Goal: Task Accomplishment & Management: Manage account settings

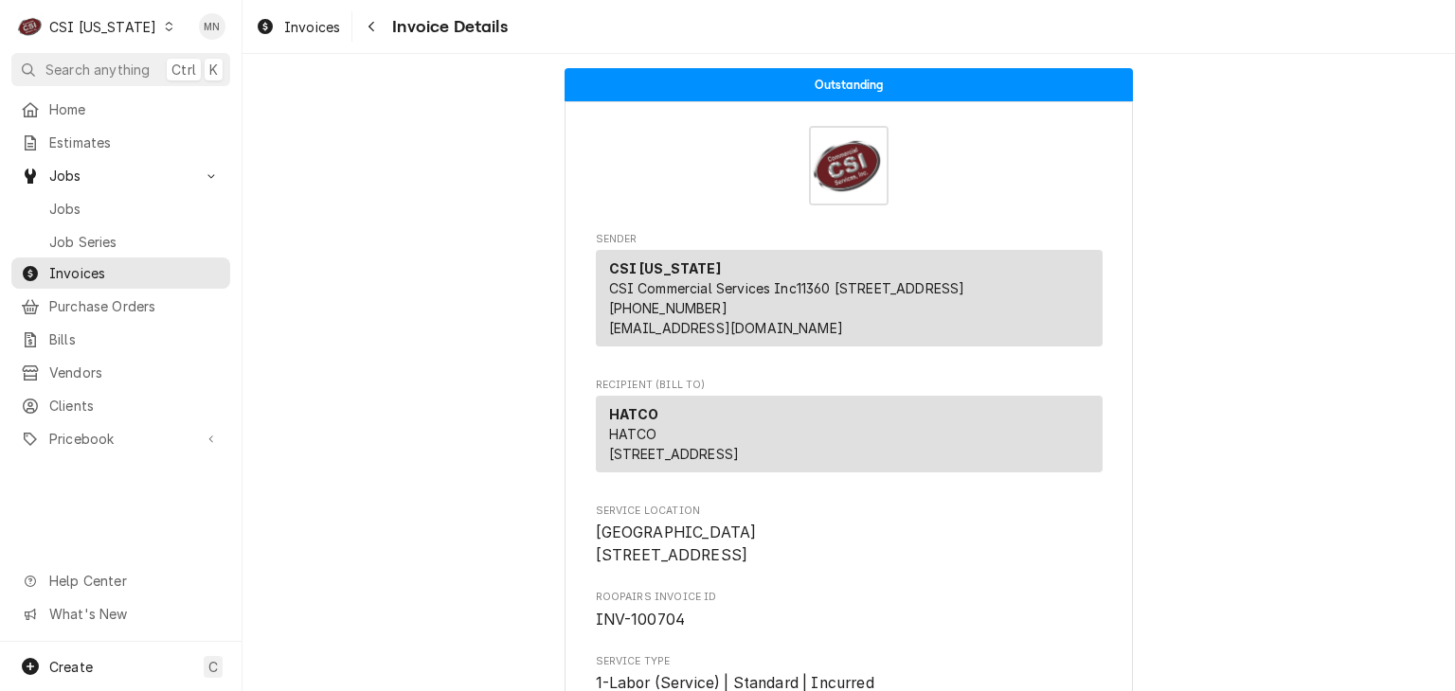
scroll to position [4421, 0]
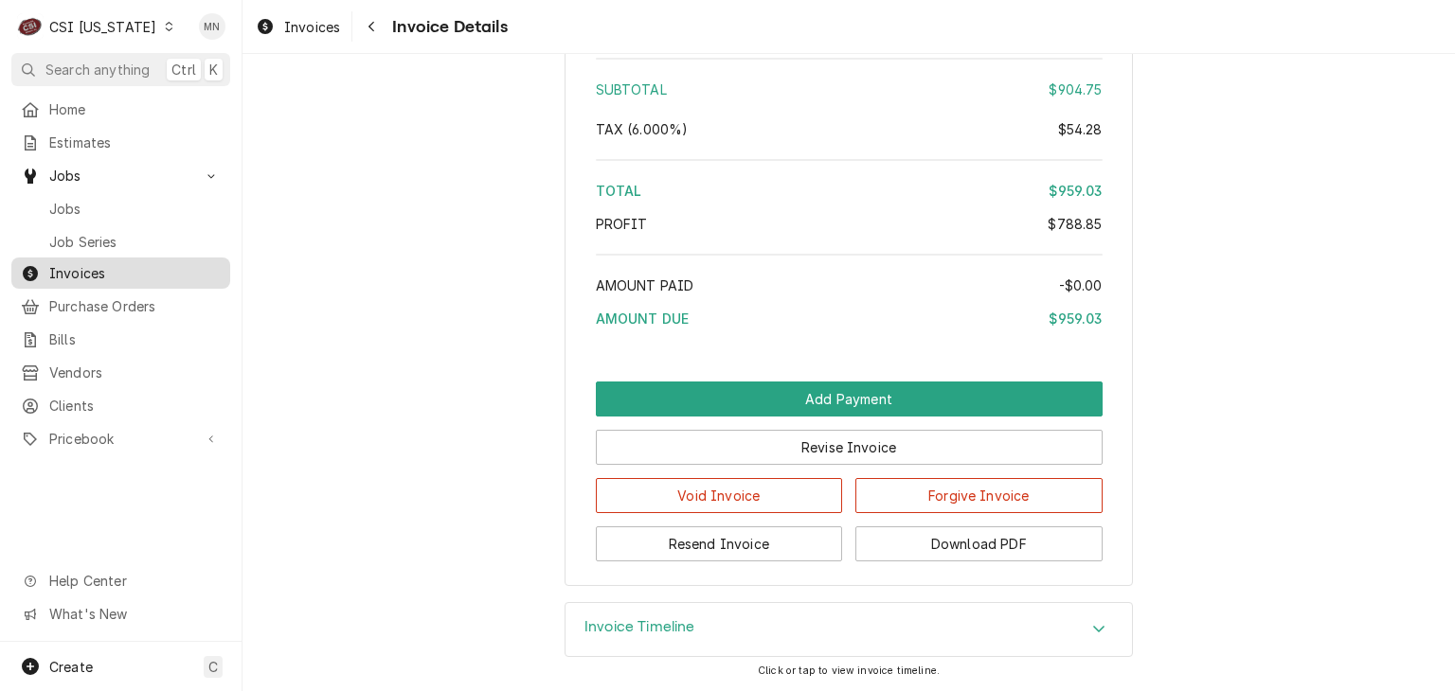
click at [100, 266] on span "Invoices" at bounding box center [134, 273] width 171 height 20
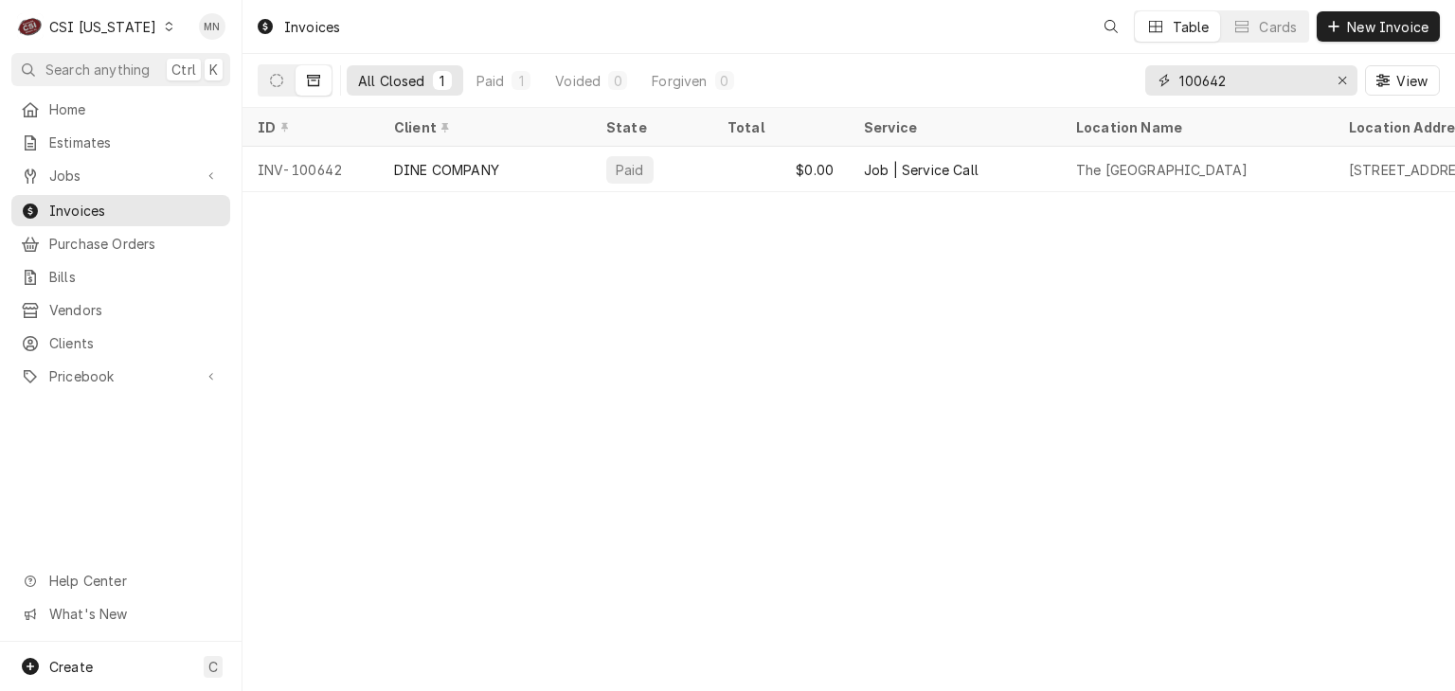
drag, startPoint x: 1246, startPoint y: 78, endPoint x: 1058, endPoint y: 77, distance: 188.4
click at [1098, 77] on div "All Closed 1 Paid 1 Voided 0 Forgiven 0 100642 View" at bounding box center [849, 80] width 1182 height 53
click at [84, 24] on div "CSI Kentucky" at bounding box center [102, 27] width 107 height 20
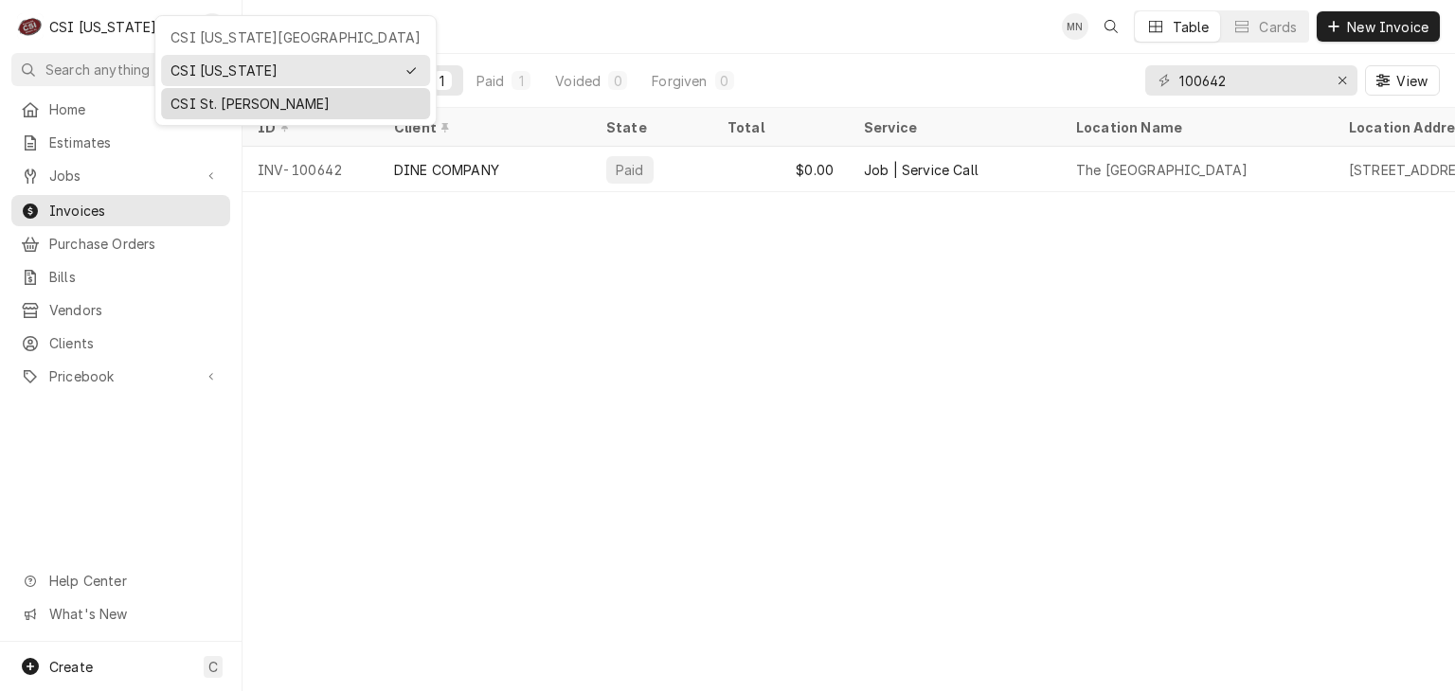
click at [182, 98] on div "CSI St. Louis" at bounding box center [295, 104] width 250 height 20
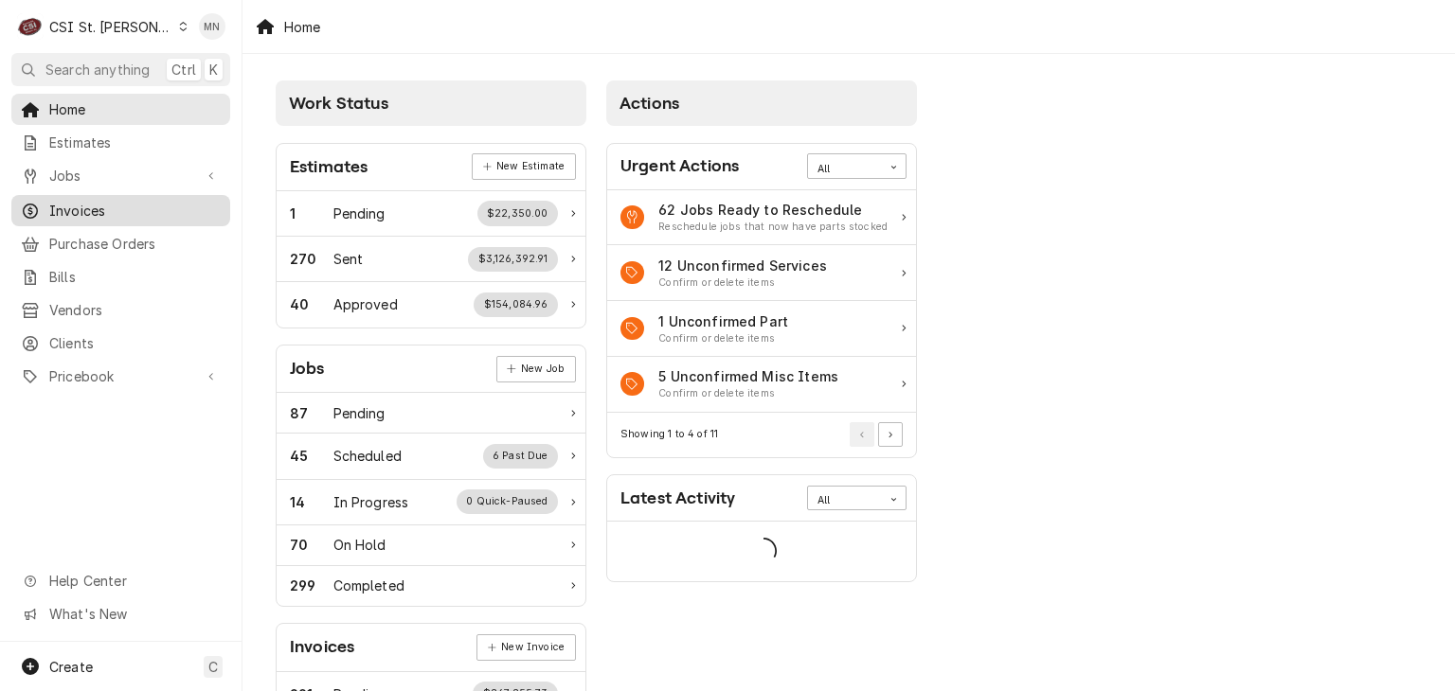
click at [98, 207] on span "Invoices" at bounding box center [134, 211] width 171 height 20
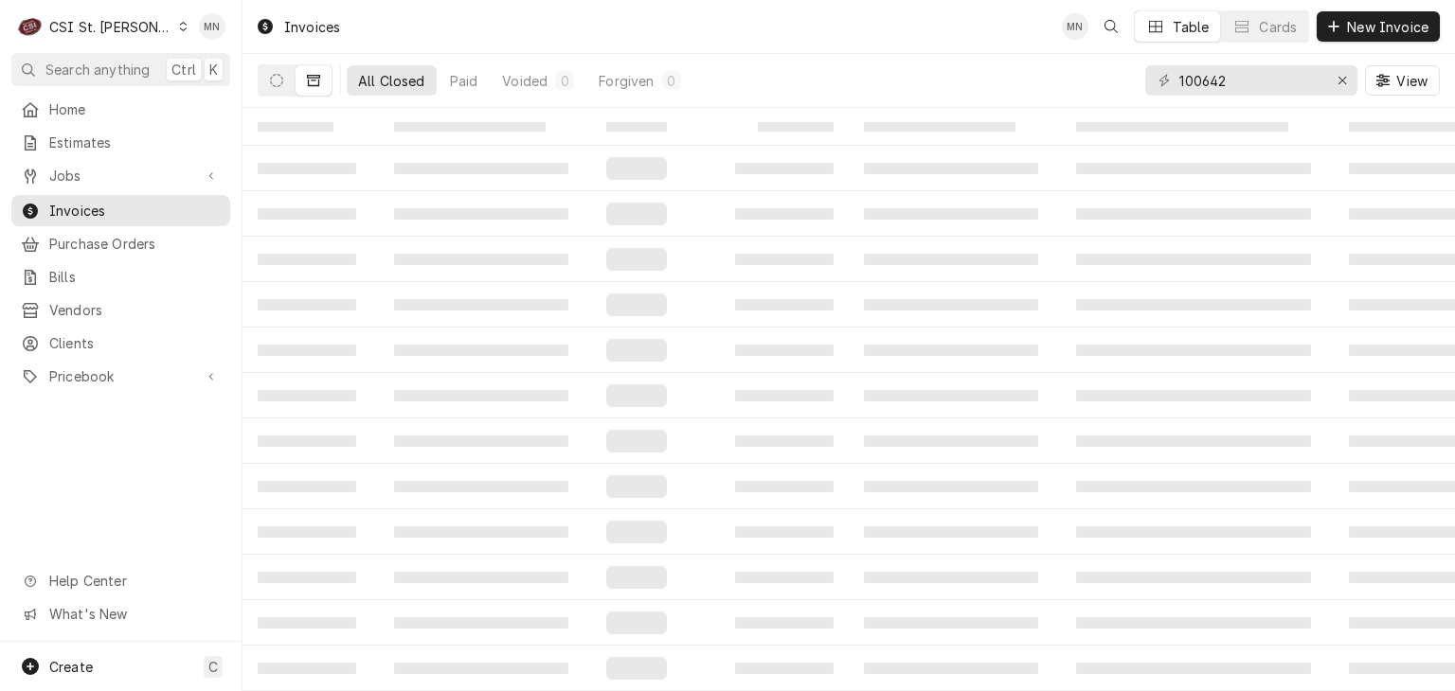
drag, startPoint x: 1258, startPoint y: 97, endPoint x: 1081, endPoint y: 75, distance: 177.5
click at [1081, 75] on div "All Closed Paid Voided 0 Forgiven 0 100642 View" at bounding box center [849, 80] width 1182 height 53
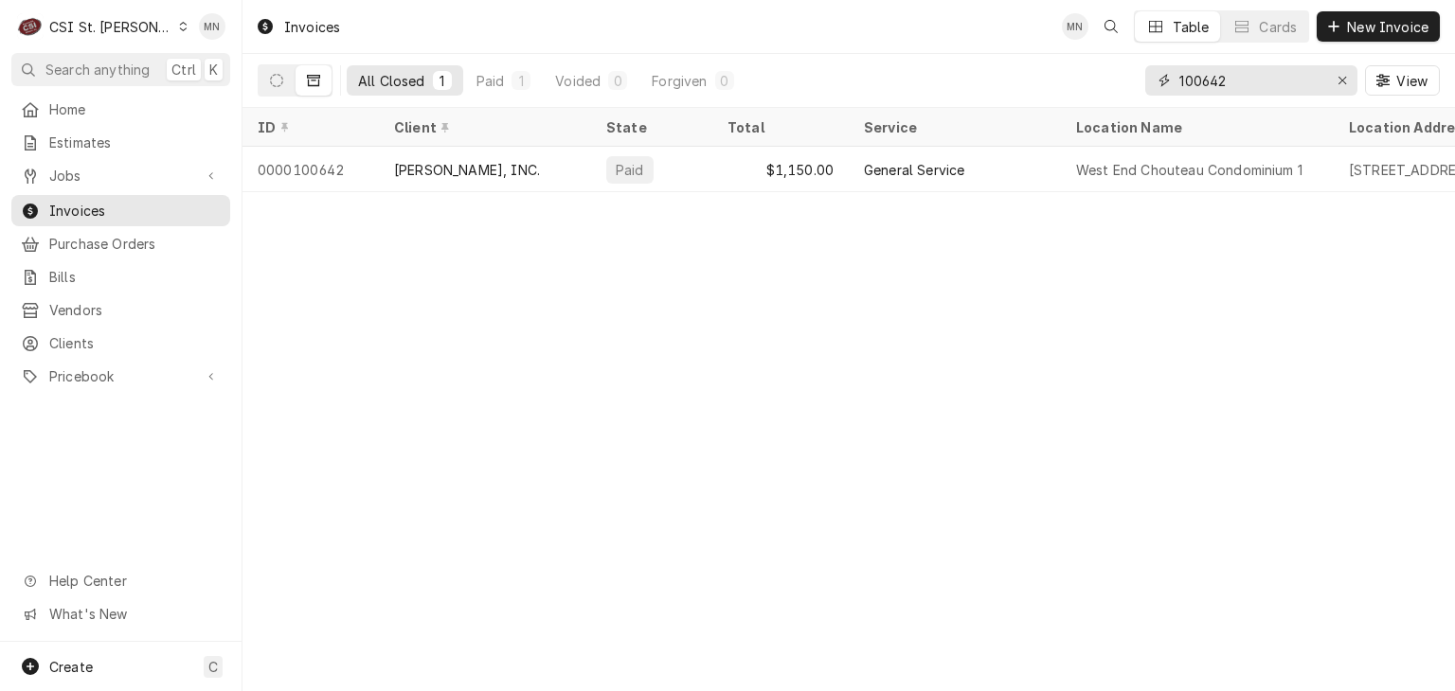
click at [1226, 83] on input "100642" at bounding box center [1250, 80] width 142 height 30
drag, startPoint x: 1235, startPoint y: 88, endPoint x: 1047, endPoint y: 82, distance: 187.6
click at [1048, 80] on div "All Closed 1 Paid 1 Voided 0 Forgiven 0 100642 View" at bounding box center [849, 80] width 1182 height 53
type input "403865"
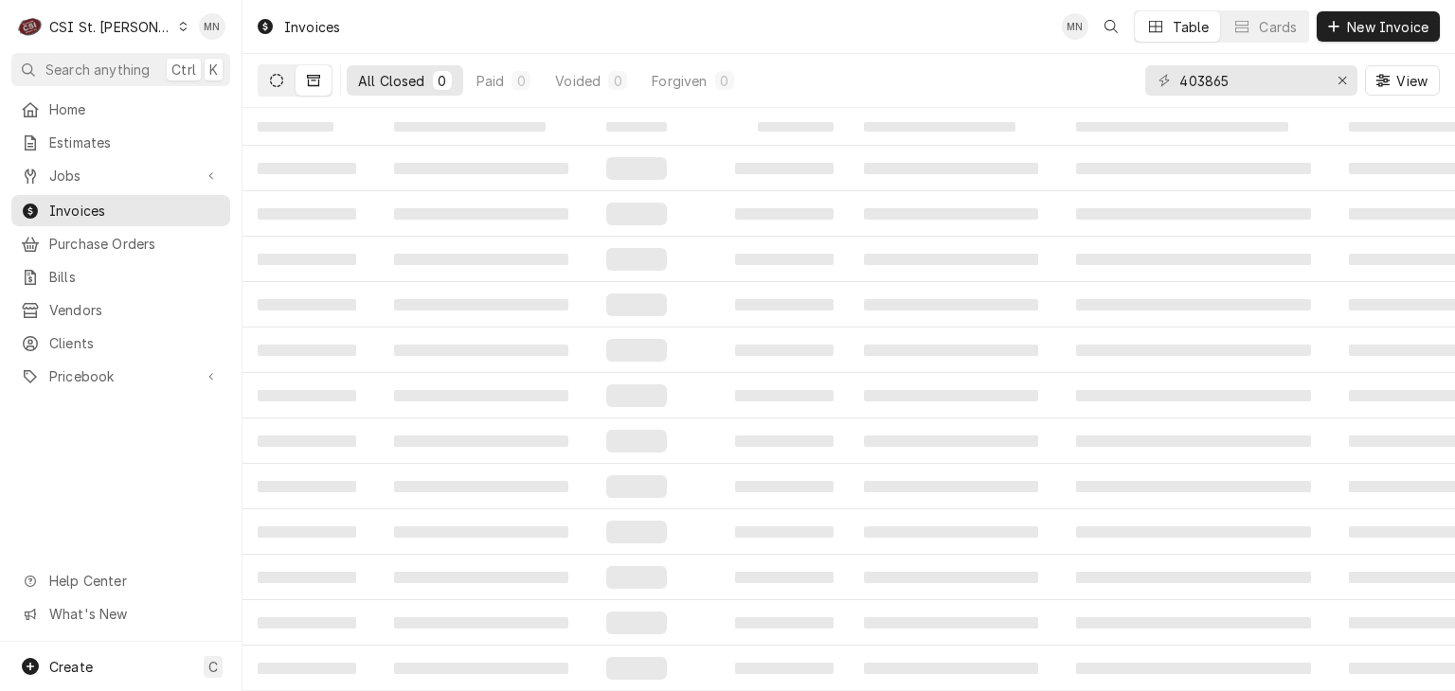
click at [280, 83] on icon "Dynamic Content Wrapper" at bounding box center [276, 80] width 13 height 13
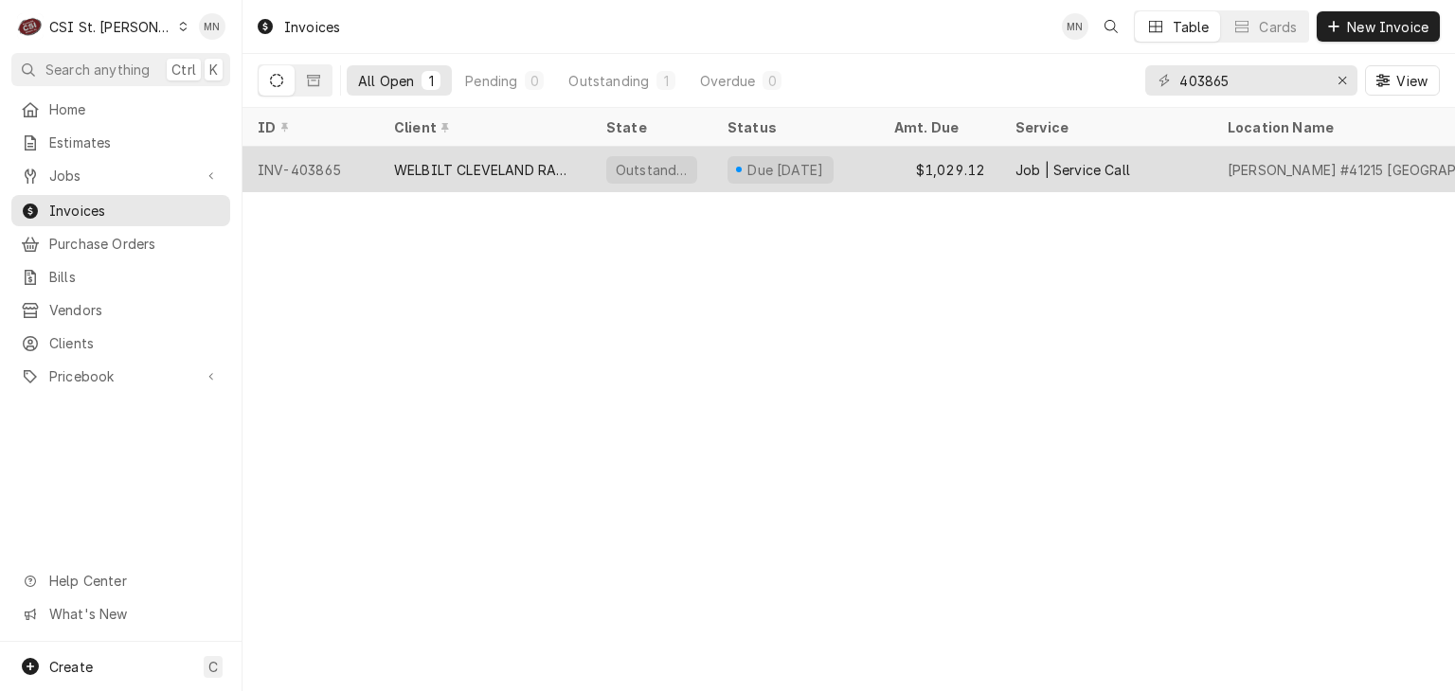
click at [370, 168] on div "INV-403865" at bounding box center [310, 169] width 136 height 45
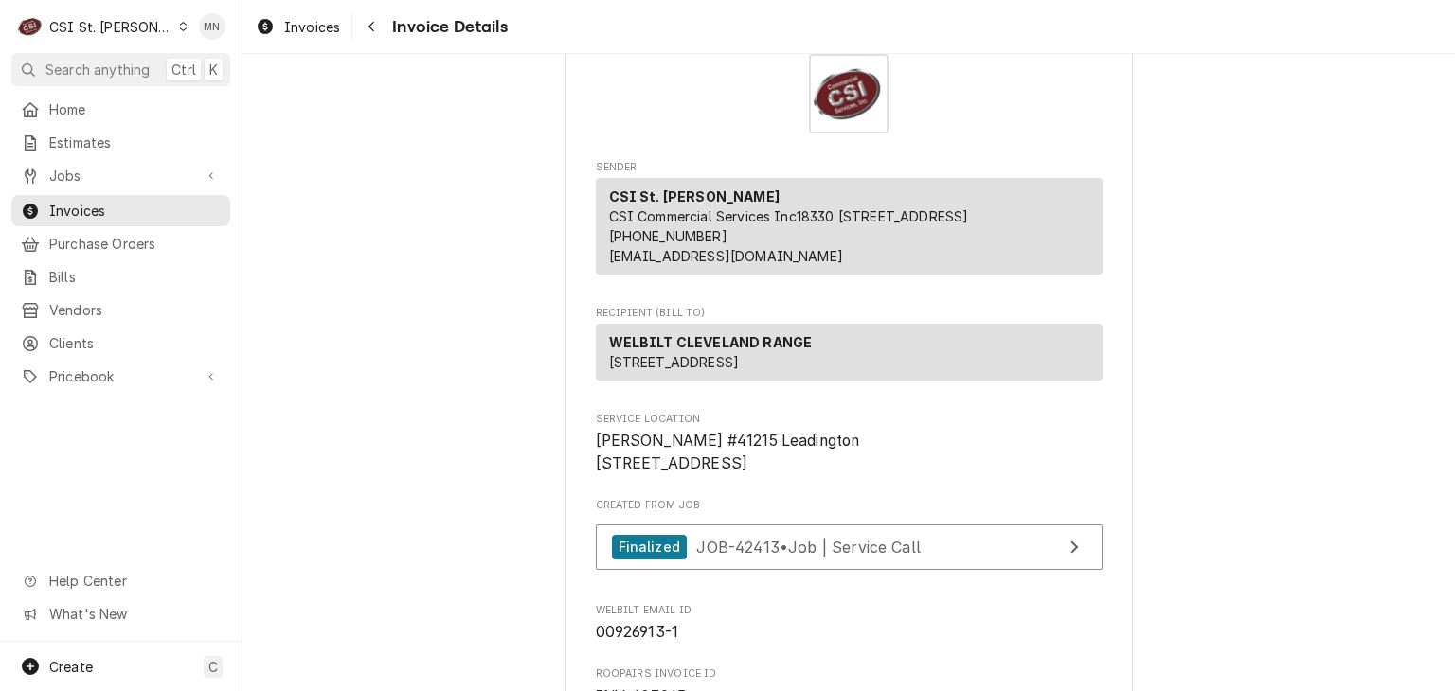
scroll to position [379, 0]
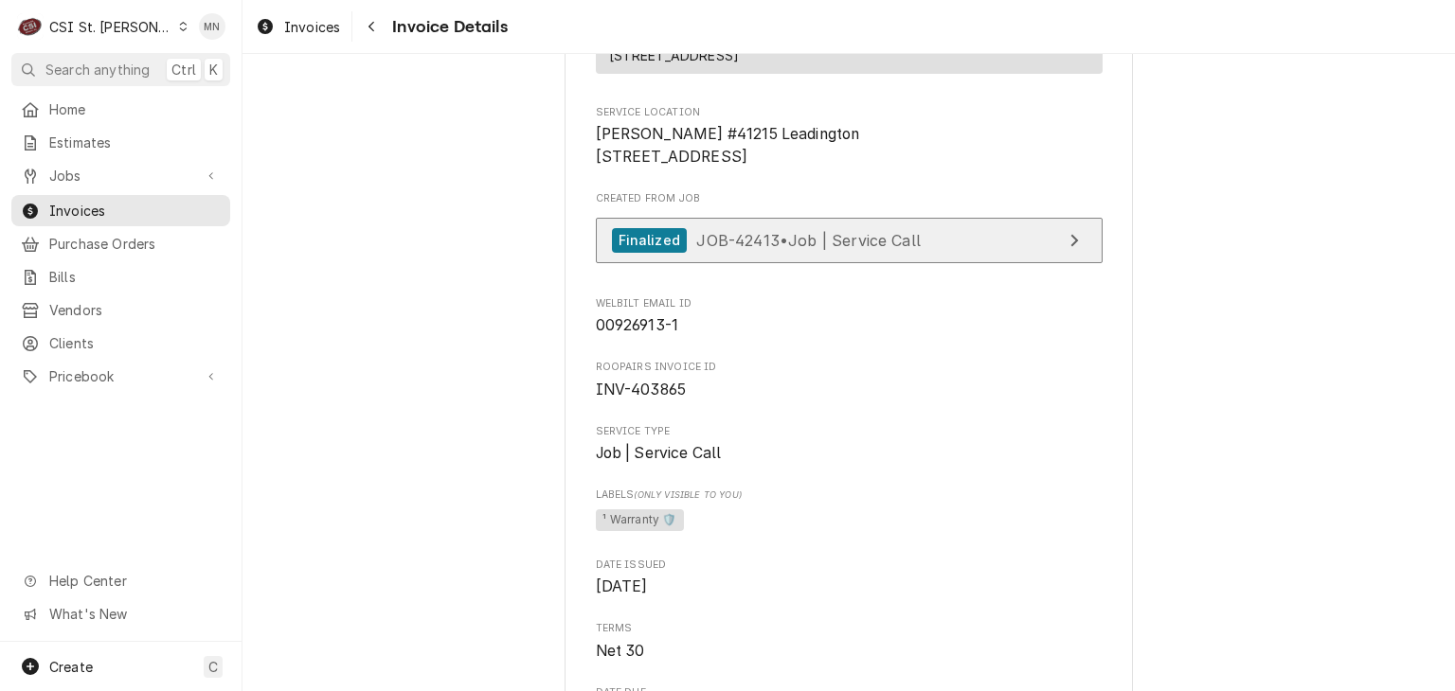
click at [790, 249] on span "JOB-42413 • Job | Service Call" at bounding box center [808, 239] width 224 height 19
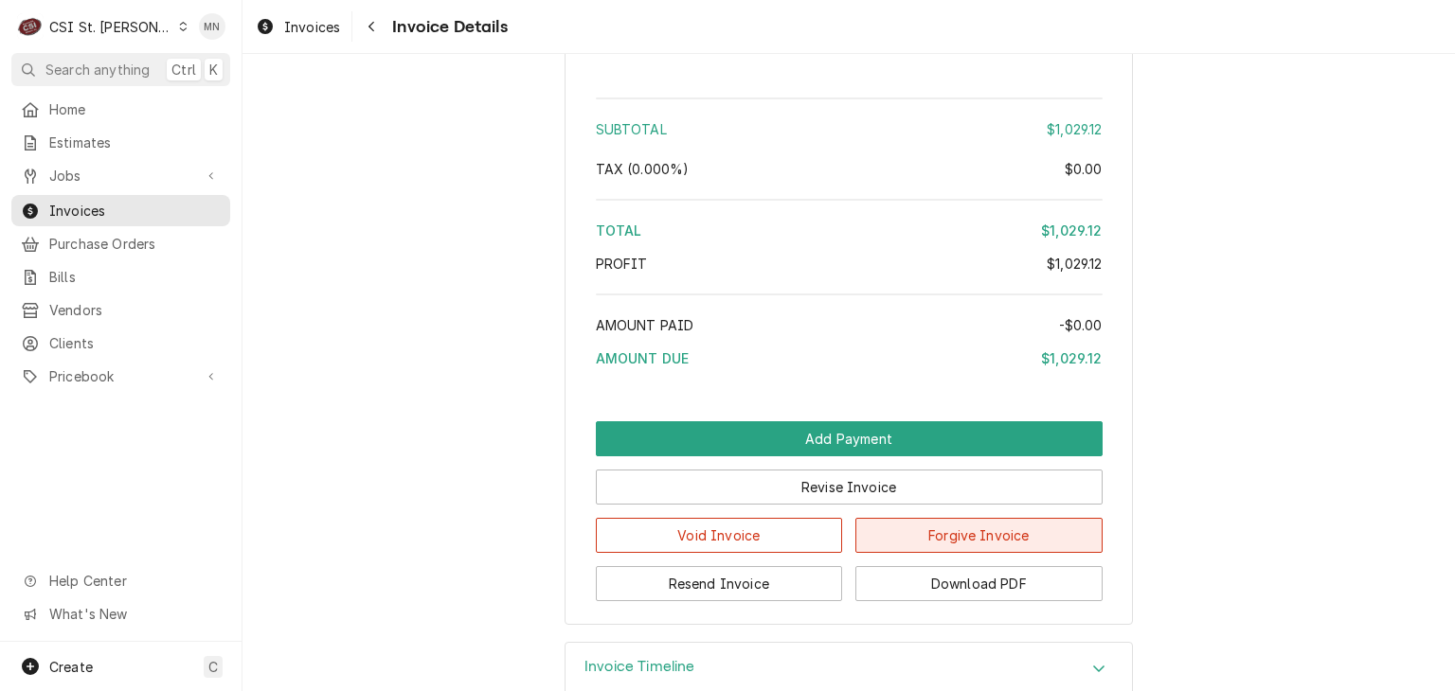
scroll to position [3470, 0]
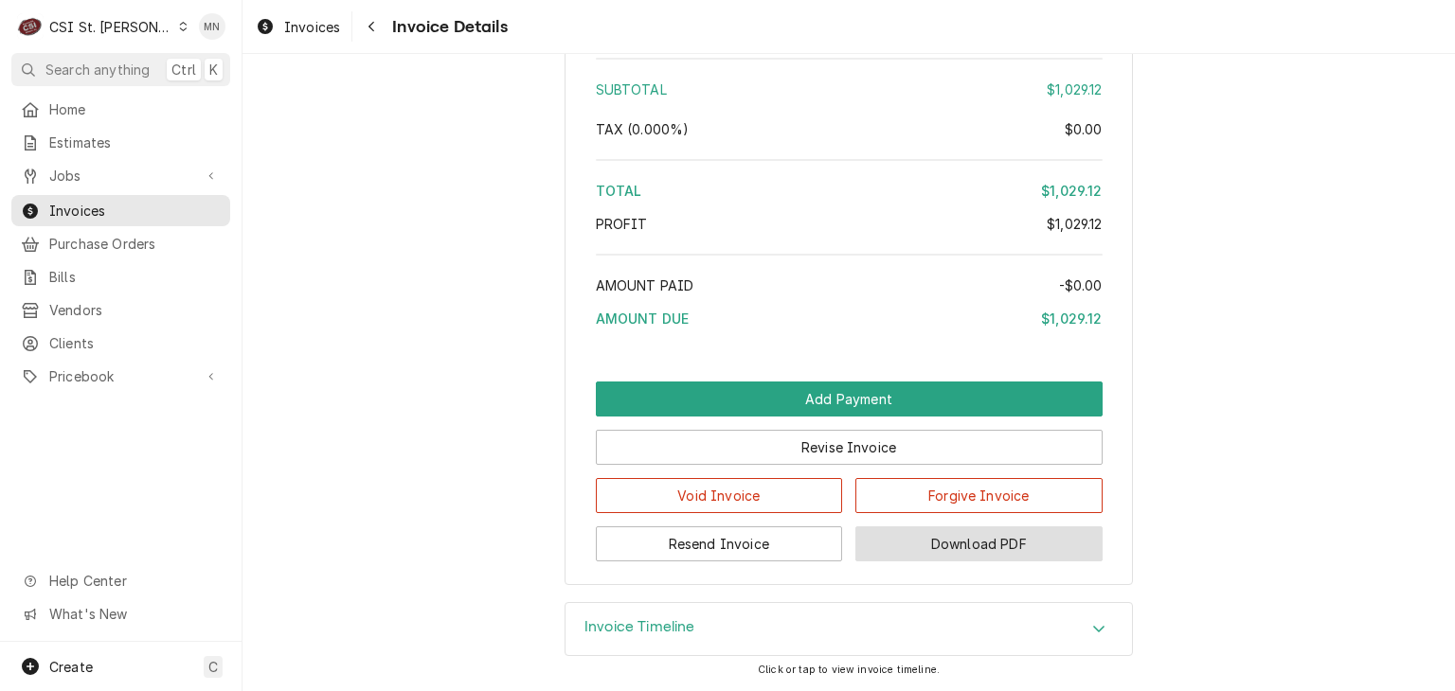
click at [1026, 535] on button "Download PDF" at bounding box center [978, 544] width 247 height 35
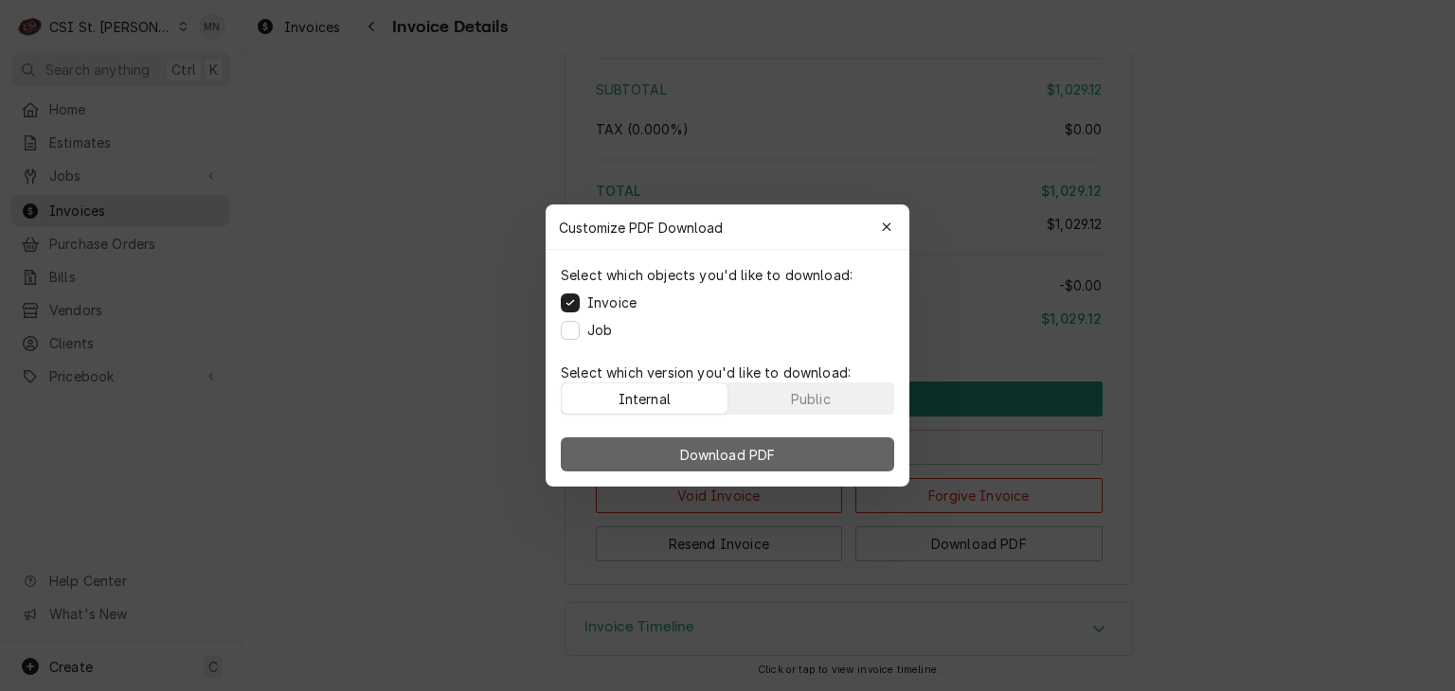
click at [762, 437] on button "Download PDF" at bounding box center [727, 454] width 333 height 34
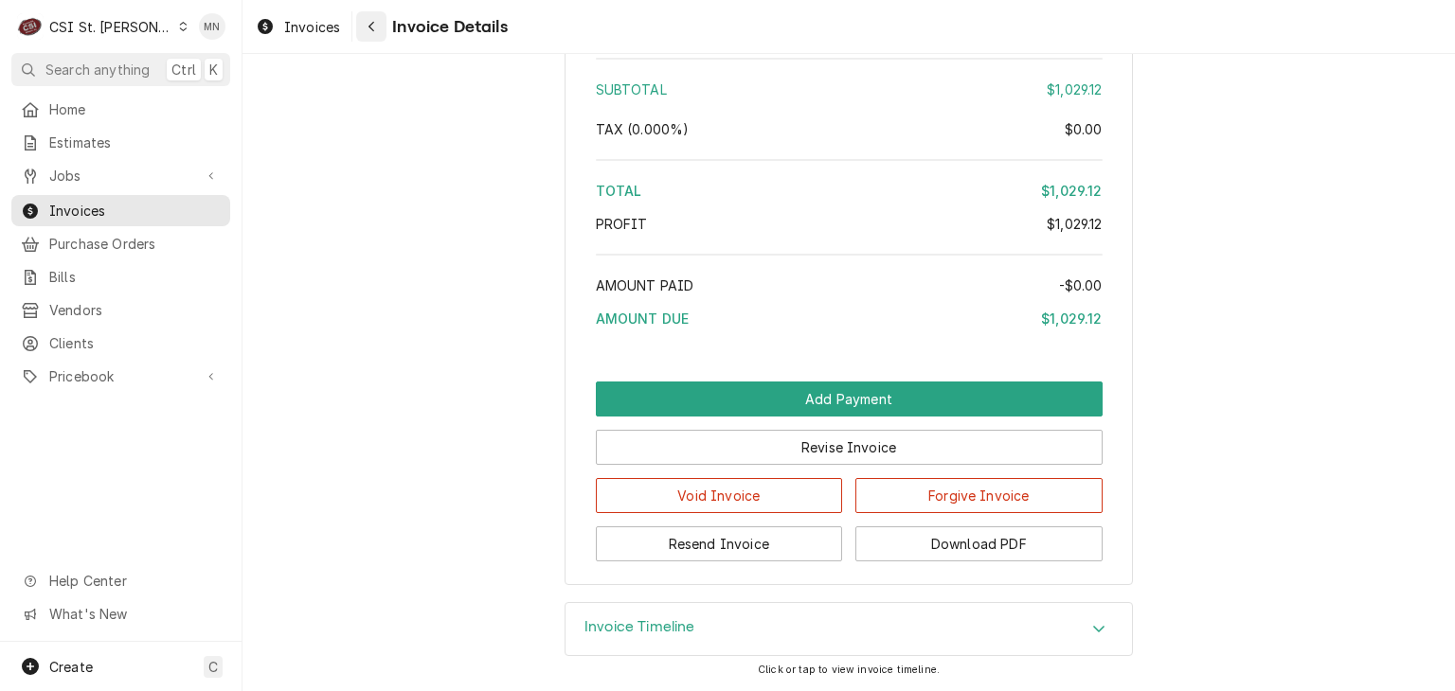
click at [357, 31] on button "Navigate back" at bounding box center [371, 26] width 30 height 30
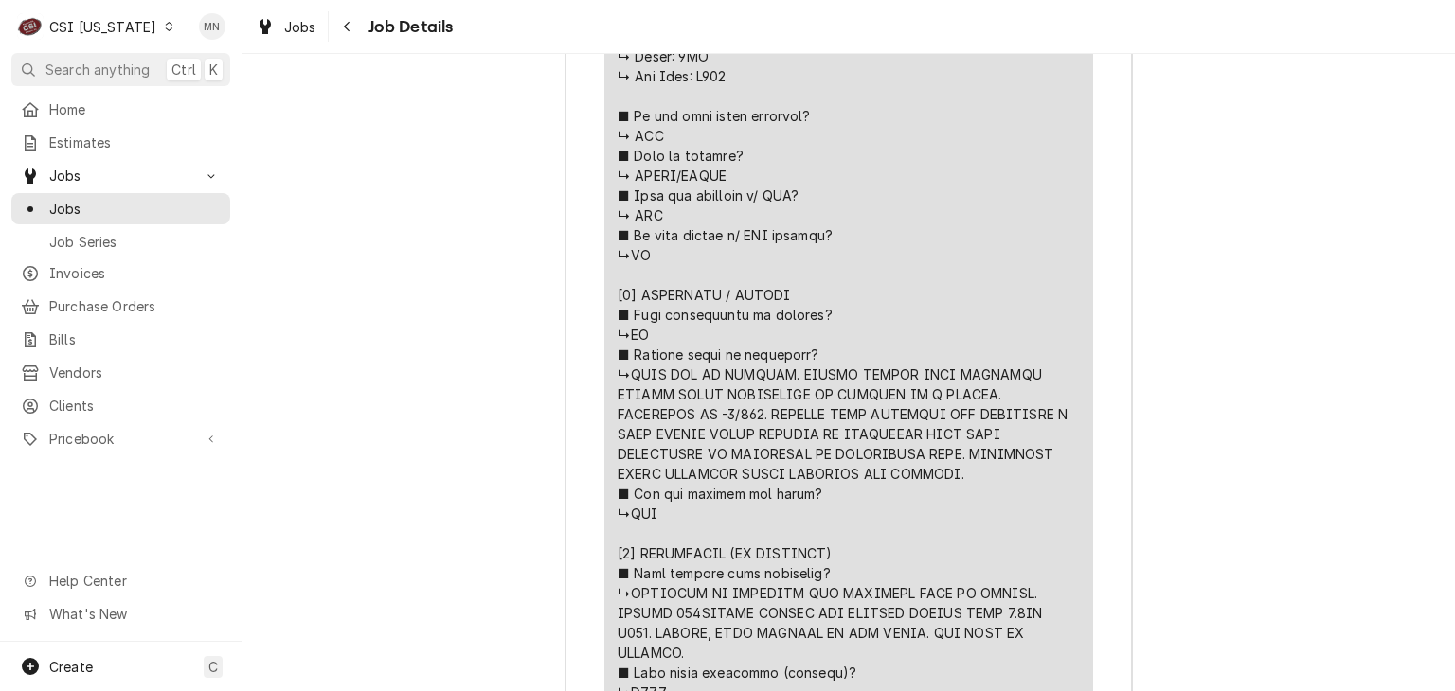
scroll to position [2652, 0]
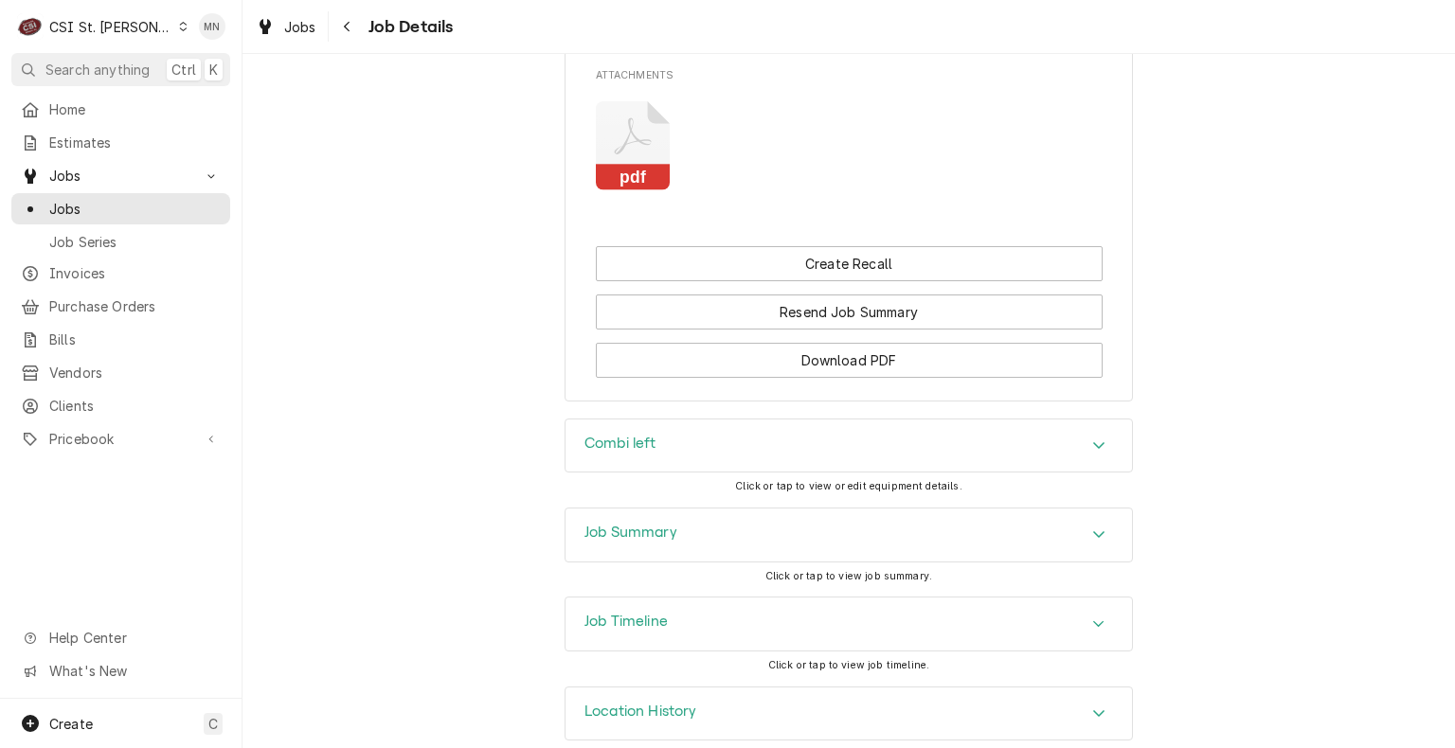
scroll to position [2053, 0]
click at [821, 421] on div "Combi left" at bounding box center [848, 445] width 566 height 53
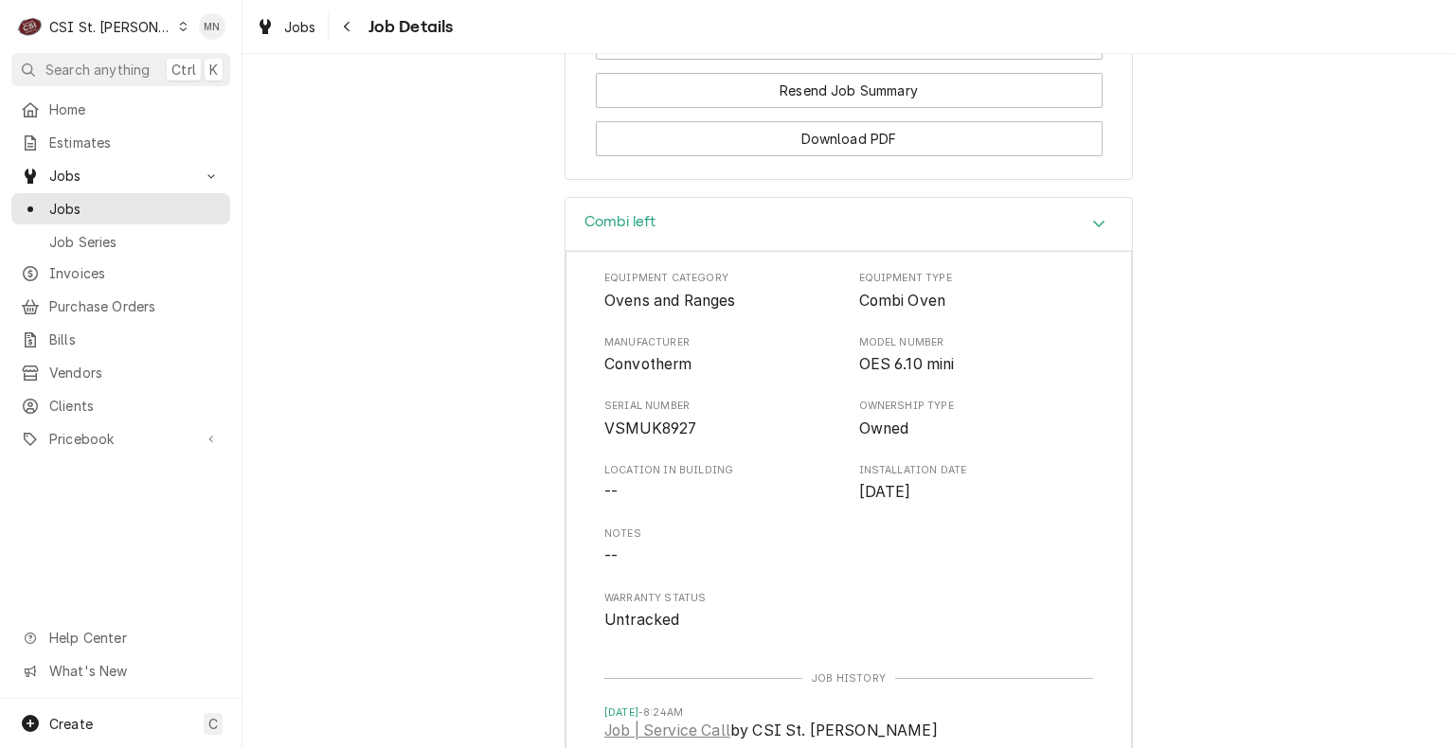
scroll to position [2337, 0]
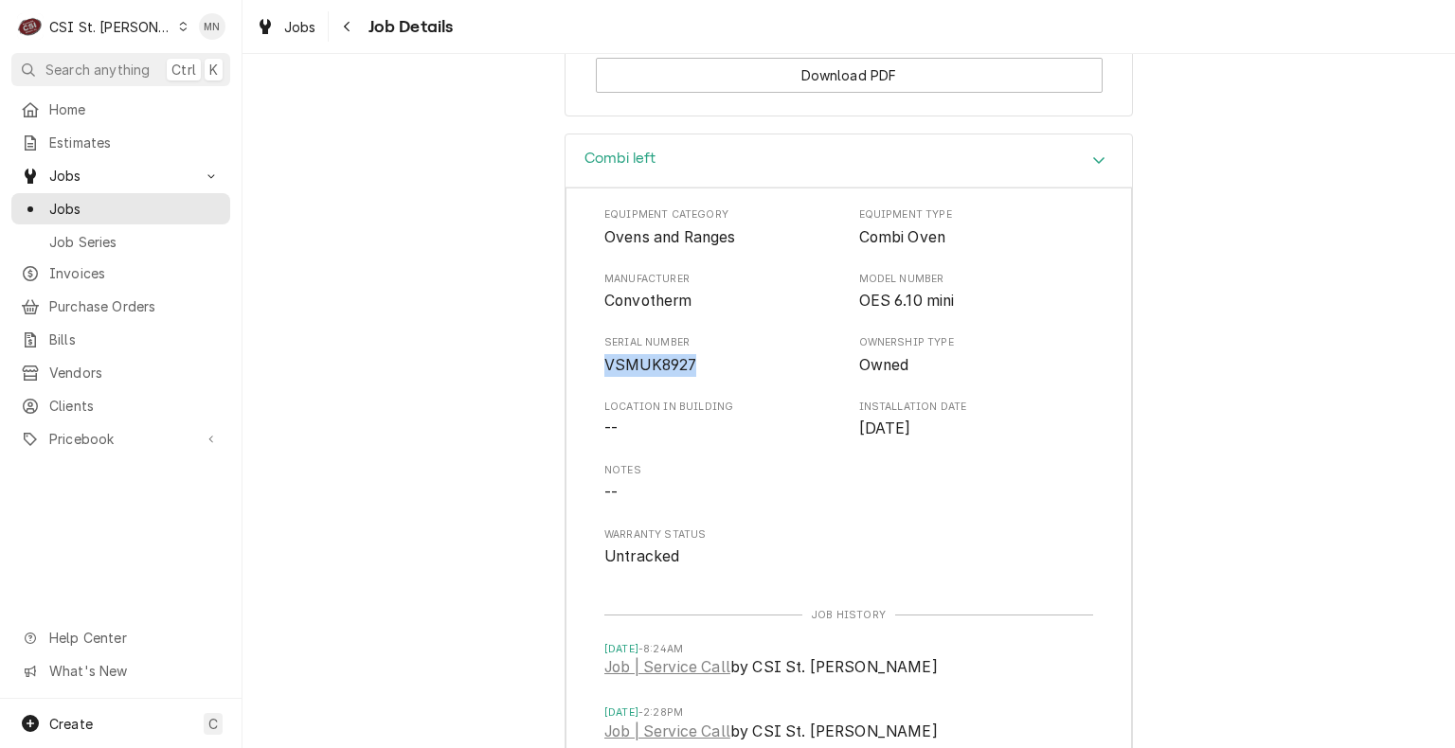
drag, startPoint x: 688, startPoint y: 350, endPoint x: 596, endPoint y: 347, distance: 92.9
click at [604, 354] on span "VSMUK8927" at bounding box center [721, 365] width 235 height 23
copy span "VSMUK8927"
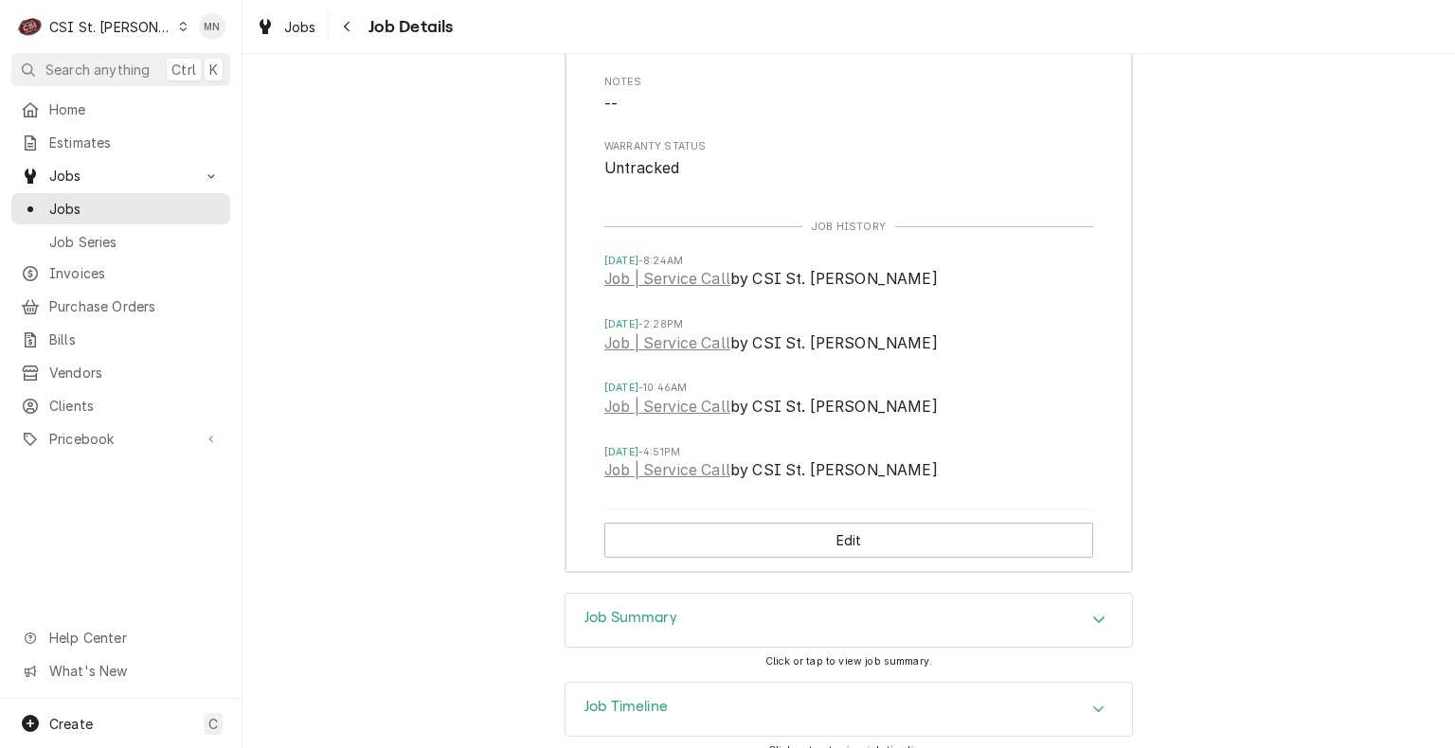
scroll to position [2811, 0]
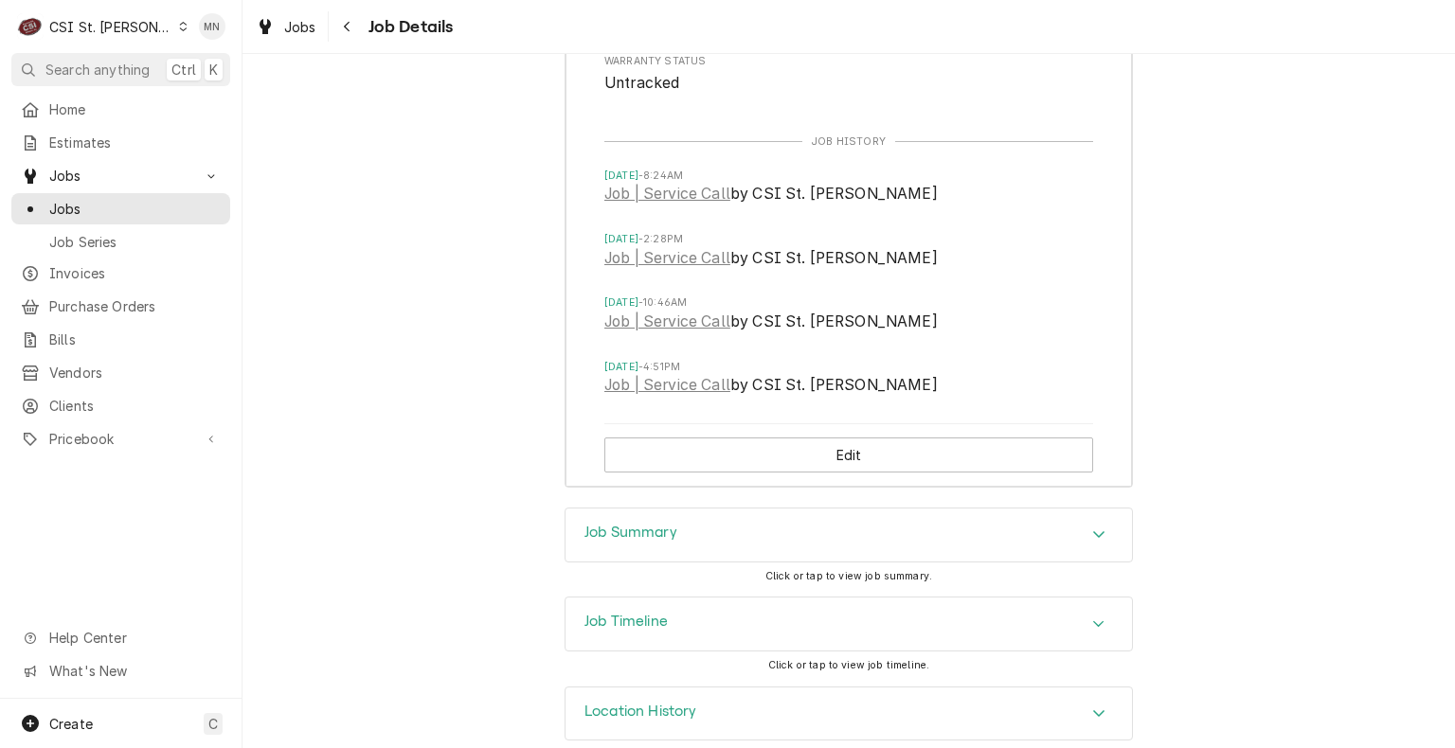
click at [714, 510] on div "Job Summary" at bounding box center [848, 535] width 566 height 53
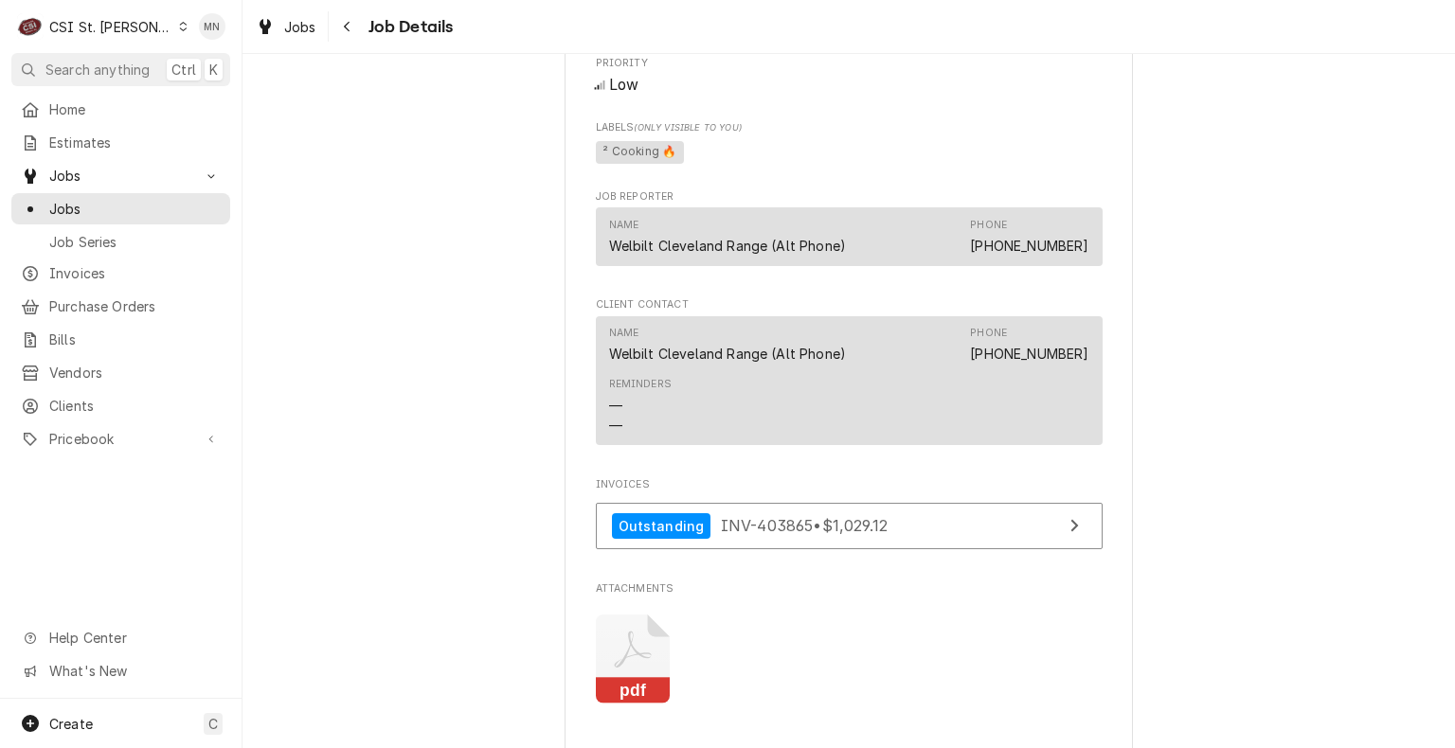
scroll to position [1065, 0]
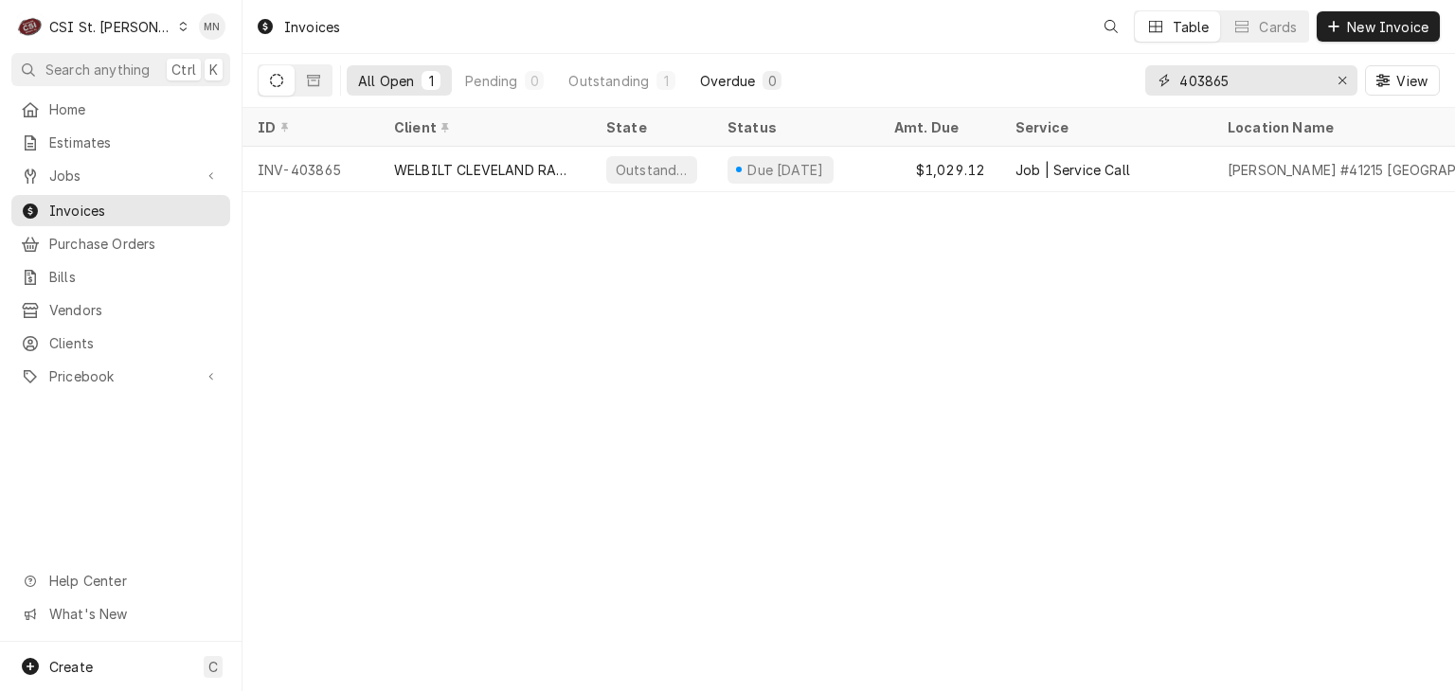
drag, startPoint x: 1254, startPoint y: 84, endPoint x: 707, endPoint y: 94, distance: 546.5
click at [727, 91] on div "All Open 1 Pending 0 Outstanding 1 Overdue 0 403865 View" at bounding box center [849, 80] width 1182 height 53
type input "403875"
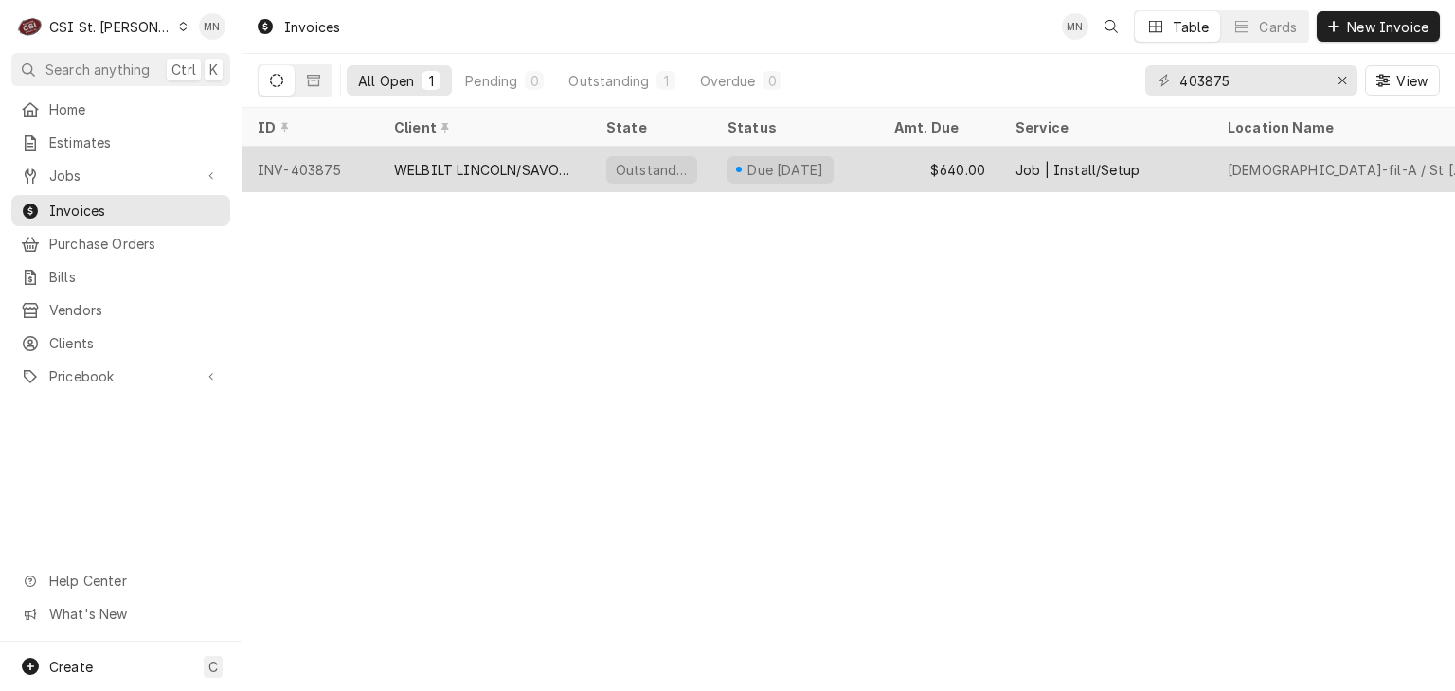
click at [514, 176] on div "WELBILT LINCOLN/SAVORY/MERCO" at bounding box center [485, 169] width 212 height 45
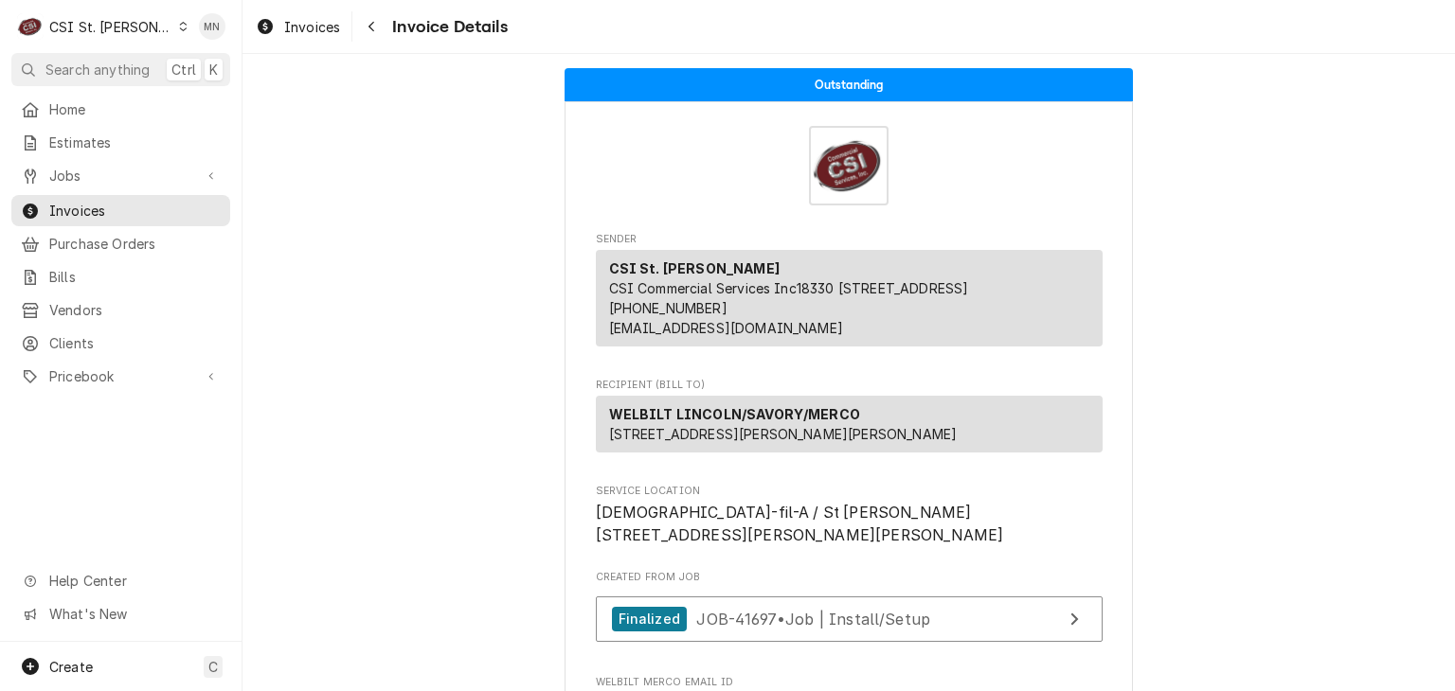
scroll to position [379, 0]
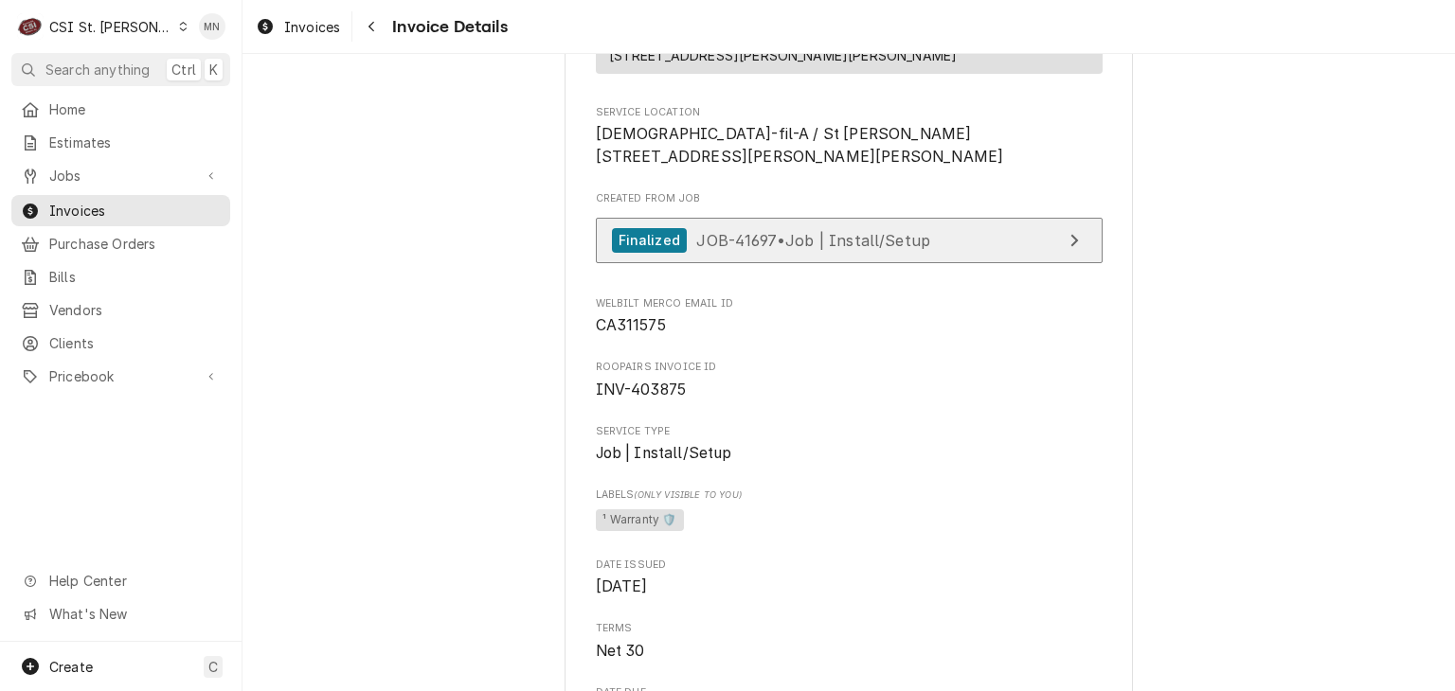
click at [859, 249] on span "JOB-41697 • Job | Install/Setup" at bounding box center [813, 239] width 234 height 19
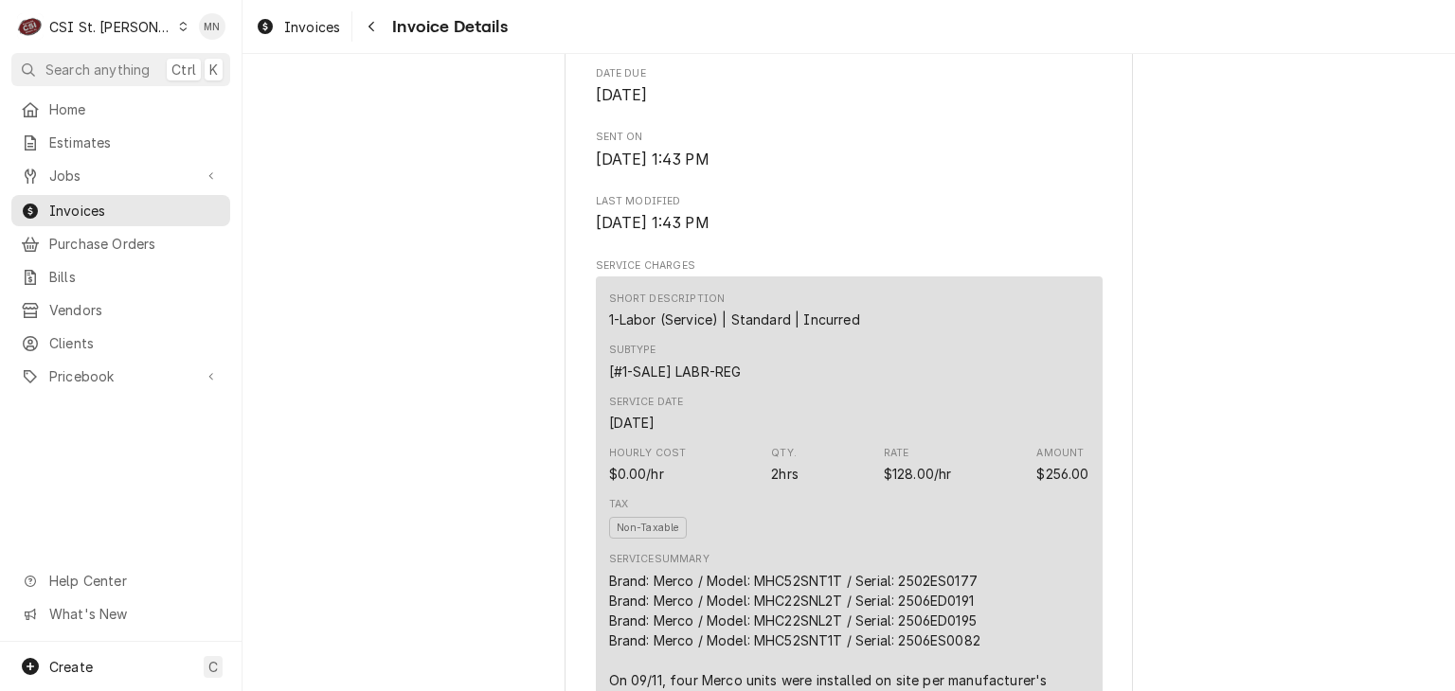
scroll to position [1231, 0]
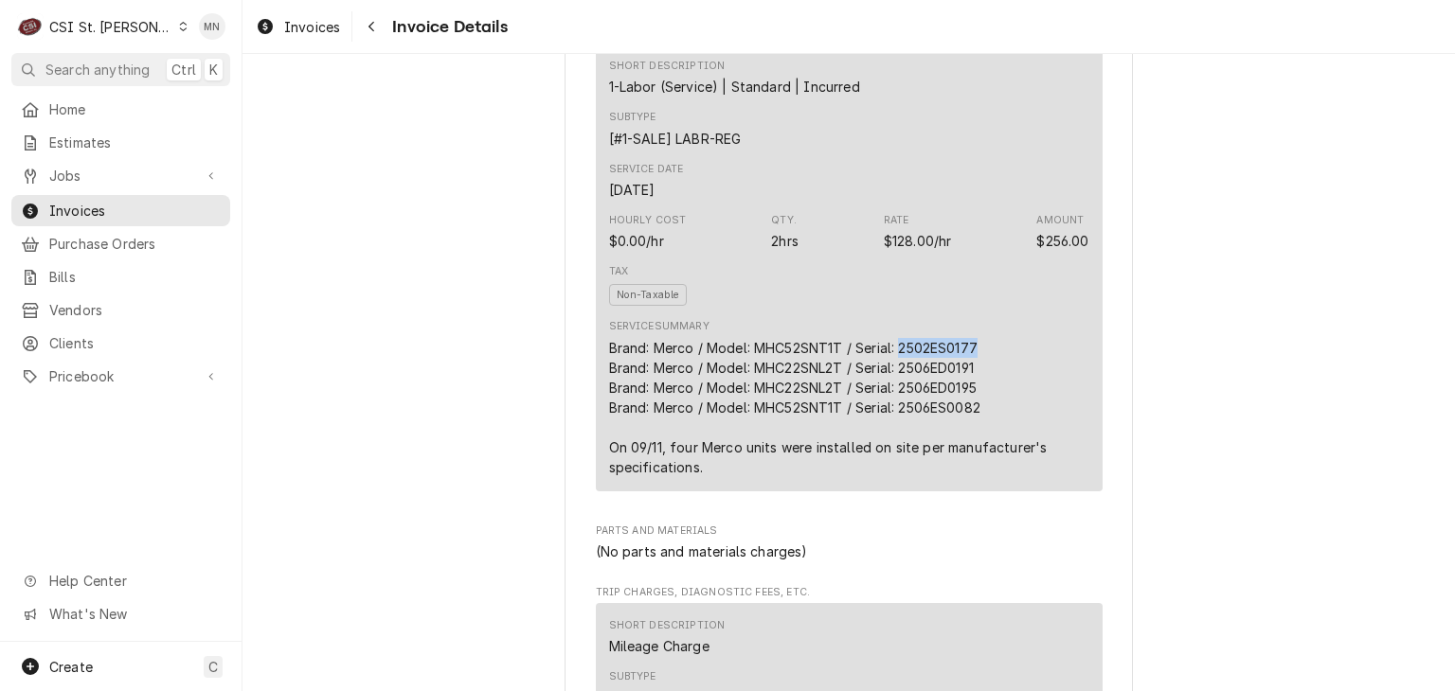
drag, startPoint x: 981, startPoint y: 405, endPoint x: 898, endPoint y: 401, distance: 83.5
click at [898, 401] on div "Brand: Merco / Model: MHC52SNT1T / Serial: 2502ES0177 Brand: Merco / Model: MHC…" at bounding box center [849, 407] width 480 height 139
copy div "2502ES0177"
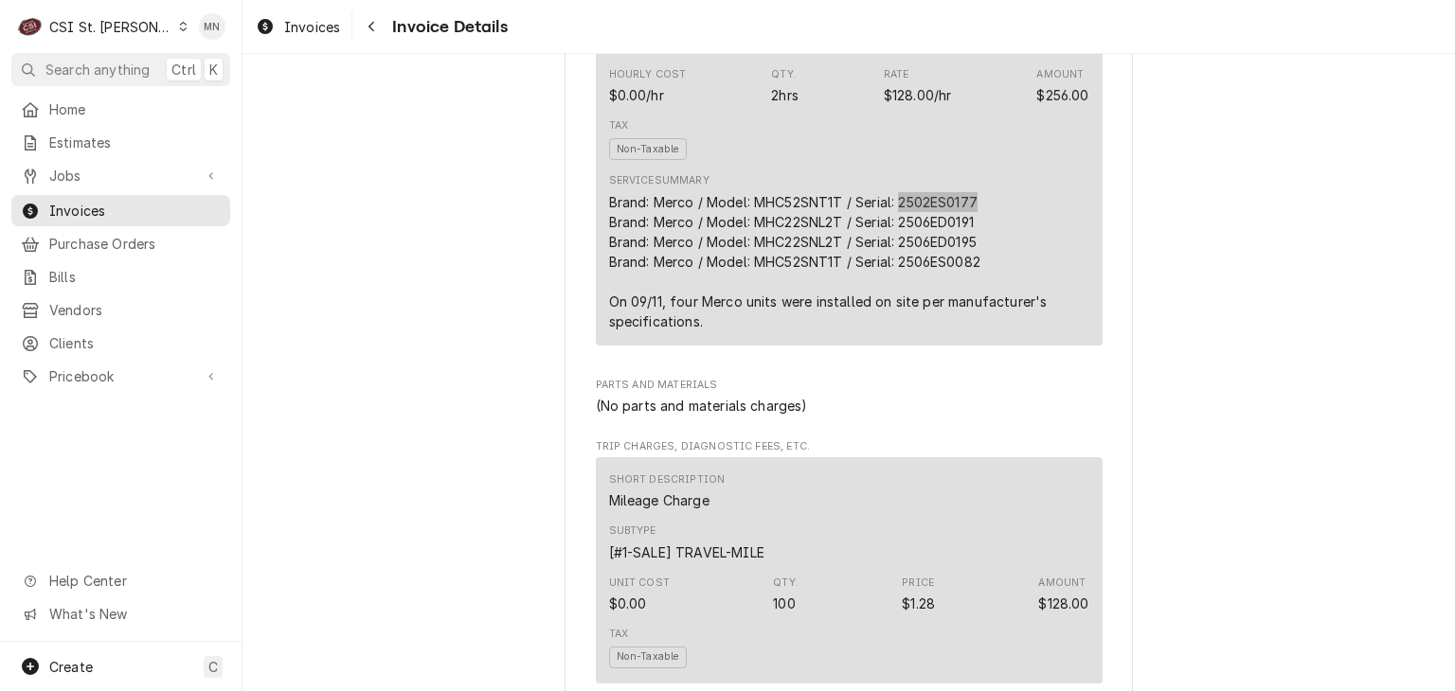
scroll to position [1326, 0]
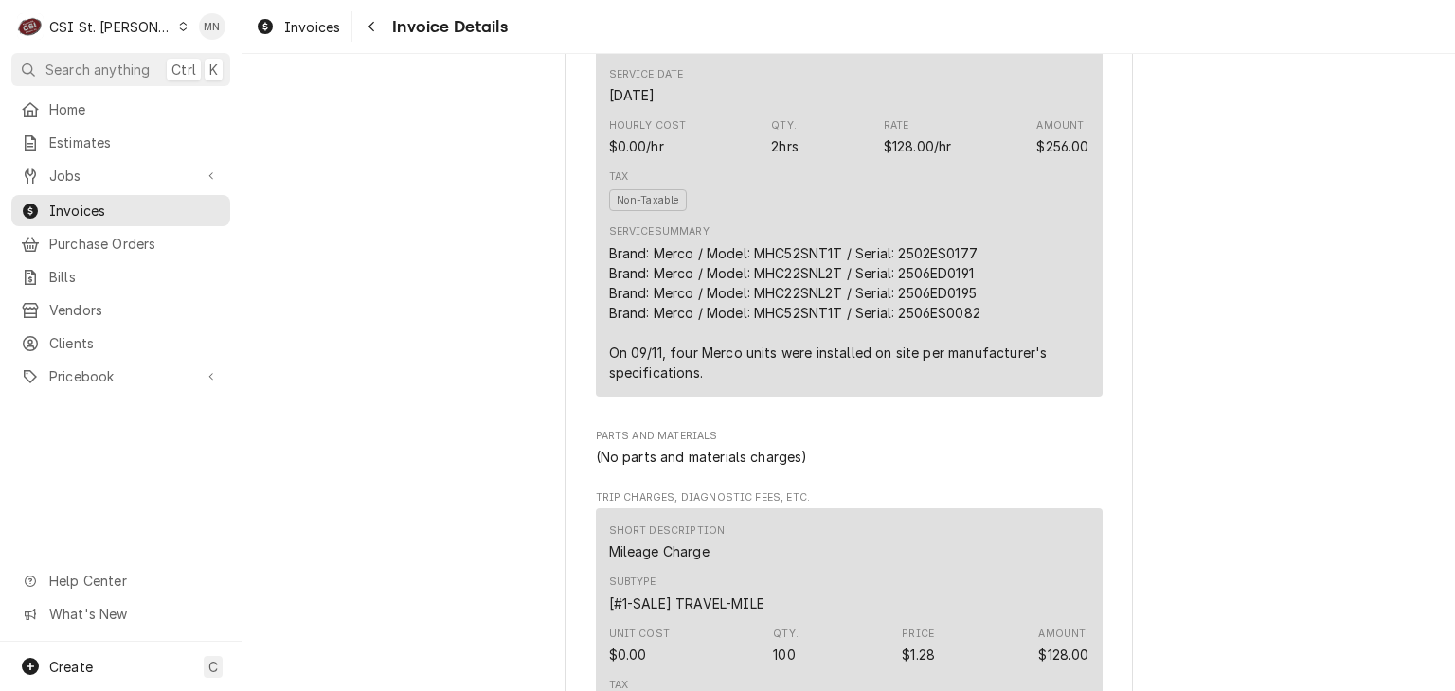
click at [926, 328] on div "Brand: Merco / Model: MHC52SNT1T / Serial: 2502ES0177 Brand: Merco / Model: MHC…" at bounding box center [849, 312] width 480 height 139
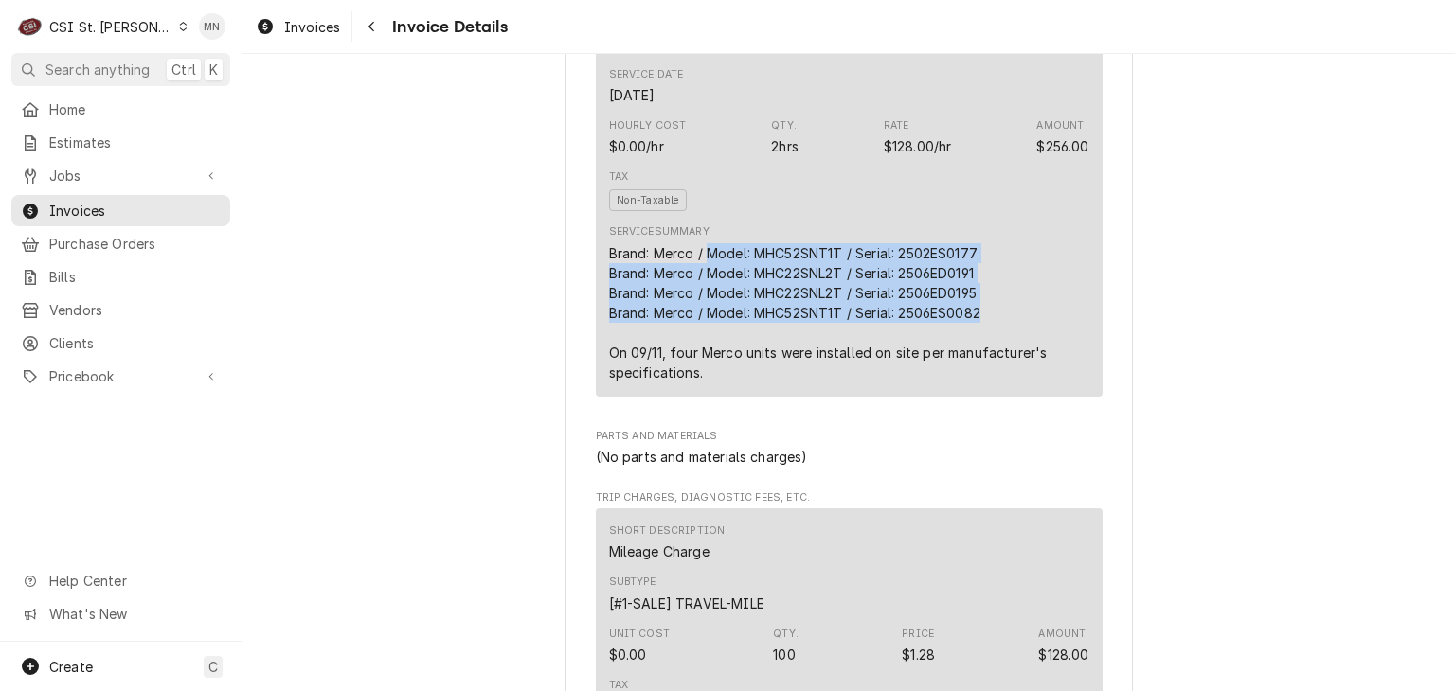
drag, startPoint x: 700, startPoint y: 308, endPoint x: 892, endPoint y: 355, distance: 198.0
click at [992, 374] on div "Brand: Merco / Model: MHC52SNT1T / Serial: 2502ES0177 Brand: Merco / Model: MHC…" at bounding box center [849, 312] width 480 height 139
copy div "Model: MHC52SNT1T / Serial: 2502ES0177 Brand: Merco / Model: MHC22SNL2T / Seria…"
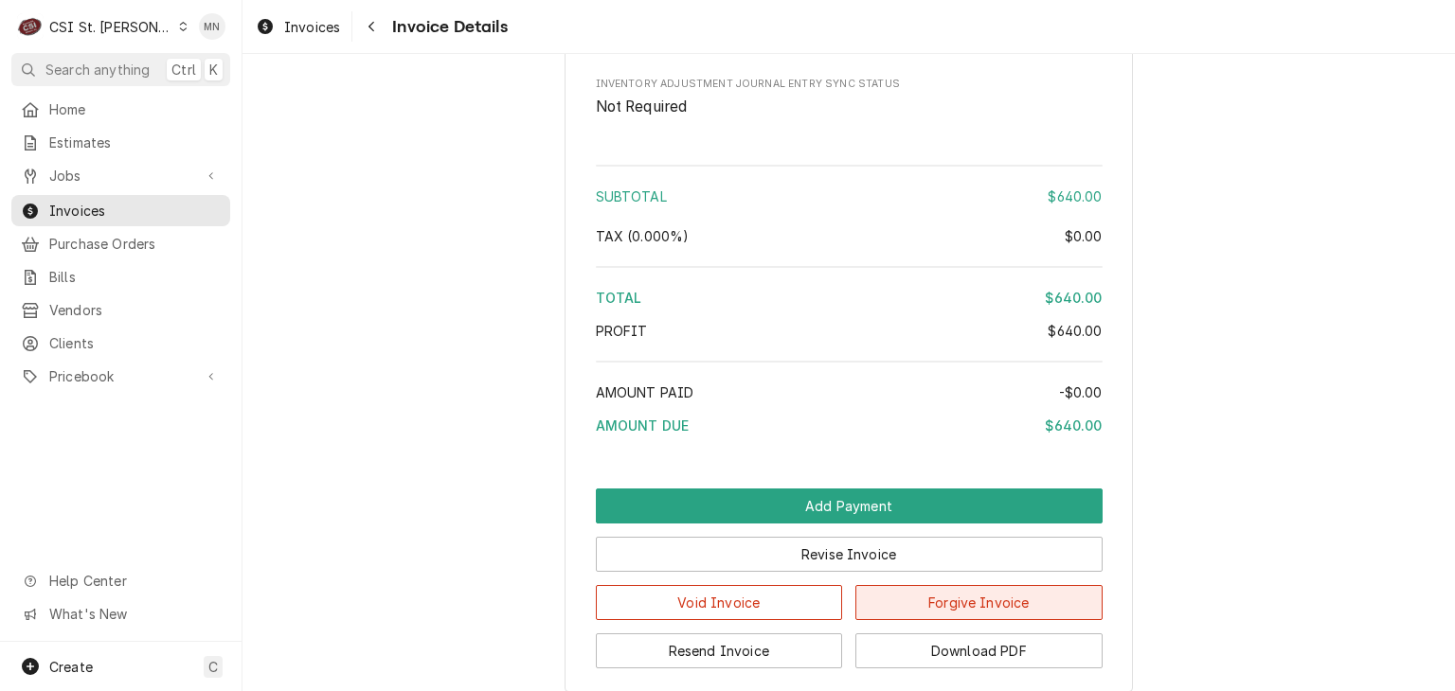
scroll to position [3509, 0]
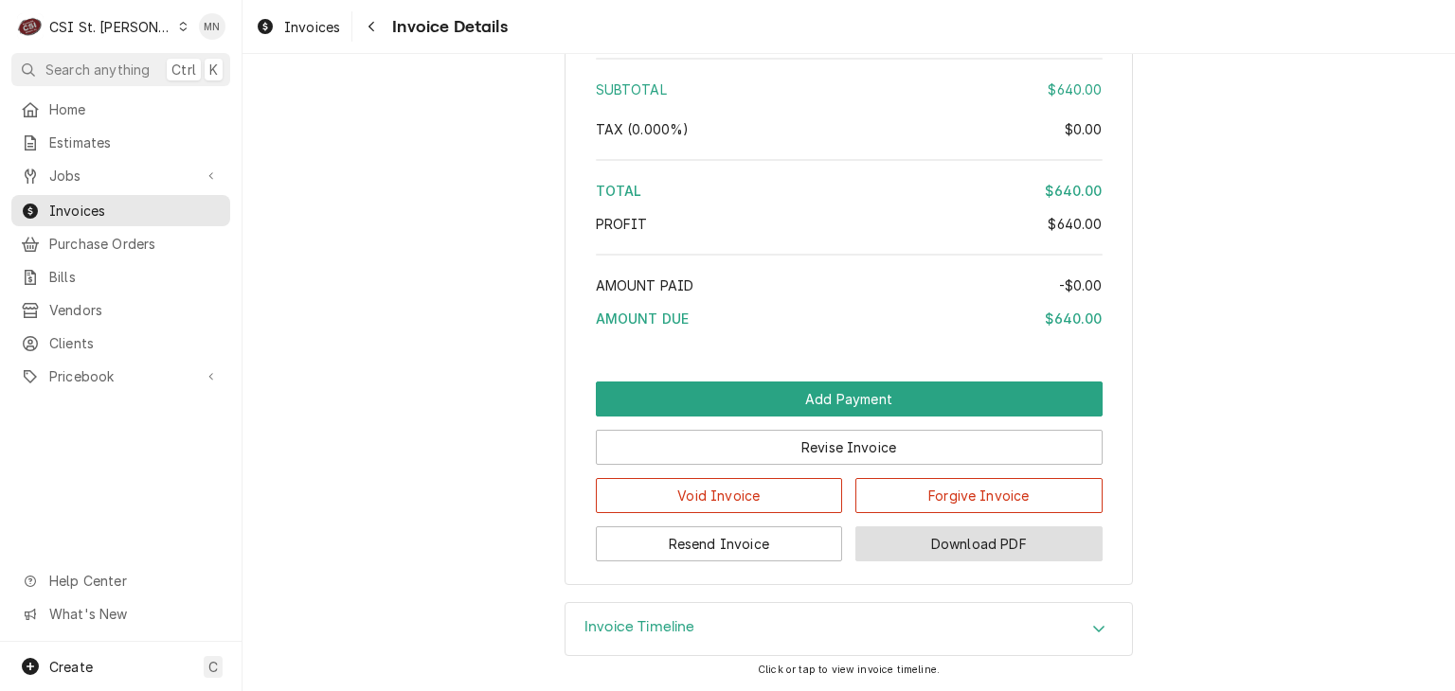
click at [993, 535] on button "Download PDF" at bounding box center [978, 544] width 247 height 35
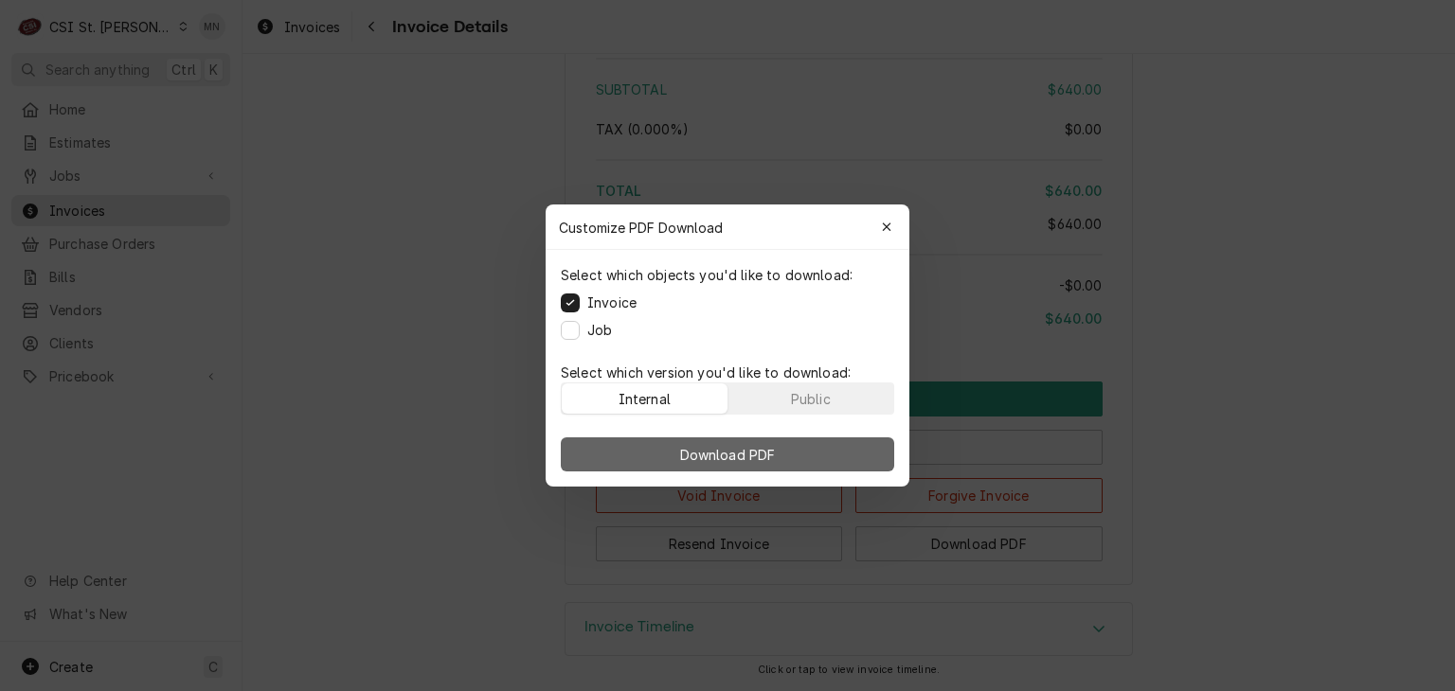
click at [679, 451] on span "Download PDF" at bounding box center [727, 455] width 103 height 20
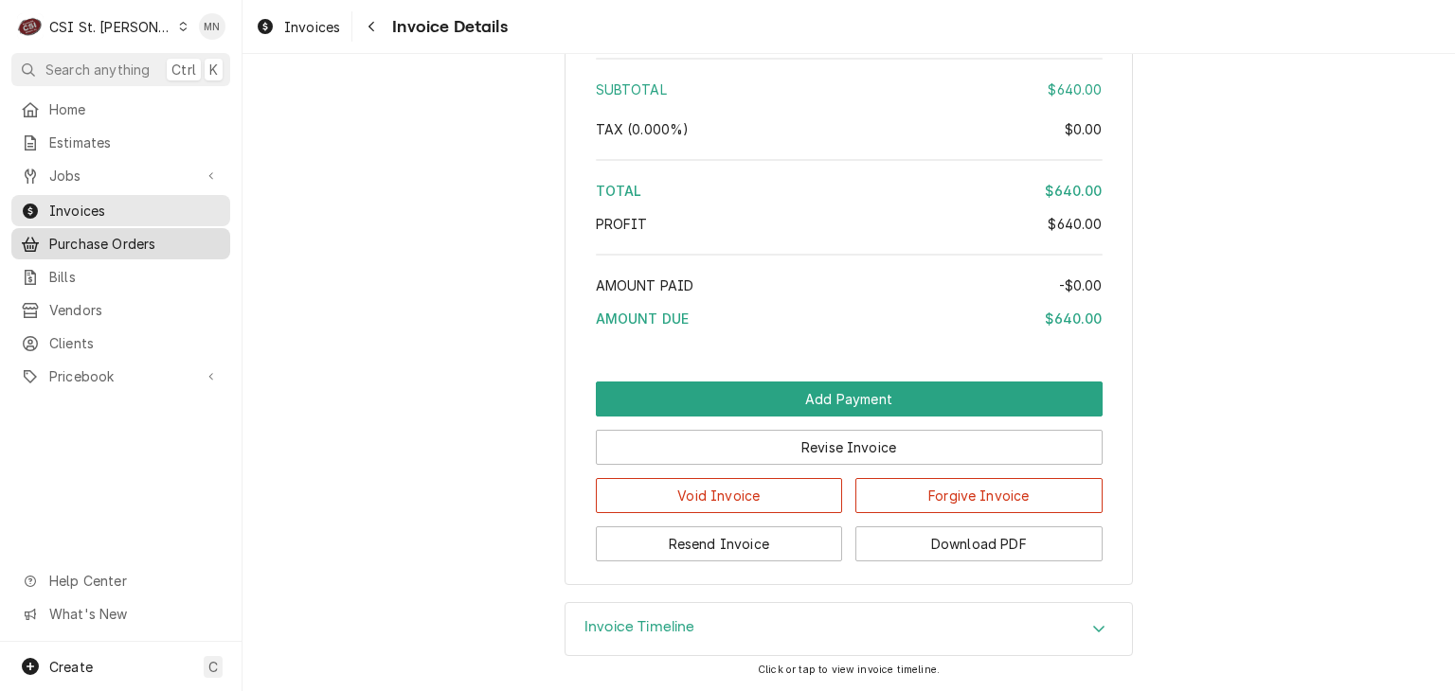
click at [136, 236] on span "Purchase Orders" at bounding box center [134, 244] width 171 height 20
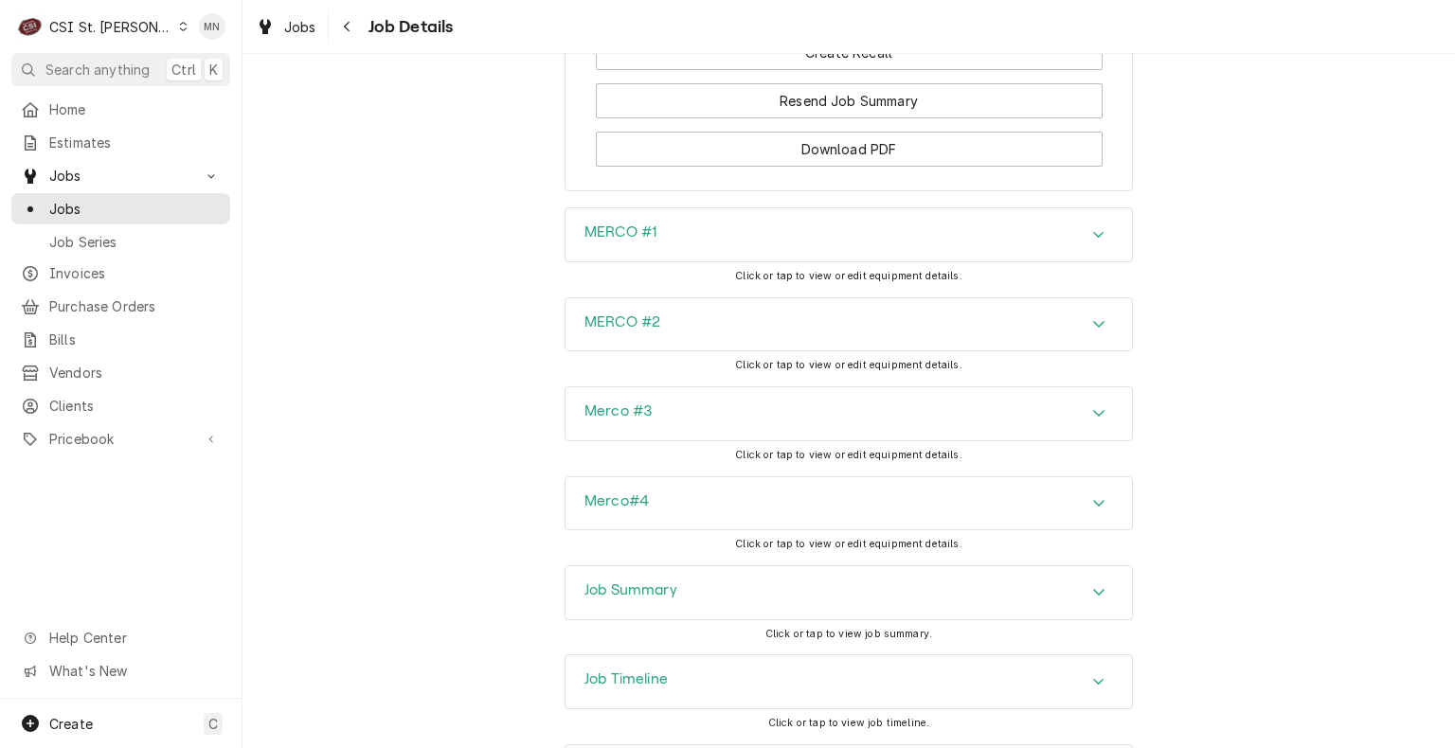
scroll to position [2736, 0]
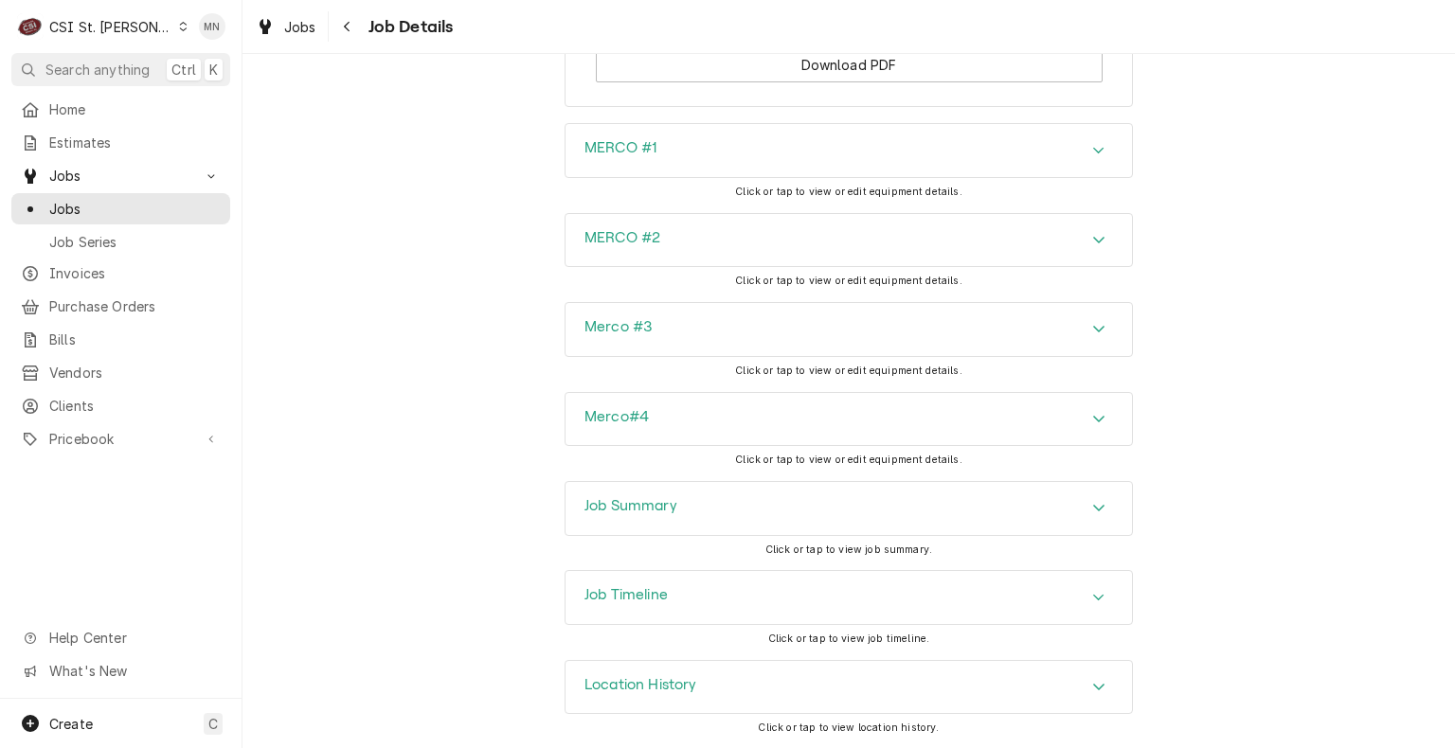
click at [788, 518] on div "Job Summary" at bounding box center [848, 508] width 566 height 53
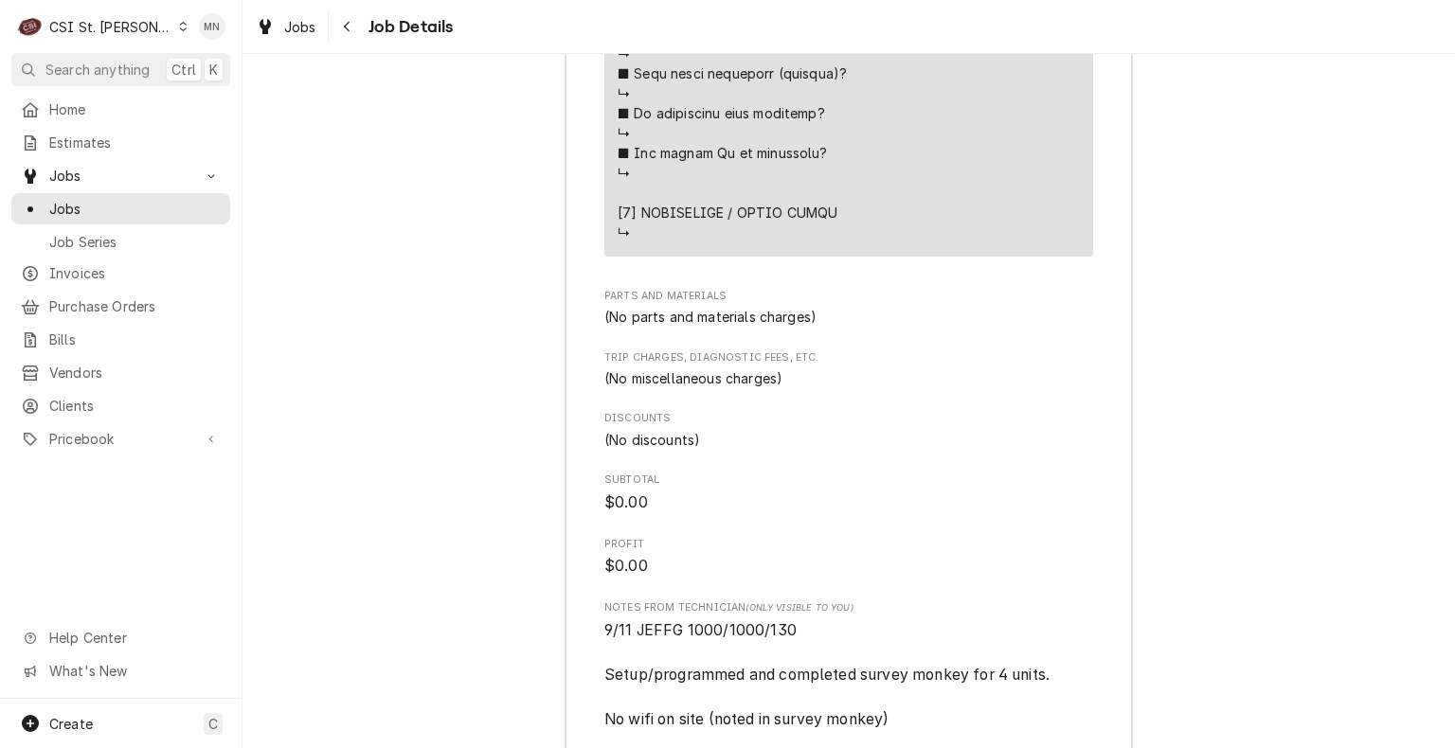
scroll to position [4072, 0]
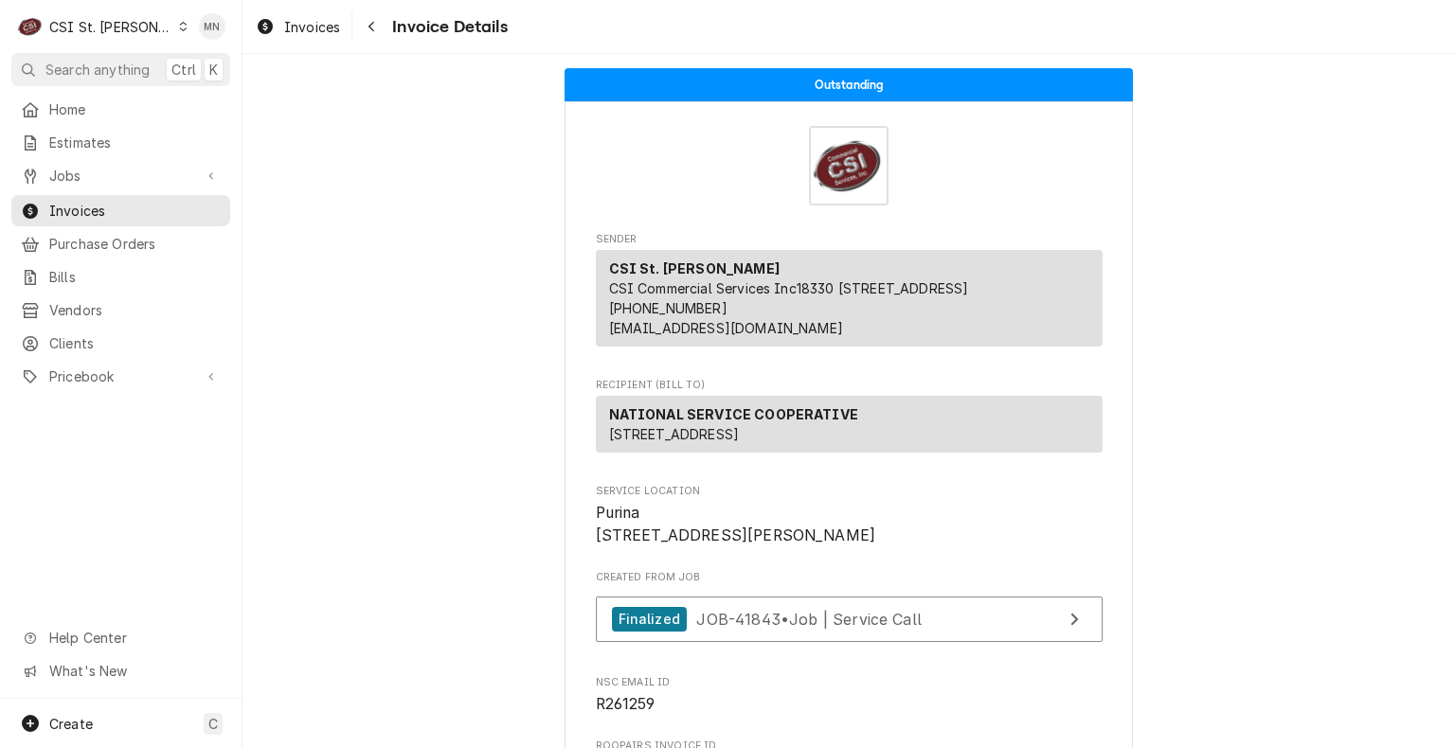
scroll to position [4531, 0]
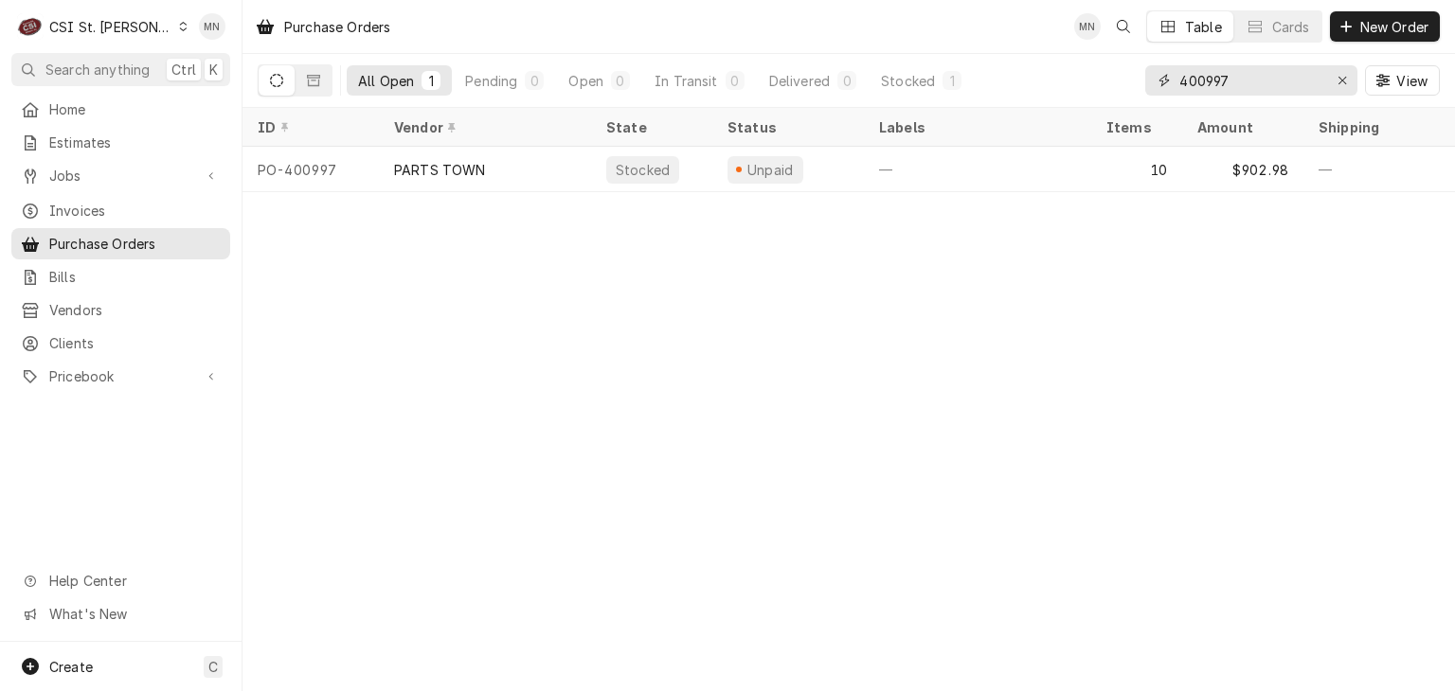
drag, startPoint x: 1245, startPoint y: 79, endPoint x: 1079, endPoint y: 60, distance: 167.7
click at [1083, 60] on div "All Open 1 Pending 0 Open 0 In Transit 0 Delivered 0 Stocked 1 400997 View" at bounding box center [849, 80] width 1182 height 53
type input "401253"
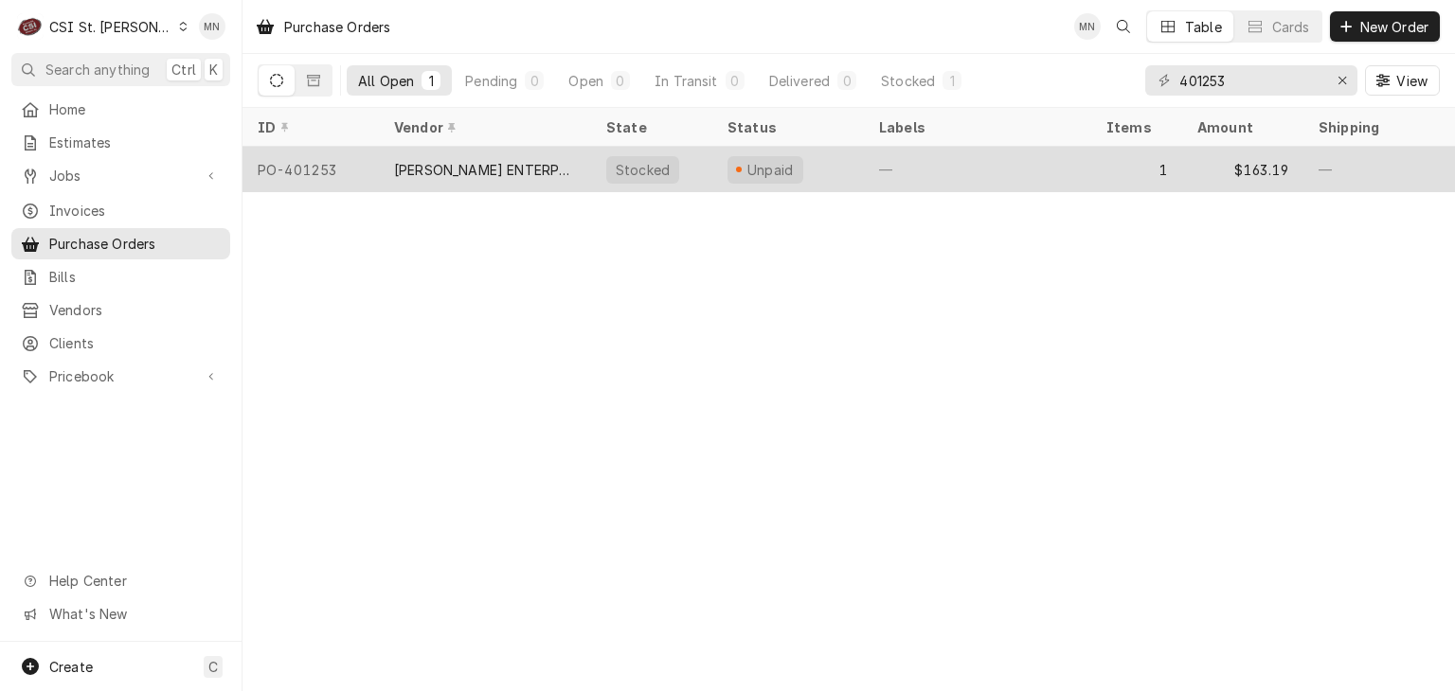
click at [525, 164] on div "FERGUSON ENTERPRISES, INC" at bounding box center [485, 170] width 182 height 20
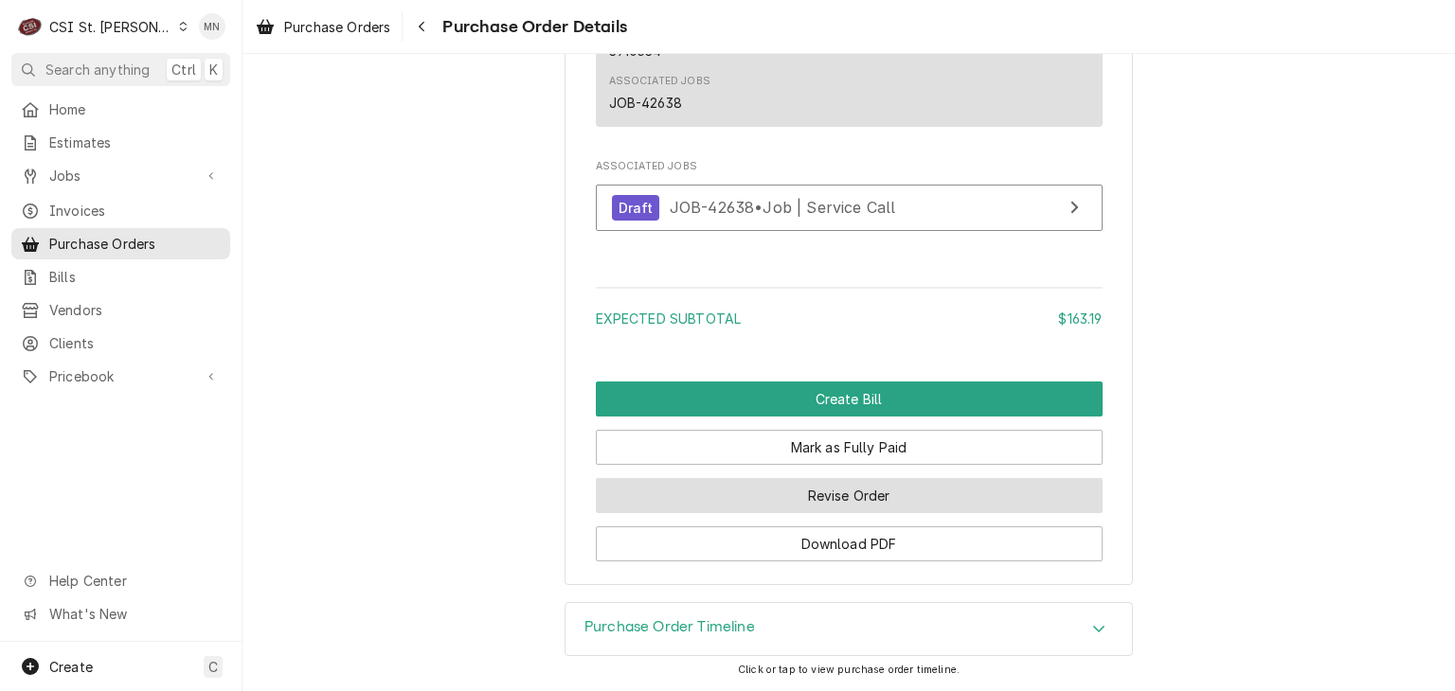
scroll to position [1663, 0]
click at [917, 493] on button "Revise Order" at bounding box center [849, 495] width 507 height 35
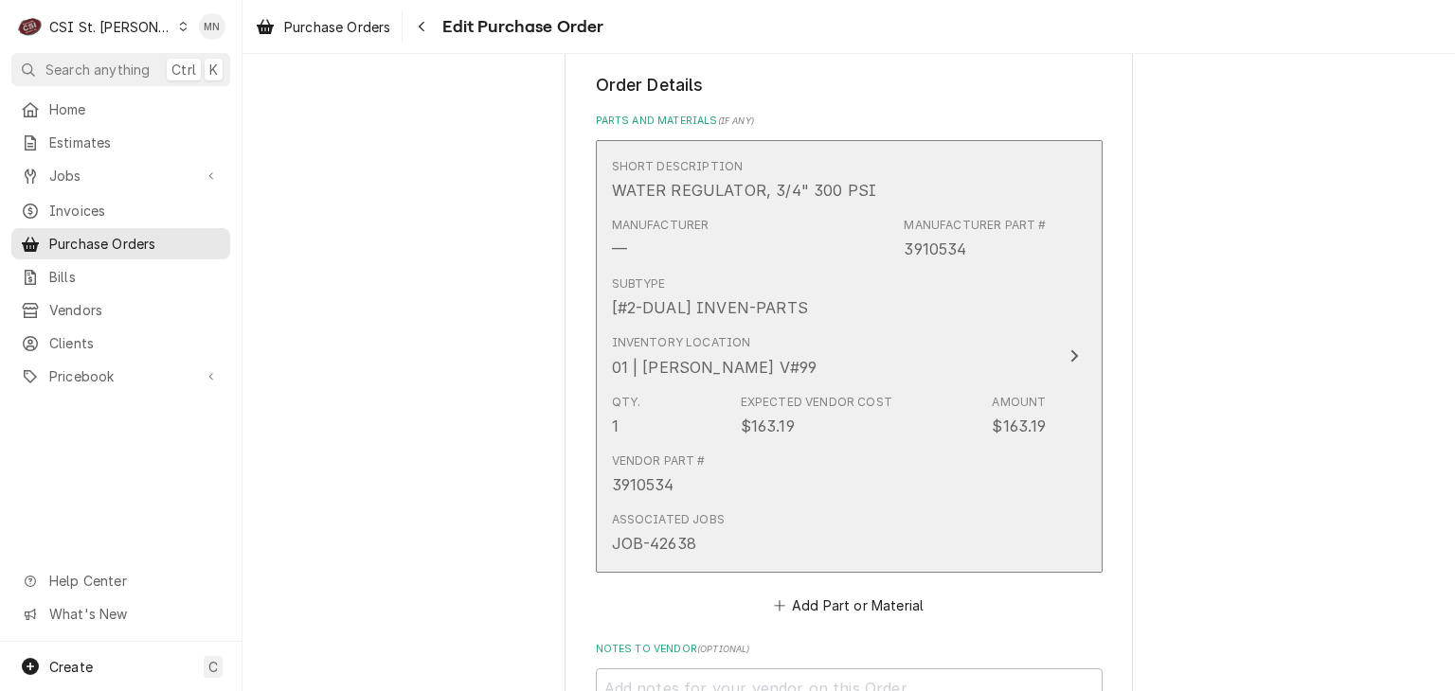
scroll to position [1300, 0]
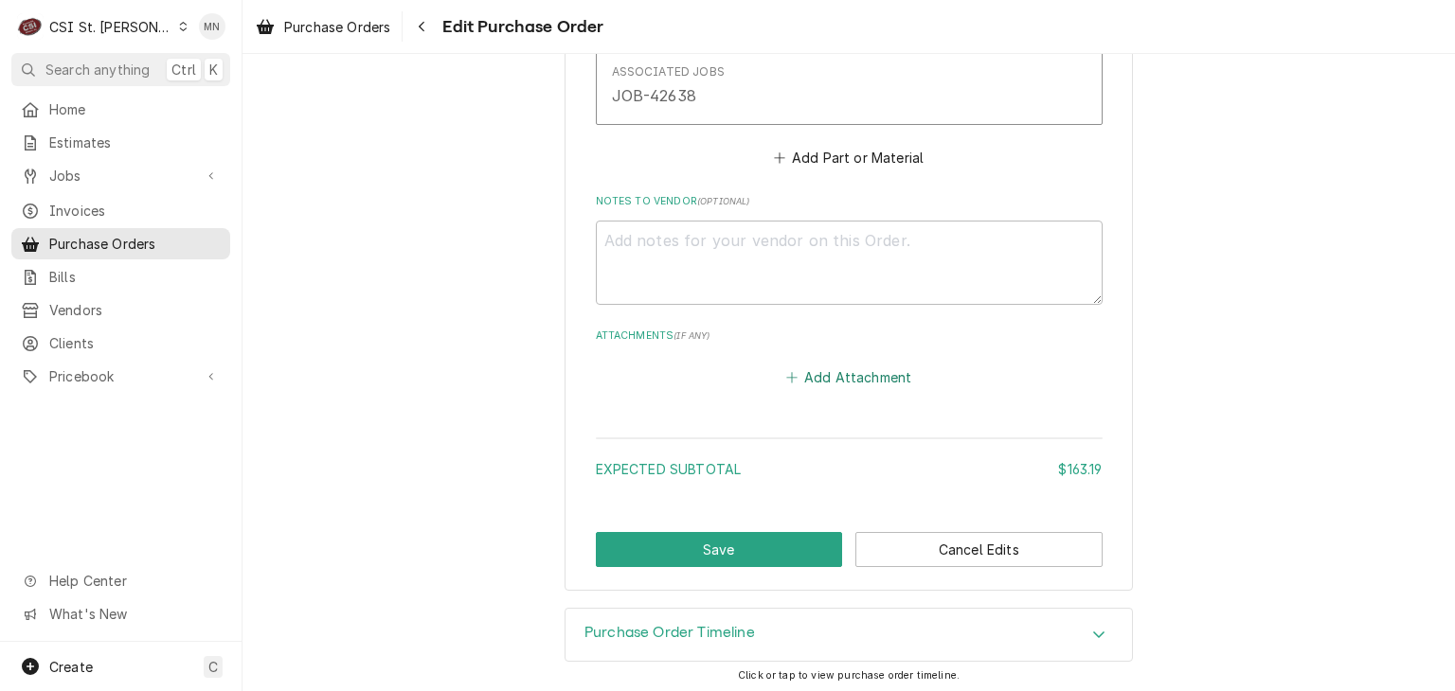
click at [865, 383] on button "Add Attachment" at bounding box center [848, 378] width 133 height 27
type textarea "x"
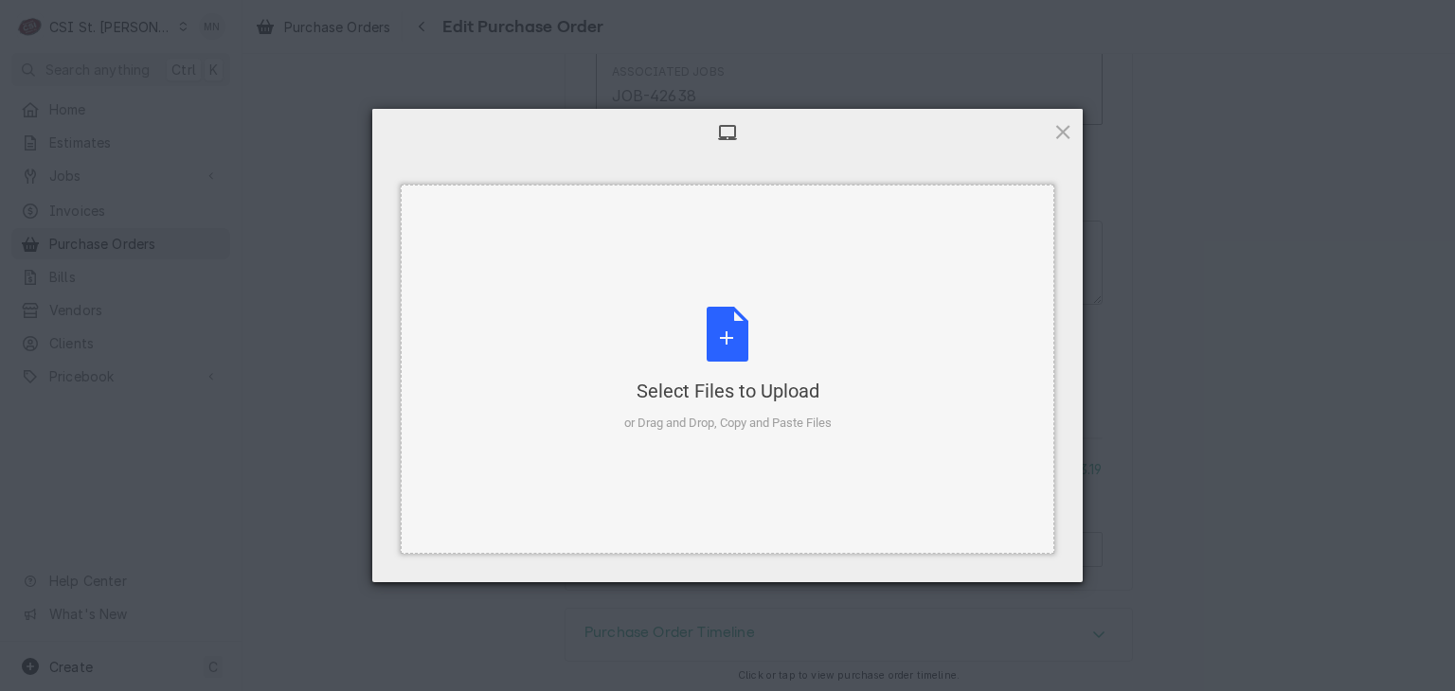
click at [738, 328] on div "Select Files to Upload or Drag and Drop, Copy and Paste Files" at bounding box center [727, 370] width 207 height 126
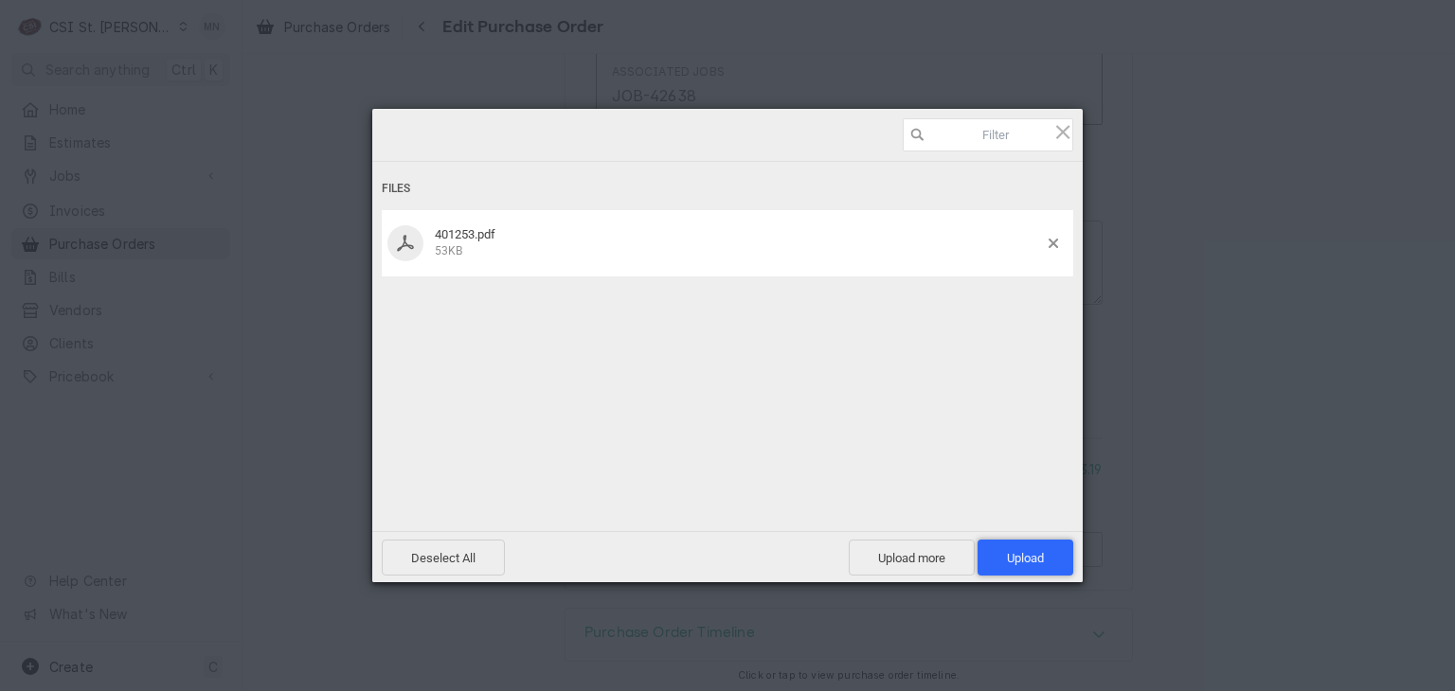
click at [1034, 555] on span "Upload 1" at bounding box center [1025, 558] width 37 height 14
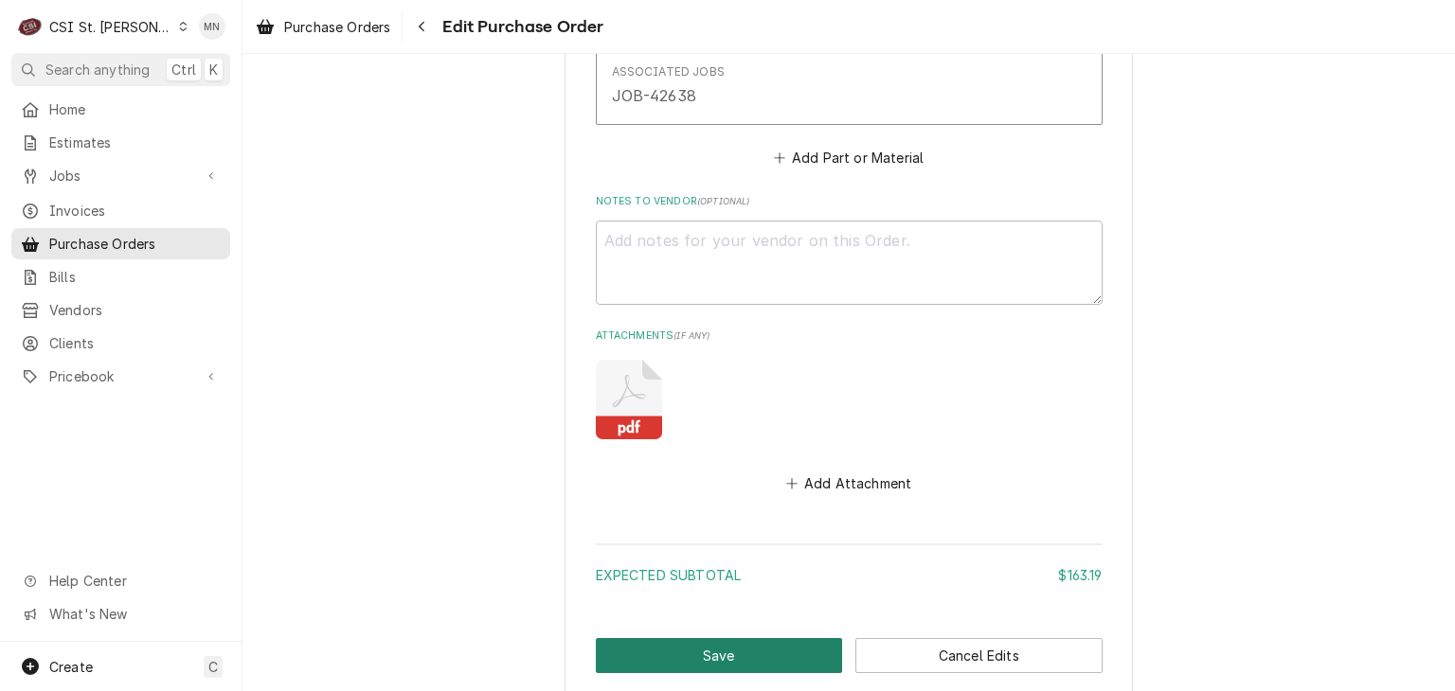
click at [727, 639] on button "Save" at bounding box center [719, 655] width 247 height 35
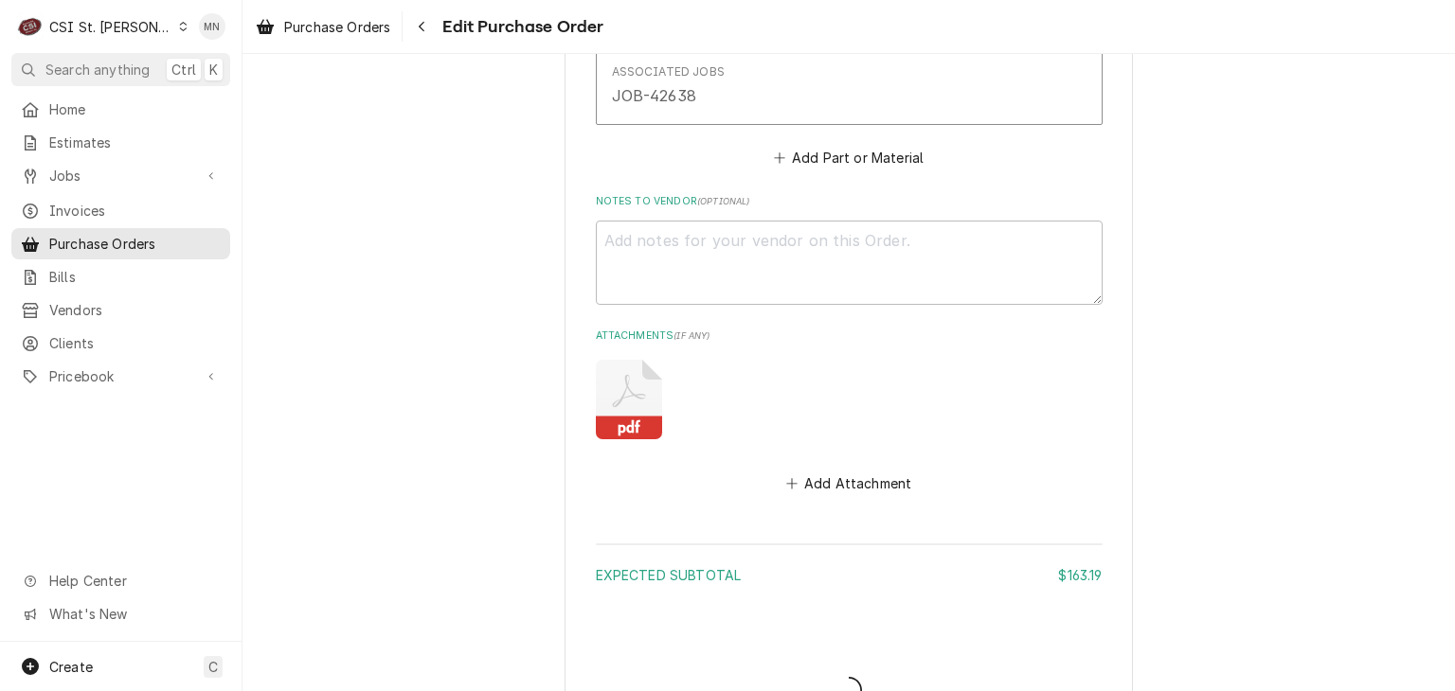
type textarea "x"
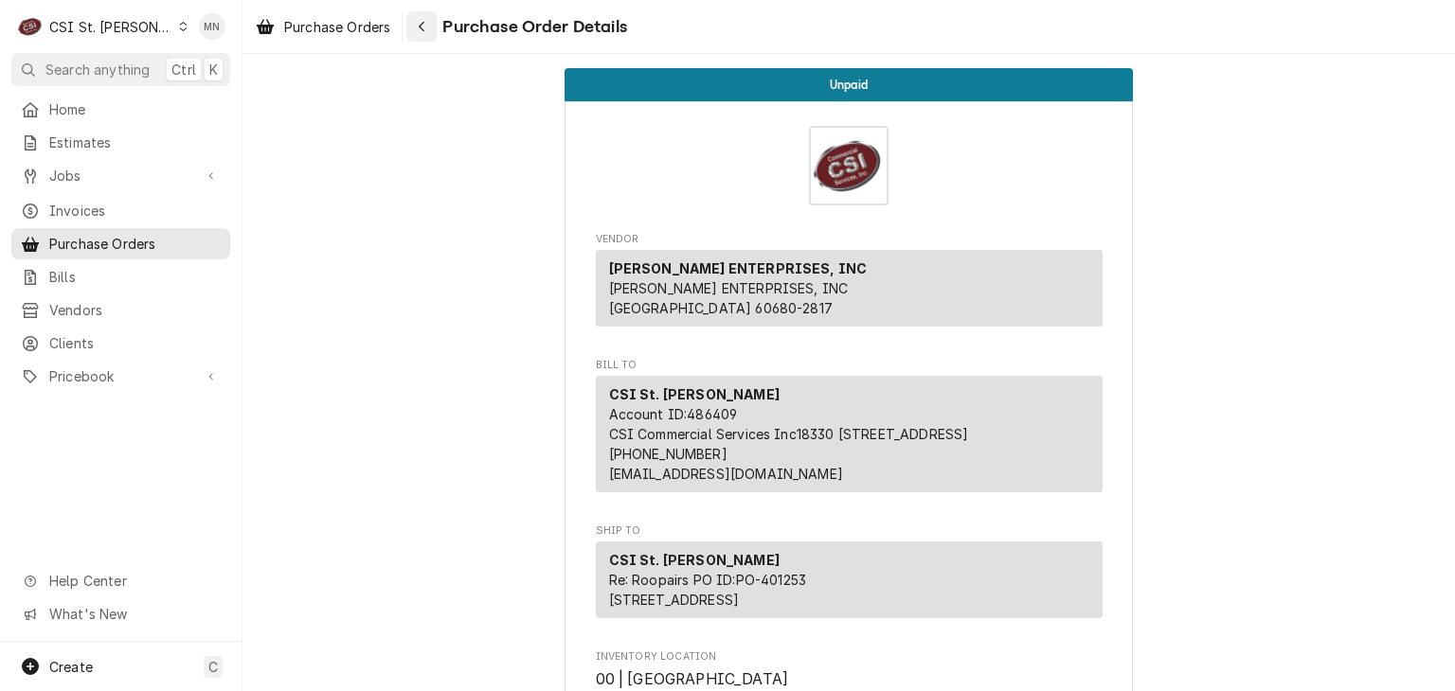
click at [426, 27] on icon "Navigate back" at bounding box center [422, 26] width 9 height 13
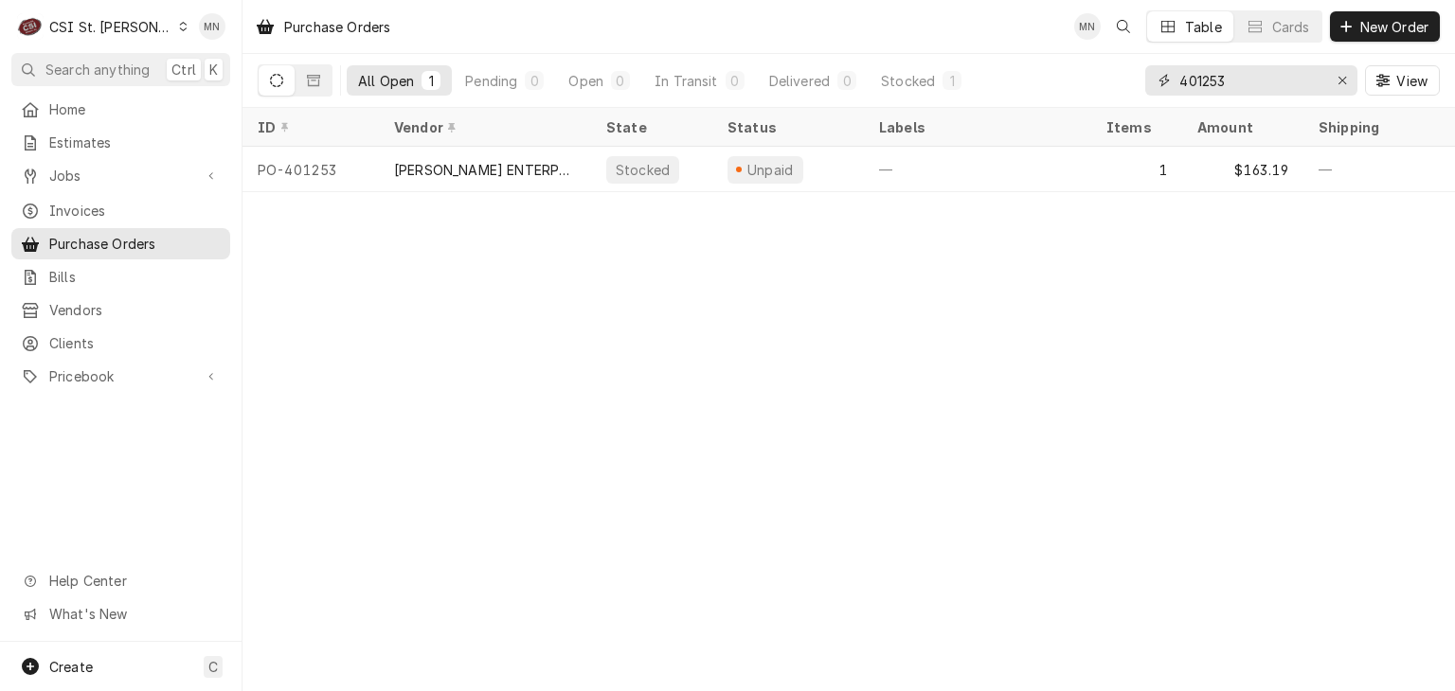
drag, startPoint x: 1257, startPoint y: 72, endPoint x: 1009, endPoint y: 81, distance: 247.3
click at [1014, 81] on div "All Open 1 Pending 0 Open 0 In Transit 0 Delivered 0 Stocked 1 401253 View" at bounding box center [849, 80] width 1182 height 53
type input "401281"
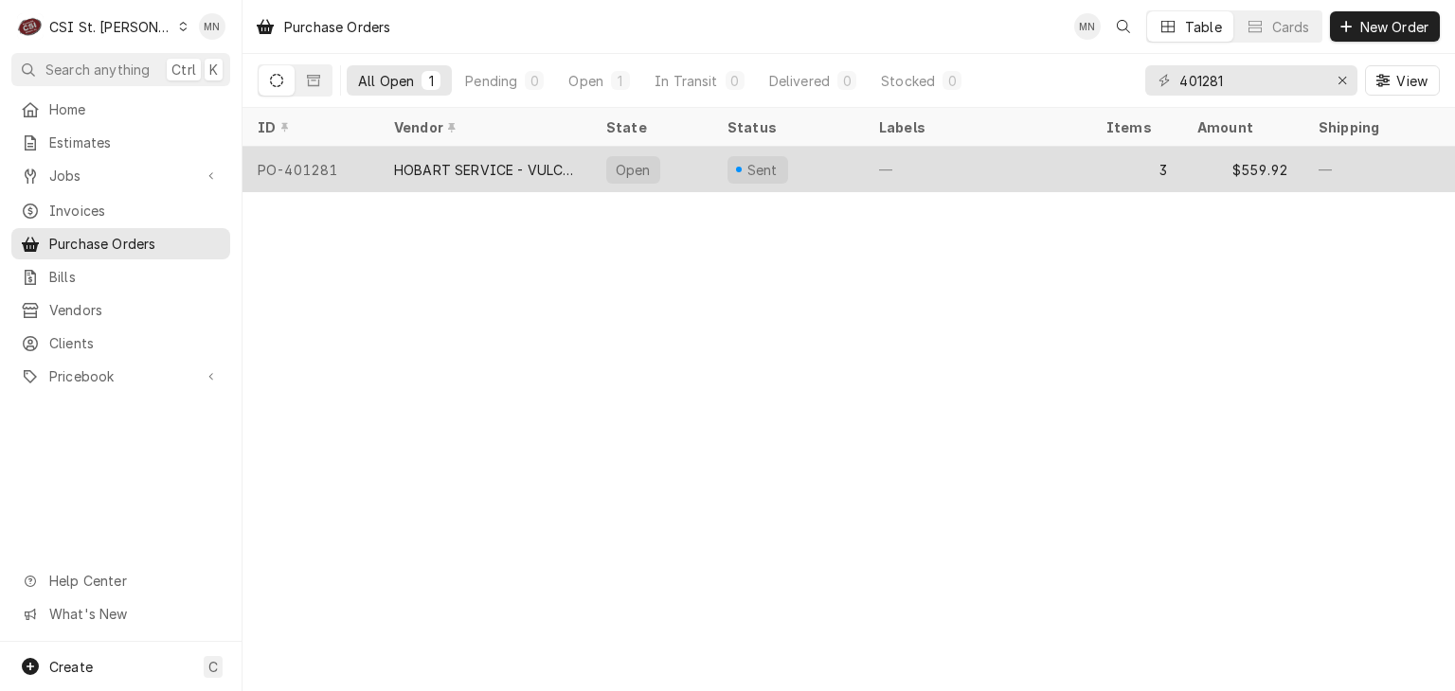
click at [529, 174] on div "HOBART SERVICE - VULCAN" at bounding box center [485, 170] width 182 height 20
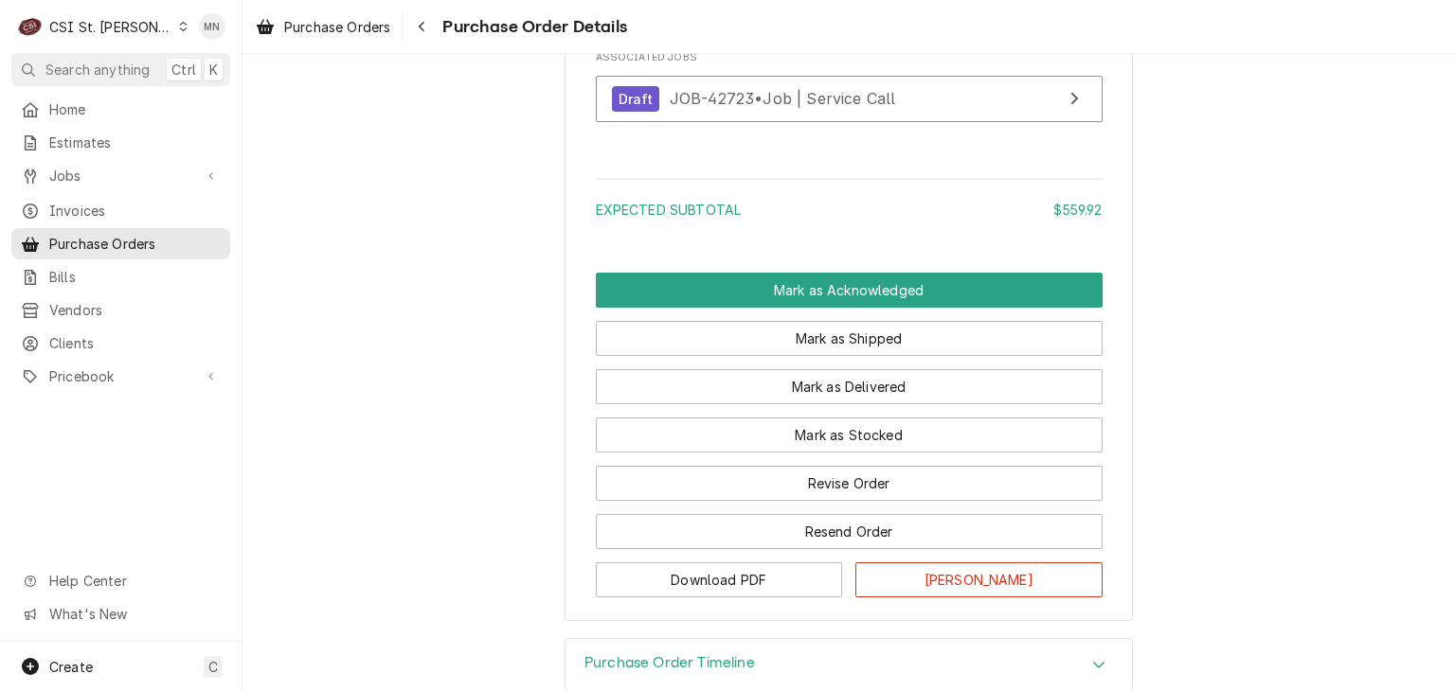
scroll to position [2338, 0]
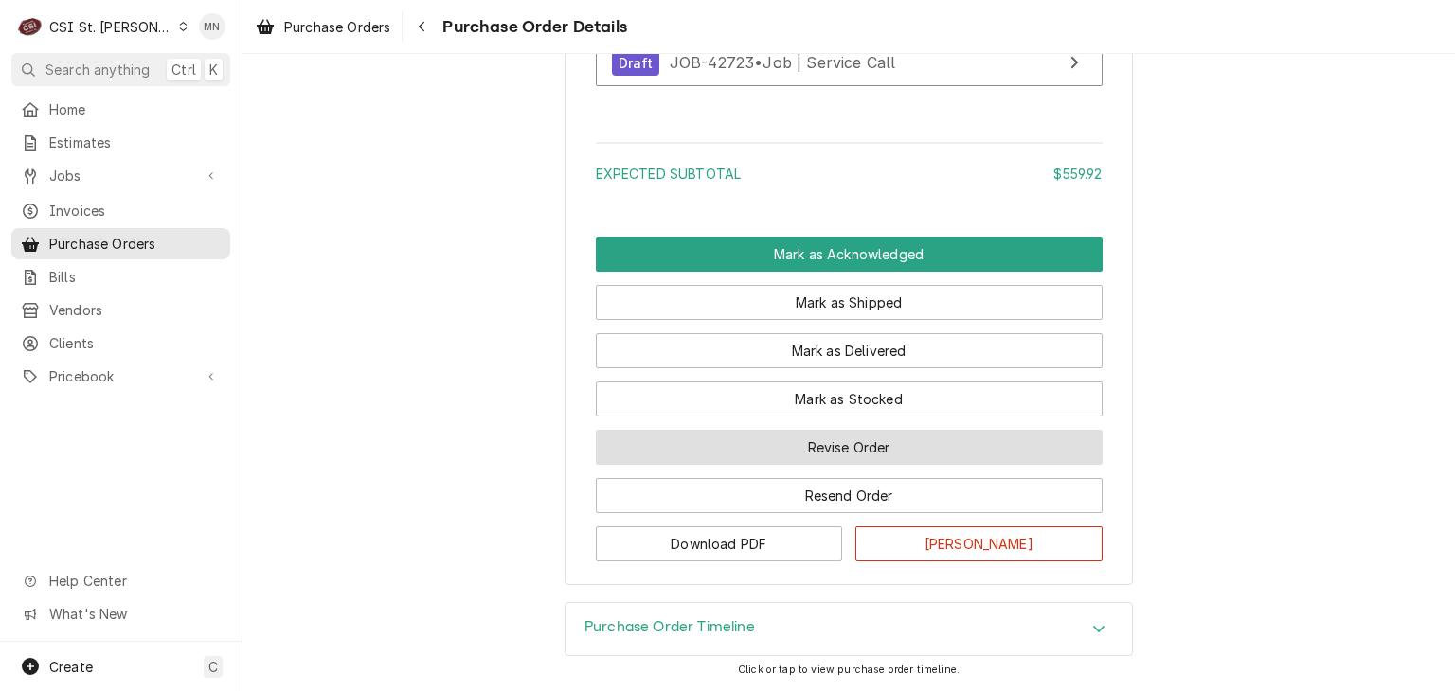
click at [878, 458] on button "Revise Order" at bounding box center [849, 447] width 507 height 35
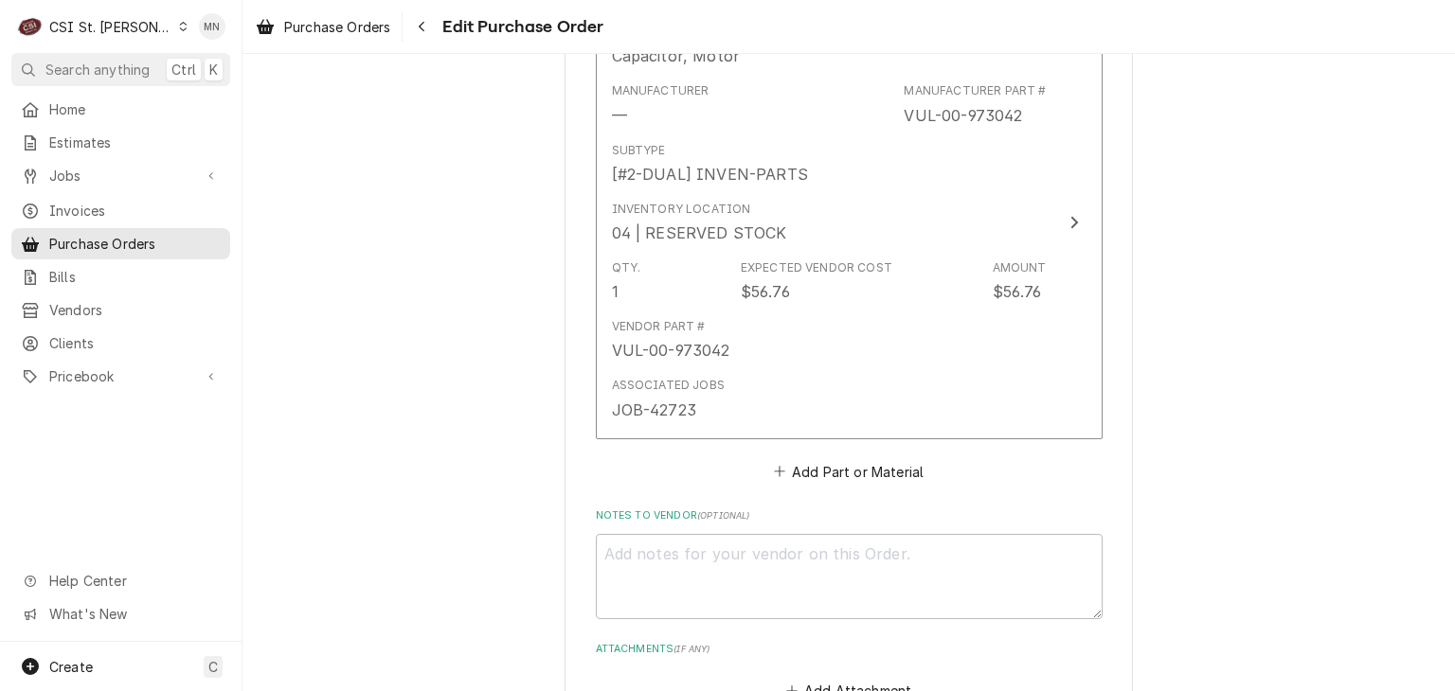
scroll to position [2178, 0]
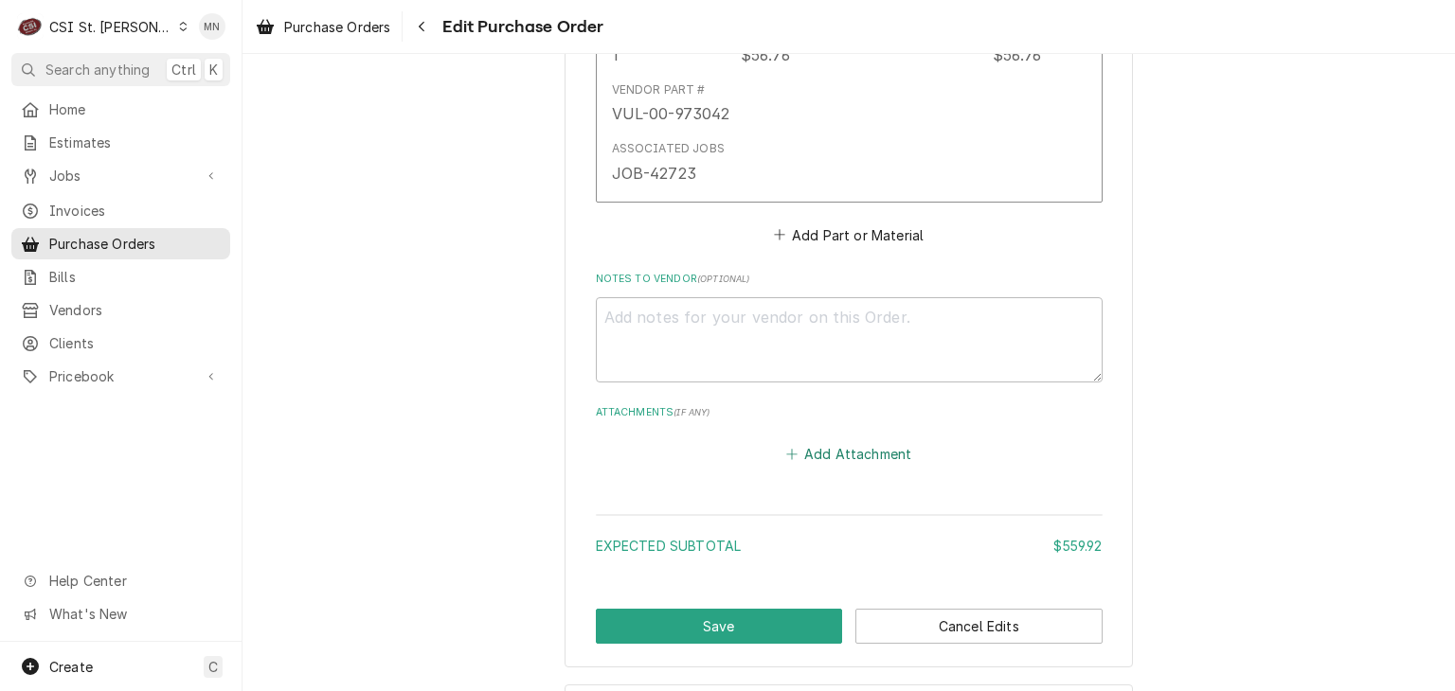
click at [858, 446] on button "Add Attachment" at bounding box center [848, 454] width 133 height 27
type textarea "x"
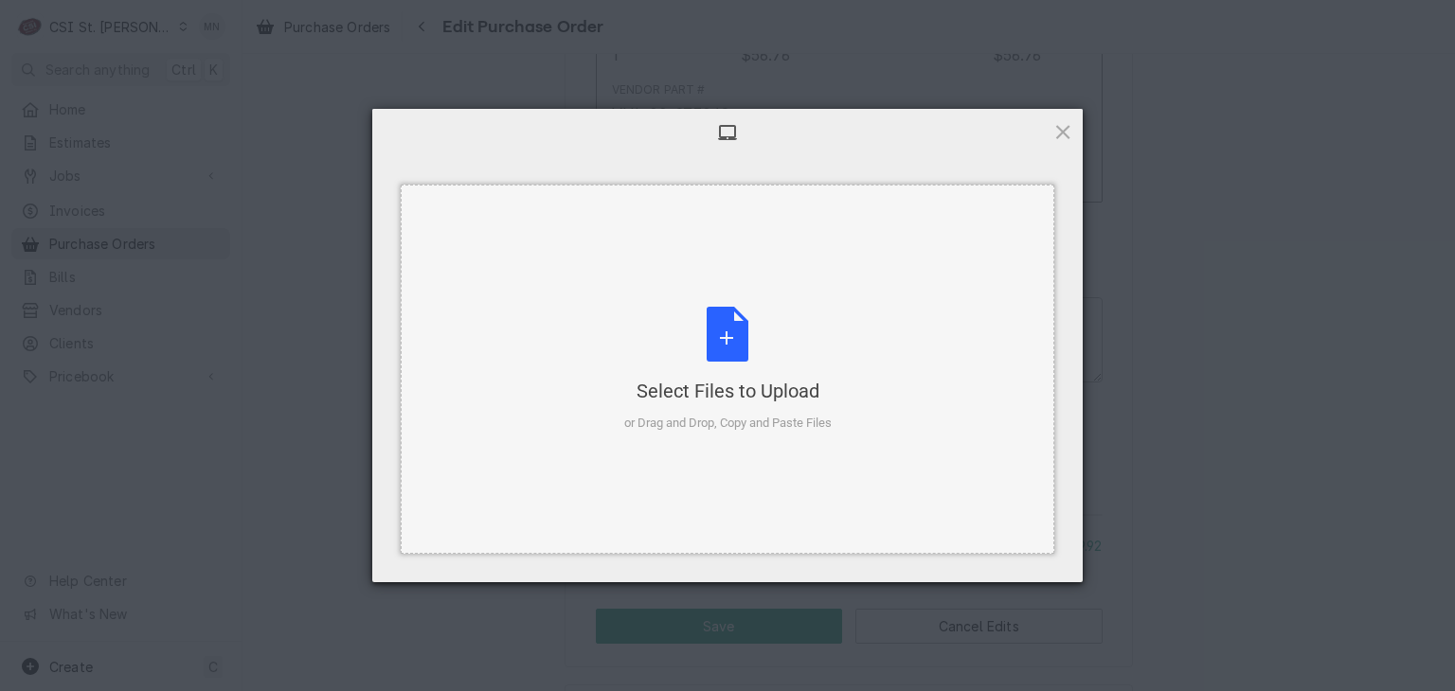
click at [739, 366] on div "Select Files to Upload or Drag and Drop, Copy and Paste Files" at bounding box center [727, 370] width 207 height 126
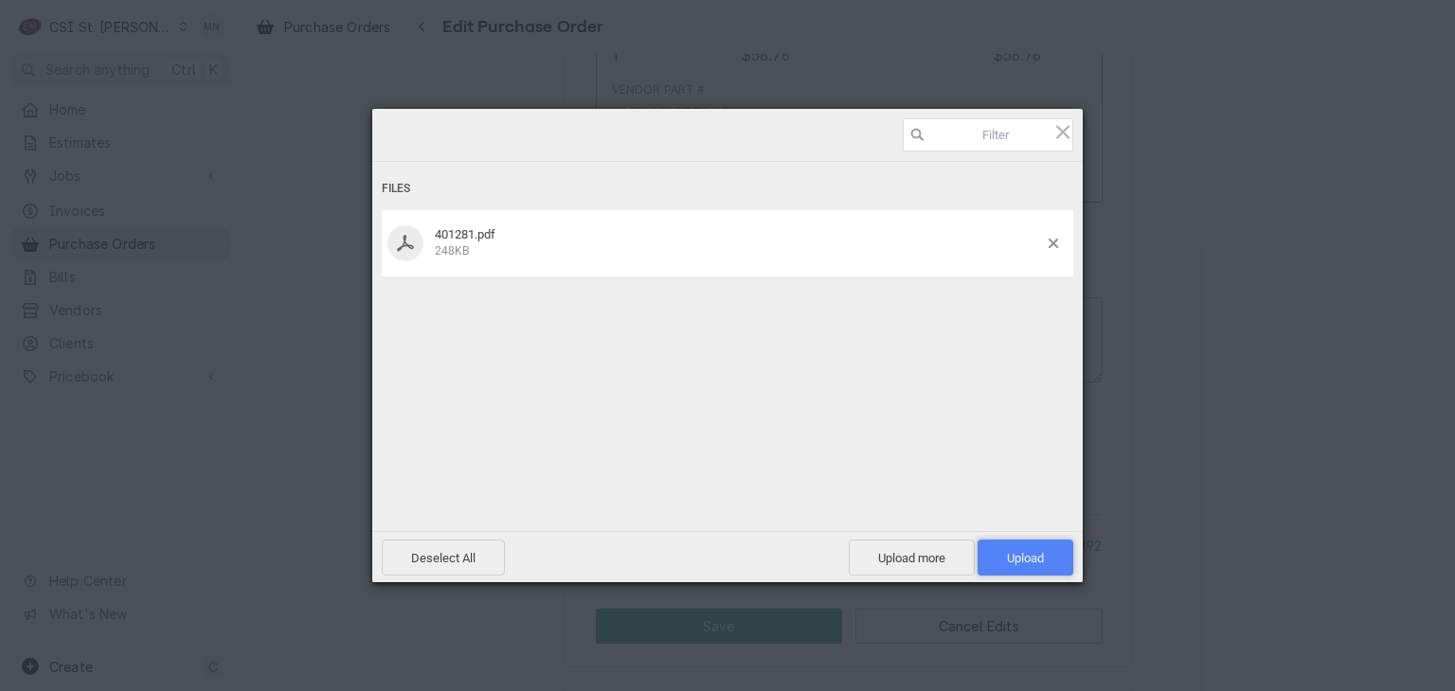
click at [1017, 556] on span "Upload 1" at bounding box center [1025, 558] width 37 height 14
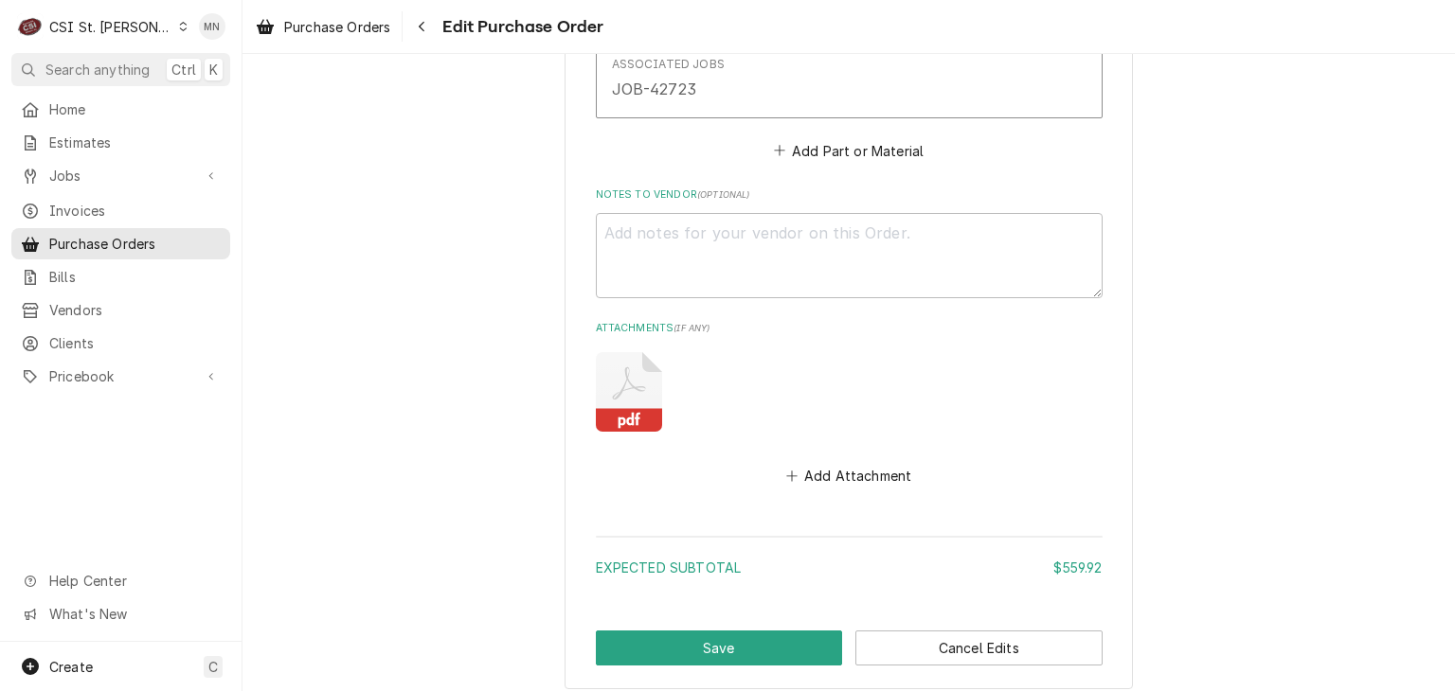
scroll to position [2360, 0]
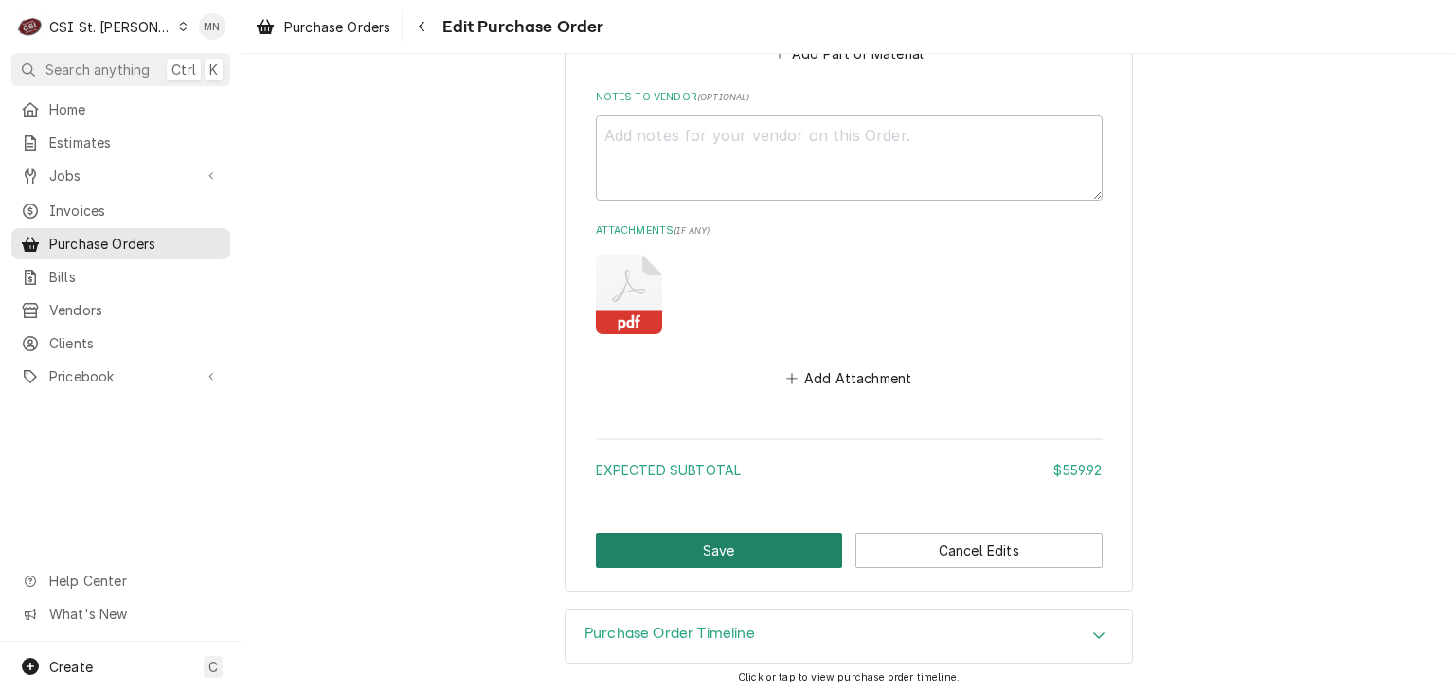
click at [743, 544] on button "Save" at bounding box center [719, 550] width 247 height 35
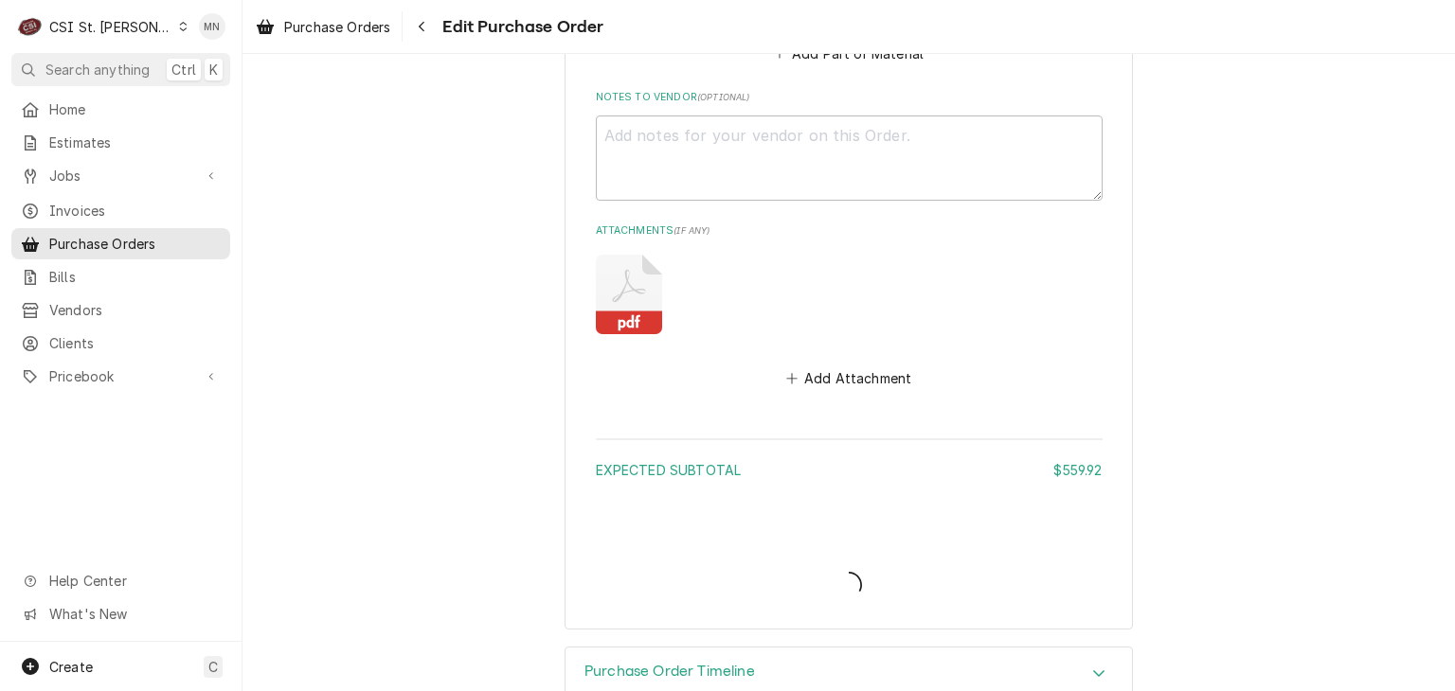
type textarea "x"
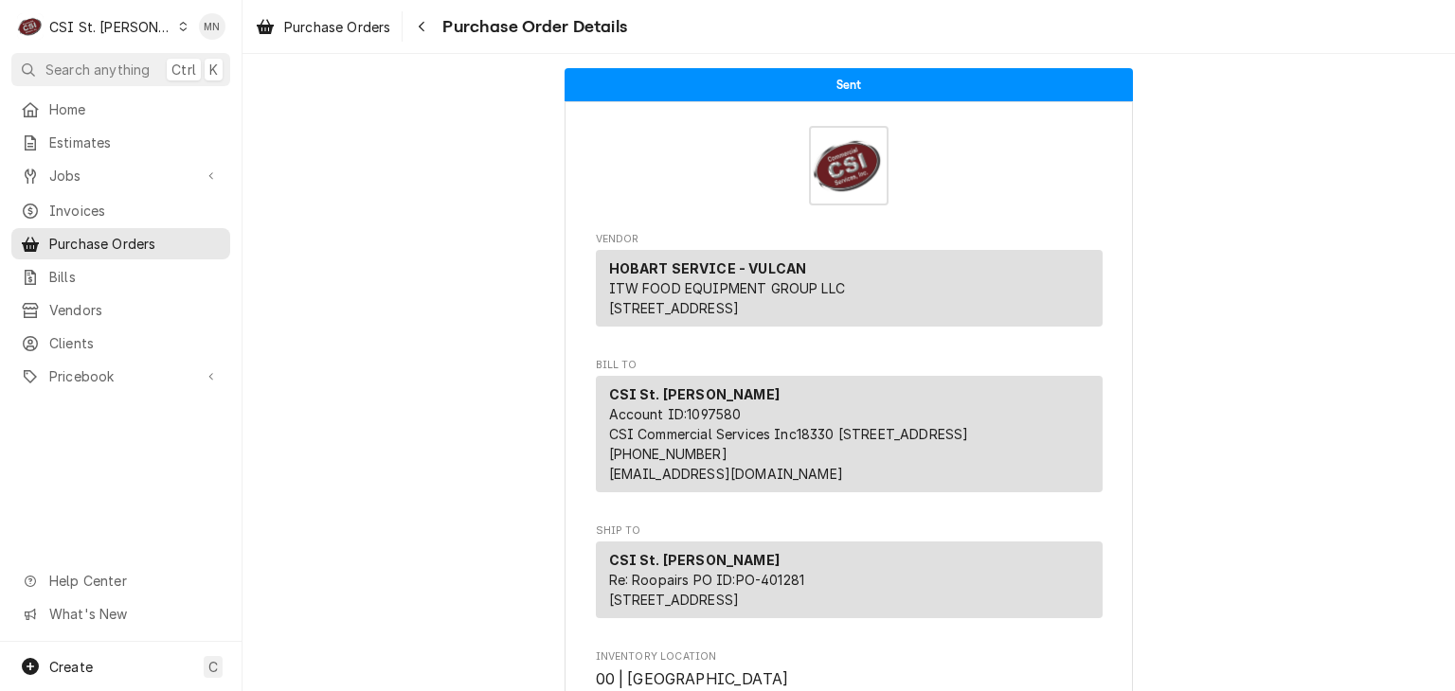
click at [121, 20] on div "CSI St. [PERSON_NAME]" at bounding box center [110, 27] width 123 height 20
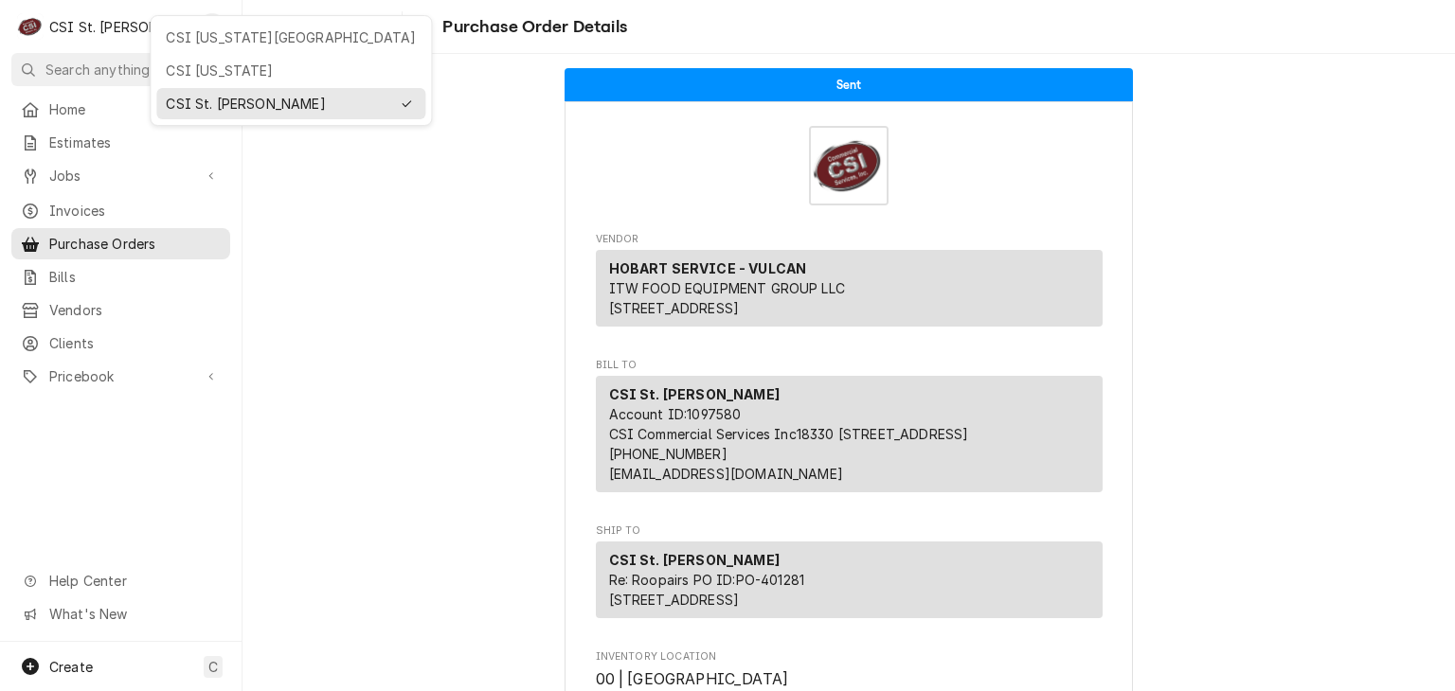
click at [164, 40] on div "CSI Kansas City" at bounding box center [290, 38] width 261 height 24
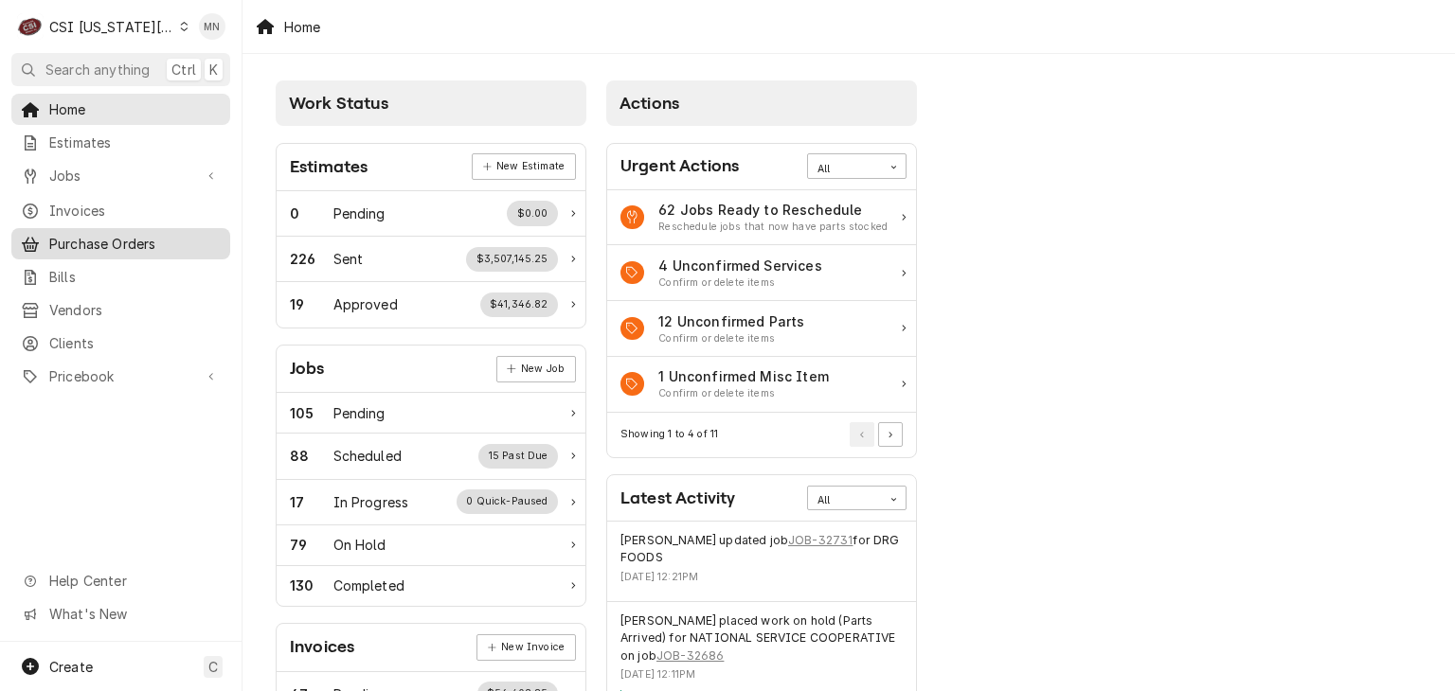
click at [136, 242] on span "Purchase Orders" at bounding box center [134, 244] width 171 height 20
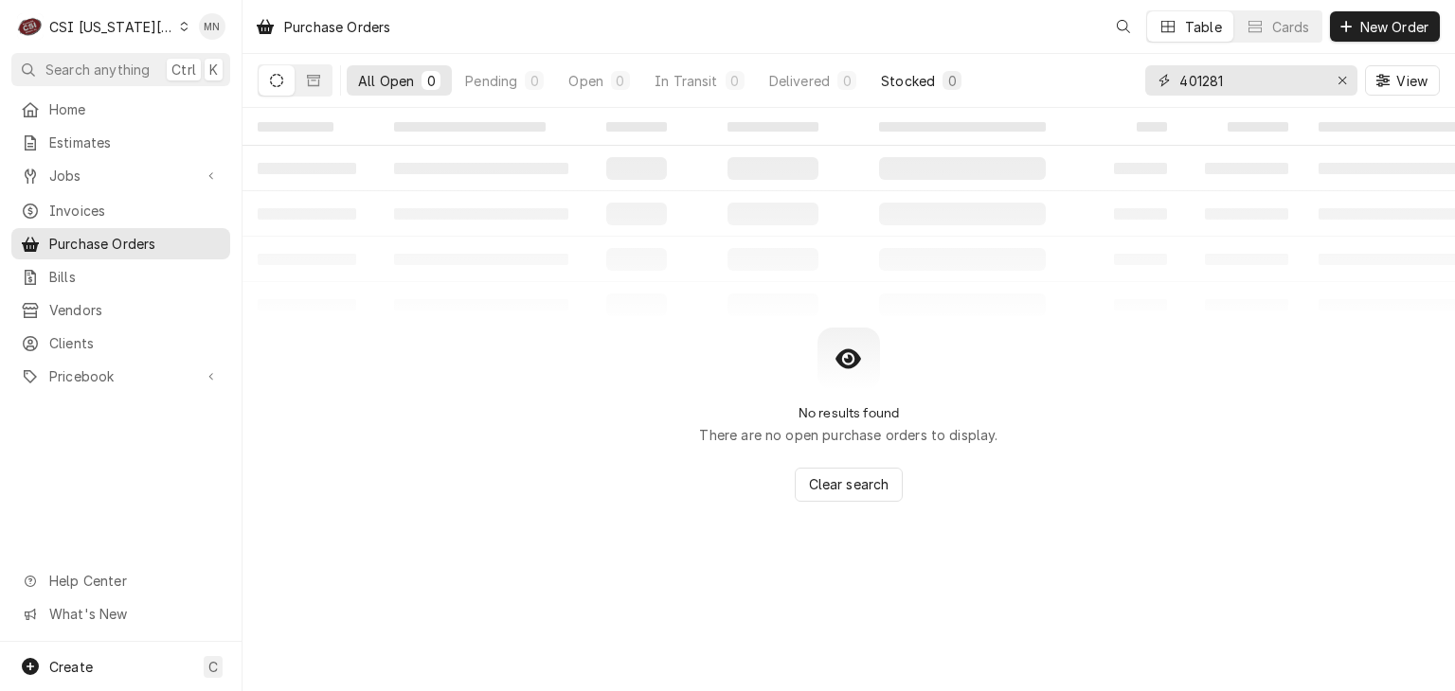
drag, startPoint x: 1265, startPoint y: 86, endPoint x: 884, endPoint y: 76, distance: 380.8
click at [1039, 77] on div "All Open 0 Pending 0 Open 0 In Transit 0 Delivered 0 Stocked 0 401281 View" at bounding box center [849, 80] width 1182 height 53
type input "301546"
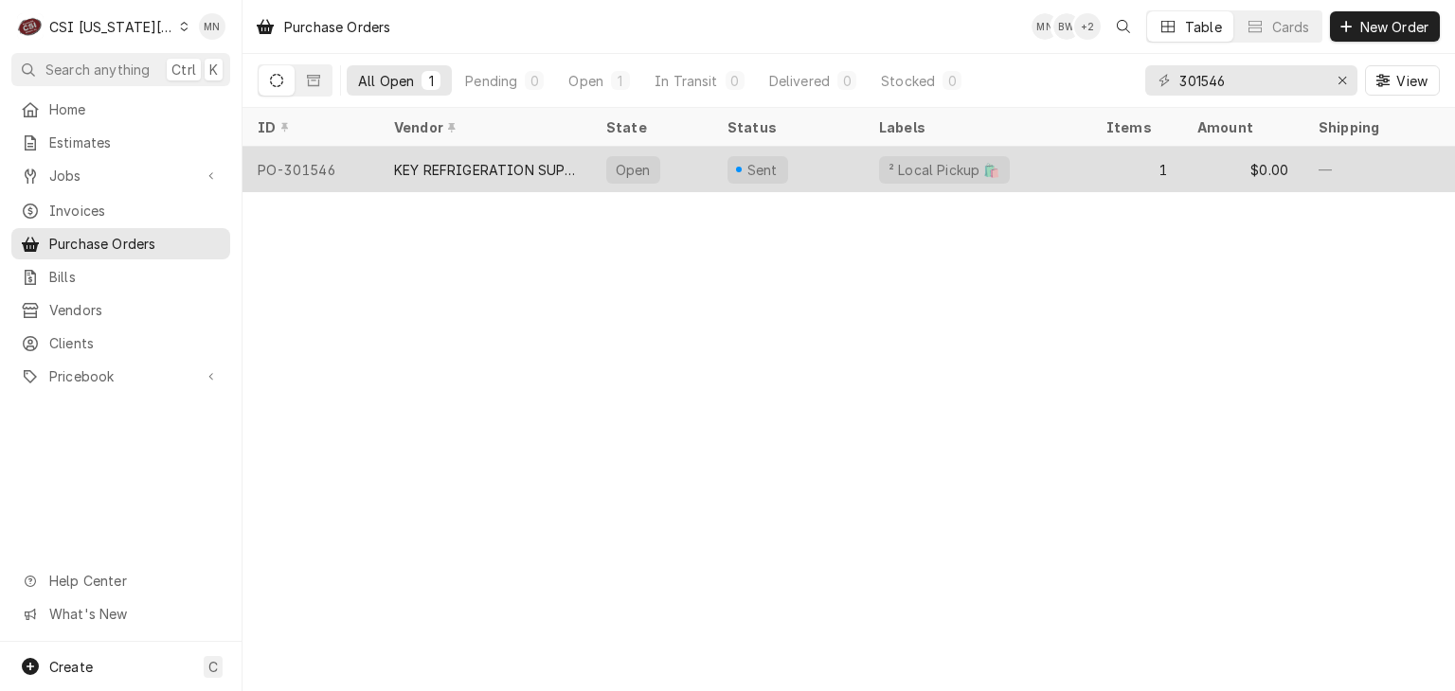
click at [430, 166] on div "KEY REFRIGERATION SUPPLY" at bounding box center [485, 170] width 182 height 20
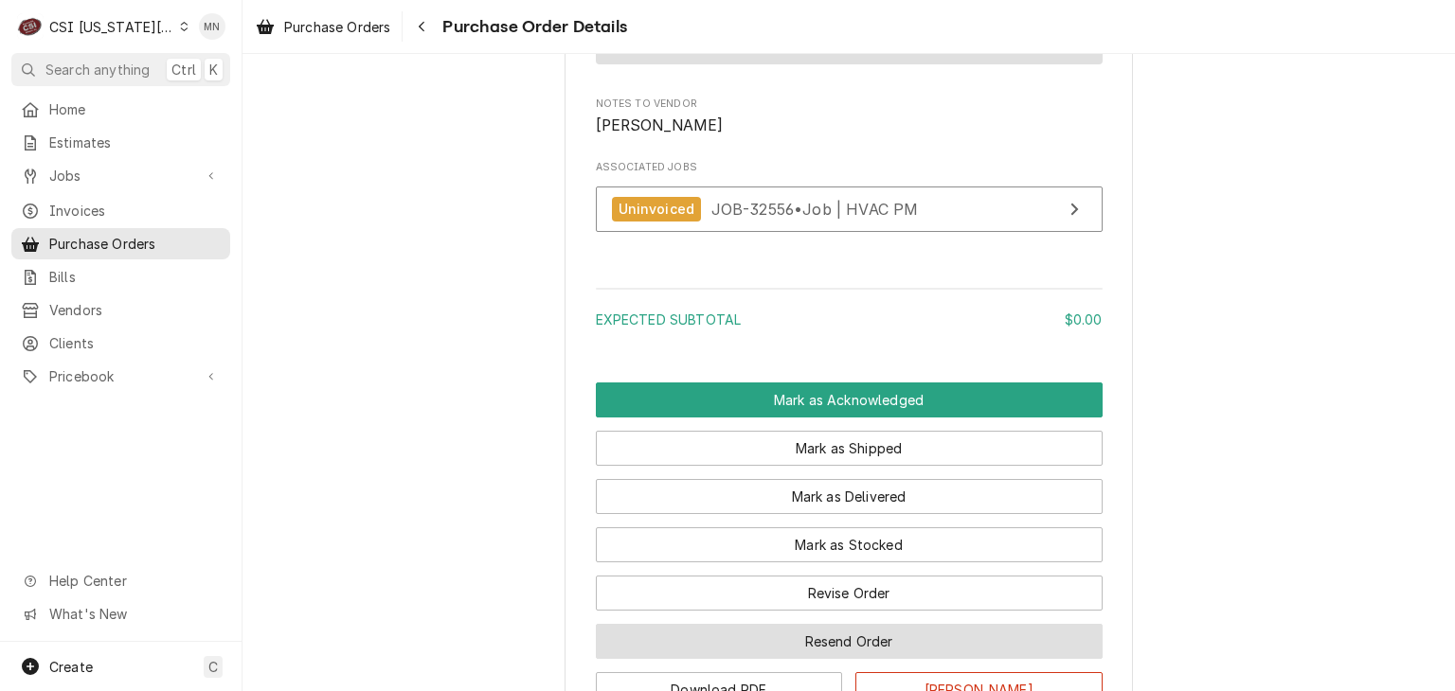
scroll to position [1705, 0]
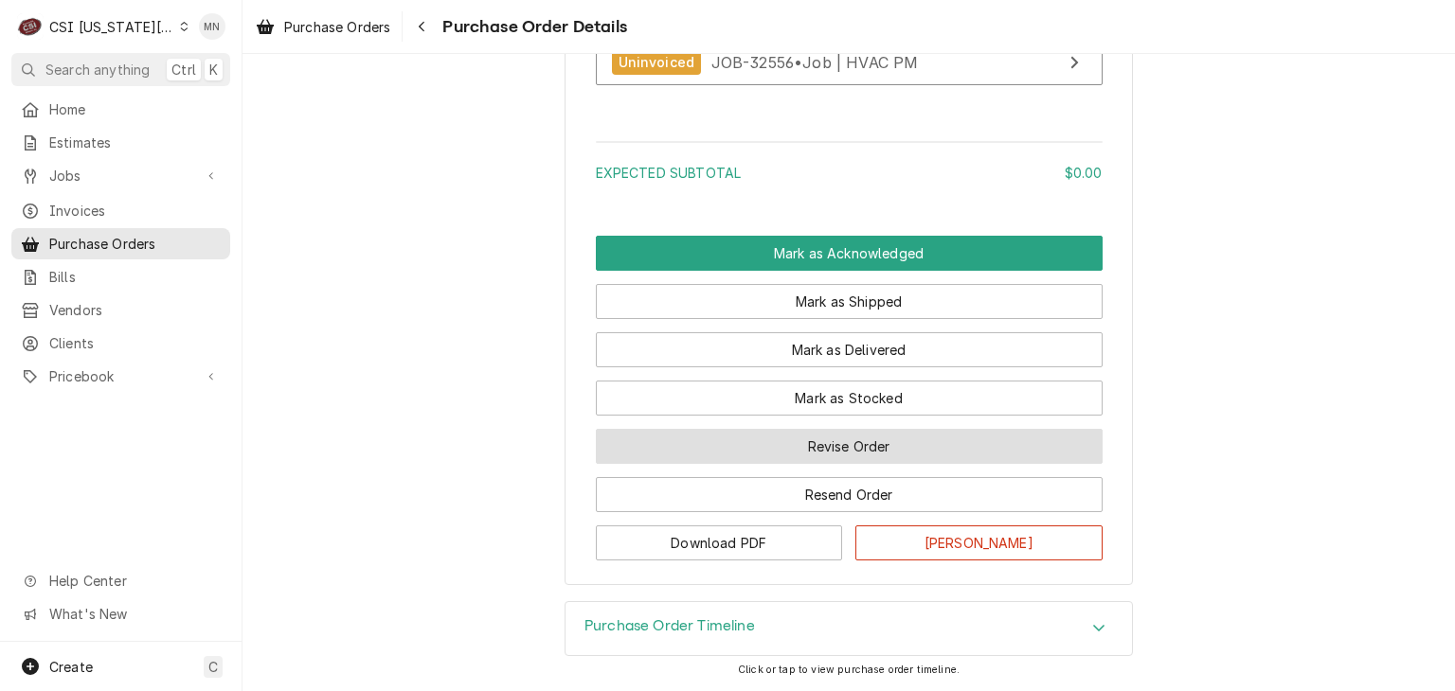
click at [830, 461] on button "Revise Order" at bounding box center [849, 446] width 507 height 35
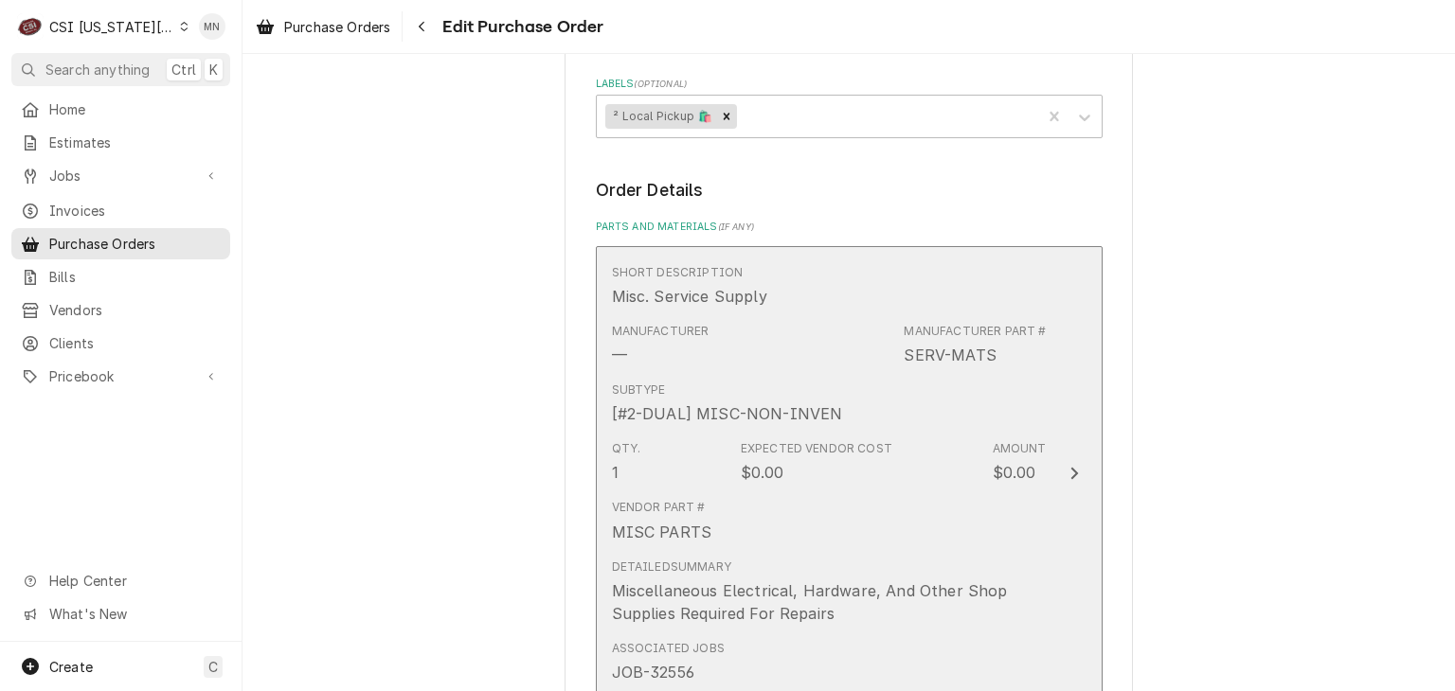
scroll to position [1042, 0]
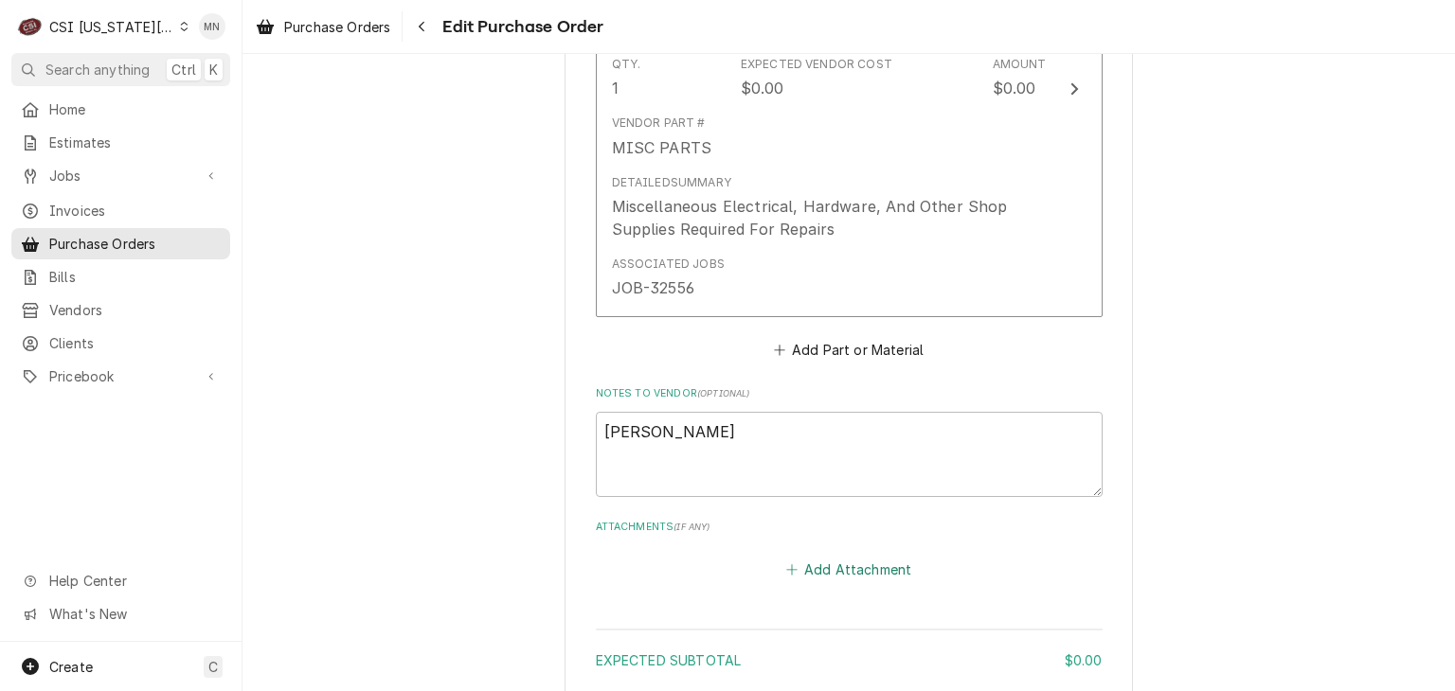
click at [843, 556] on button "Add Attachment" at bounding box center [848, 569] width 133 height 27
type textarea "x"
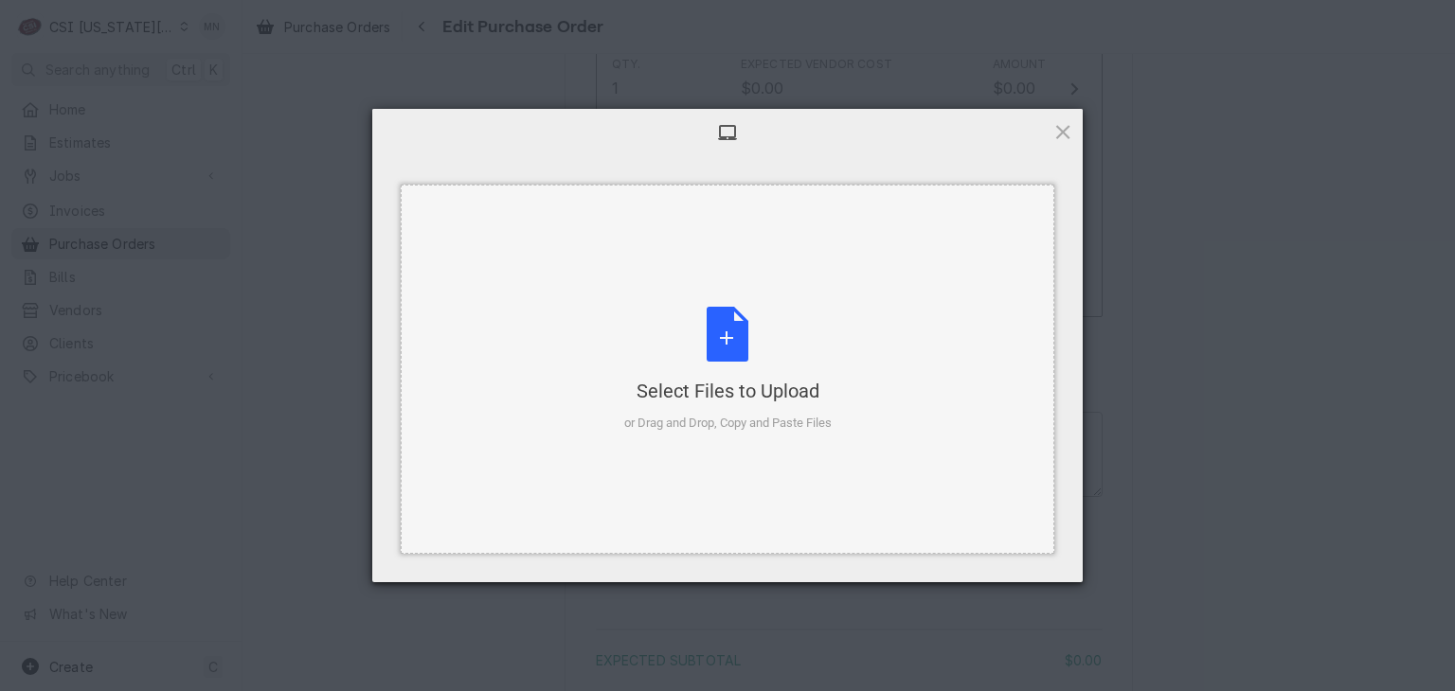
click at [735, 357] on div "Select Files to Upload or Drag and Drop, Copy and Paste Files" at bounding box center [727, 370] width 207 height 126
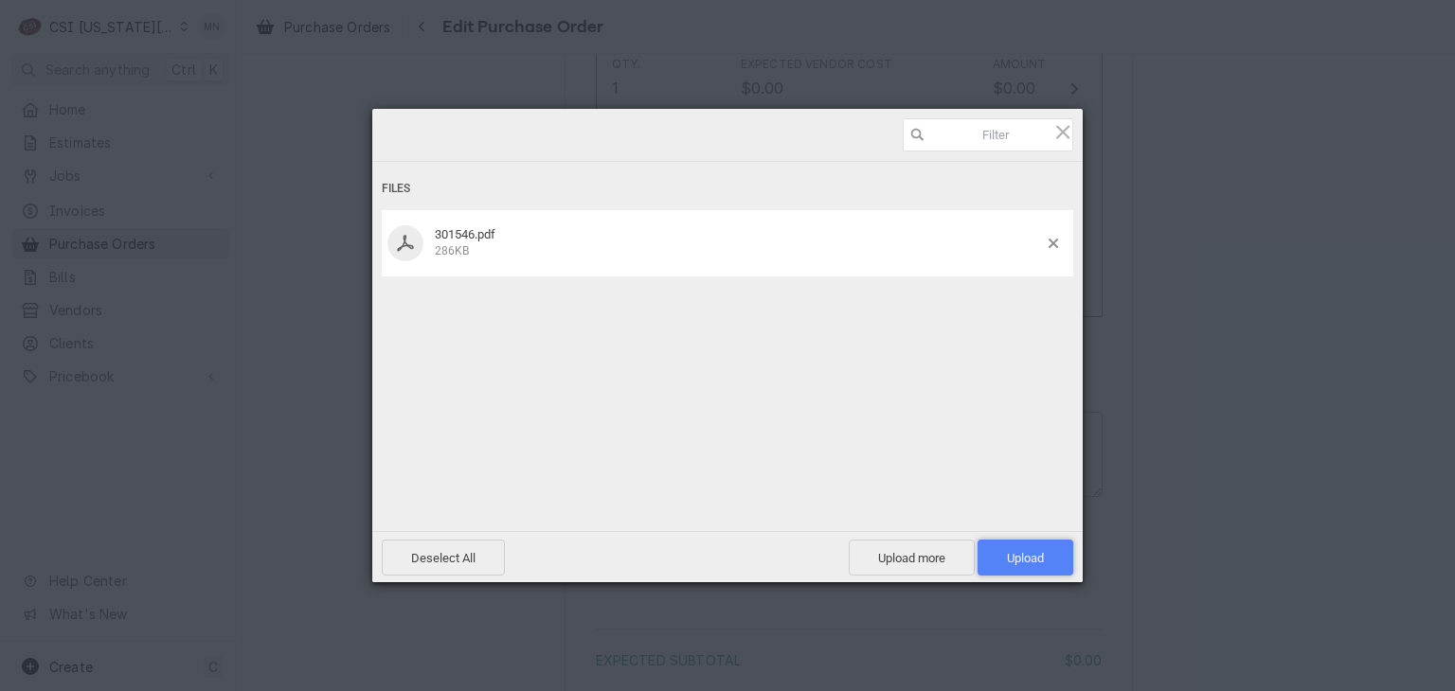
click at [1026, 561] on span "Upload 1" at bounding box center [1025, 558] width 37 height 14
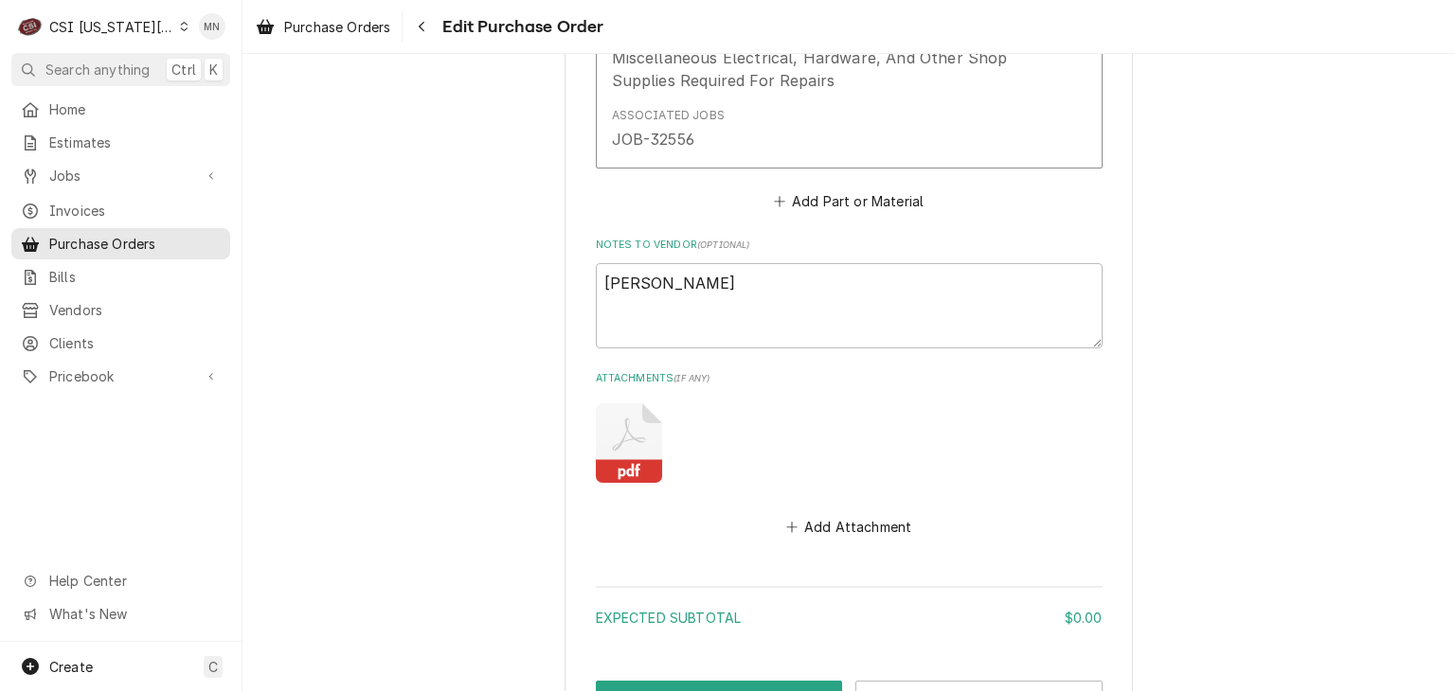
scroll to position [1340, 0]
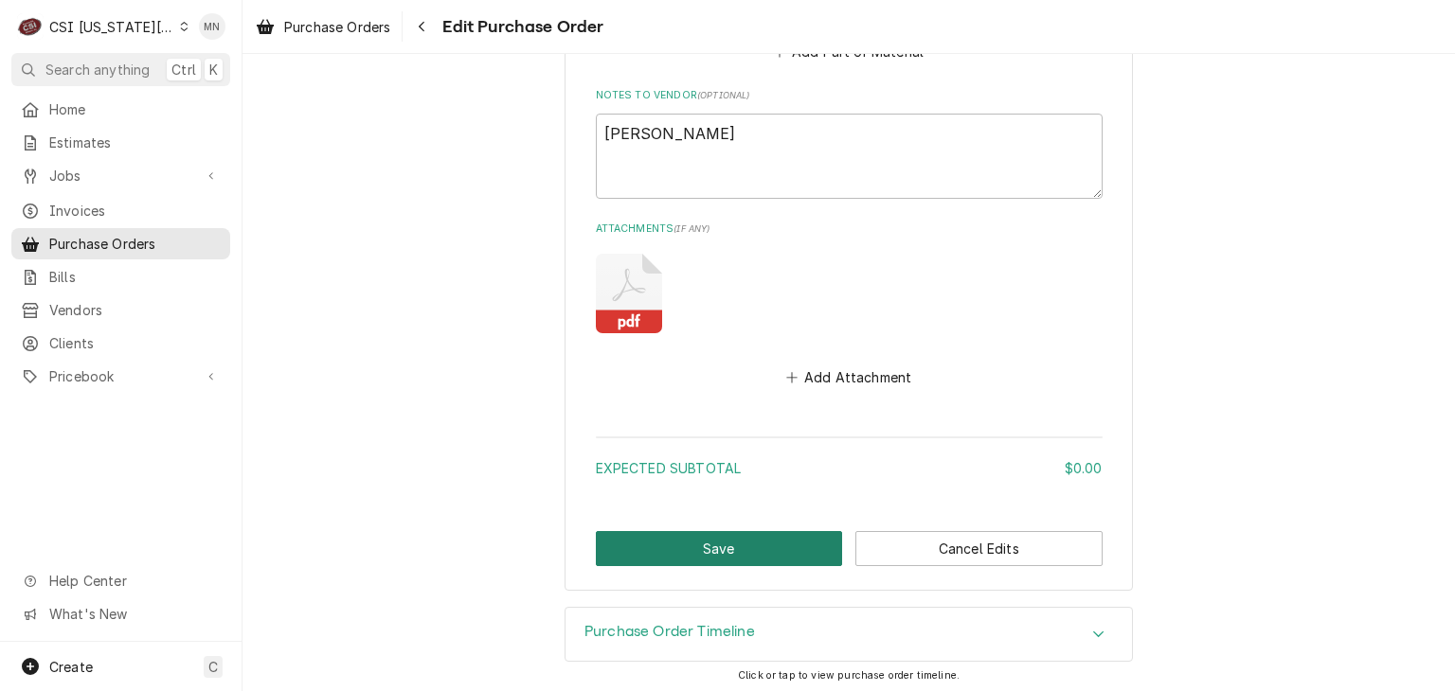
click at [648, 548] on button "Save" at bounding box center [719, 548] width 247 height 35
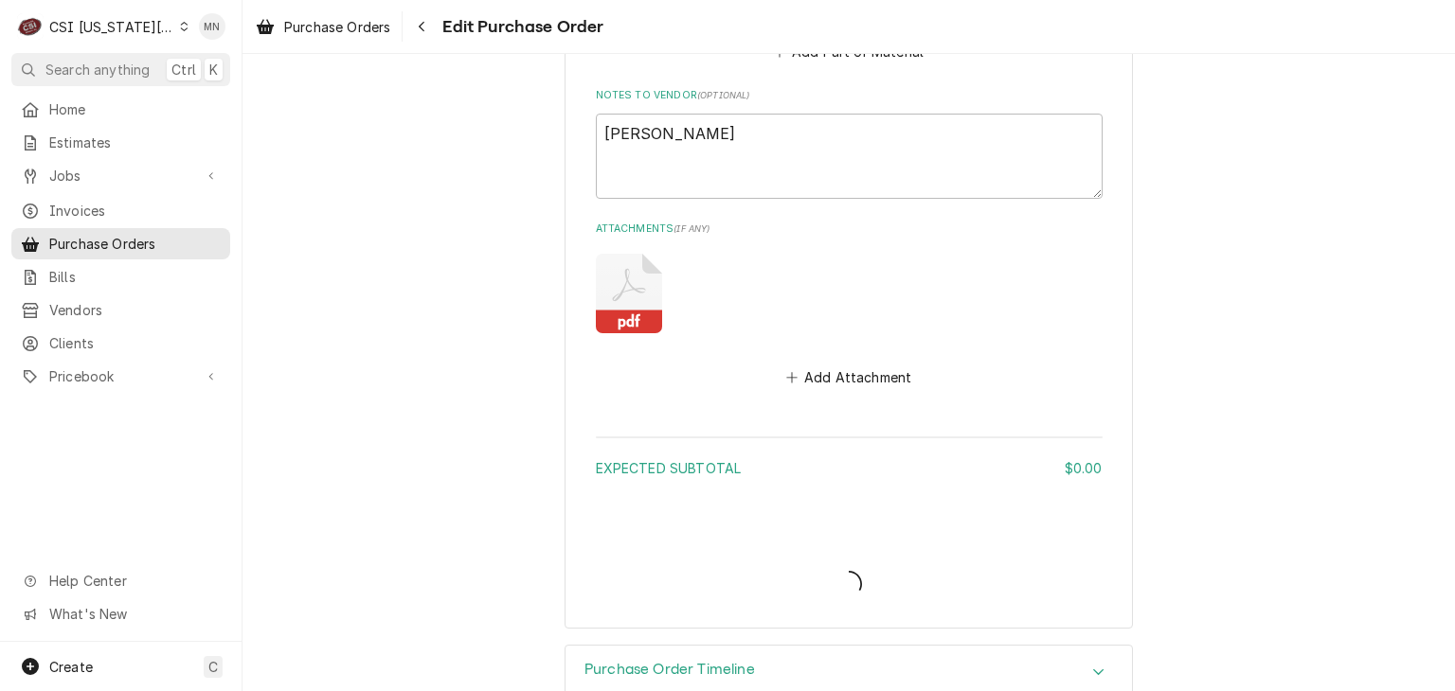
type textarea "x"
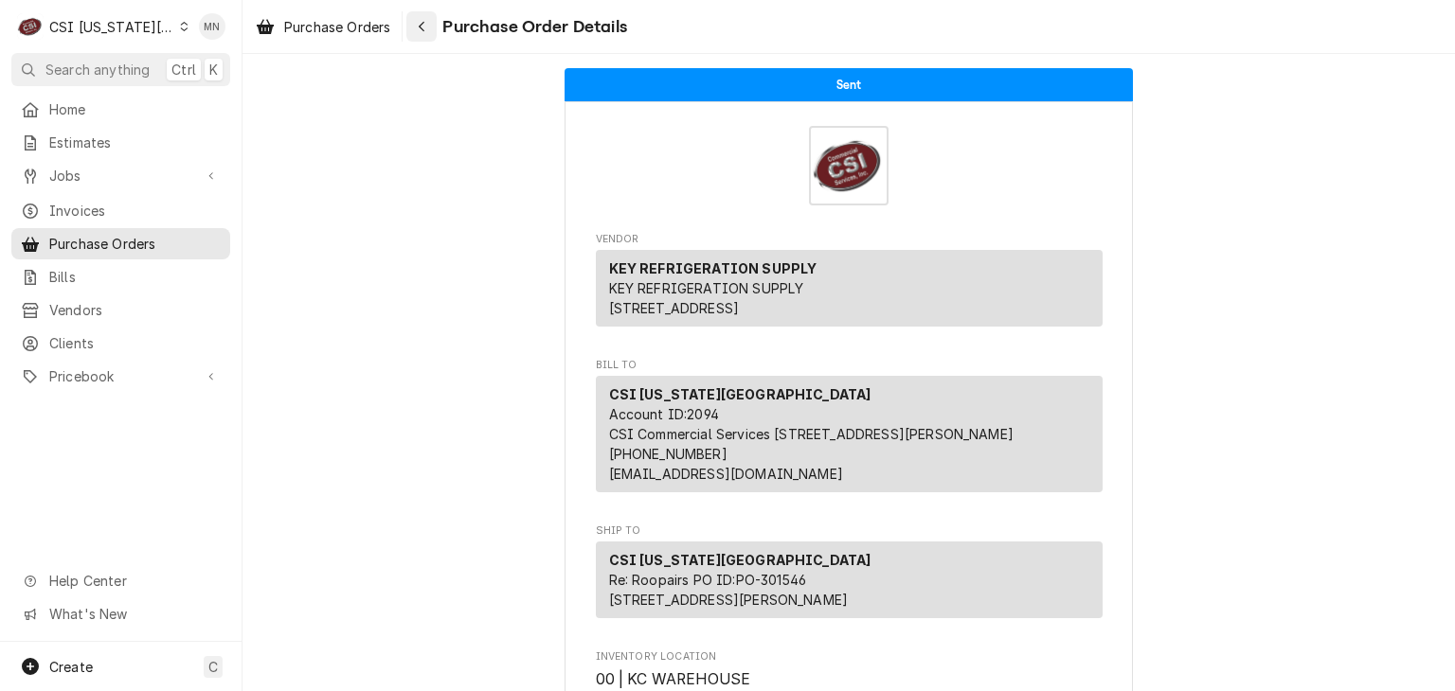
click at [417, 23] on div "Navigate back" at bounding box center [421, 26] width 19 height 19
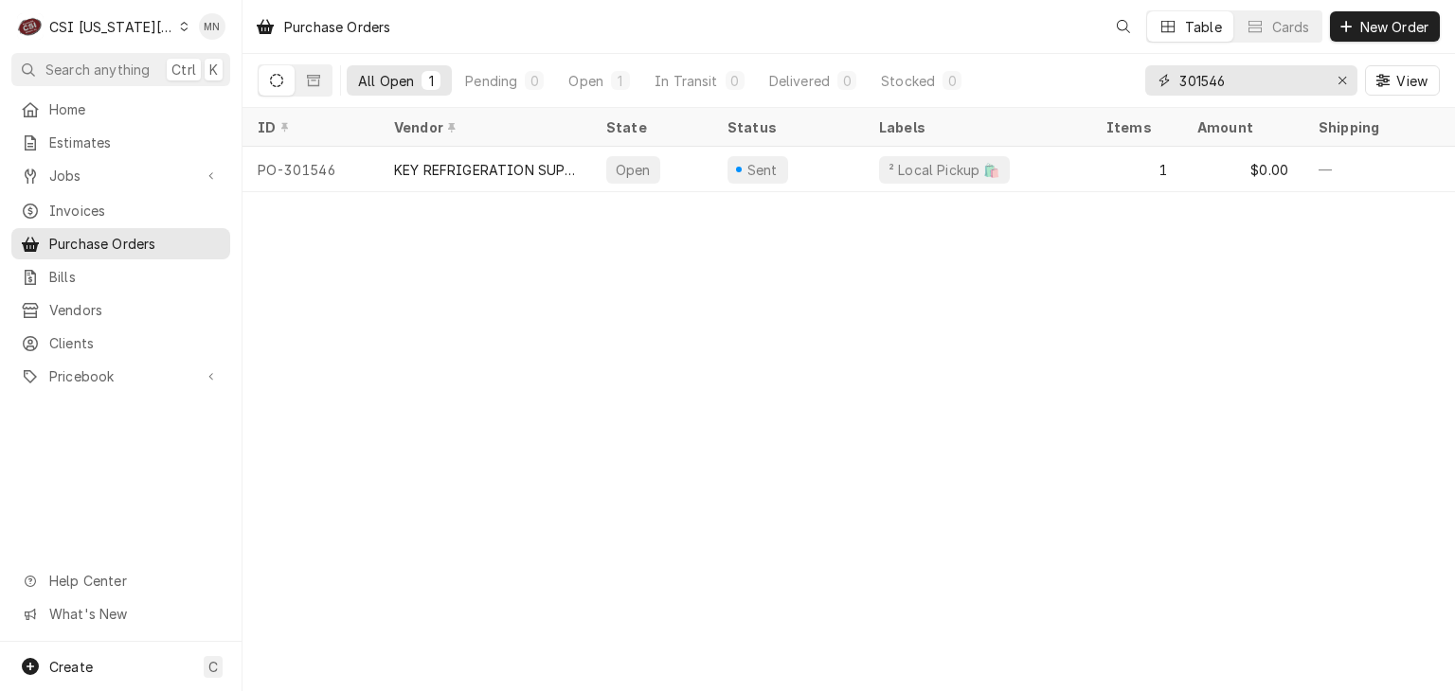
click at [1252, 87] on input "301546" at bounding box center [1250, 80] width 142 height 30
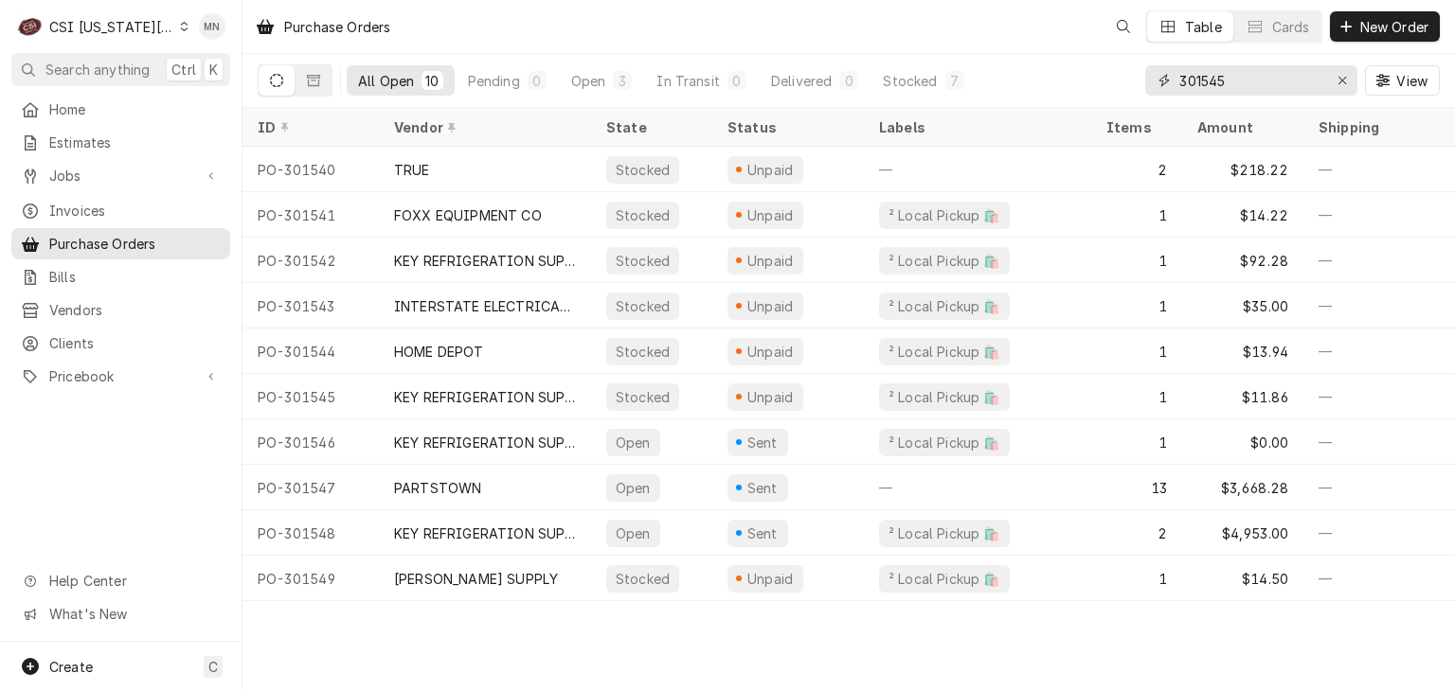
type input "301545"
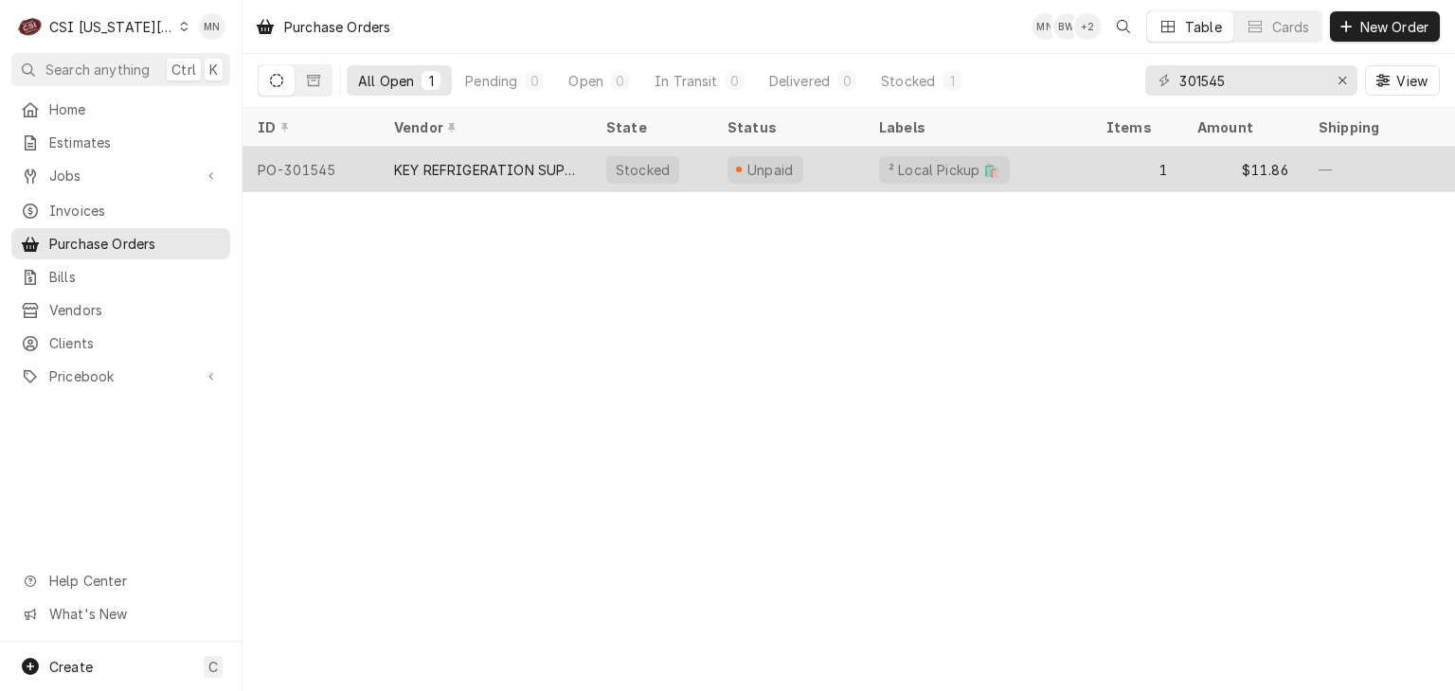
click at [585, 170] on div "KEY REFRIGERATION SUPPLY" at bounding box center [485, 169] width 212 height 45
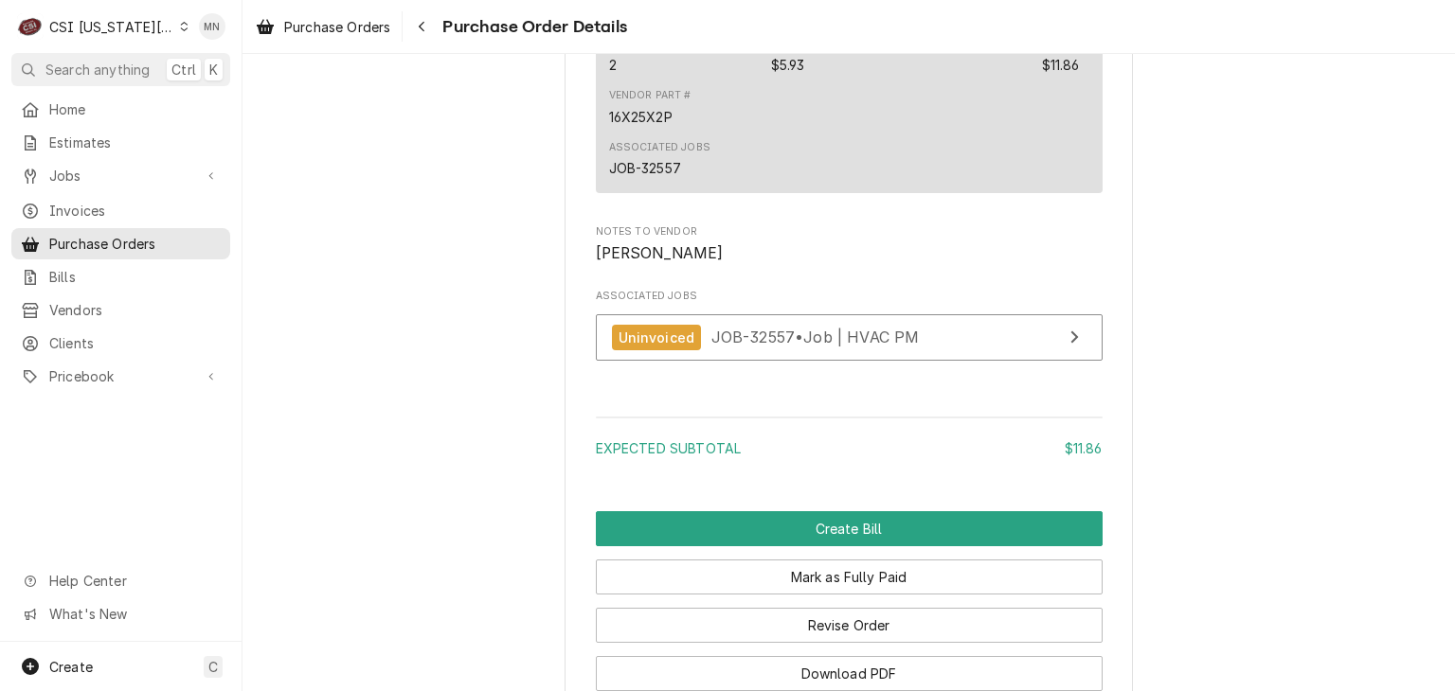
scroll to position [1796, 0]
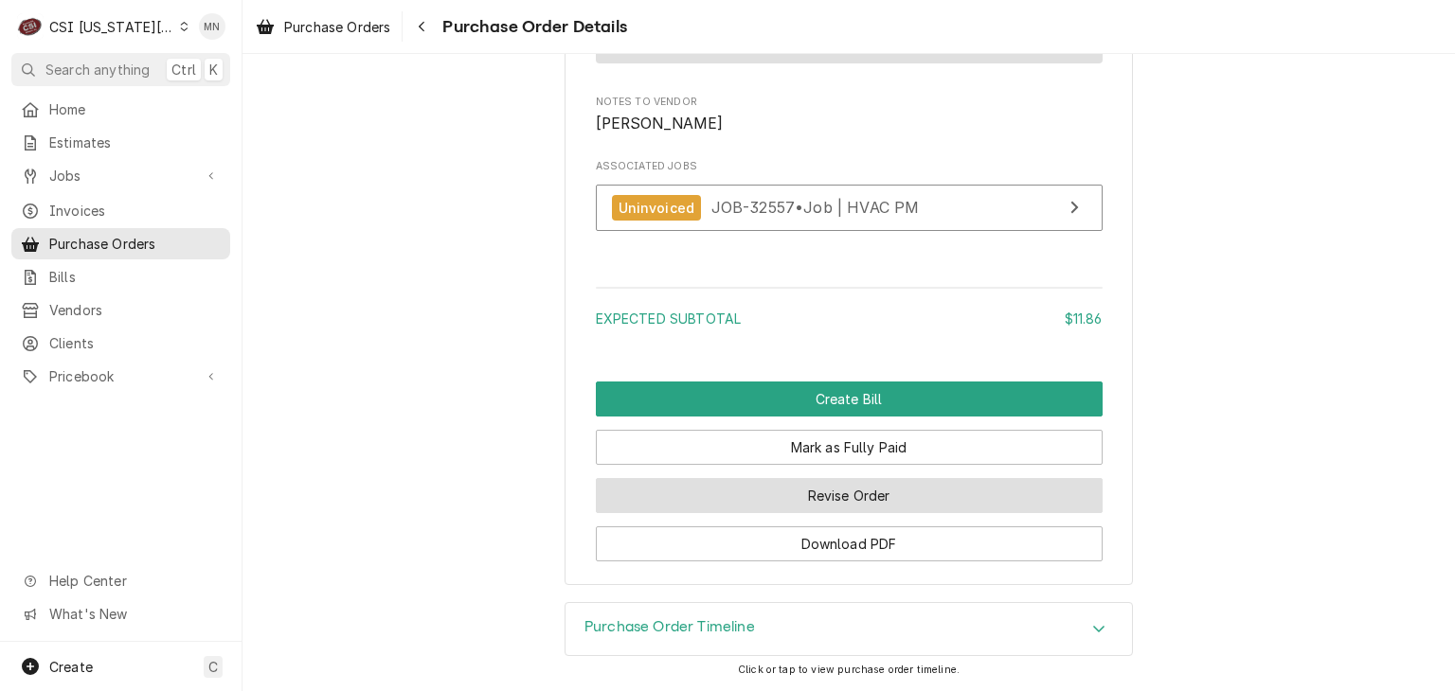
click at [878, 494] on button "Revise Order" at bounding box center [849, 495] width 507 height 35
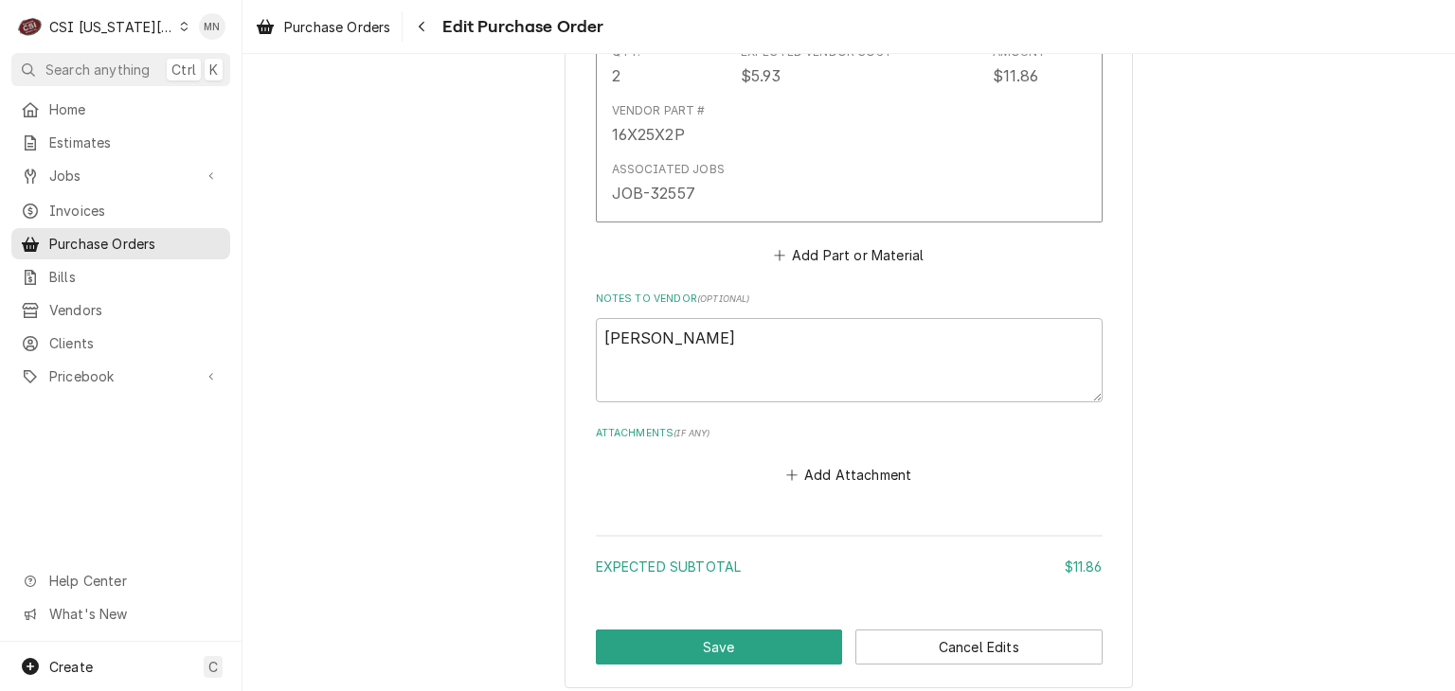
scroll to position [1255, 0]
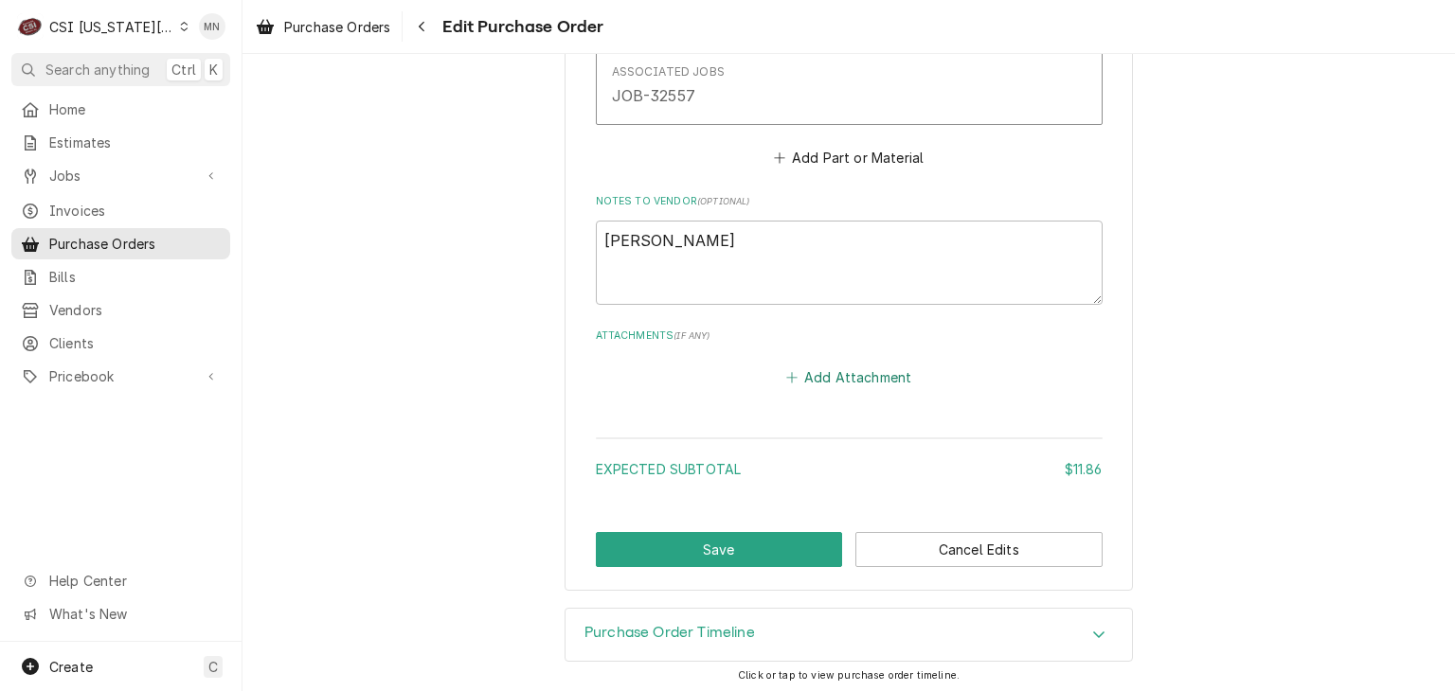
click at [832, 371] on button "Add Attachment" at bounding box center [848, 378] width 133 height 27
type textarea "x"
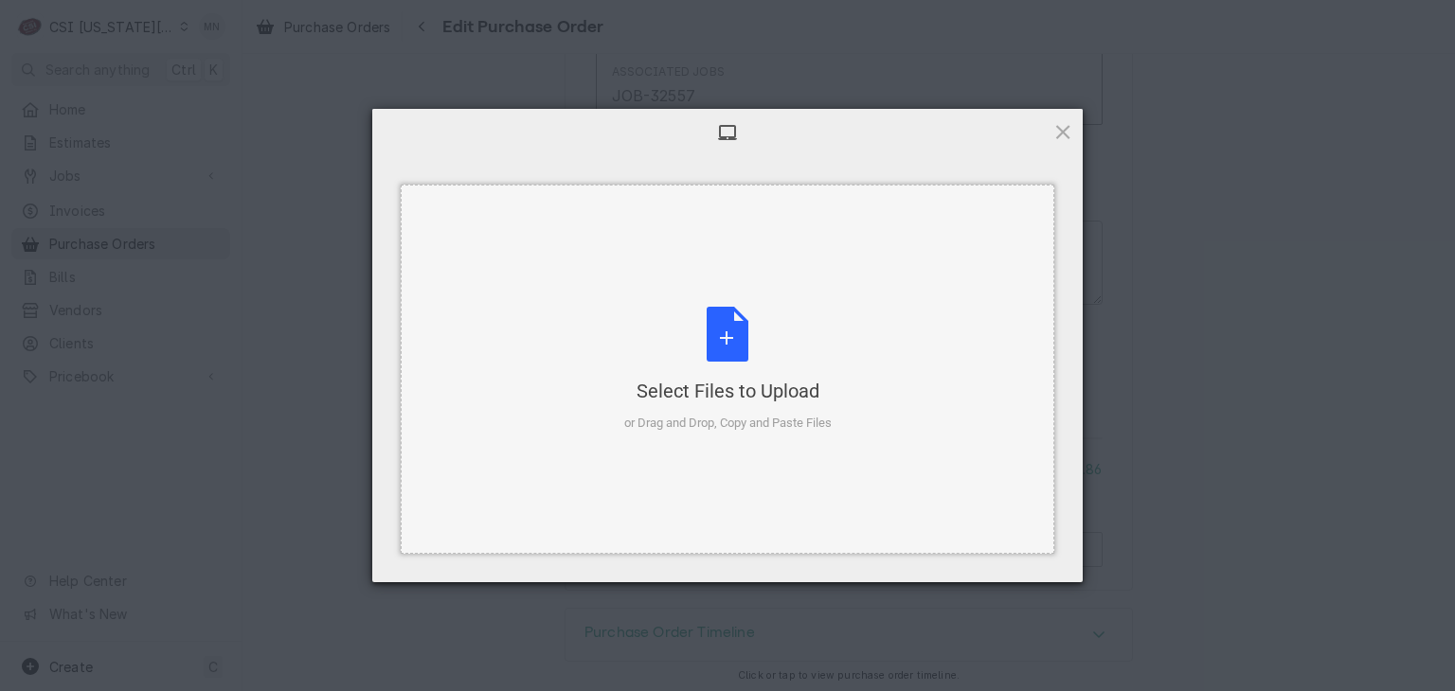
click at [743, 365] on div "Select Files to Upload or Drag and Drop, Copy and Paste Files" at bounding box center [727, 370] width 207 height 126
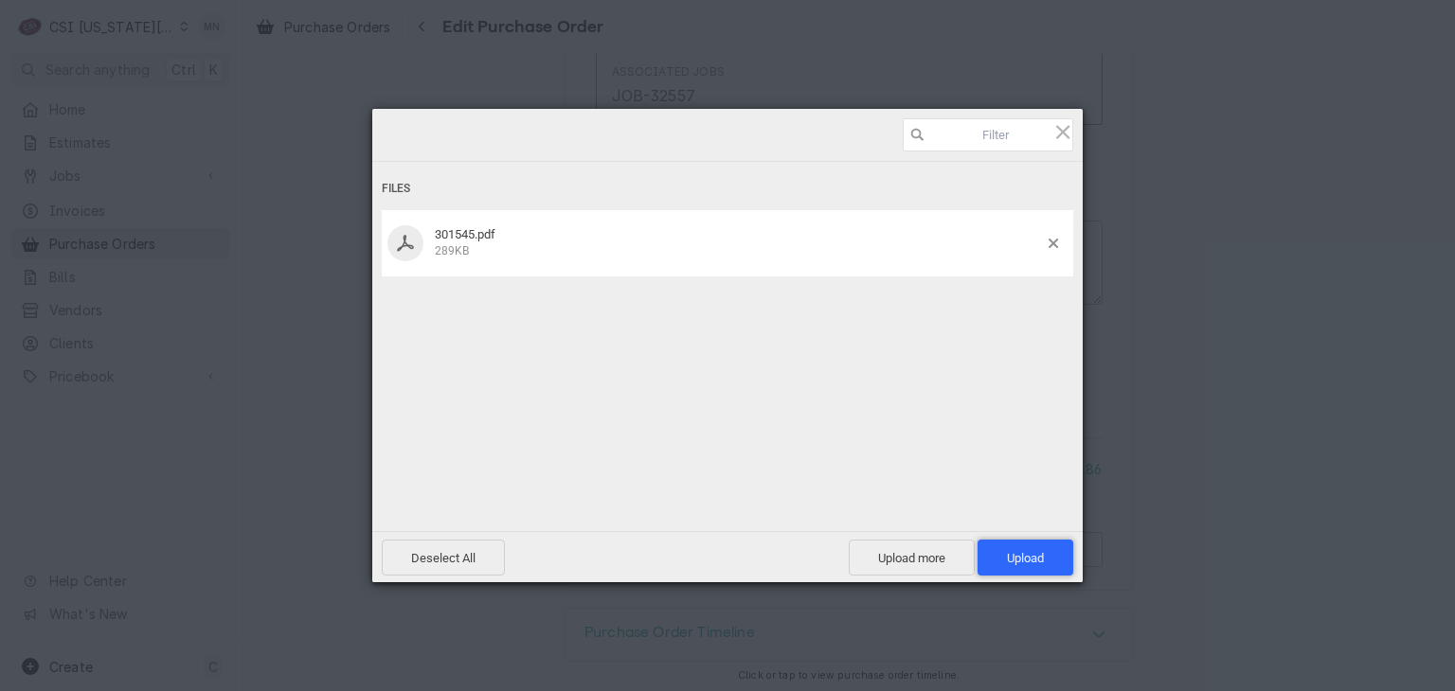
click at [1023, 558] on span "Upload 1" at bounding box center [1025, 558] width 37 height 14
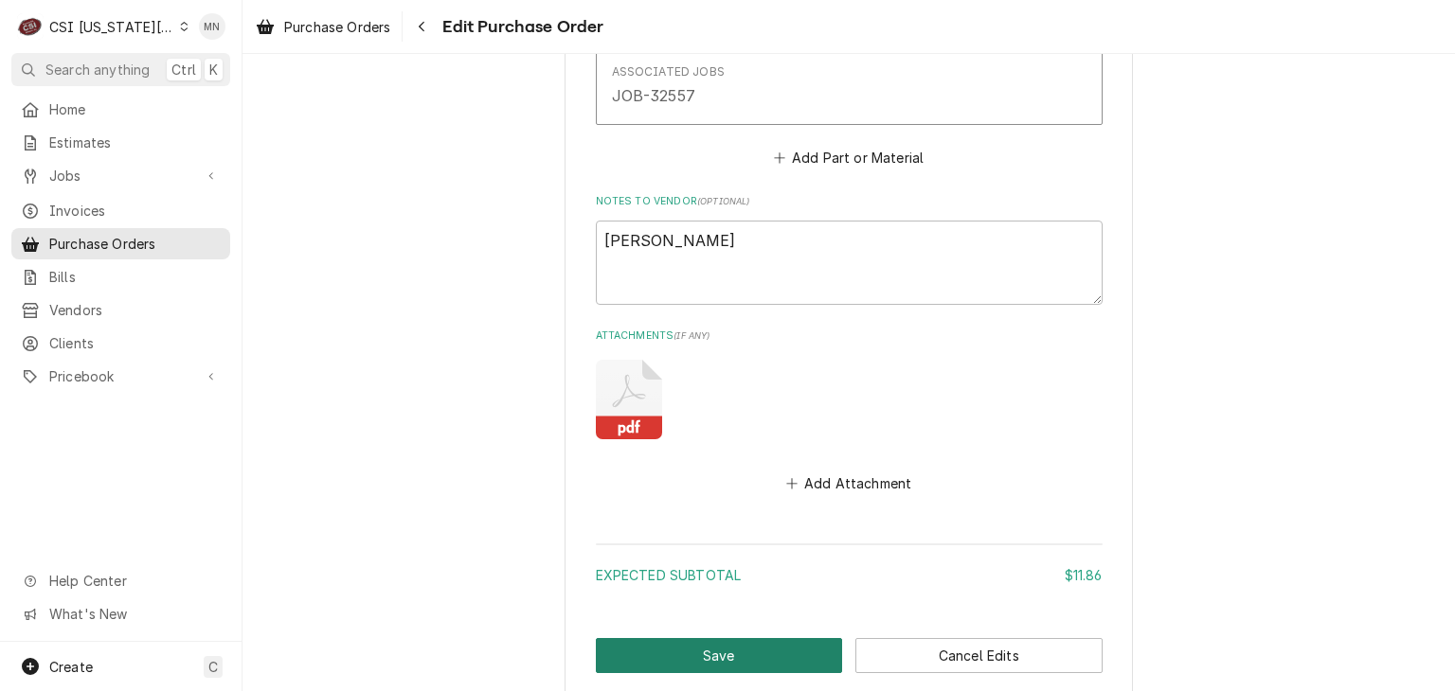
click at [680, 641] on button "Save" at bounding box center [719, 655] width 247 height 35
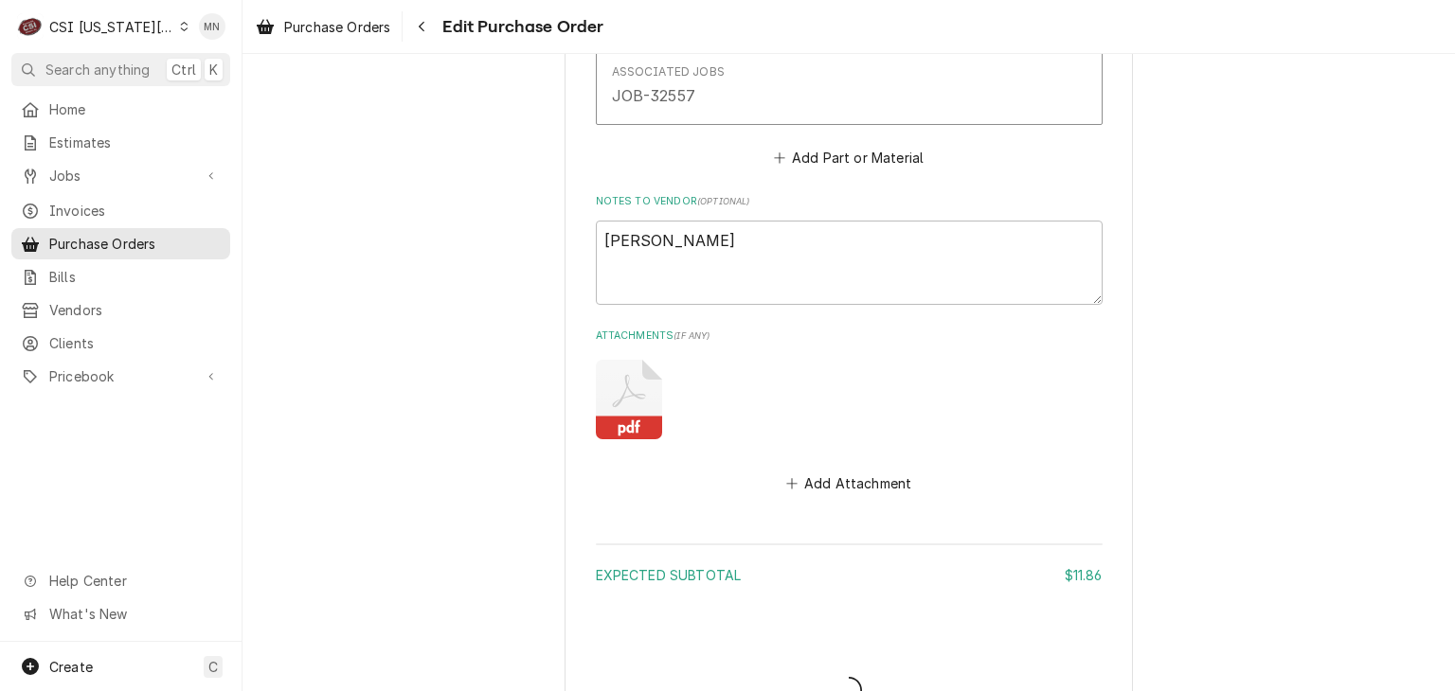
type textarea "x"
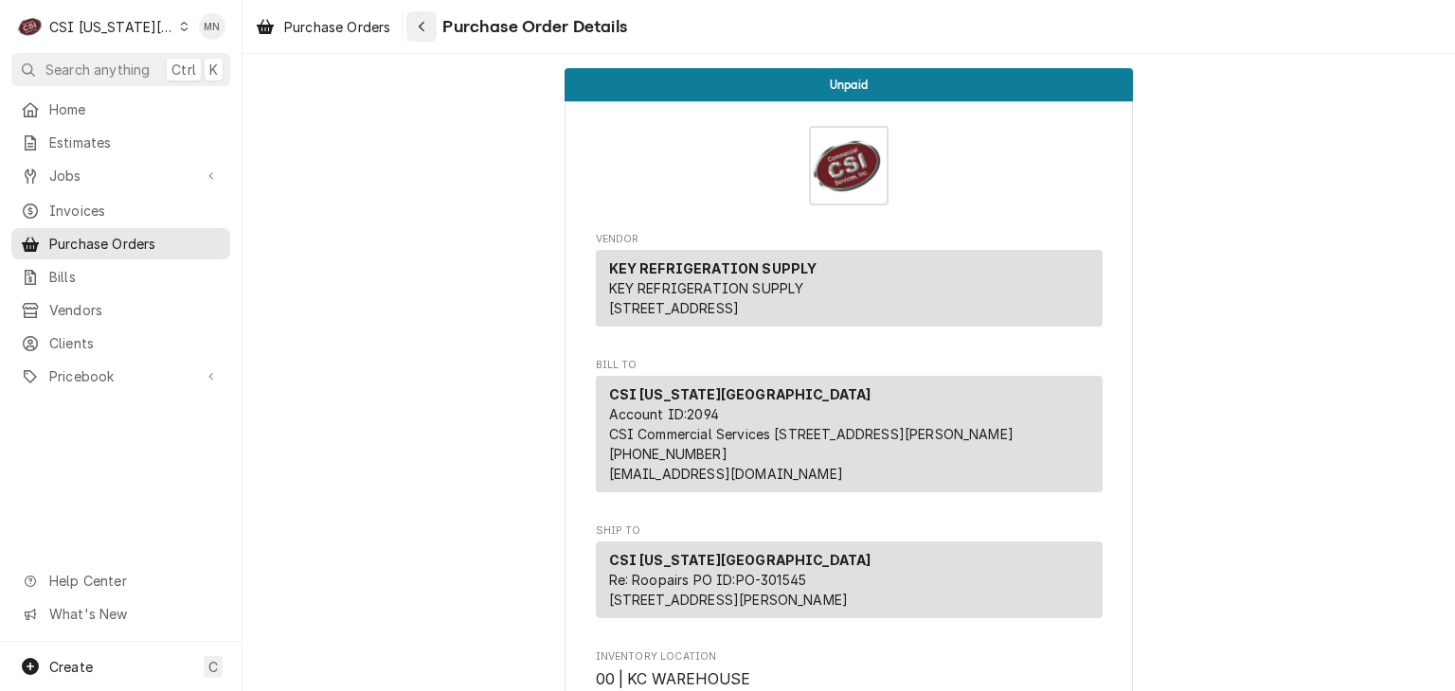
click at [422, 24] on icon "Navigate back" at bounding box center [422, 26] width 9 height 13
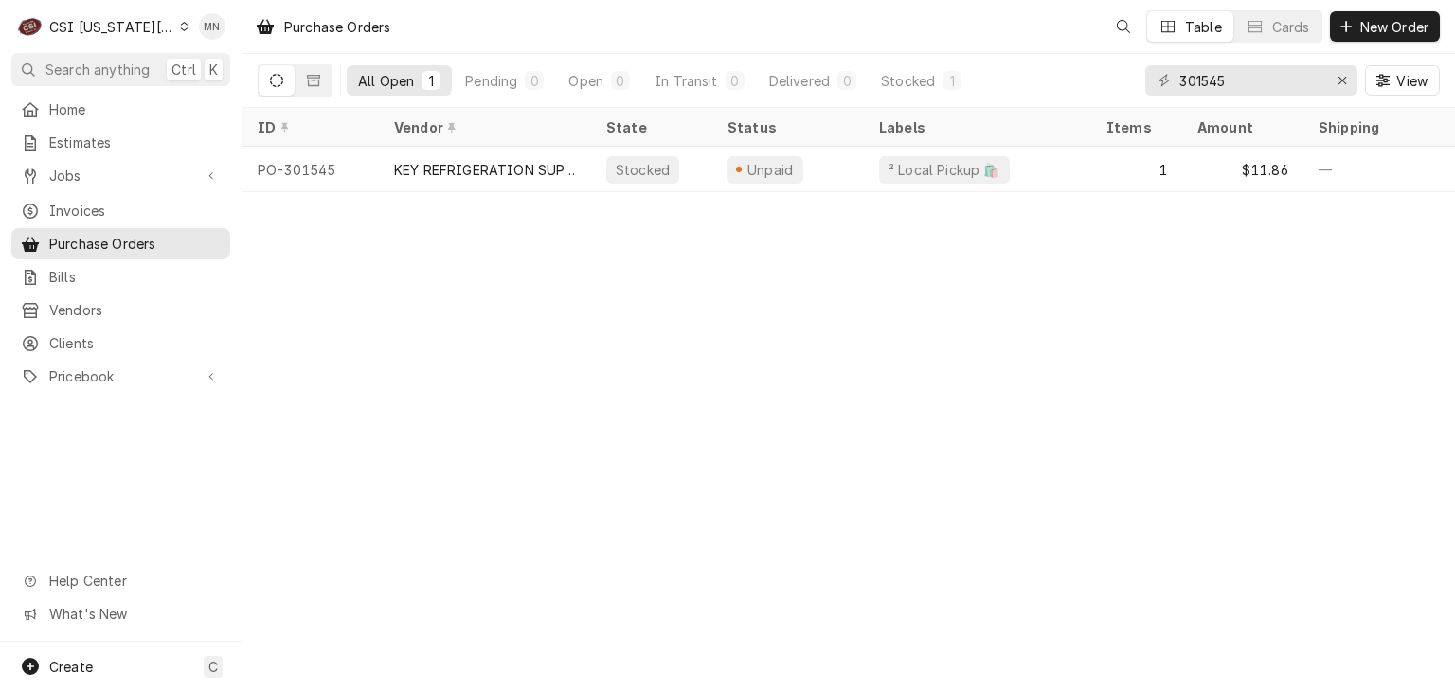
click at [98, 27] on div "CSI [US_STATE][GEOGRAPHIC_DATA]" at bounding box center [111, 27] width 125 height 20
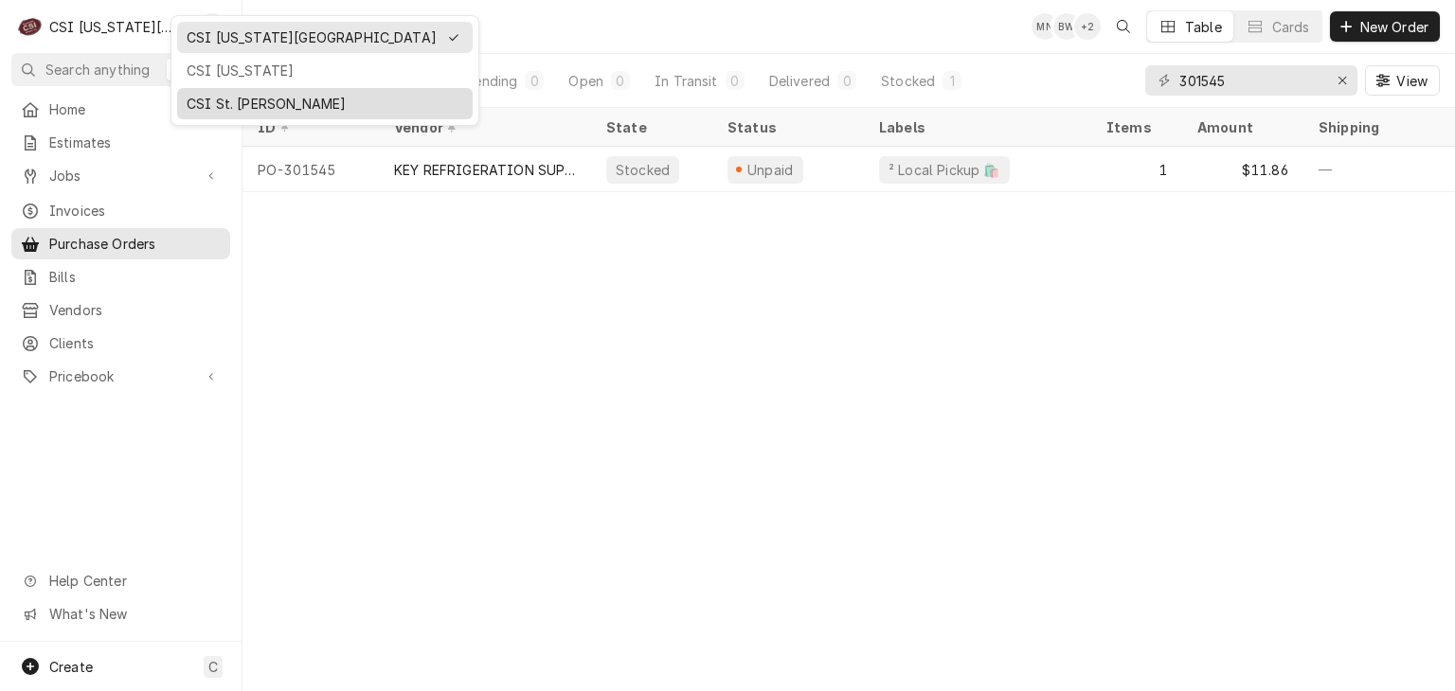
click at [222, 105] on div "CSI St. Louis" at bounding box center [325, 104] width 277 height 20
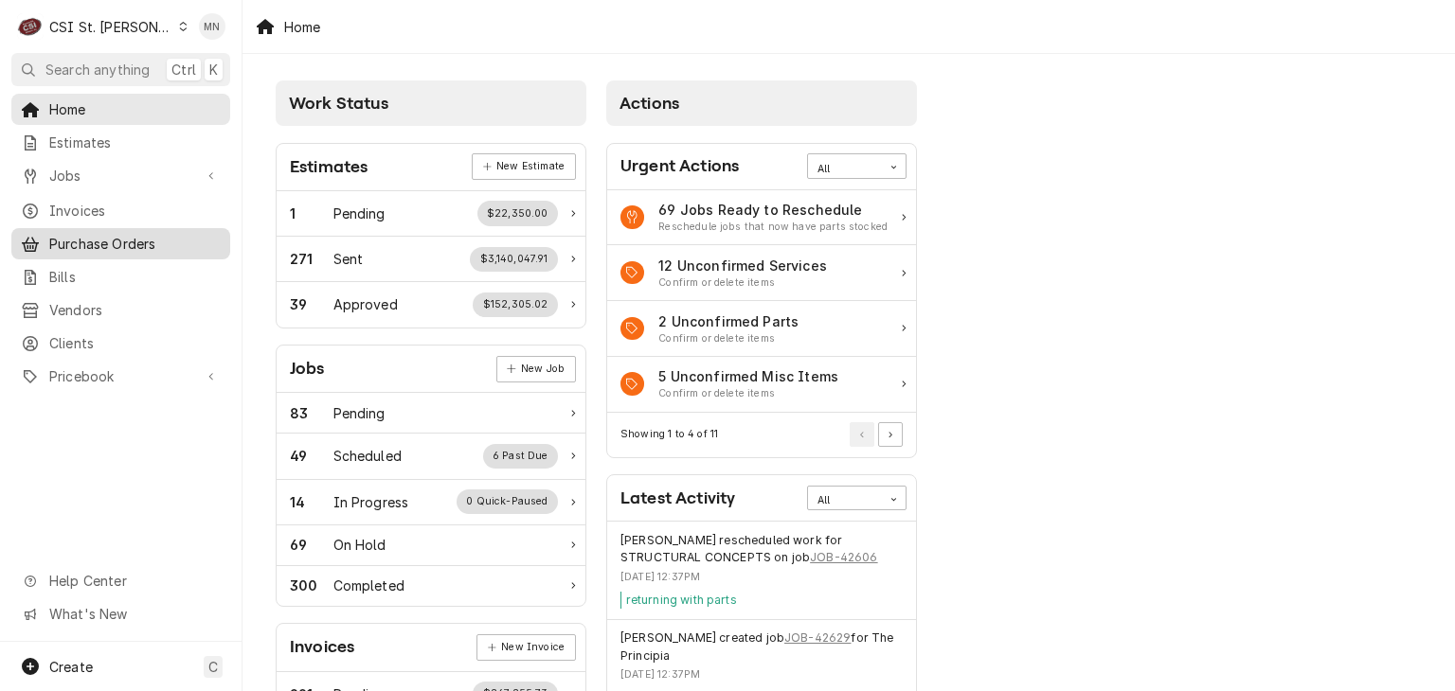
click at [135, 234] on span "Purchase Orders" at bounding box center [134, 244] width 171 height 20
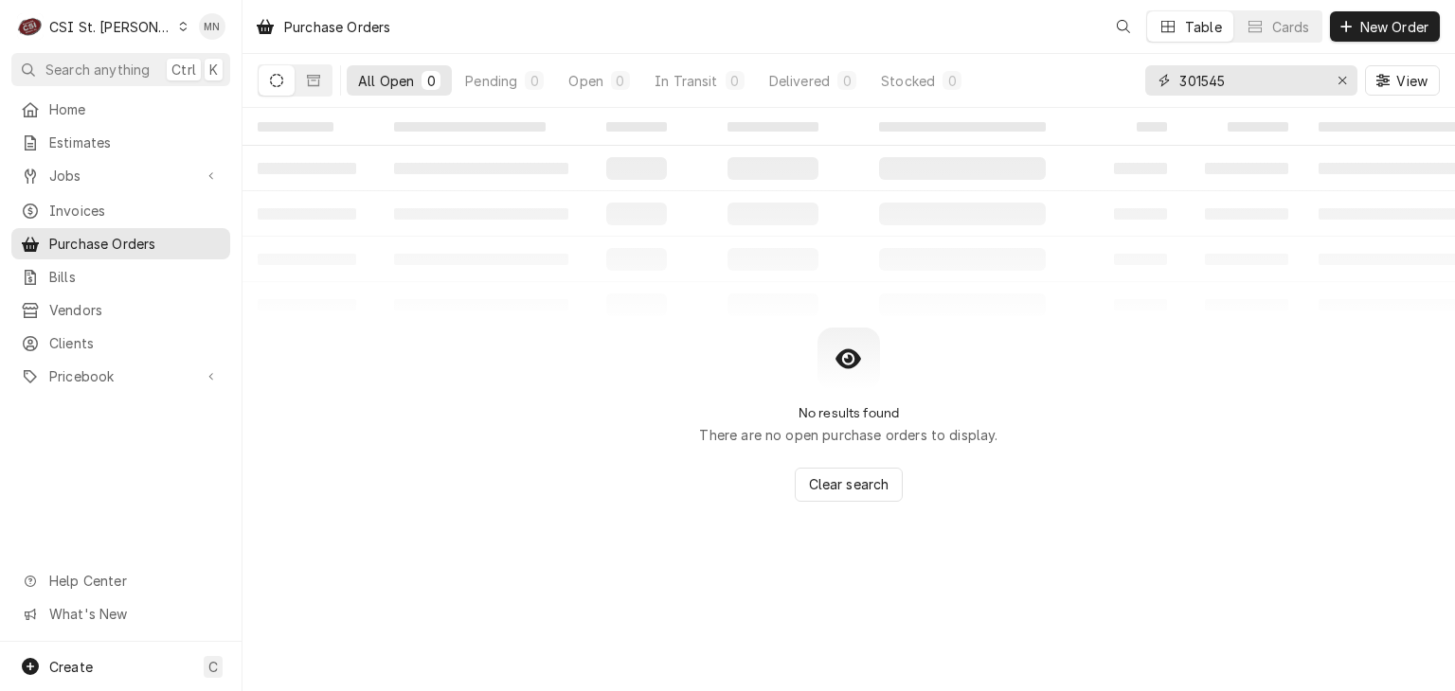
drag, startPoint x: 1242, startPoint y: 84, endPoint x: 1039, endPoint y: 75, distance: 203.8
click at [1057, 77] on div "All Open 0 Pending 0 Open 0 In Transit 0 Delivered 0 Stocked 0 301545 View" at bounding box center [849, 80] width 1182 height 53
type input "401295"
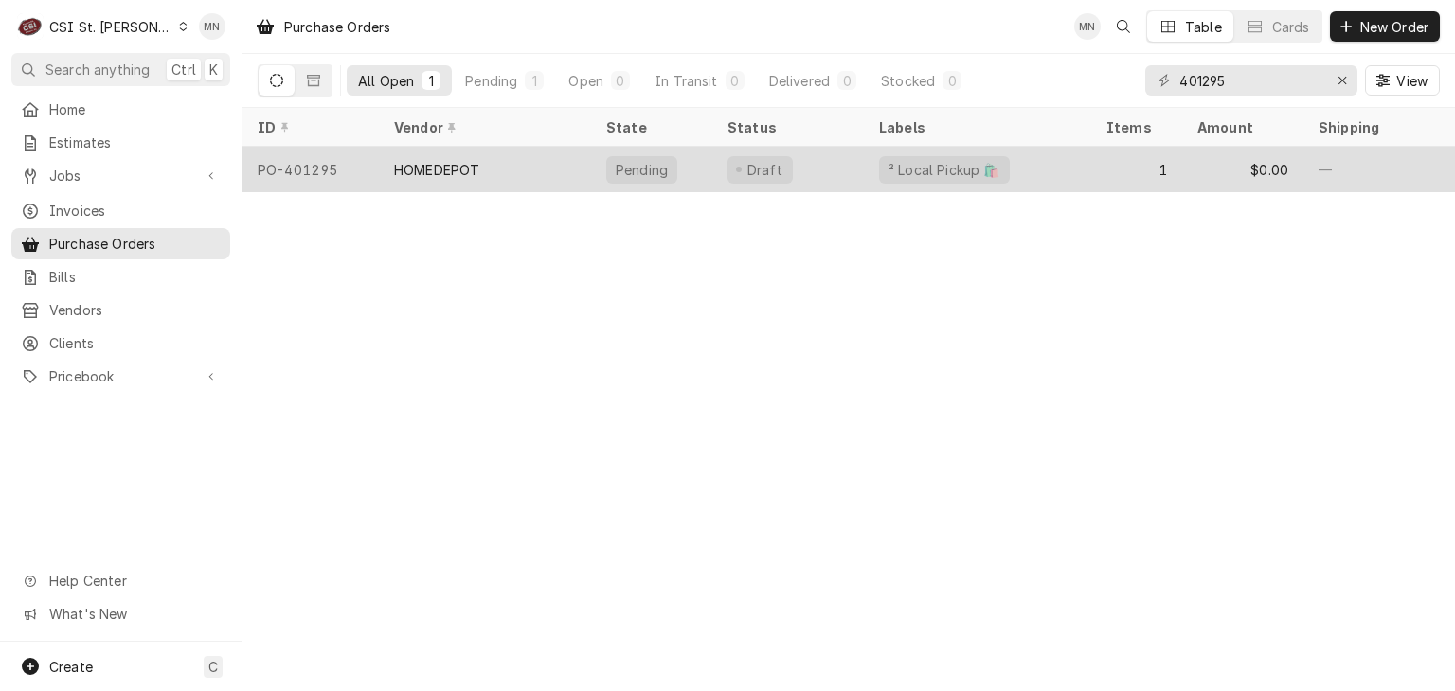
click at [527, 187] on tr "PO-401295 HOMEDEPOT Pending Draft ² Local Pickup 🛍️ 1 $0.00 — — [DATE] JOB-4275…" at bounding box center [1257, 169] width 2030 height 45
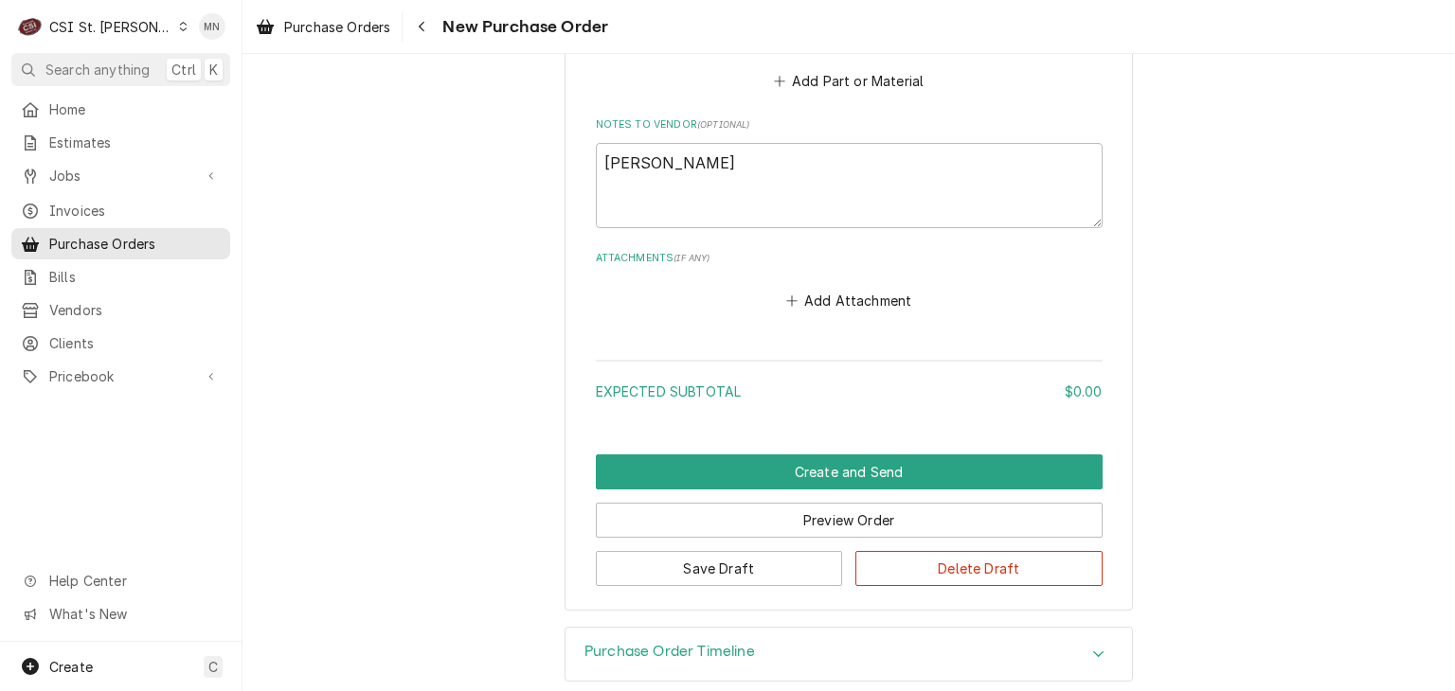
scroll to position [1307, 0]
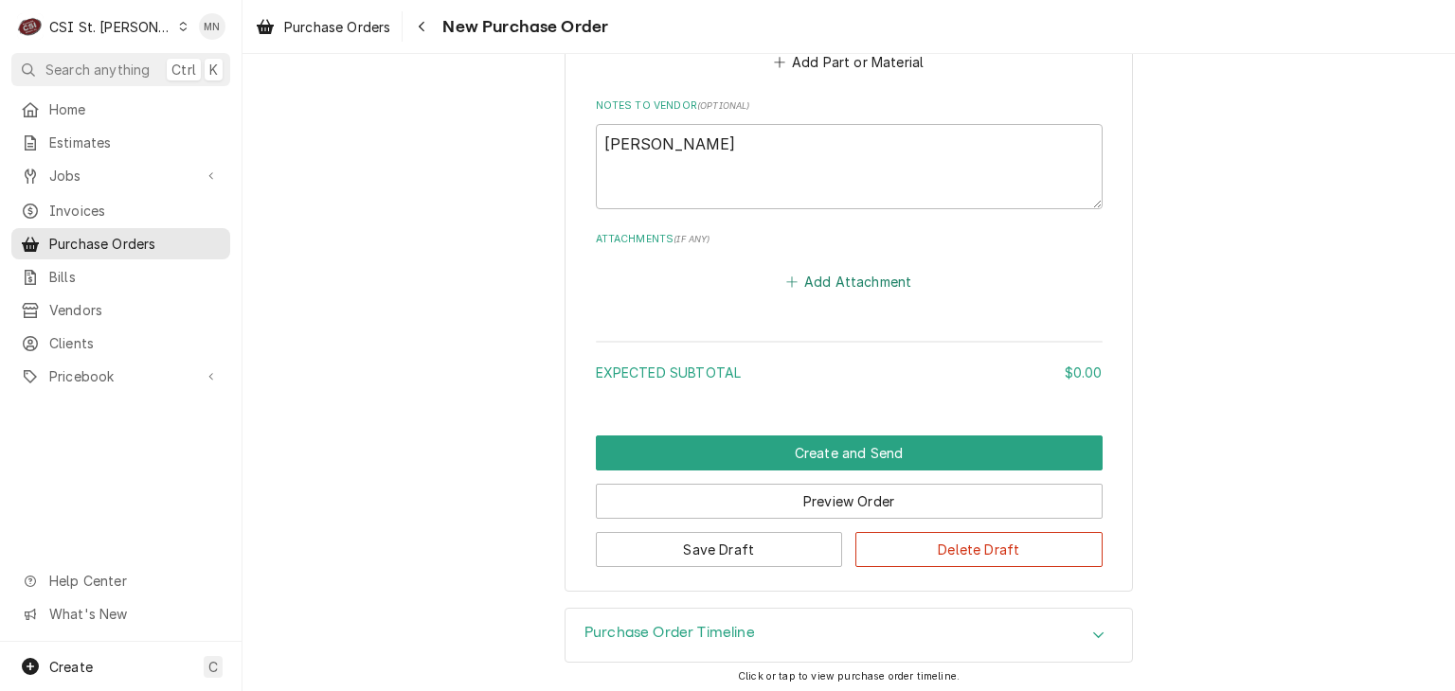
click at [869, 280] on button "Add Attachment" at bounding box center [848, 281] width 133 height 27
type textarea "x"
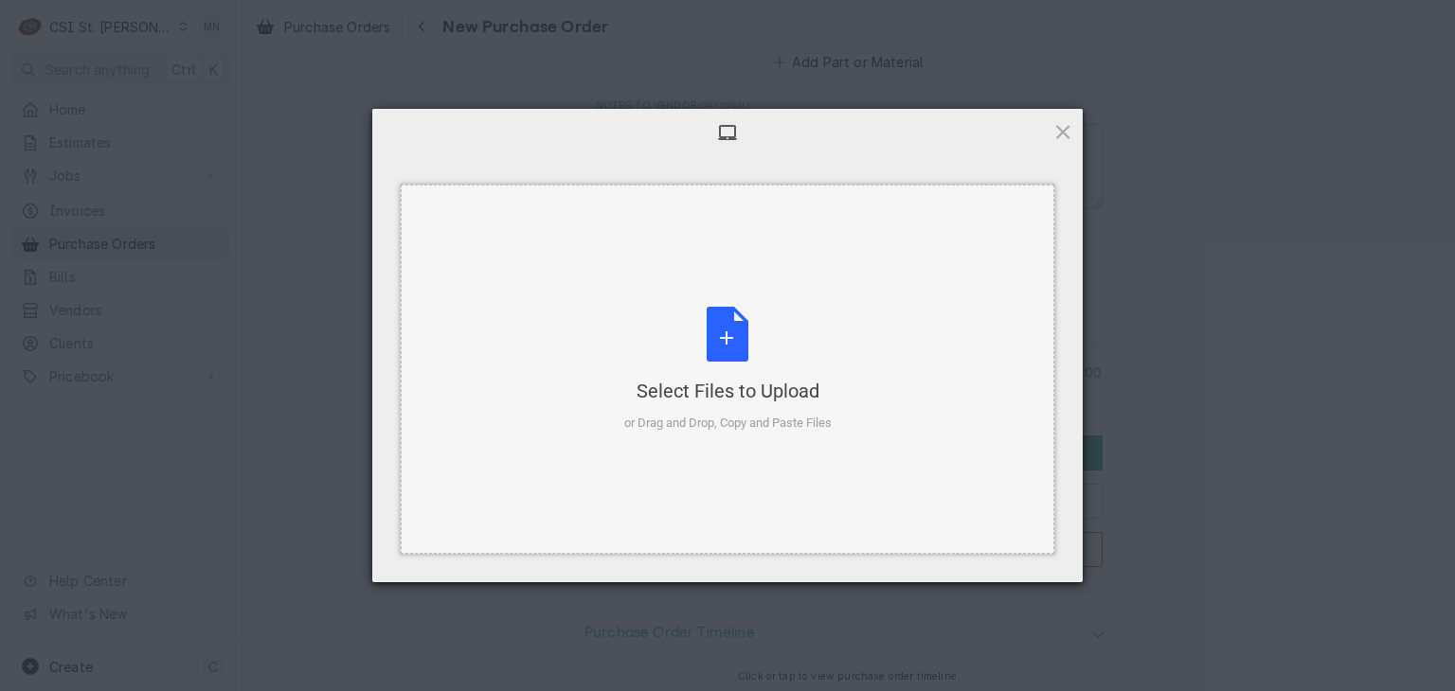
click at [744, 360] on div "Select Files to Upload or Drag and Drop, Copy and Paste Files" at bounding box center [727, 370] width 207 height 126
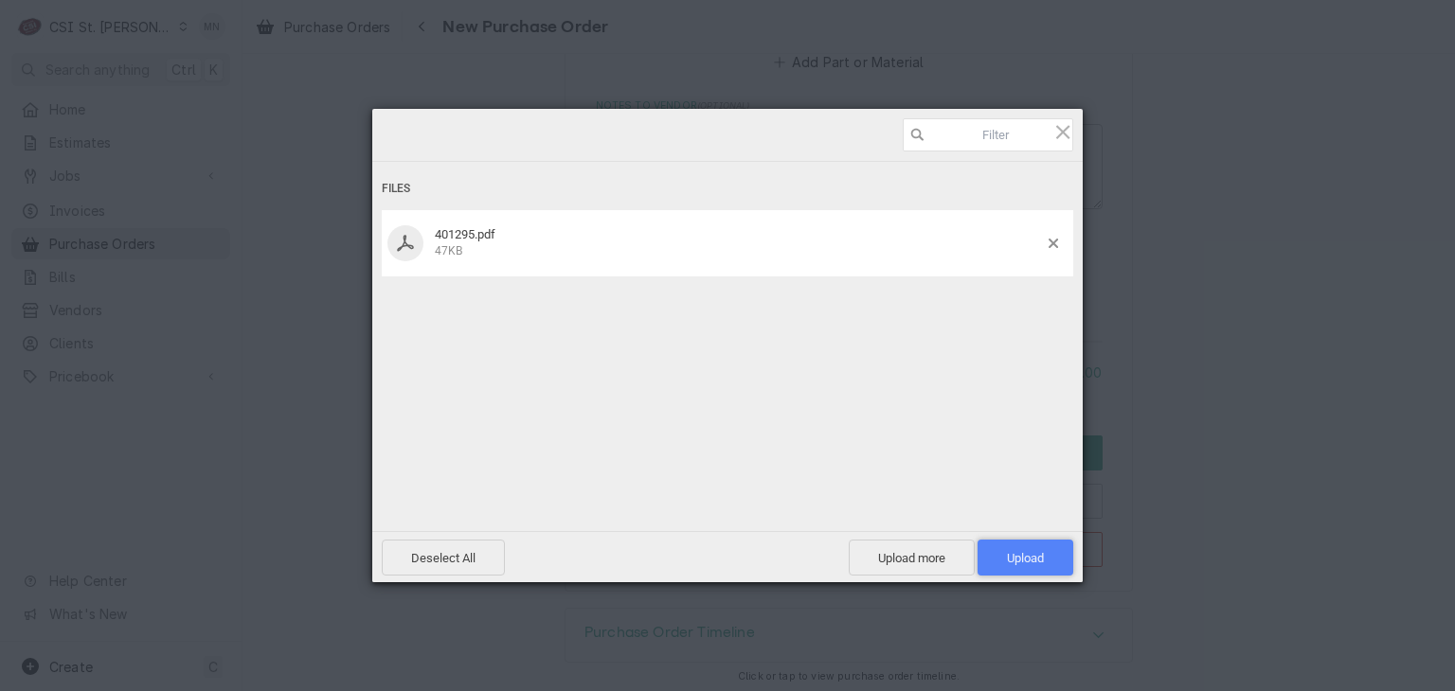
click at [1022, 558] on span "Upload 1" at bounding box center [1025, 558] width 37 height 14
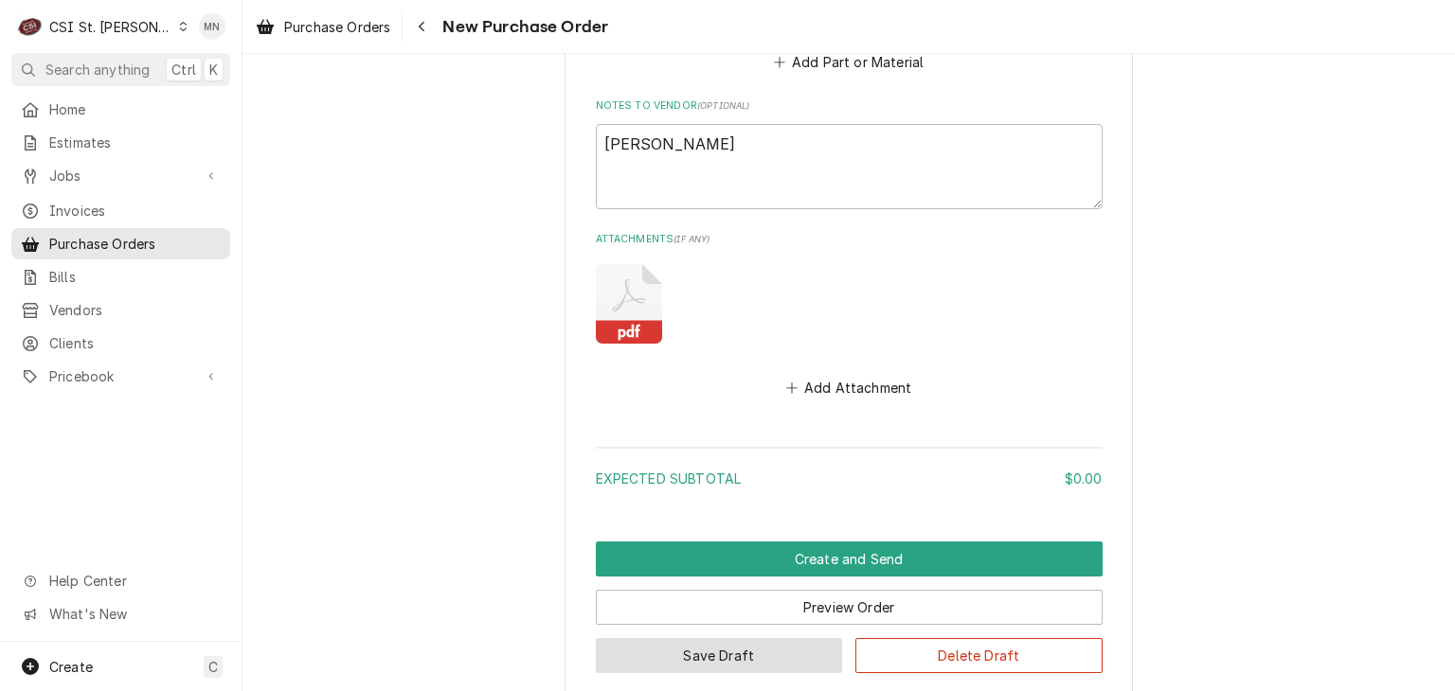
click at [700, 652] on button "Save Draft" at bounding box center [719, 655] width 247 height 35
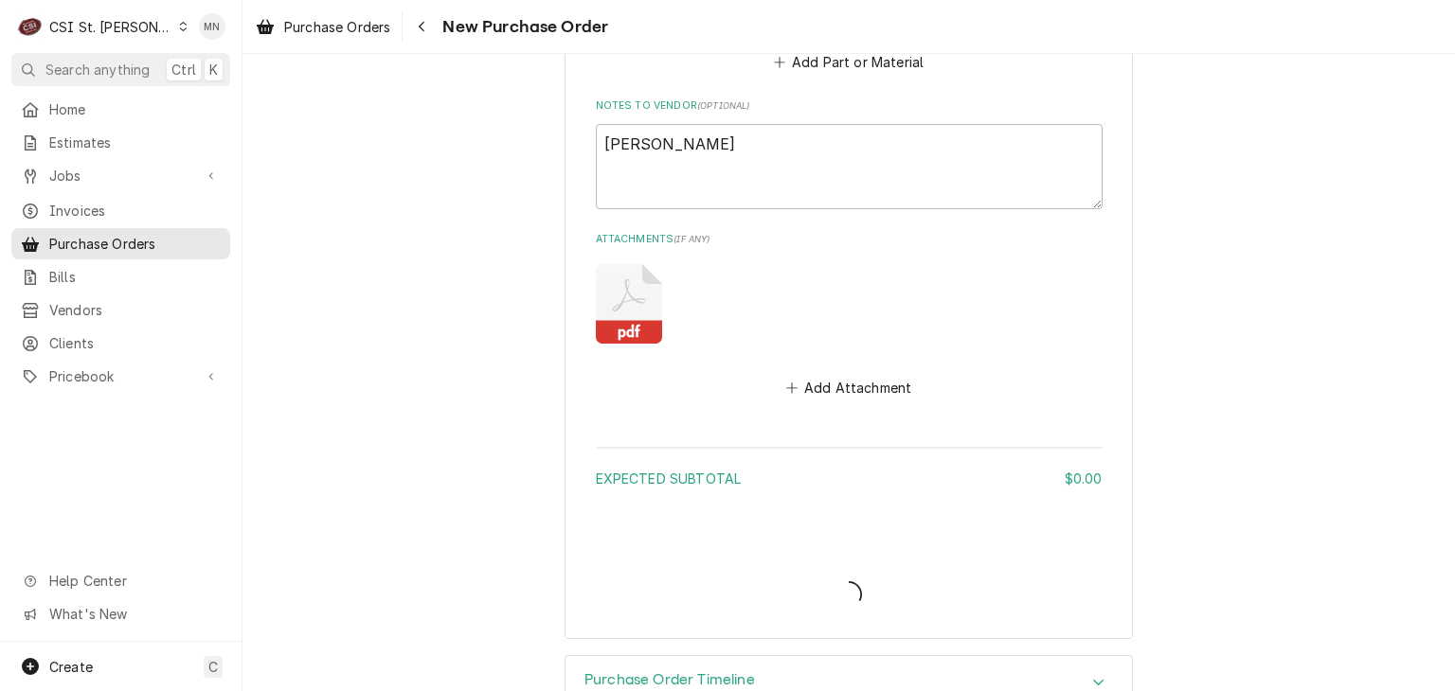
type textarea "x"
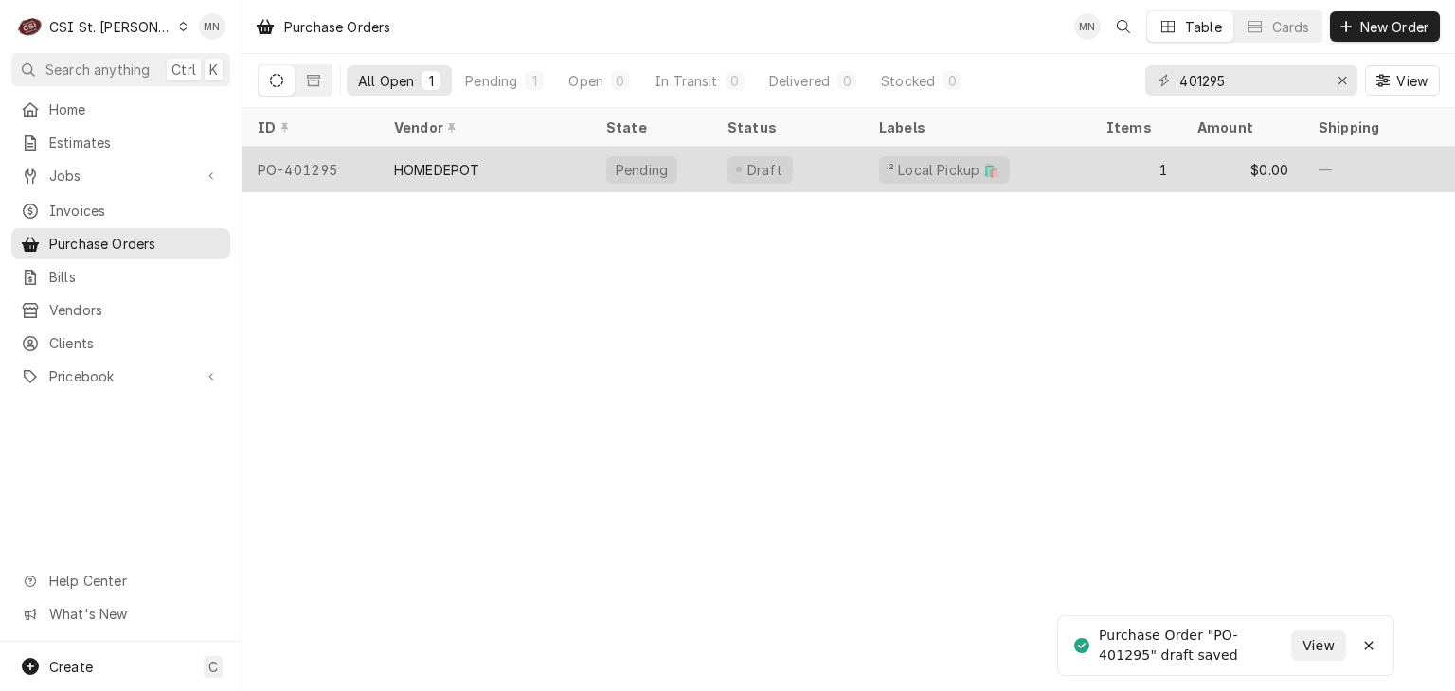
click at [410, 174] on div "HOMEDEPOT" at bounding box center [436, 170] width 85 height 20
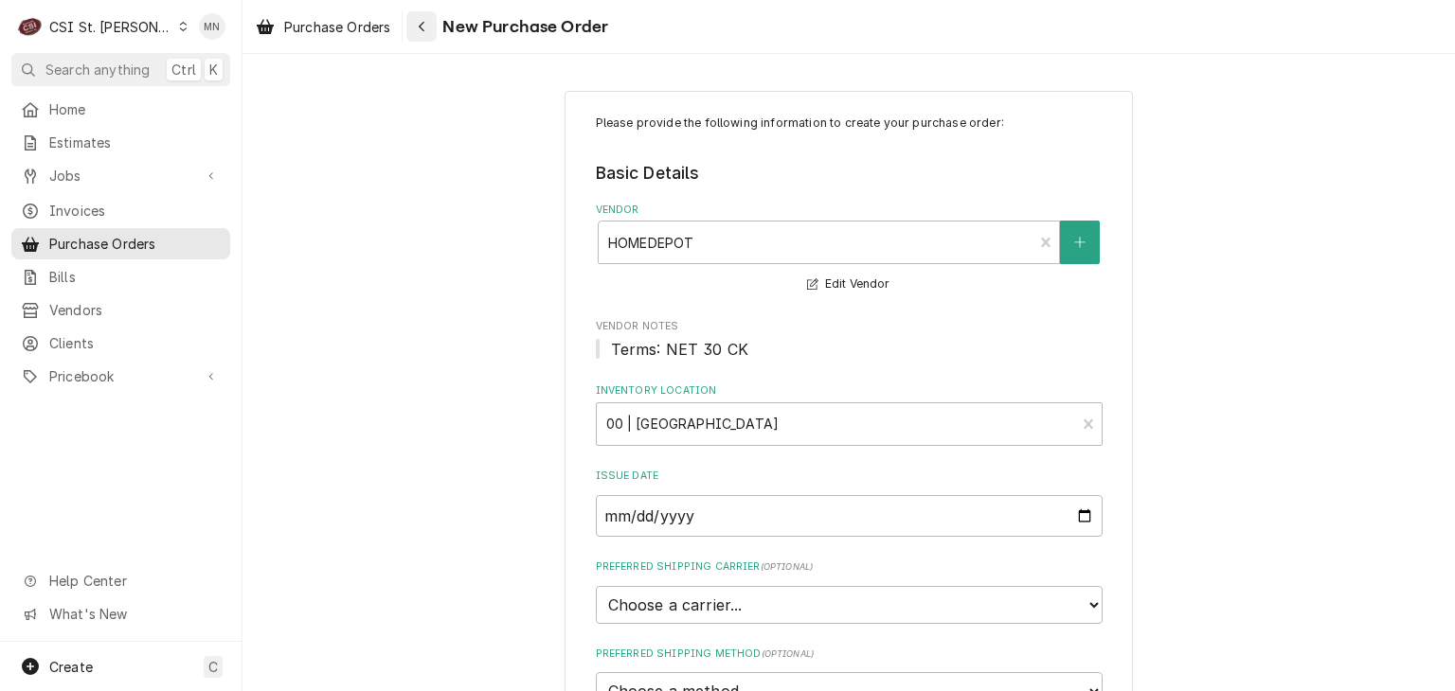
click at [424, 31] on icon "Navigate back" at bounding box center [422, 26] width 9 height 13
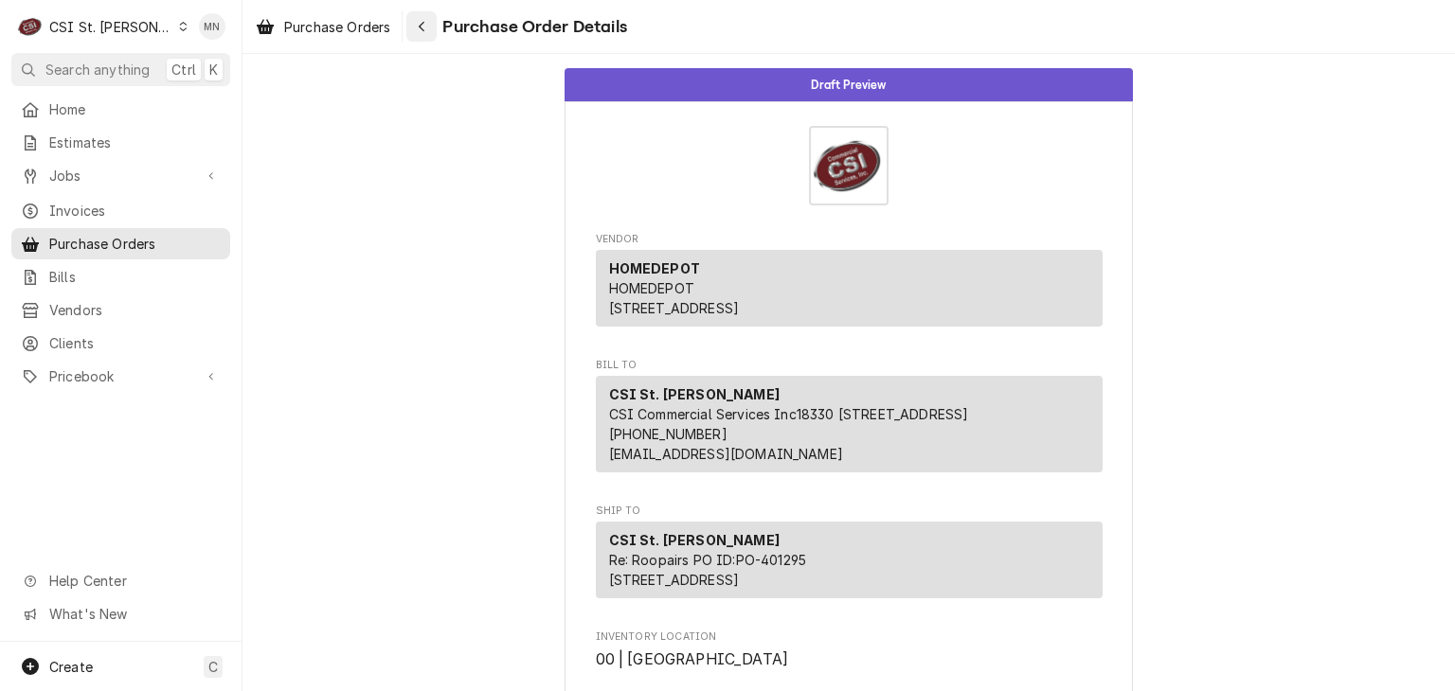
click at [430, 26] on div "Navigate back" at bounding box center [421, 26] width 19 height 19
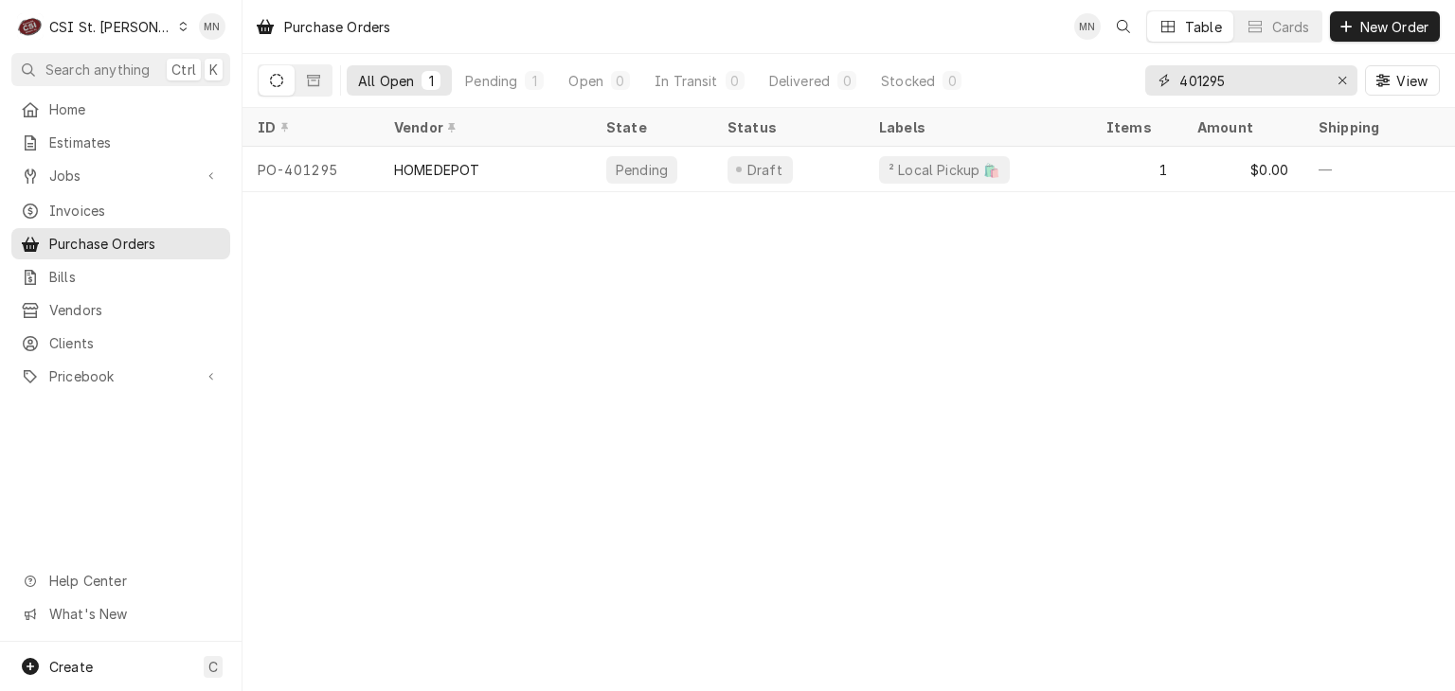
drag, startPoint x: 1240, startPoint y: 80, endPoint x: 1084, endPoint y: 96, distance: 156.0
click at [1115, 94] on div "All Open 1 Pending 1 Open 0 In Transit 0 Delivered 0 Stocked 0 401295 View" at bounding box center [849, 80] width 1182 height 53
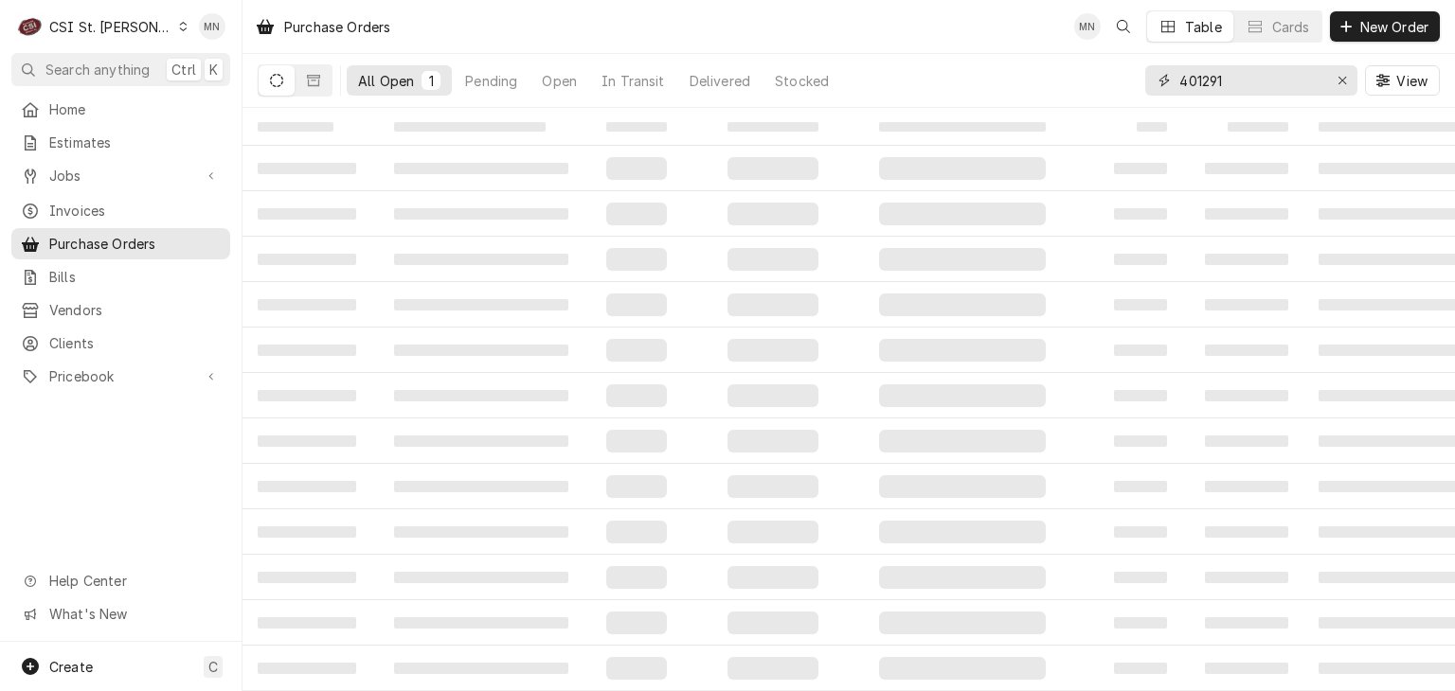
type input "401291"
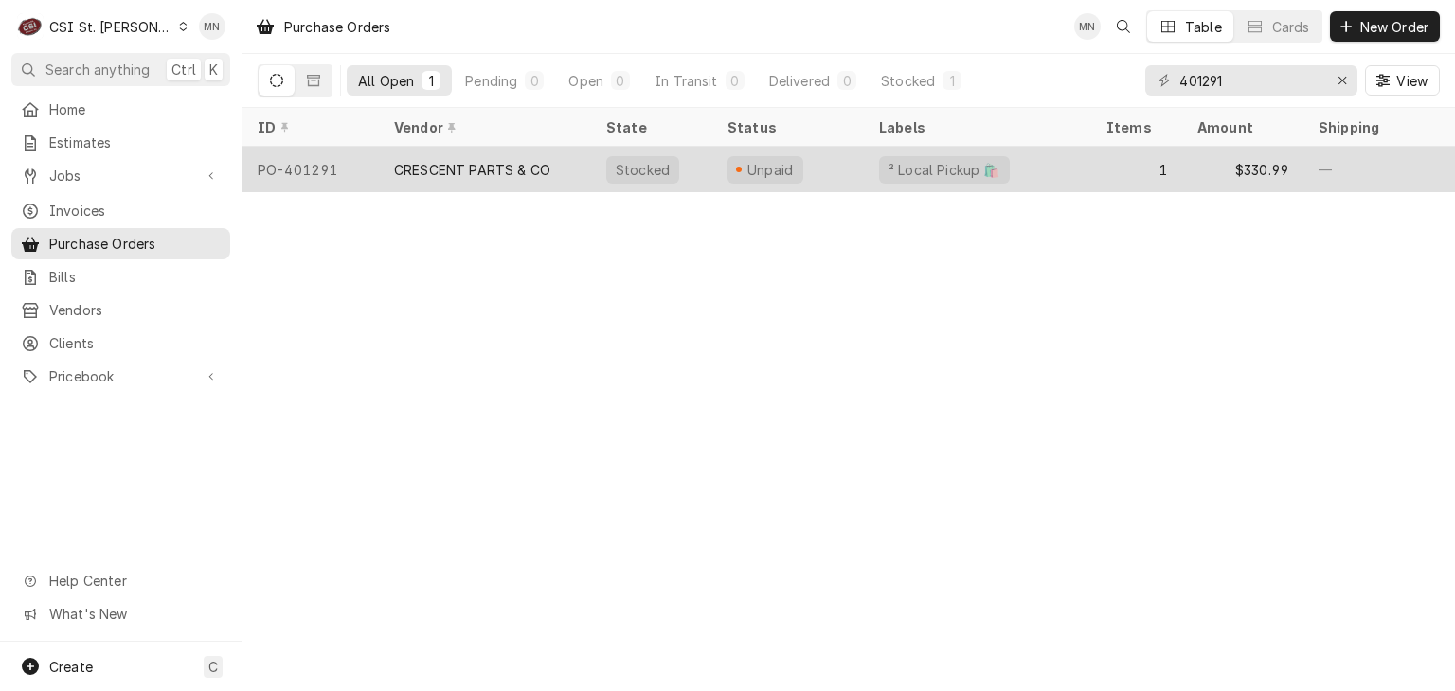
click at [497, 183] on div "CRESCENT PARTS & CO" at bounding box center [485, 169] width 212 height 45
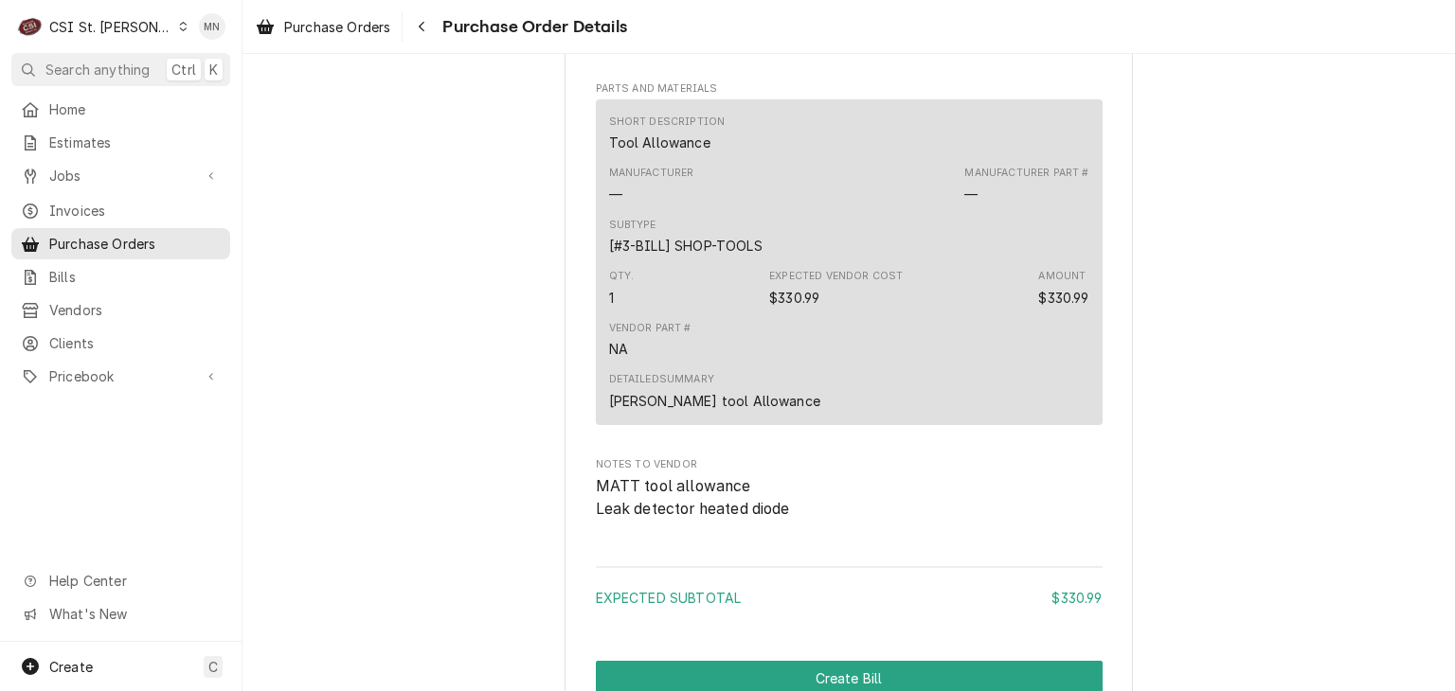
scroll to position [1663, 0]
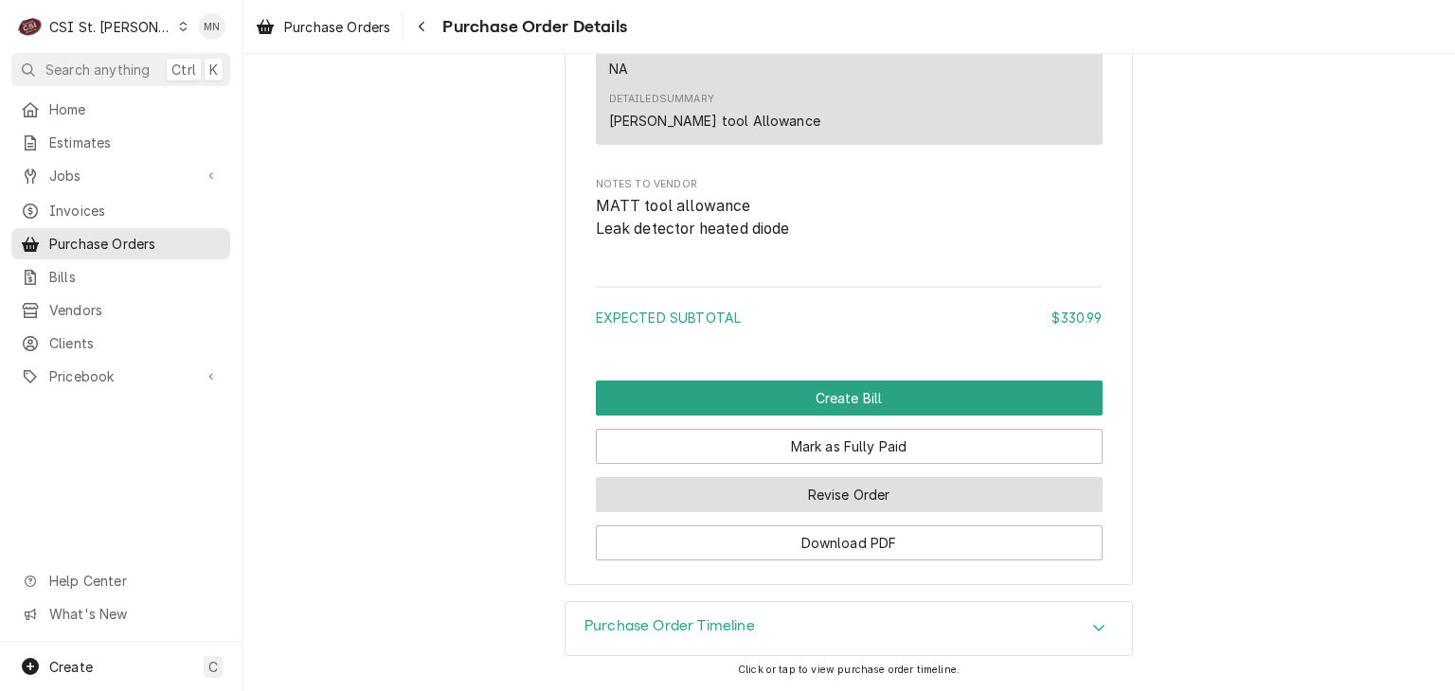
click at [855, 500] on button "Revise Order" at bounding box center [849, 494] width 507 height 35
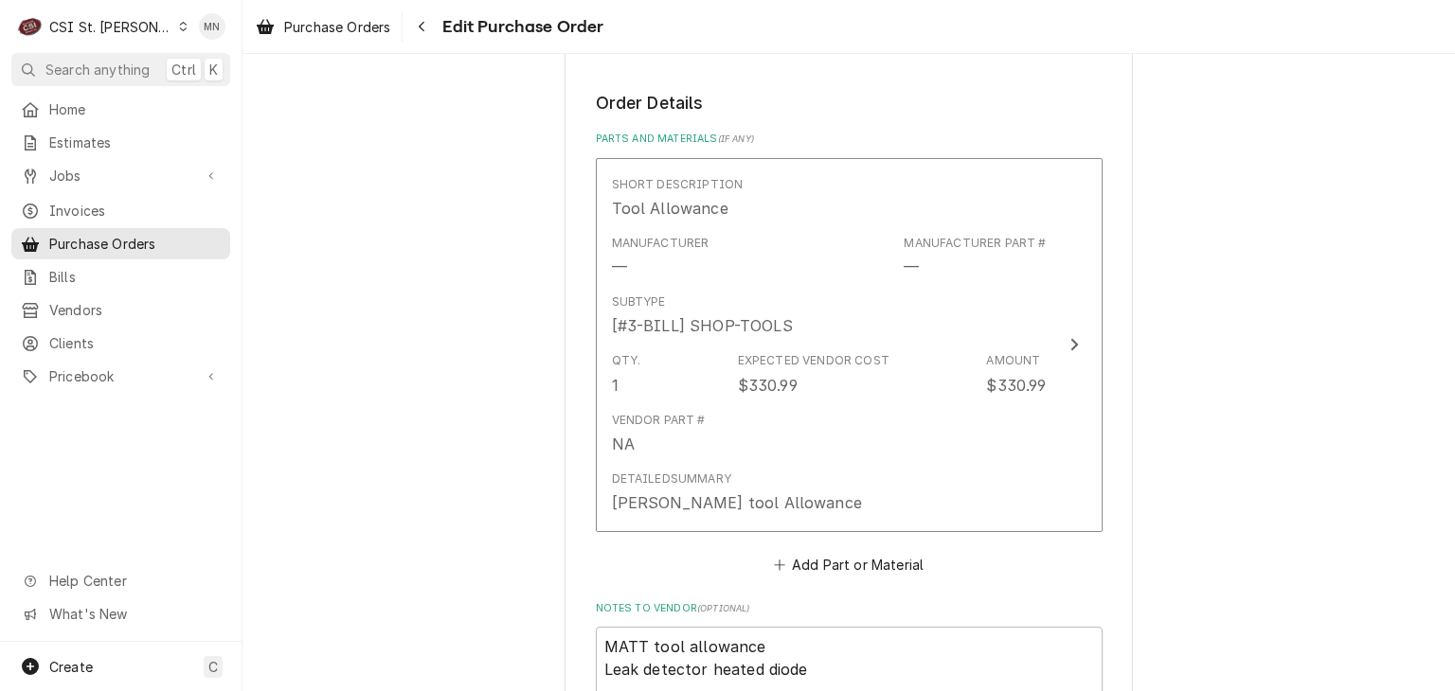
scroll to position [1491, 0]
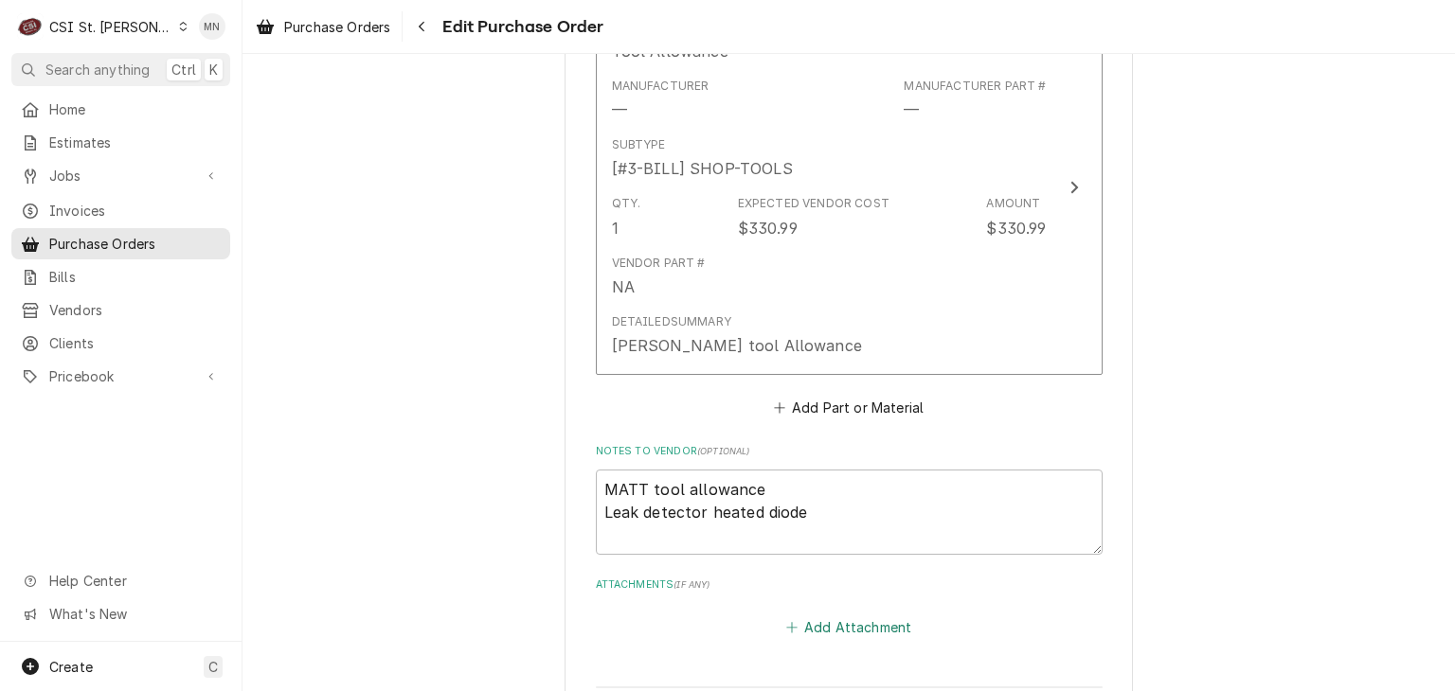
click at [813, 614] on button "Add Attachment" at bounding box center [848, 627] width 133 height 27
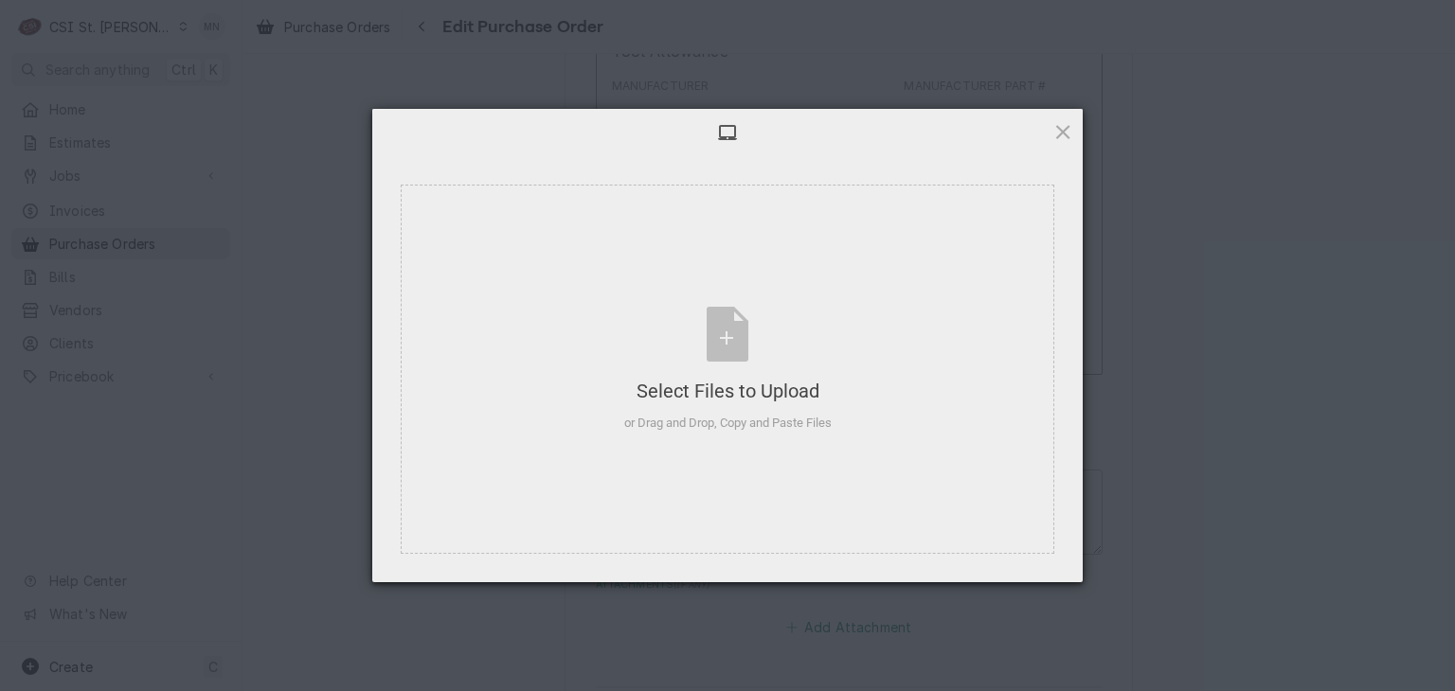
type textarea "x"
click at [750, 369] on div "Select Files to Upload or Drag and Drop, Copy and Paste Files" at bounding box center [727, 370] width 207 height 126
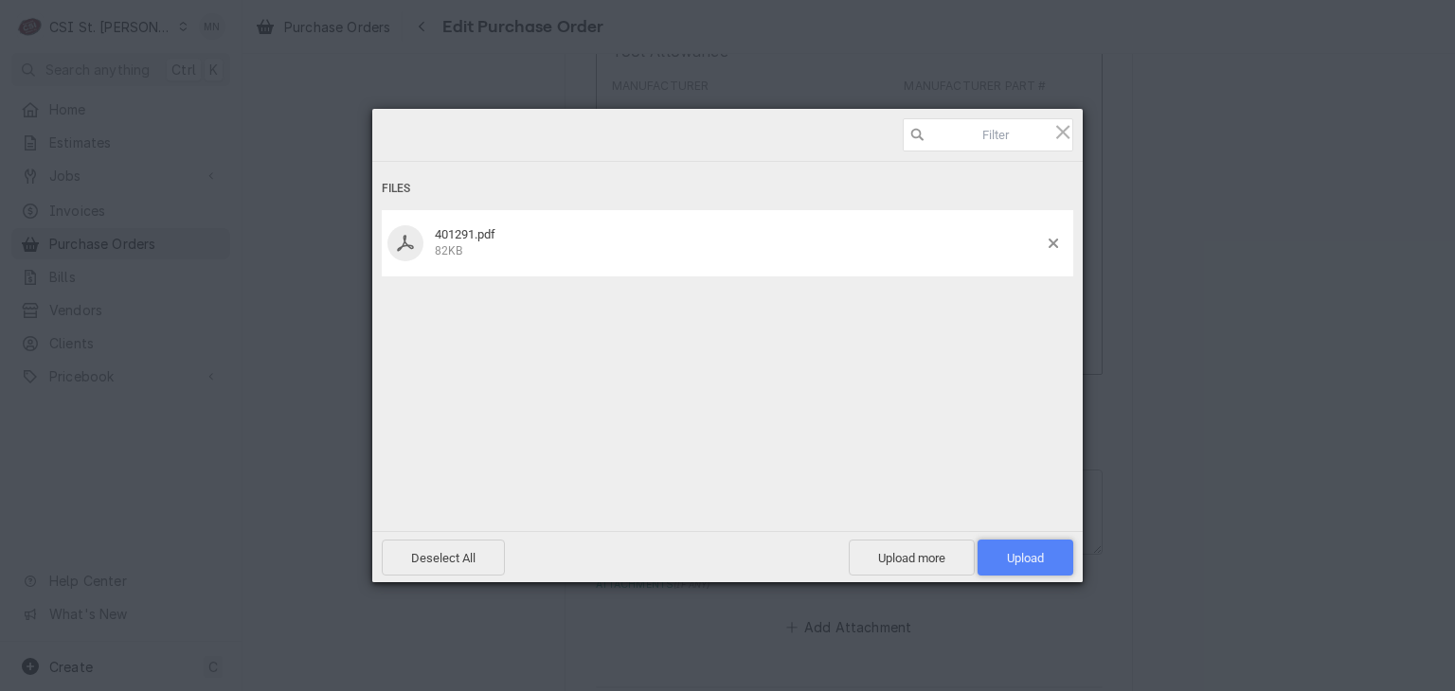
click at [1046, 558] on span "Upload 1" at bounding box center [1025, 558] width 96 height 36
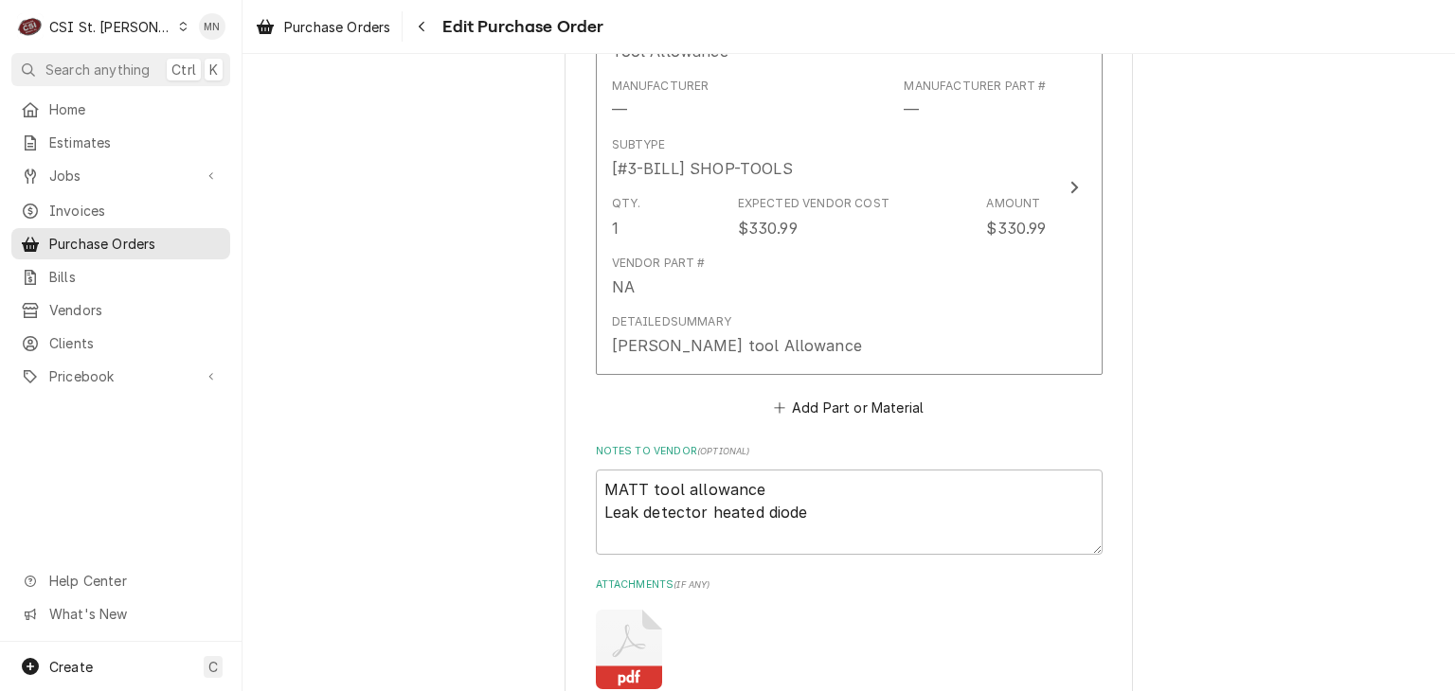
type textarea "x"
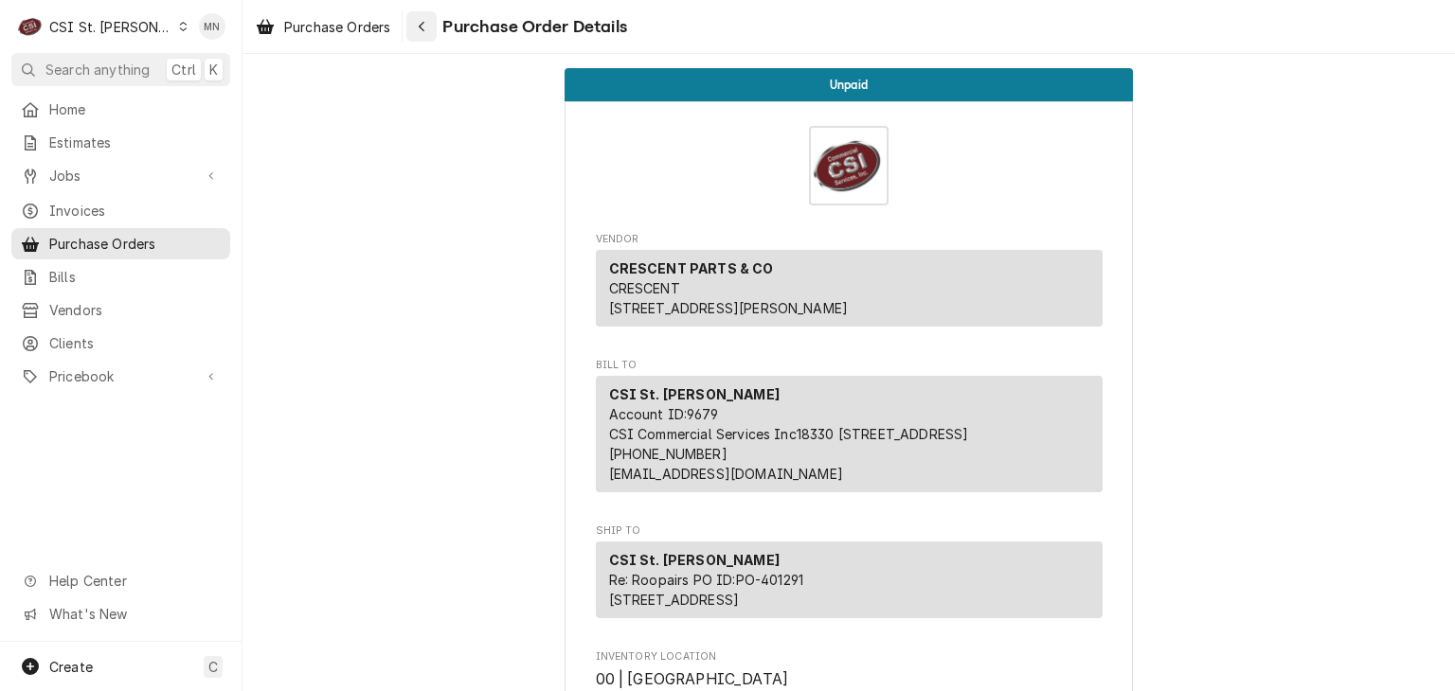
click at [422, 27] on icon "Navigate back" at bounding box center [422, 27] width 6 height 10
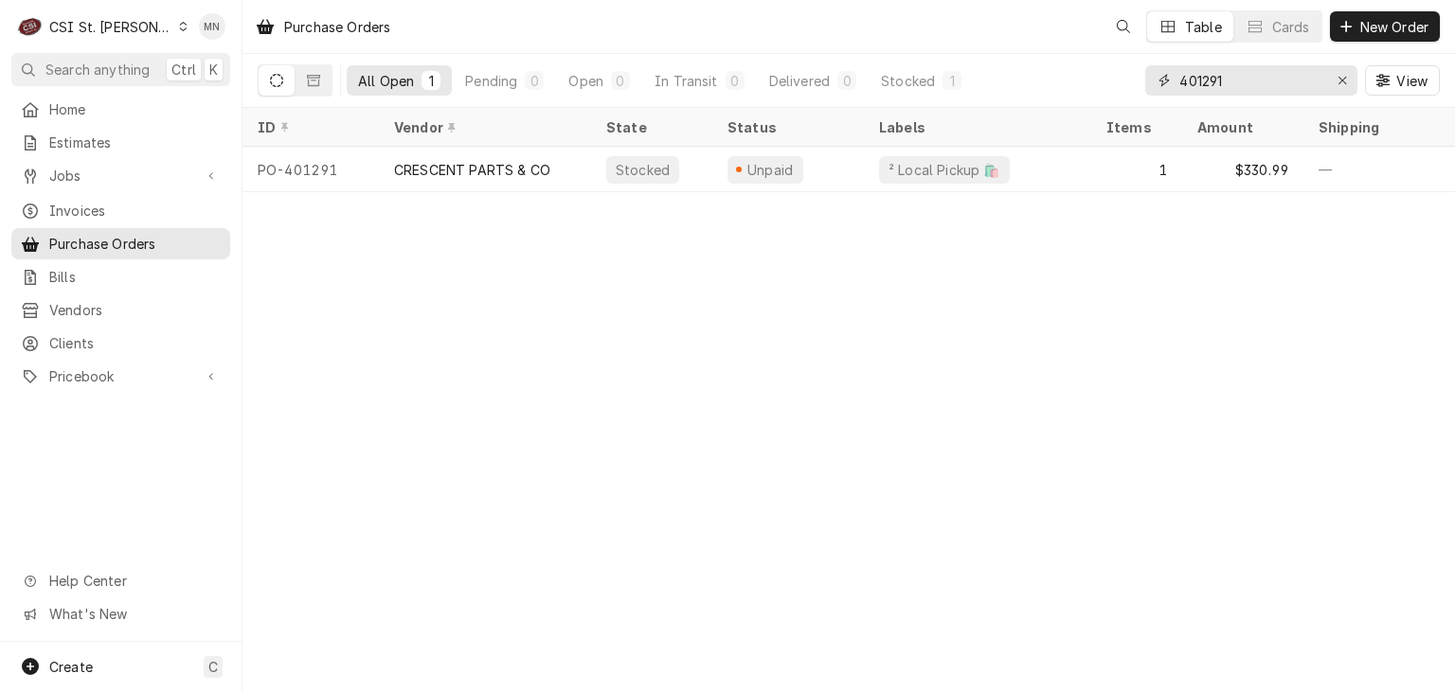
click at [1226, 85] on input "401291" at bounding box center [1250, 80] width 142 height 30
type input "401290"
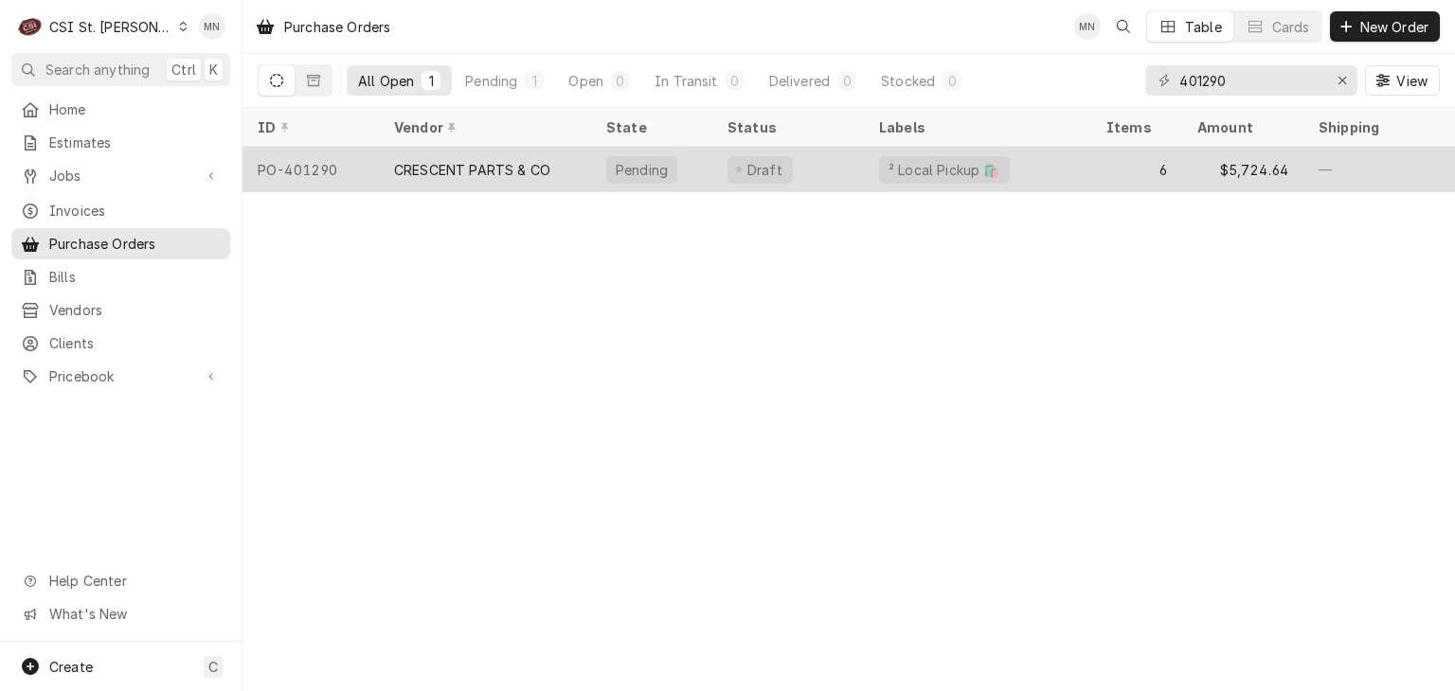
click at [544, 168] on div "CRESCENT PARTS & CO" at bounding box center [472, 170] width 156 height 20
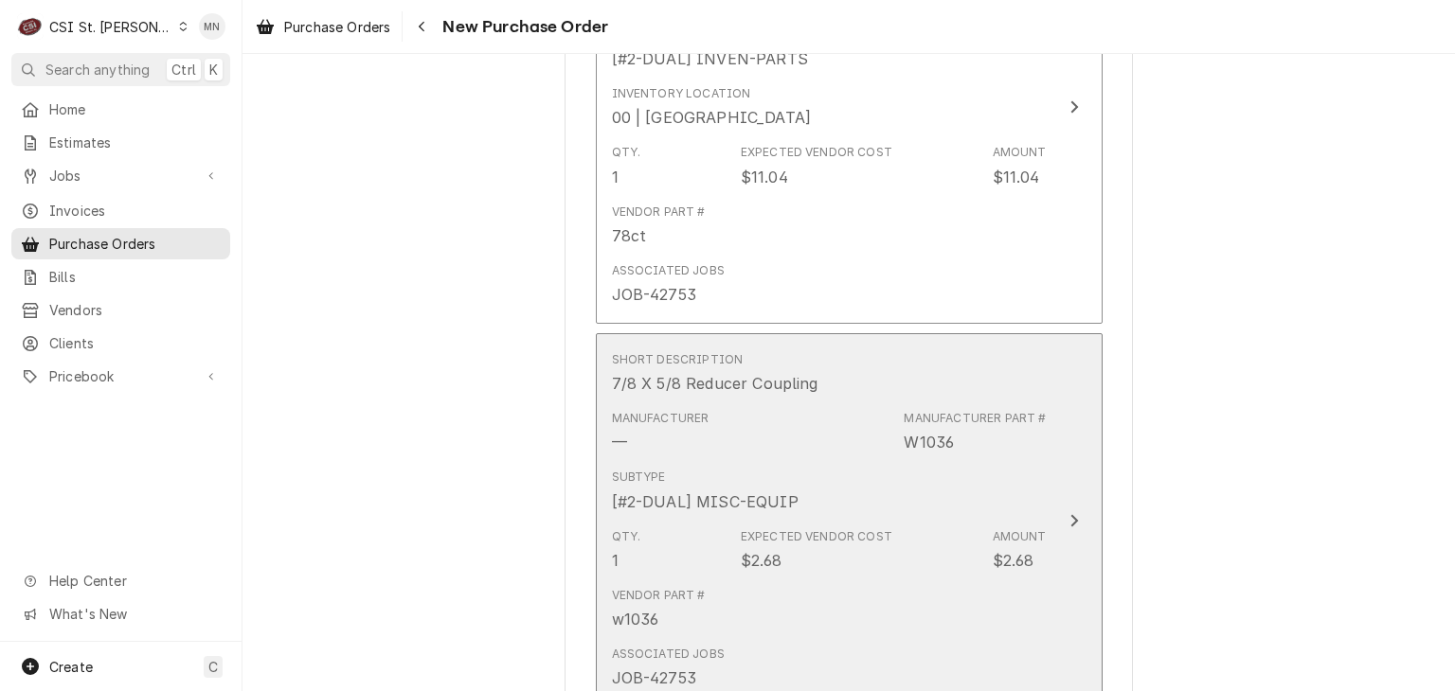
scroll to position [3696, 0]
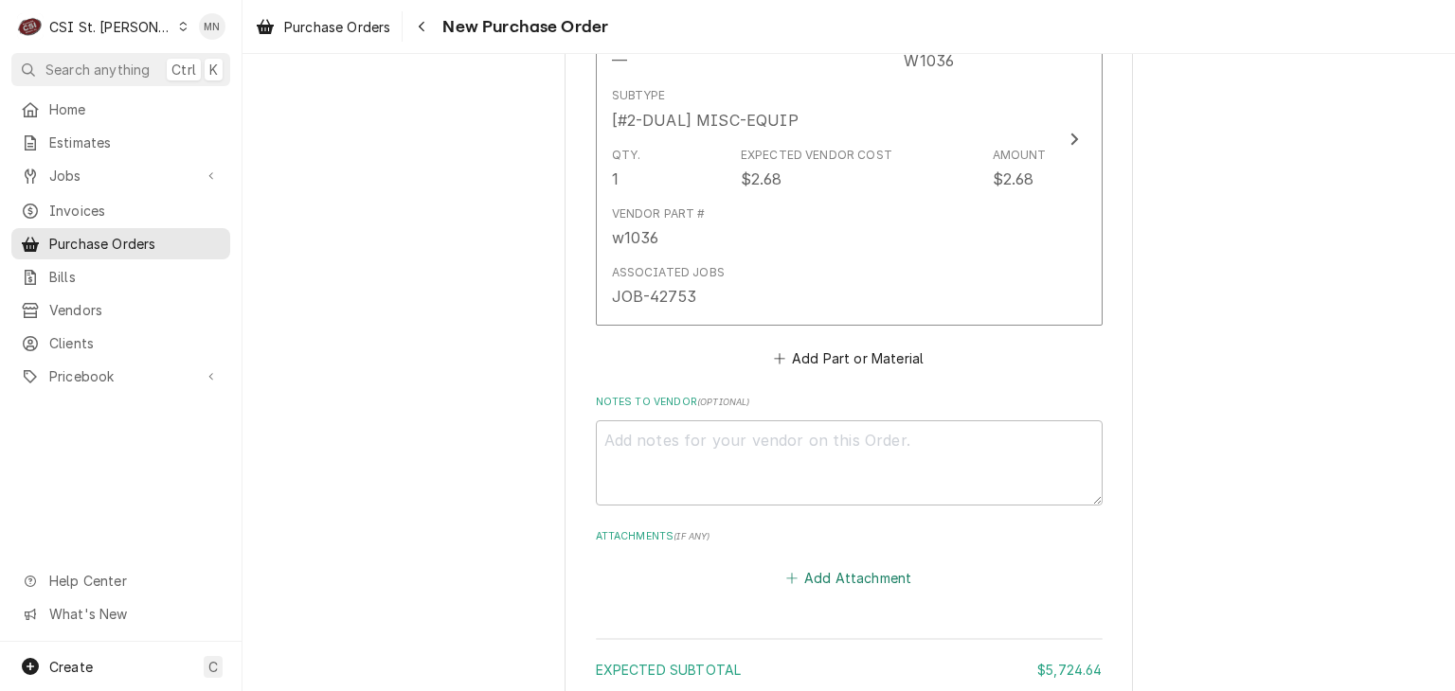
click at [851, 565] on button "Add Attachment" at bounding box center [848, 578] width 133 height 27
type textarea "x"
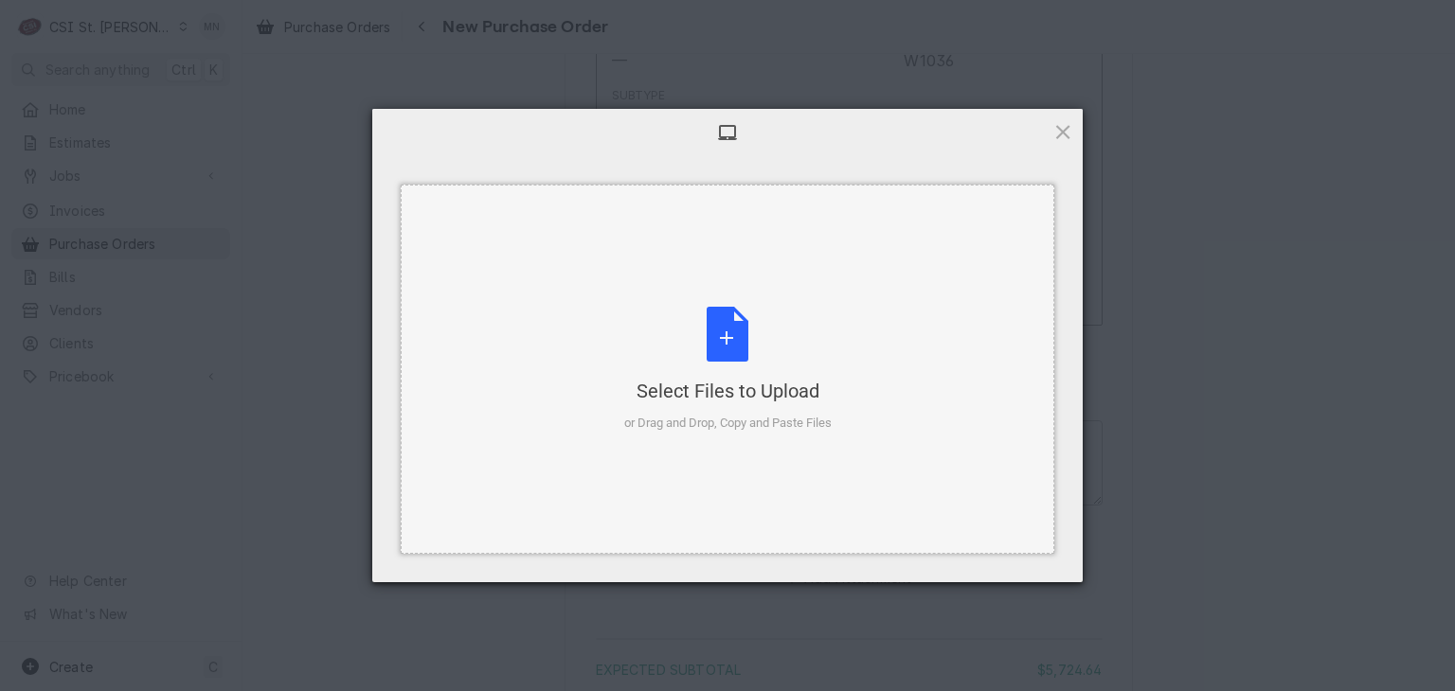
click at [754, 303] on div "Select Files to Upload or Drag and Drop, Copy and Paste Files" at bounding box center [727, 369] width 653 height 369
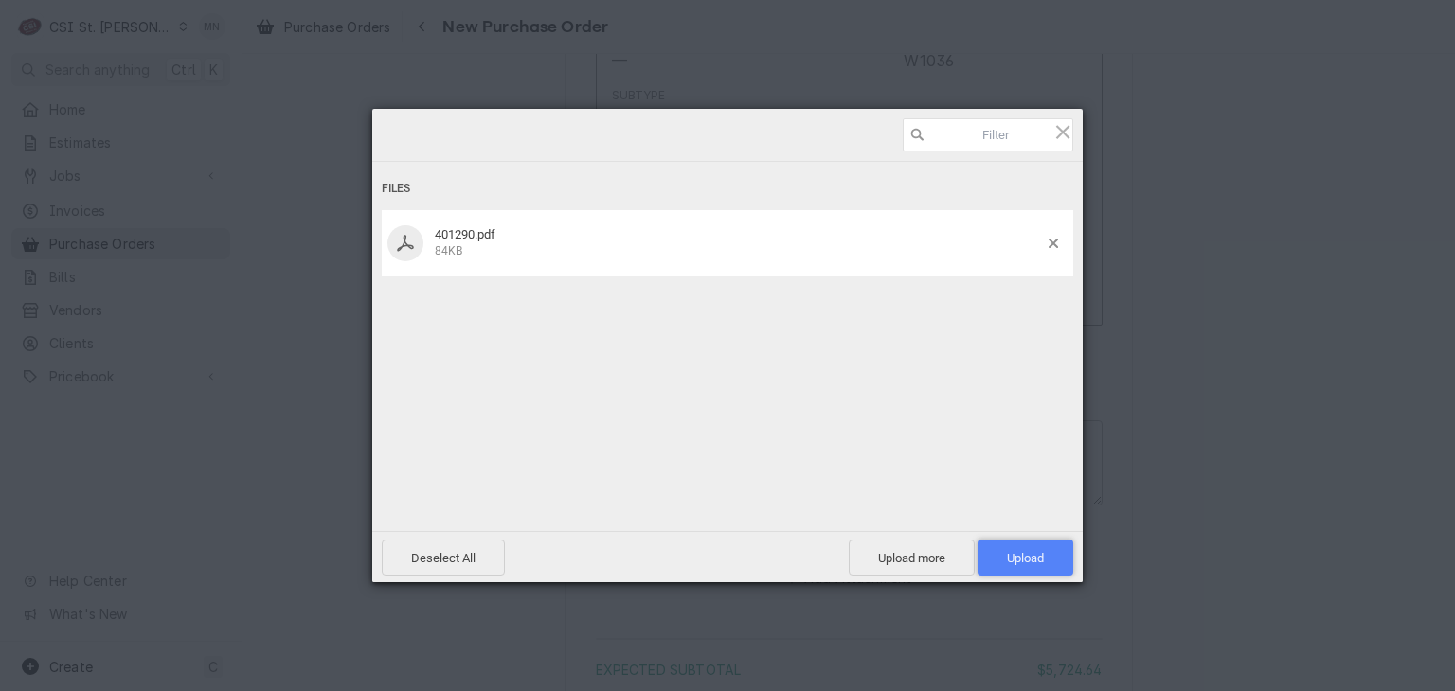
click at [1038, 562] on span "Upload 1" at bounding box center [1025, 558] width 37 height 14
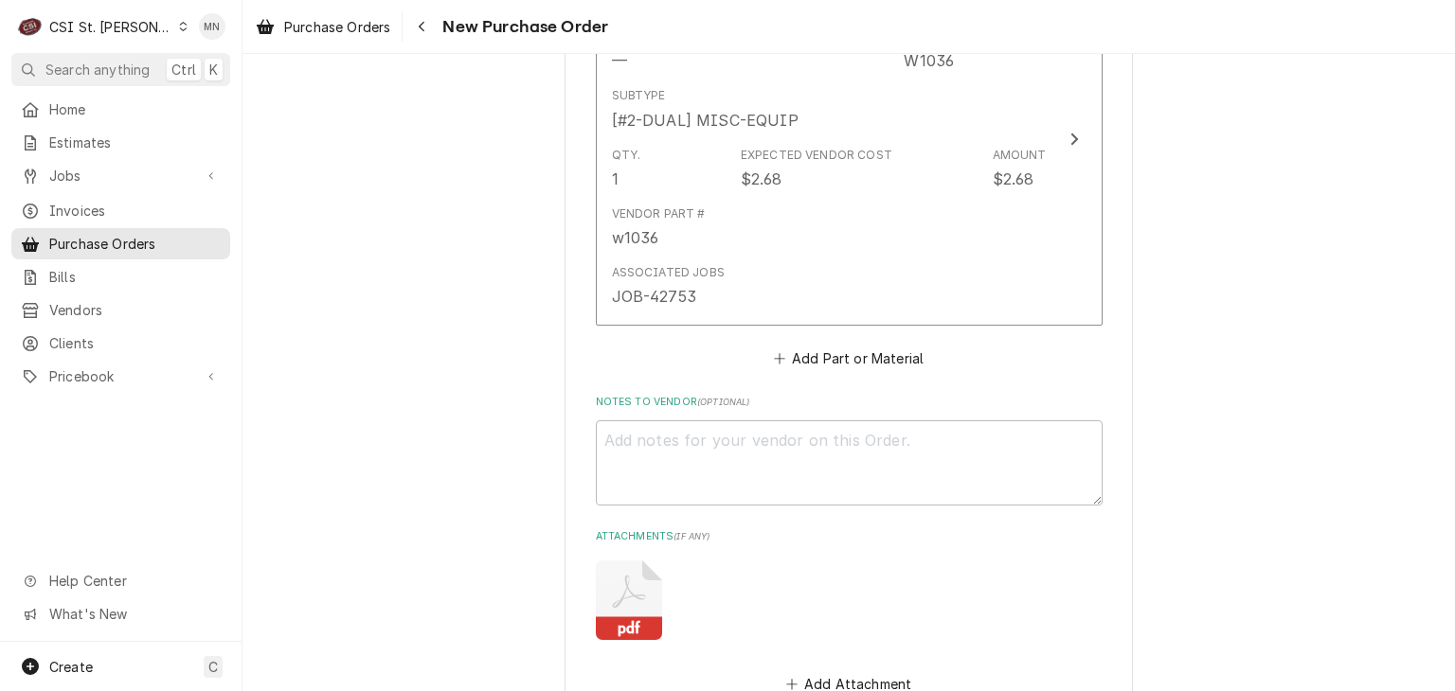
type textarea "x"
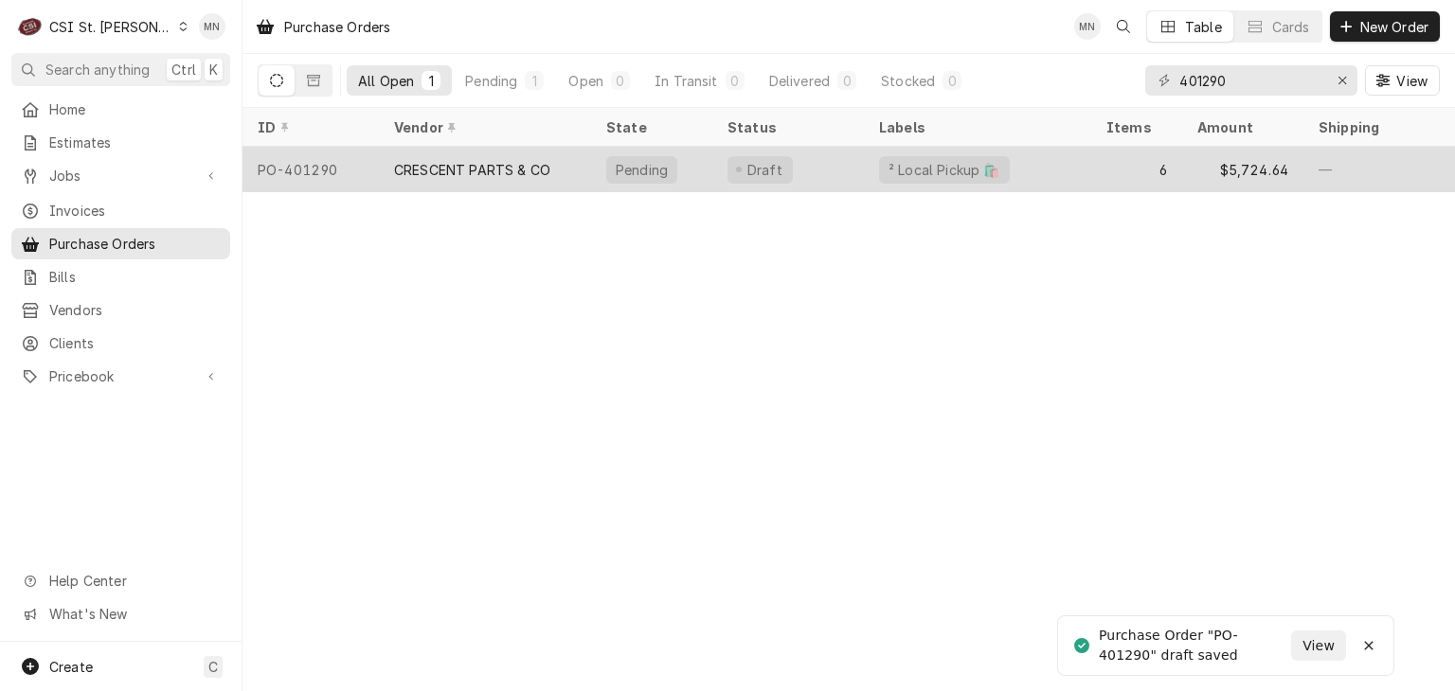
click at [394, 181] on div "CRESCENT PARTS & CO" at bounding box center [485, 169] width 212 height 45
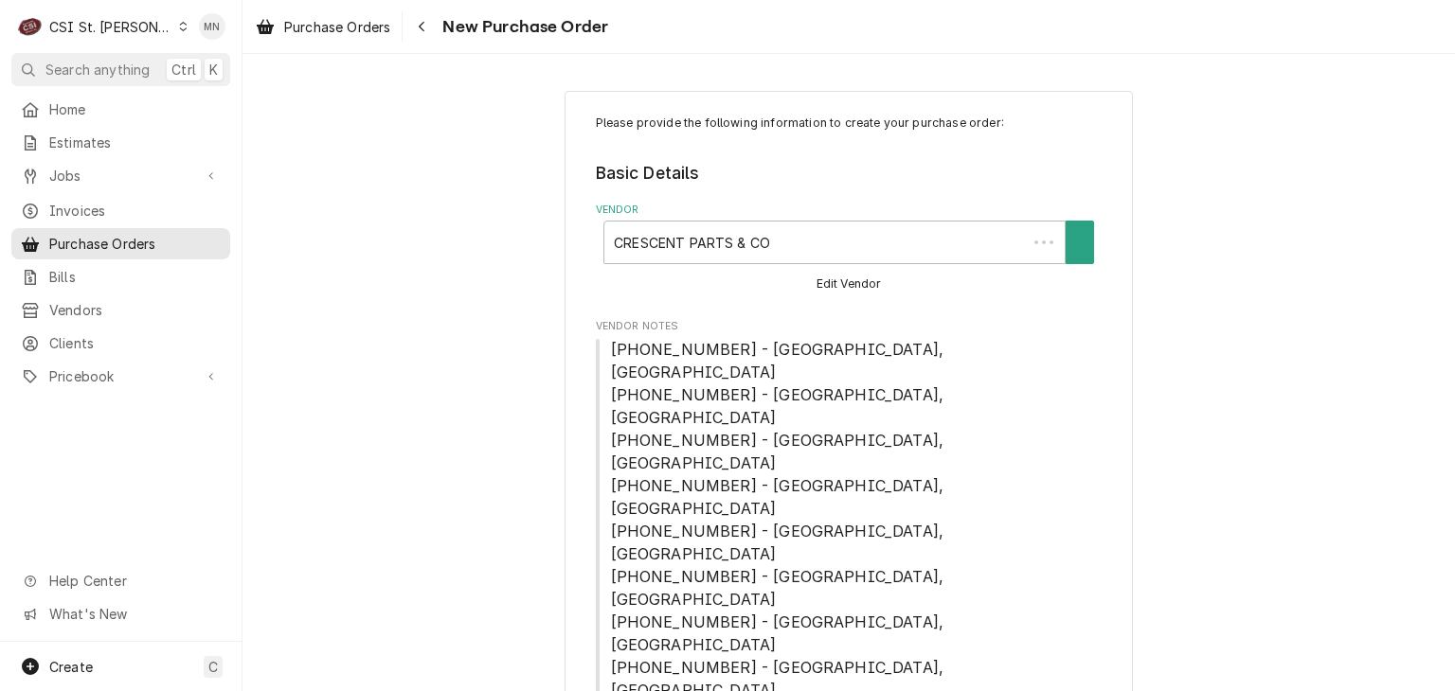
type textarea "x"
click at [420, 28] on icon "Navigate back" at bounding box center [422, 26] width 9 height 13
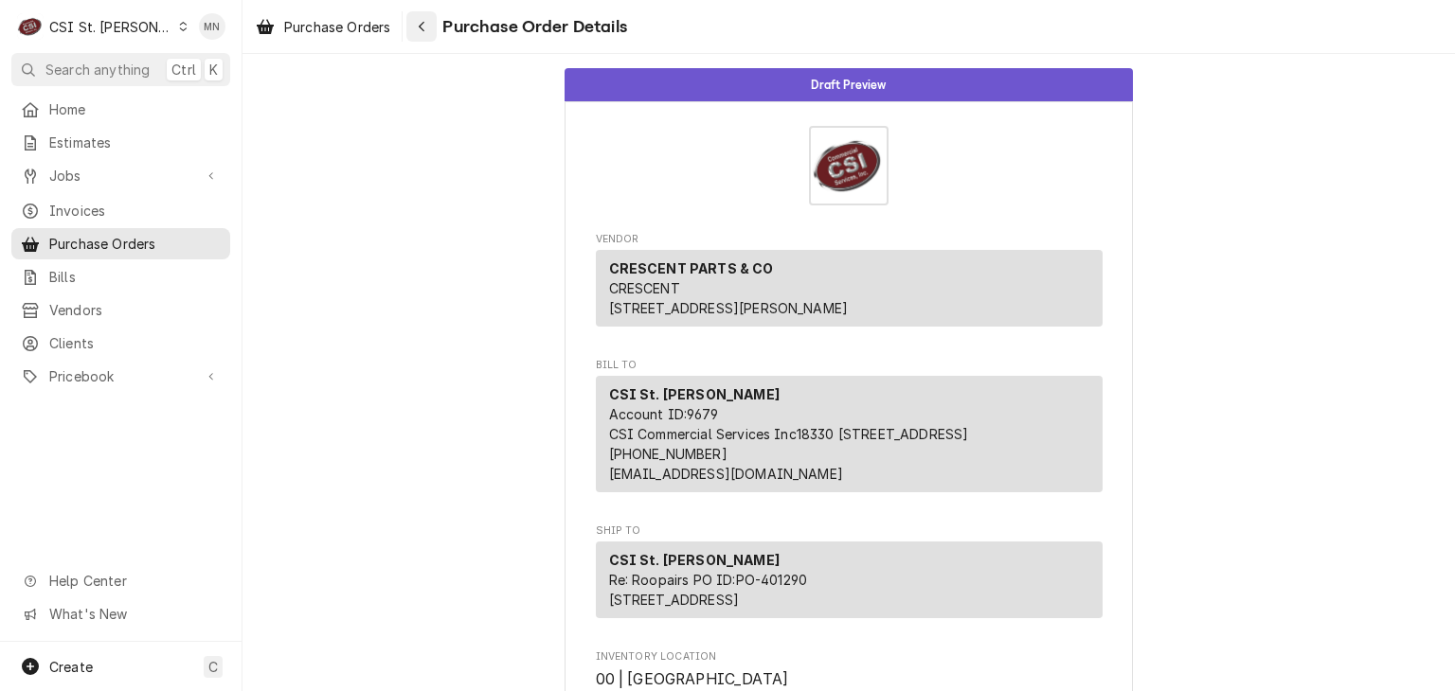
click at [414, 20] on div "Navigate back" at bounding box center [421, 26] width 19 height 19
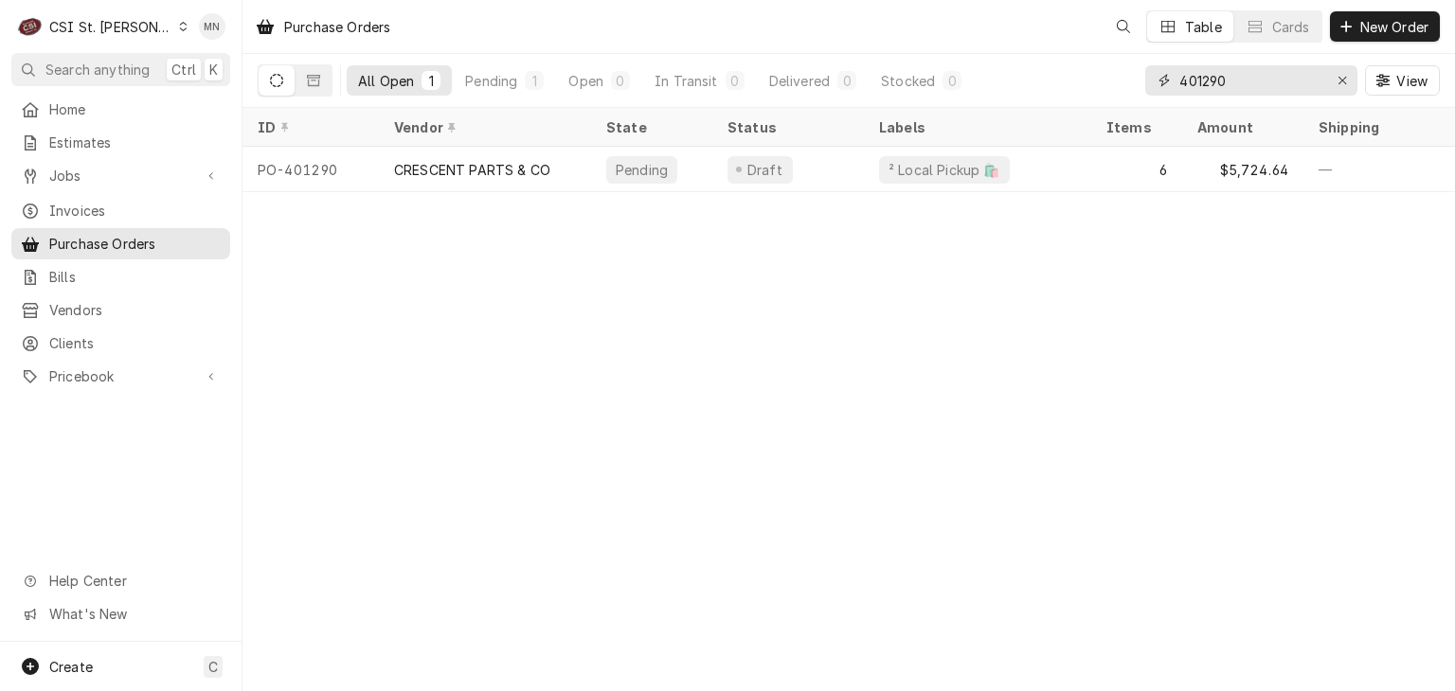
click at [1223, 83] on input "401290" at bounding box center [1250, 80] width 142 height 30
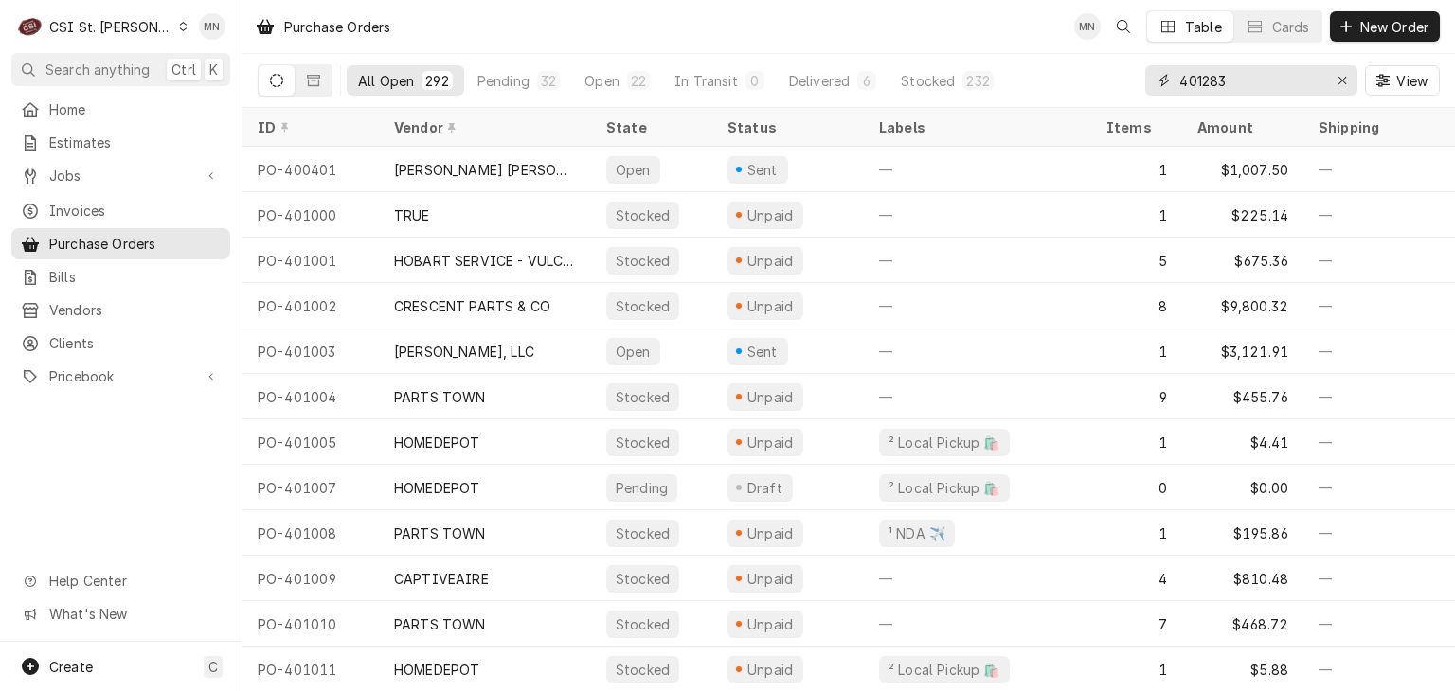
type input "401283"
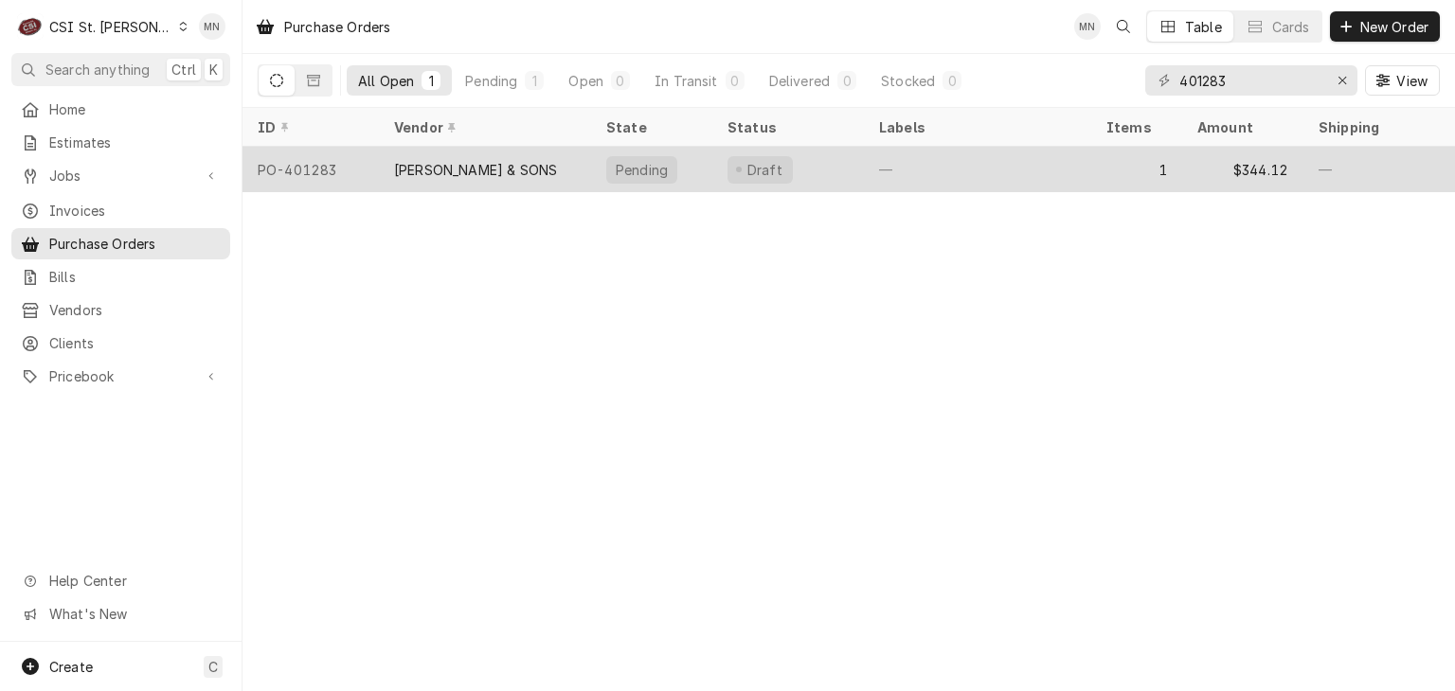
click at [468, 161] on div "[PERSON_NAME] & SONS" at bounding box center [475, 170] width 163 height 20
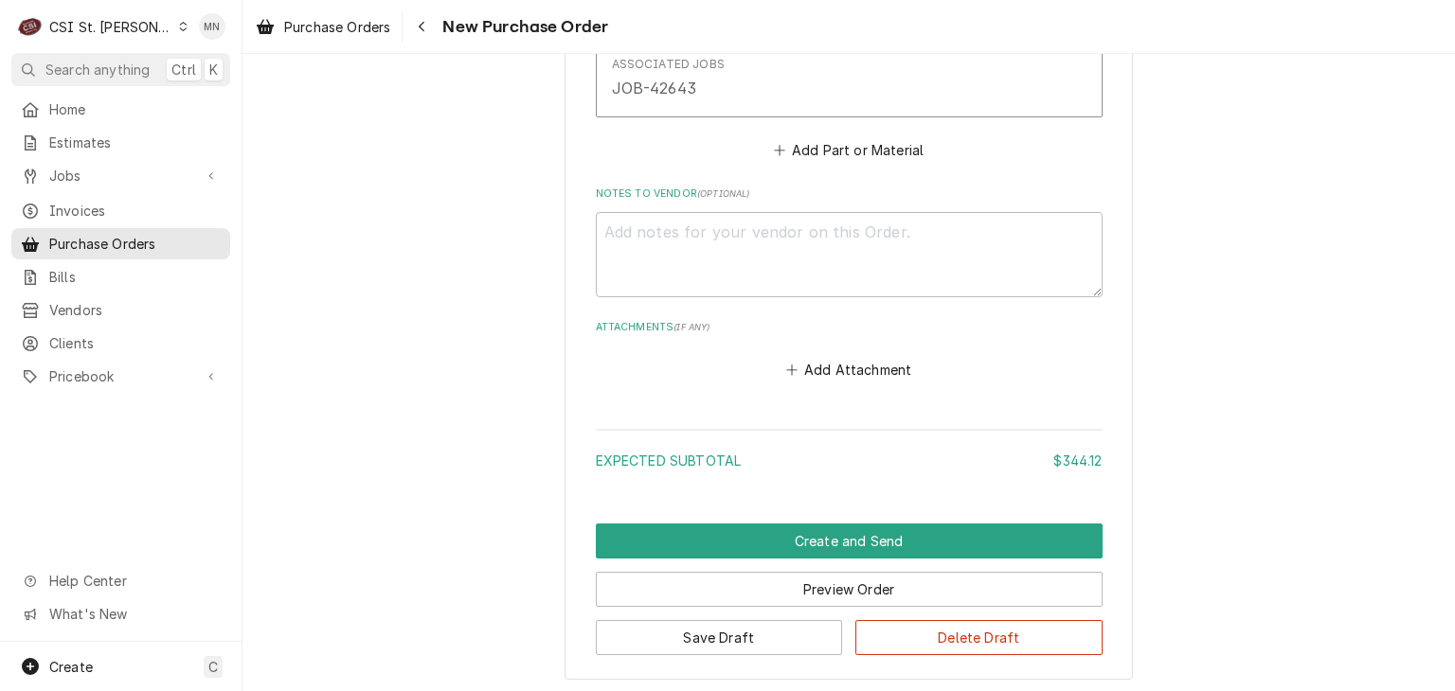
scroll to position [1330, 0]
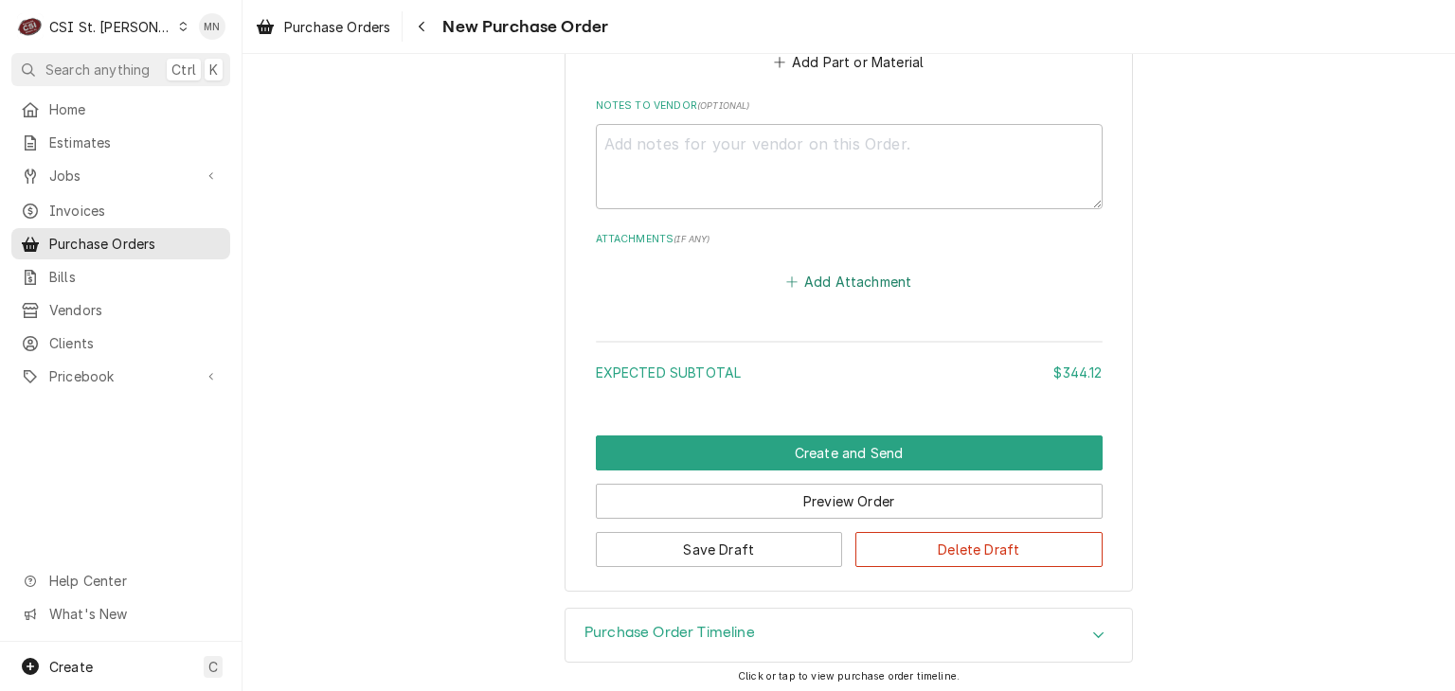
click at [841, 273] on button "Add Attachment" at bounding box center [848, 281] width 133 height 27
type textarea "x"
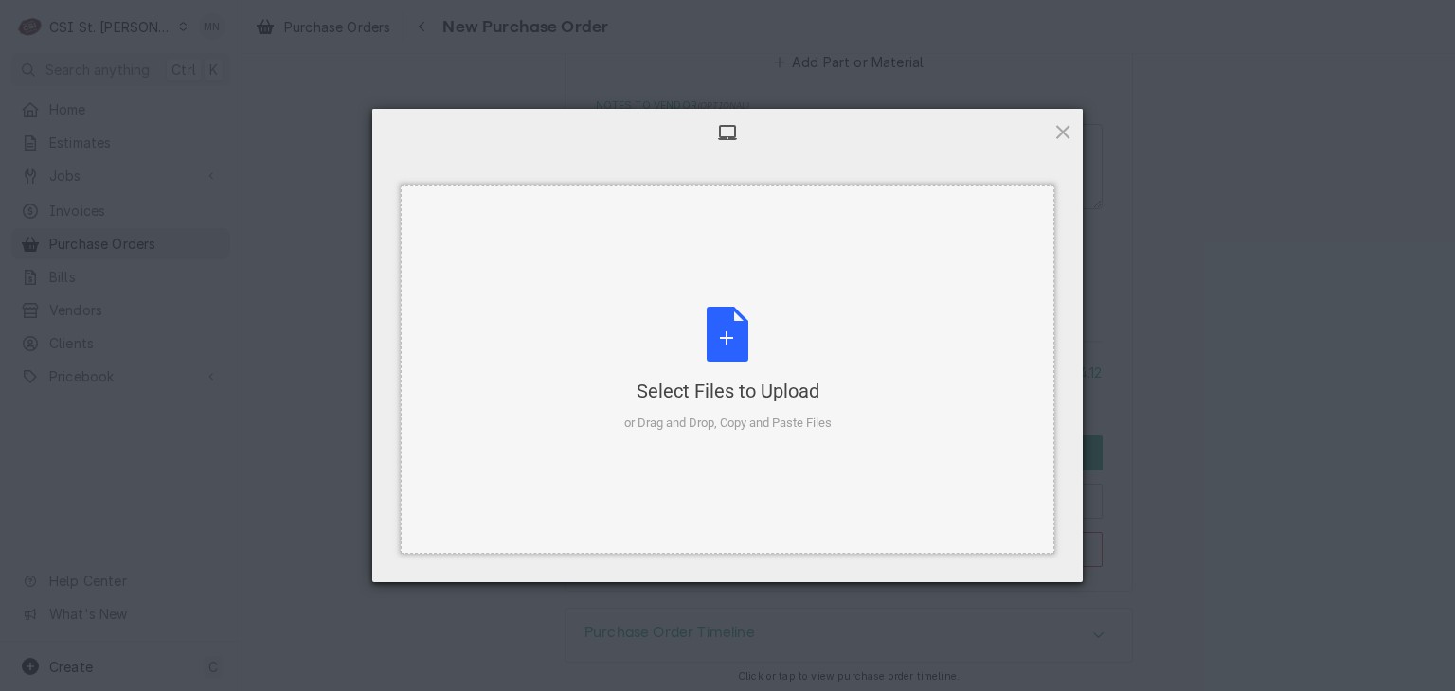
click at [727, 328] on div "Select Files to Upload or Drag and Drop, Copy and Paste Files" at bounding box center [727, 370] width 207 height 126
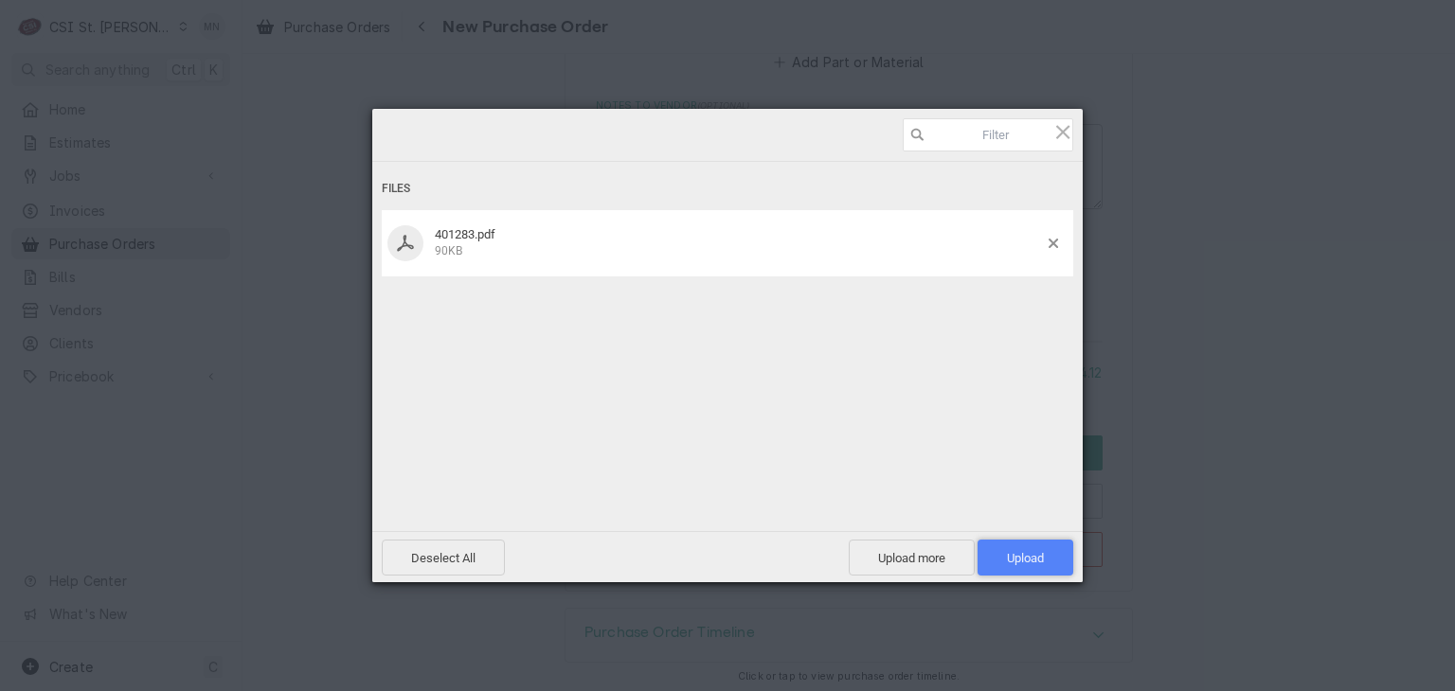
click at [1016, 548] on span "Upload 1" at bounding box center [1025, 558] width 96 height 36
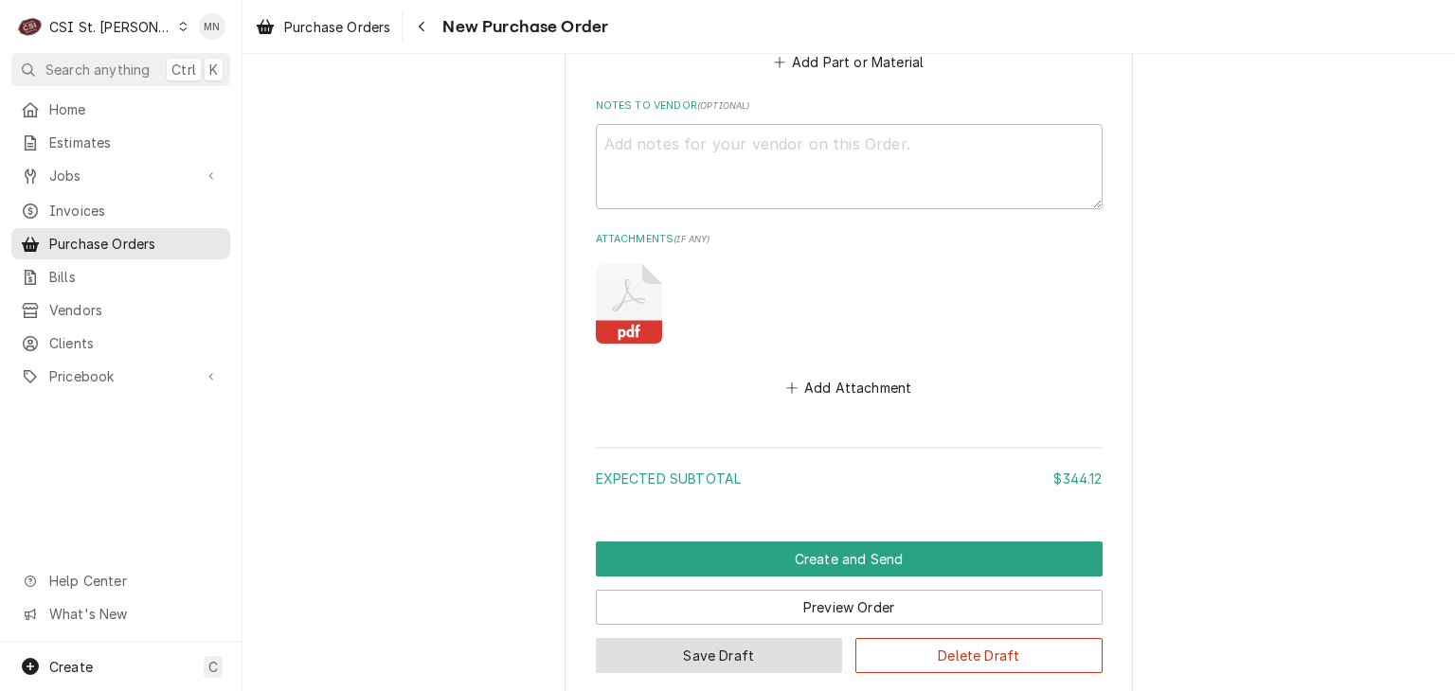
click at [697, 645] on button "Save Draft" at bounding box center [719, 655] width 247 height 35
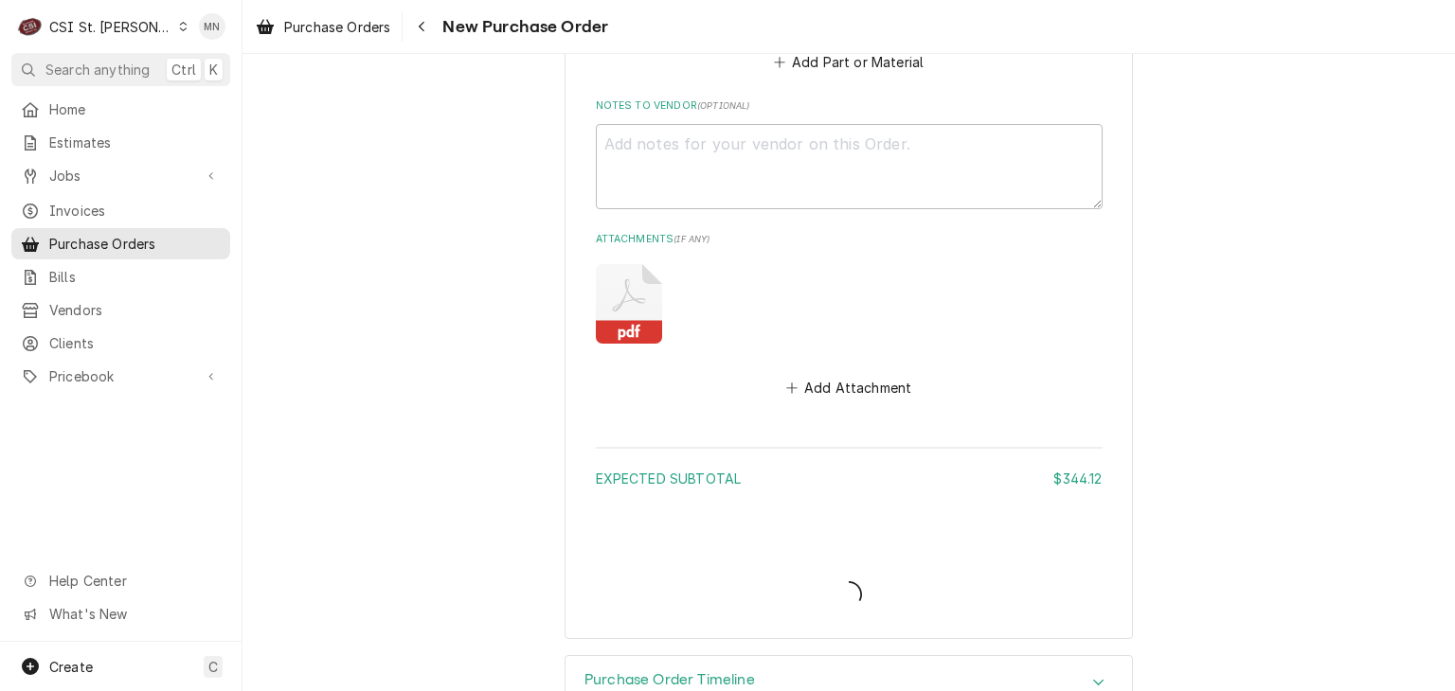
type textarea "x"
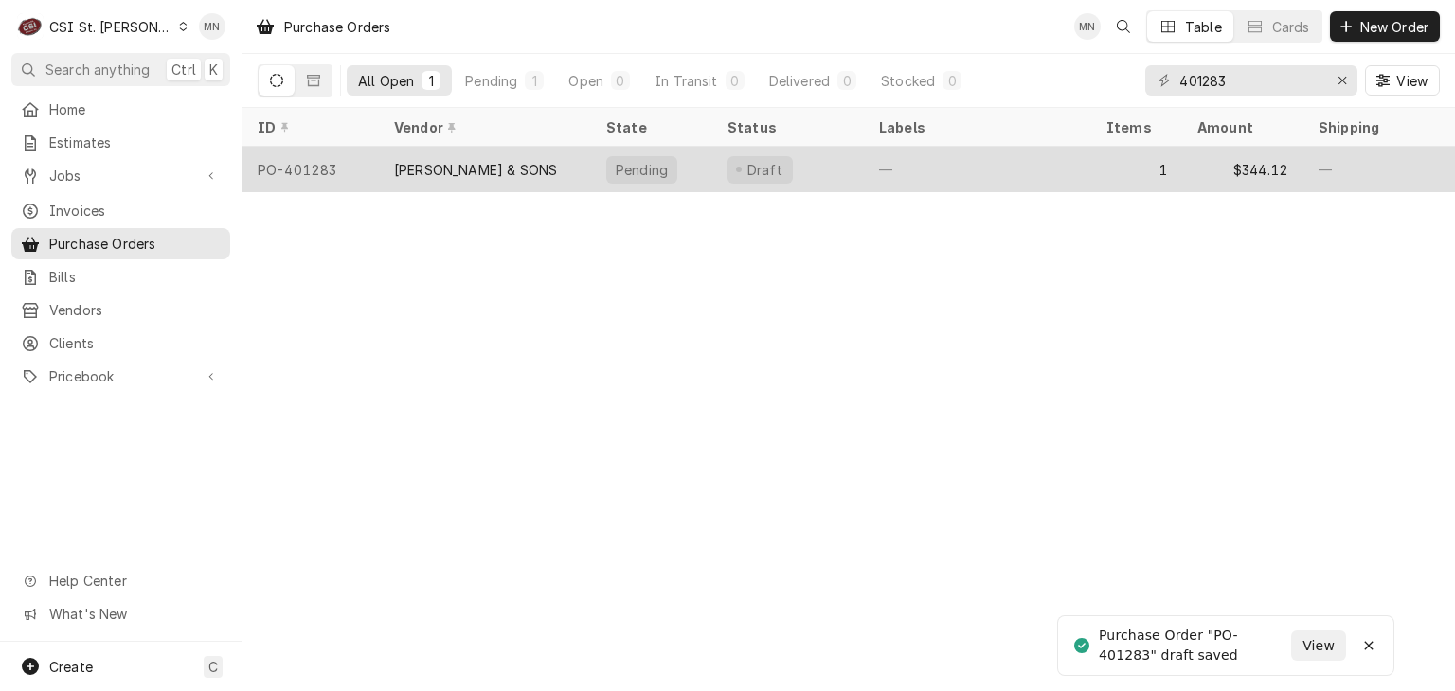
click at [540, 162] on div "[PERSON_NAME] & SONS" at bounding box center [475, 170] width 163 height 20
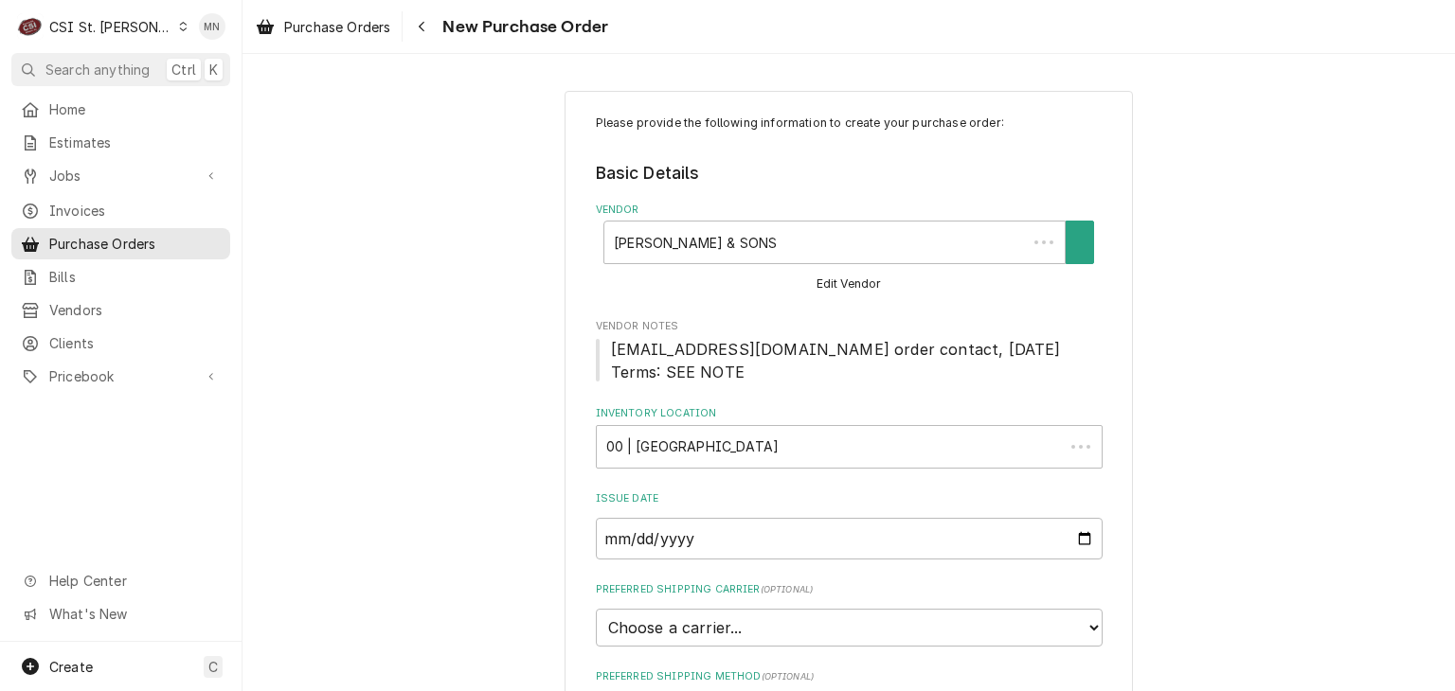
type textarea "x"
click at [119, 20] on div "CSI St. [PERSON_NAME]" at bounding box center [110, 27] width 123 height 20
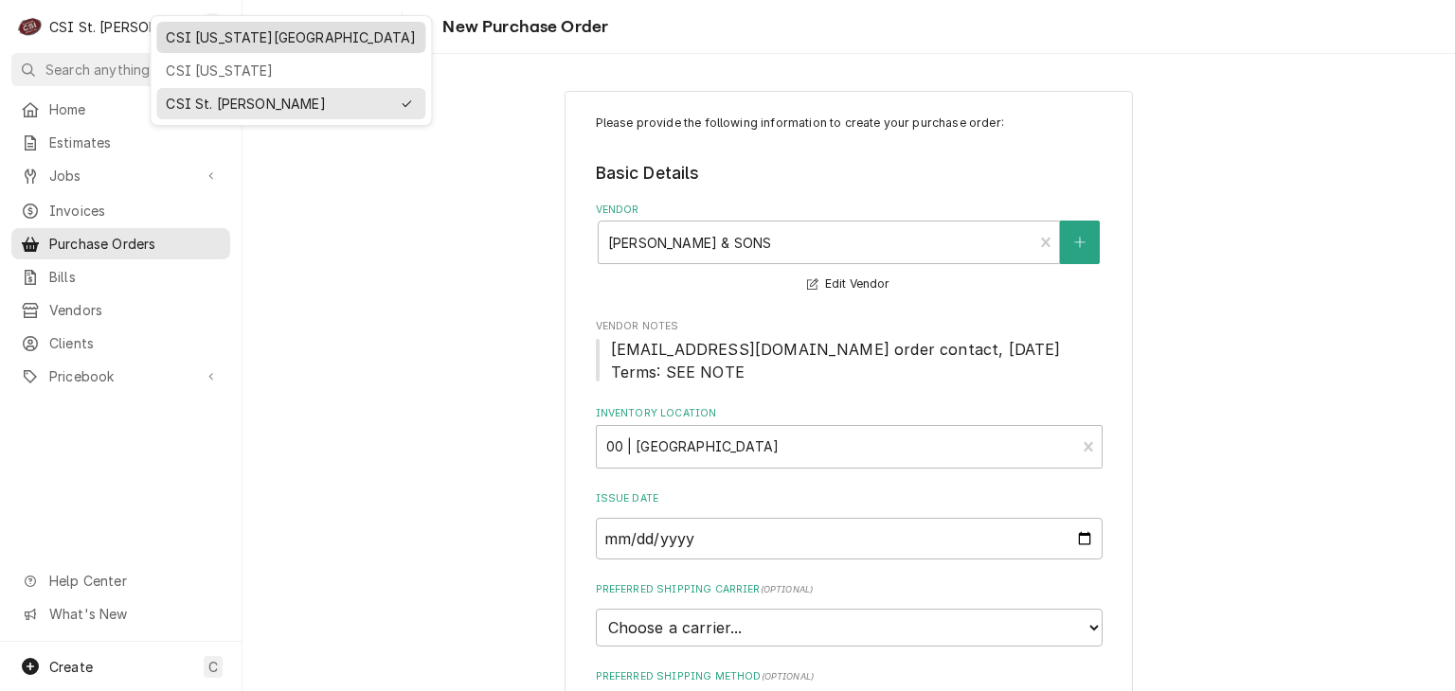
click at [180, 43] on div "CSI [US_STATE][GEOGRAPHIC_DATA]" at bounding box center [291, 37] width 250 height 20
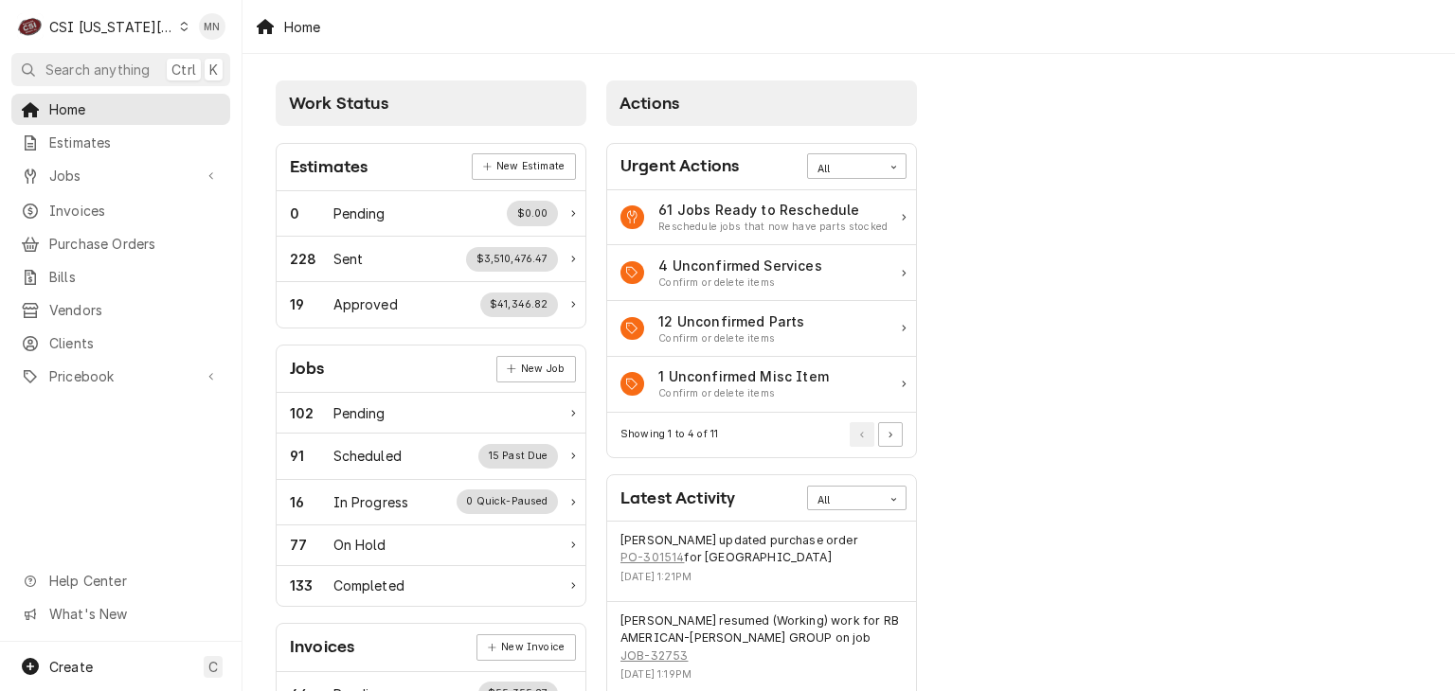
click at [157, 35] on div "C CSI [US_STATE] City" at bounding box center [102, 27] width 183 height 38
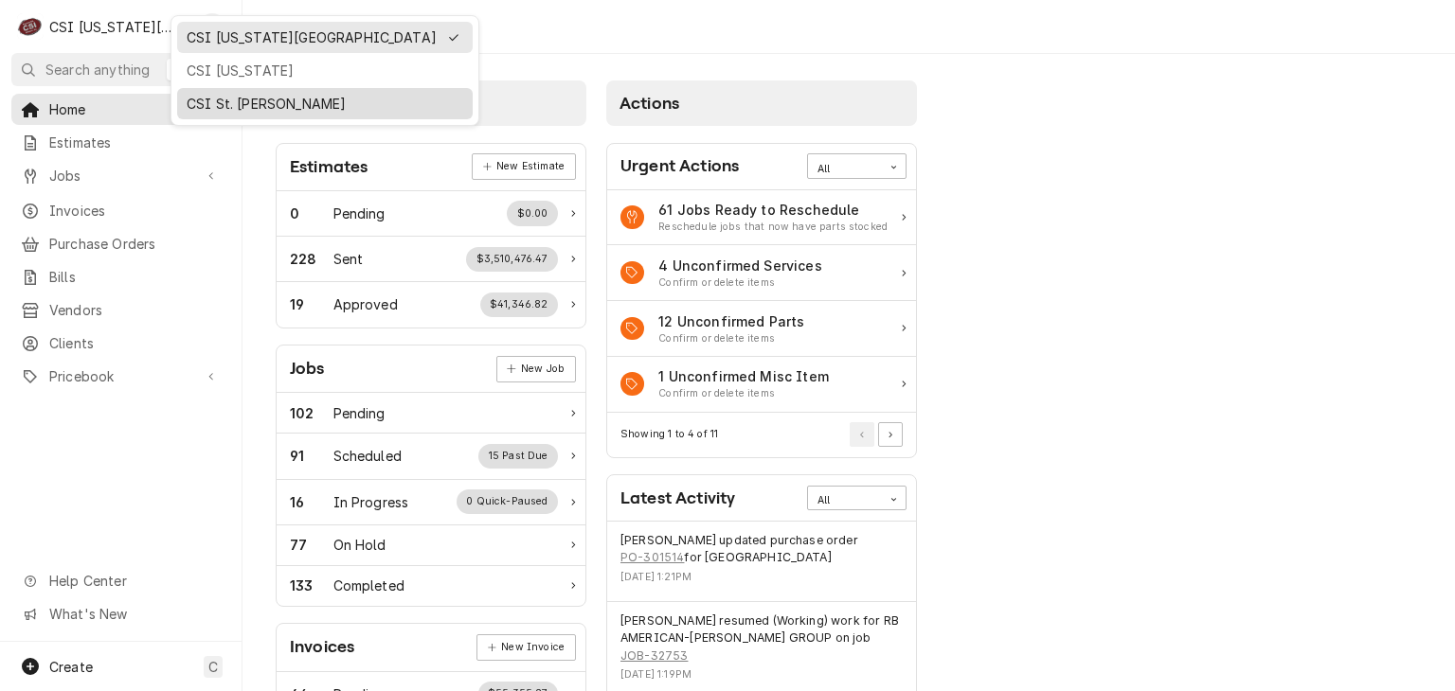
click at [227, 94] on div "CSI St. [PERSON_NAME]" at bounding box center [325, 104] width 277 height 20
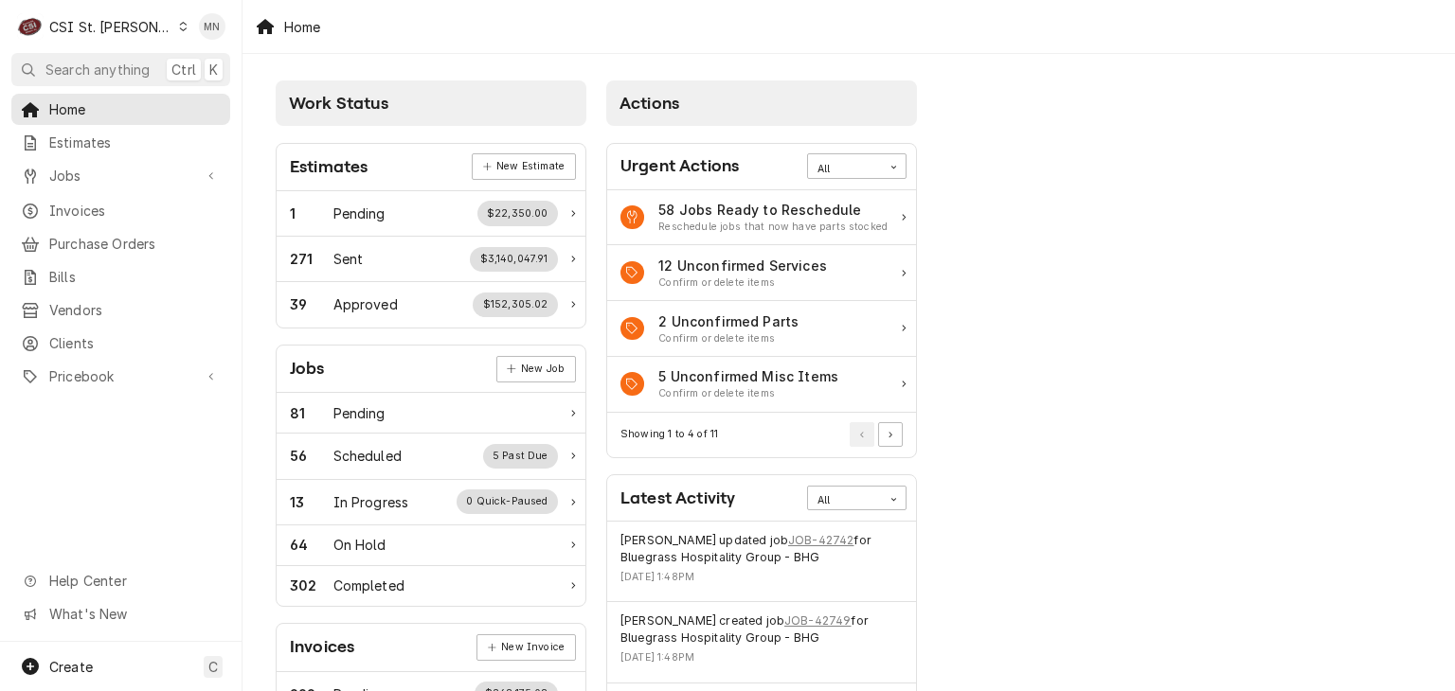
click at [119, 20] on div "CSI St. [PERSON_NAME]" at bounding box center [110, 27] width 123 height 20
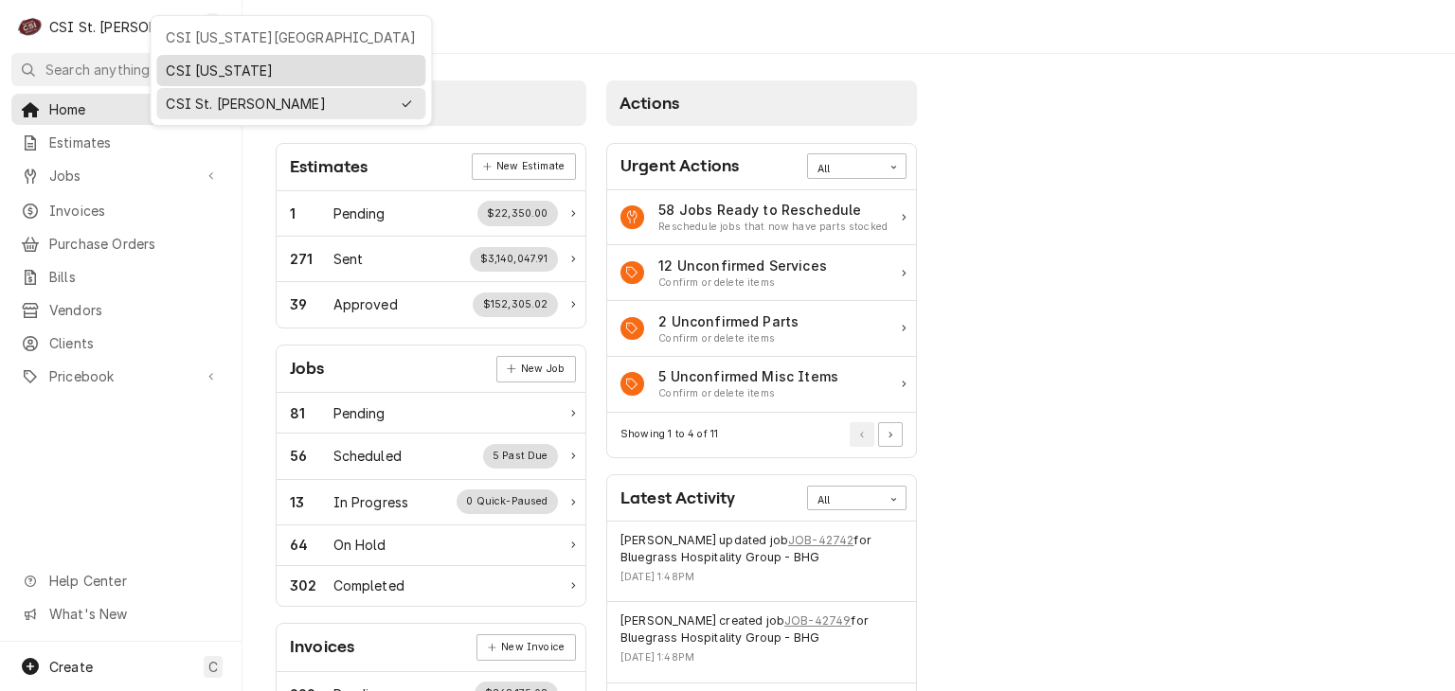
click at [203, 63] on div "CSI Kentucky" at bounding box center [291, 71] width 250 height 20
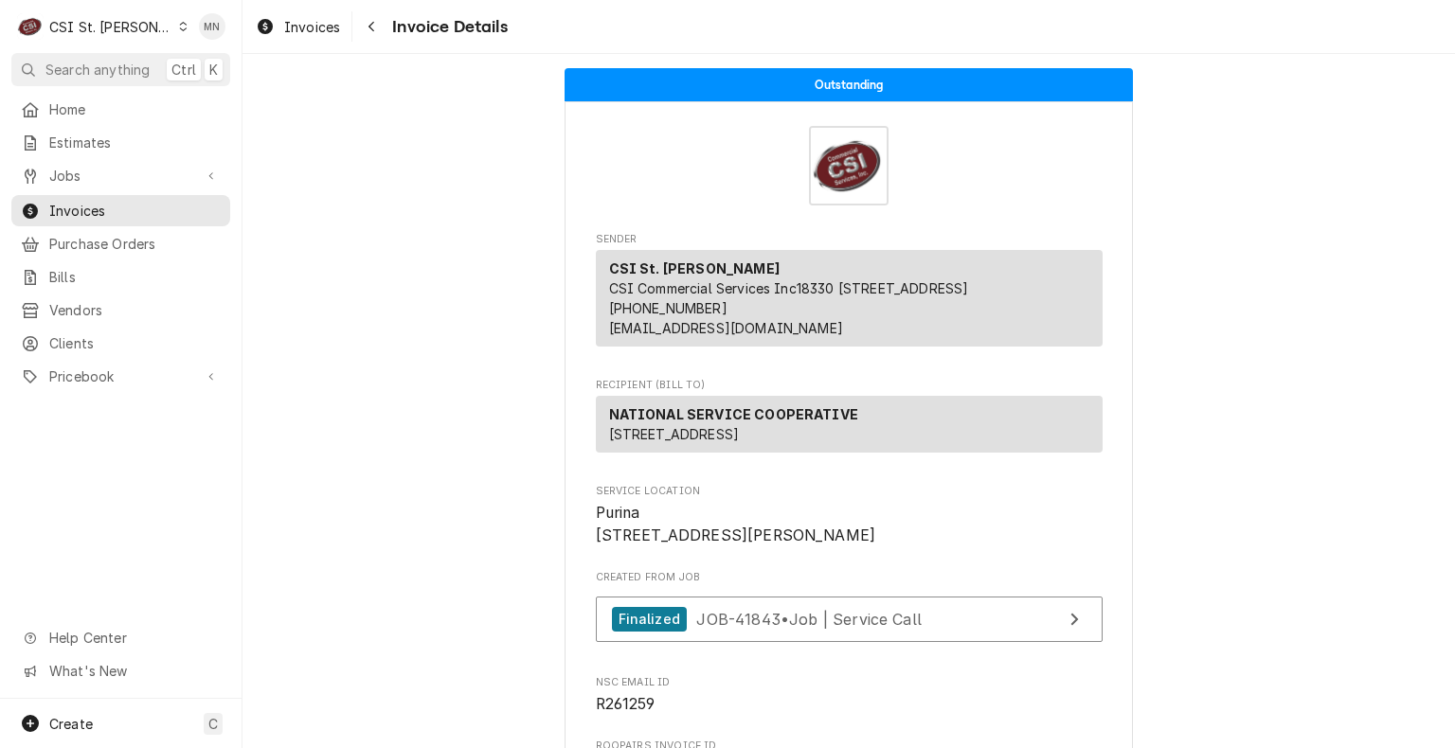
scroll to position [4531, 0]
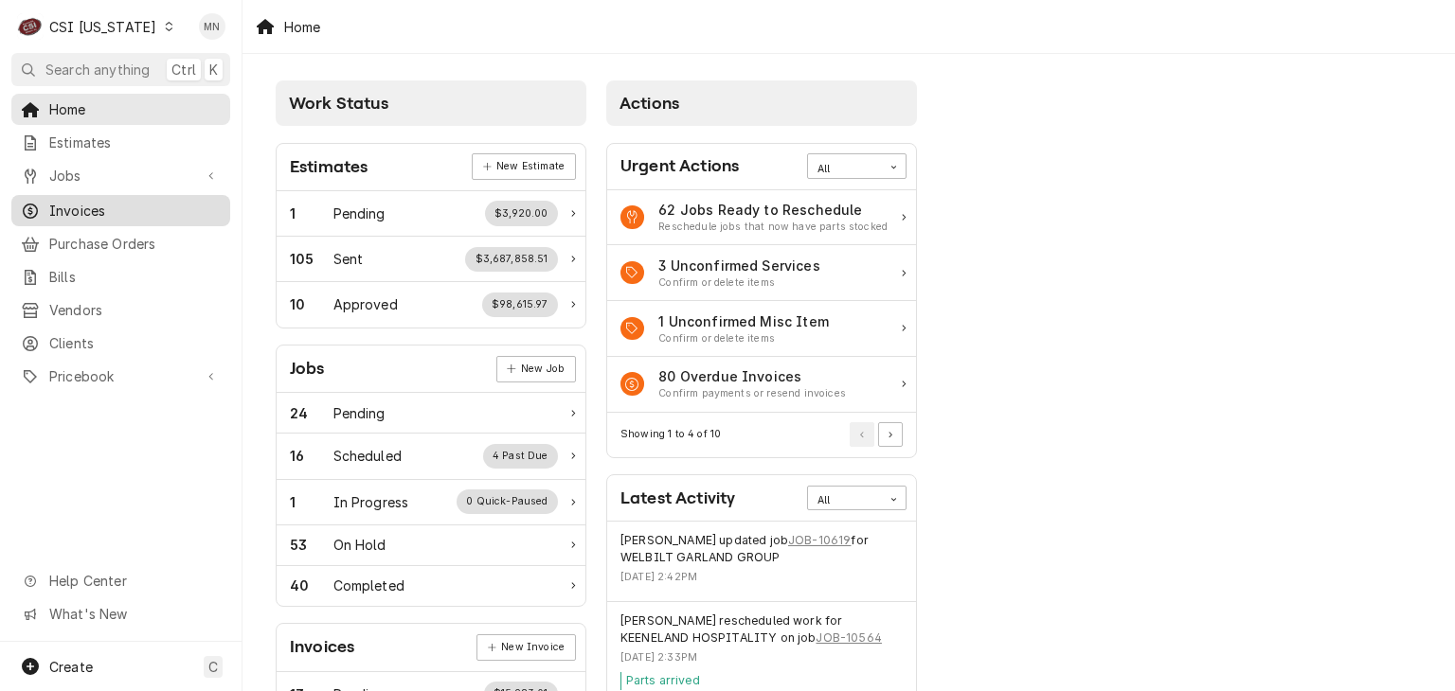
click at [93, 201] on span "Invoices" at bounding box center [134, 211] width 171 height 20
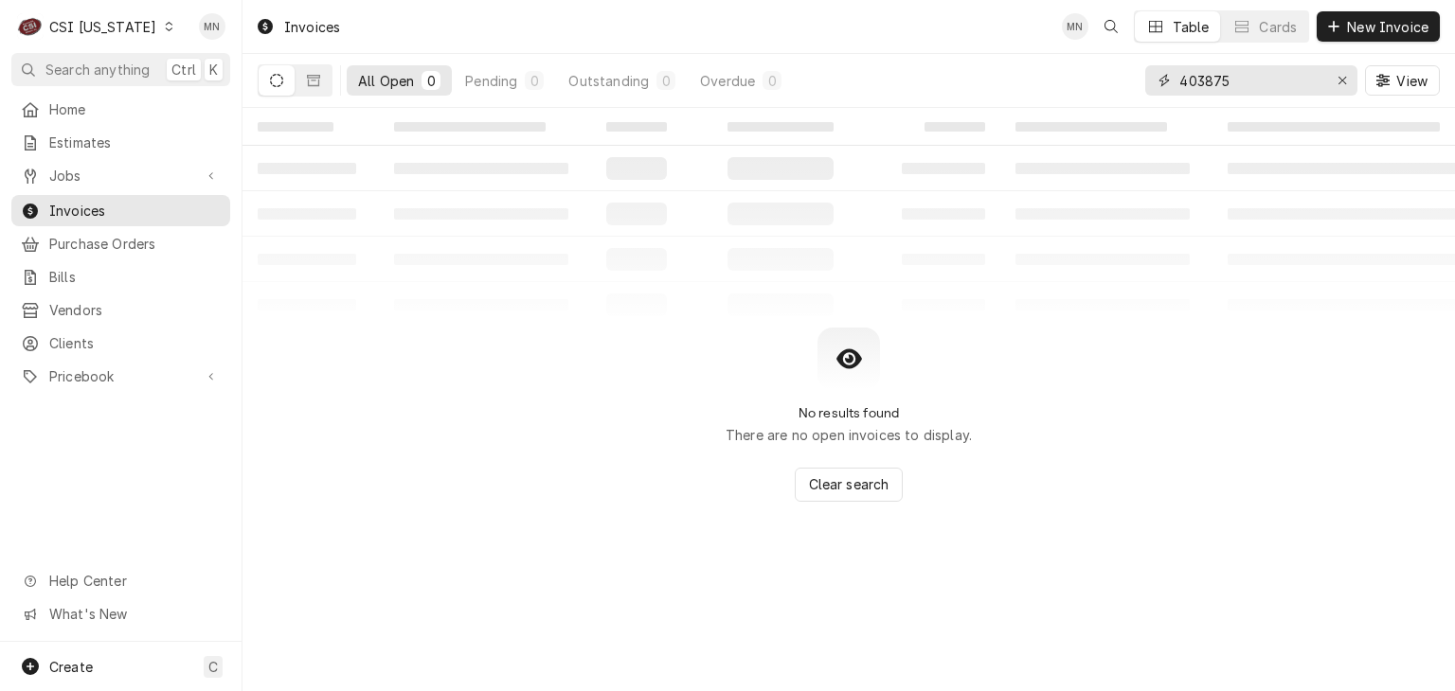
drag, startPoint x: 1292, startPoint y: 84, endPoint x: 1153, endPoint y: 82, distance: 138.3
click at [1112, 80] on div "All Open 0 Pending 0 Outstanding 0 Overdue 0 403875 View" at bounding box center [849, 80] width 1182 height 53
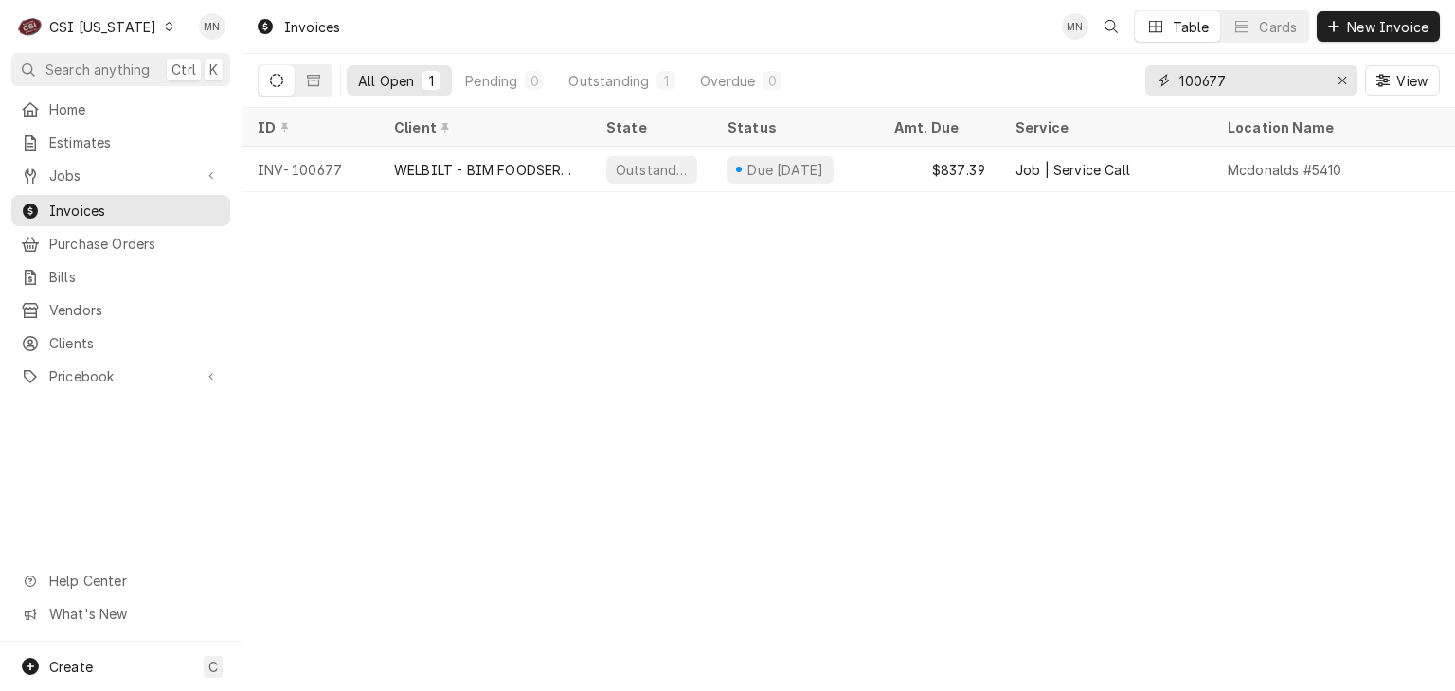
type input "100677"
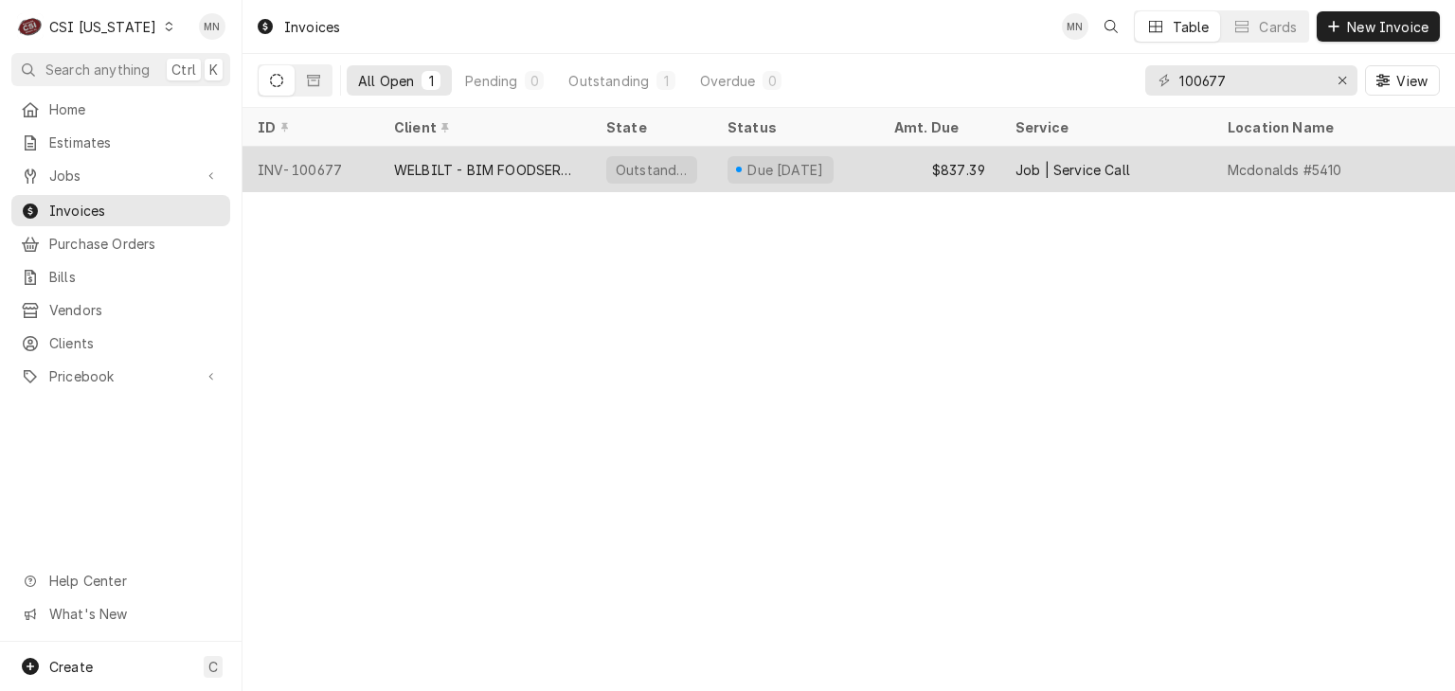
click at [504, 174] on div "WELBILT - BIM FOODSERVICE GROUP" at bounding box center [485, 170] width 182 height 20
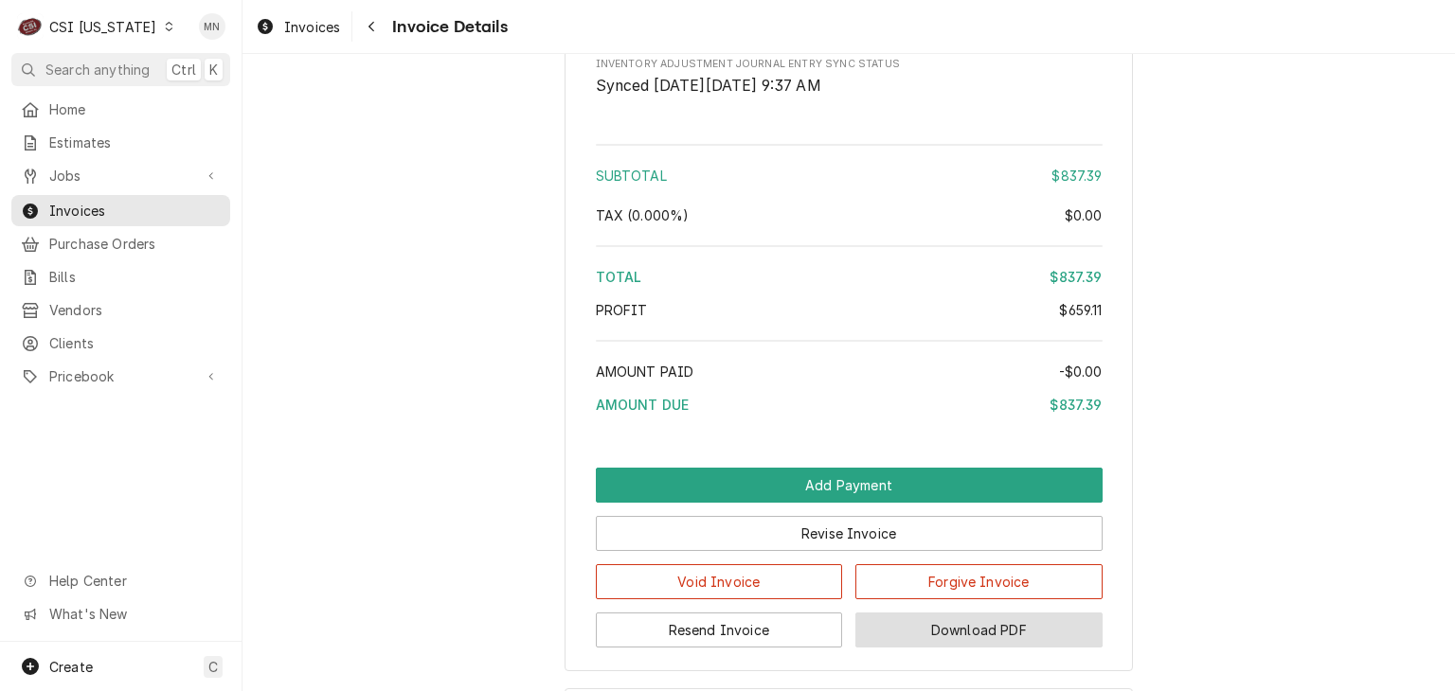
scroll to position [4123, 0]
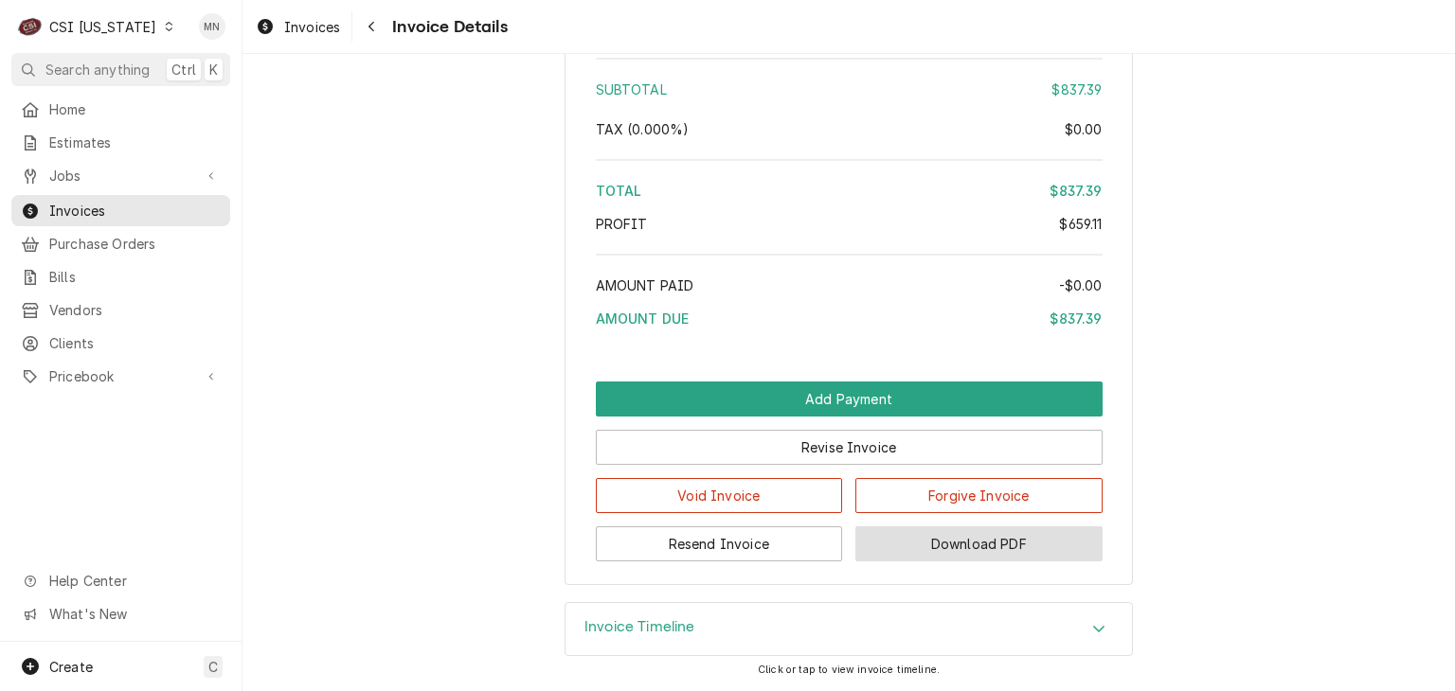
click at [955, 550] on button "Download PDF" at bounding box center [978, 544] width 247 height 35
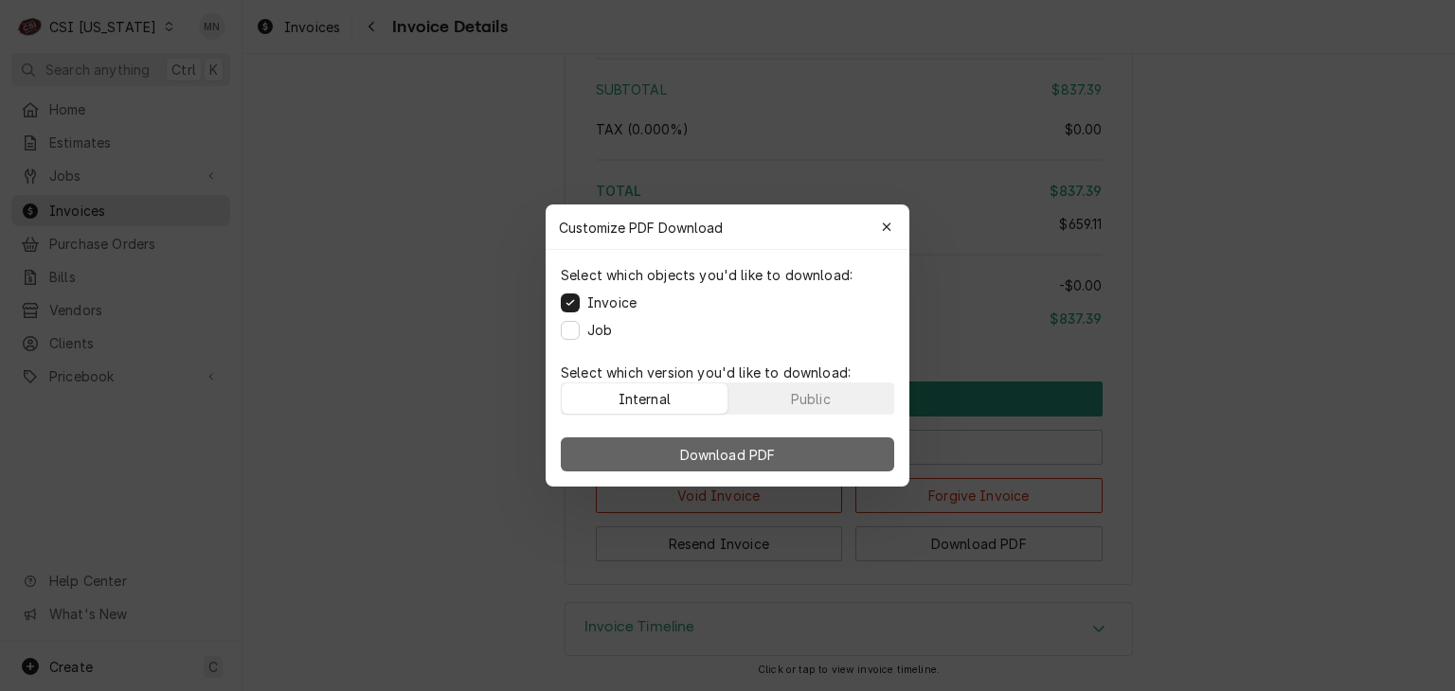
click at [781, 460] on button "Download PDF" at bounding box center [727, 454] width 333 height 34
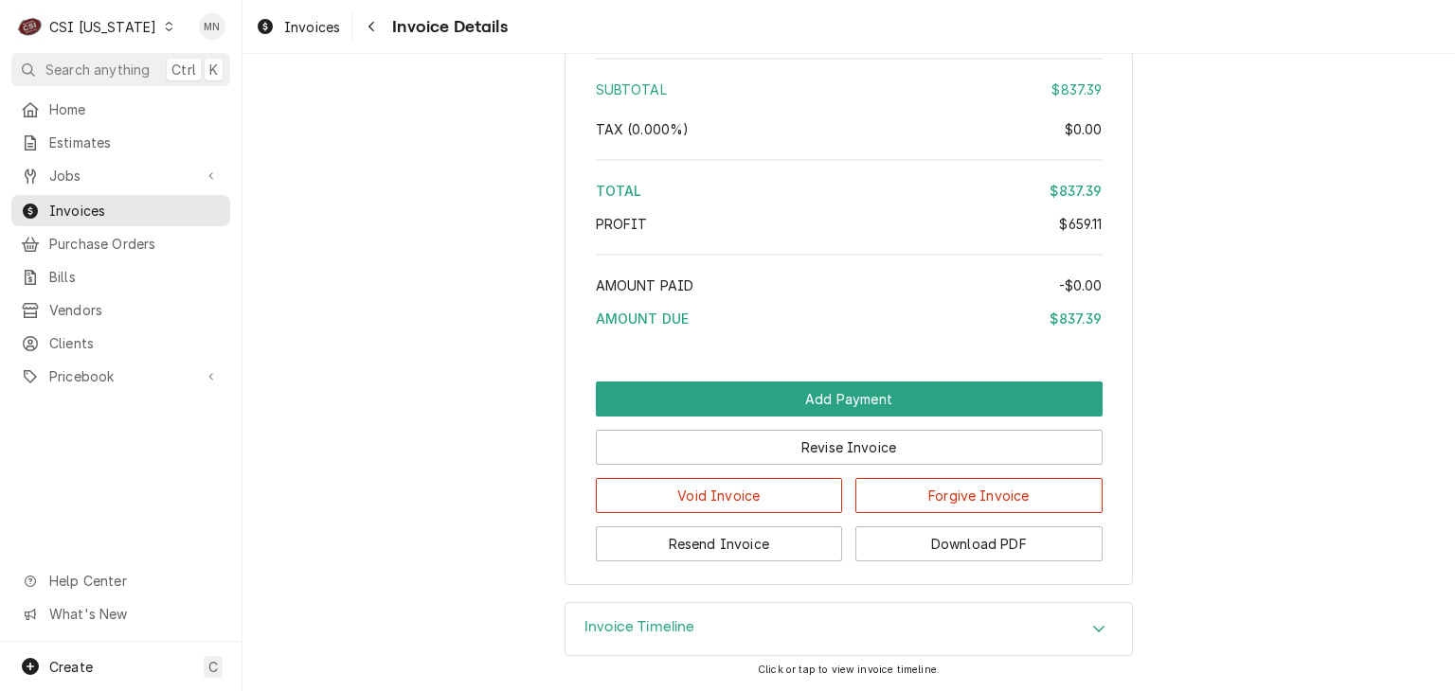
click at [128, 24] on div "CSI Kentucky" at bounding box center [102, 27] width 107 height 20
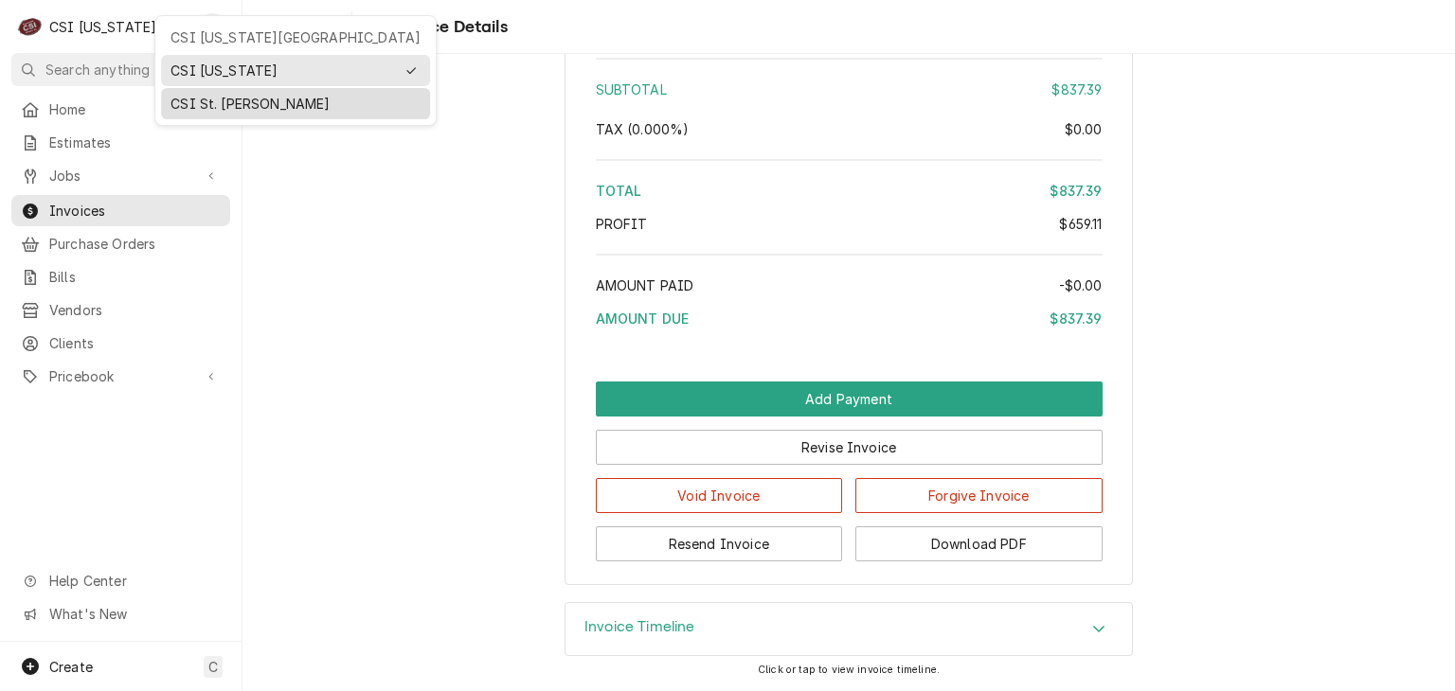
click at [188, 98] on div "CSI St. [PERSON_NAME]" at bounding box center [295, 104] width 250 height 20
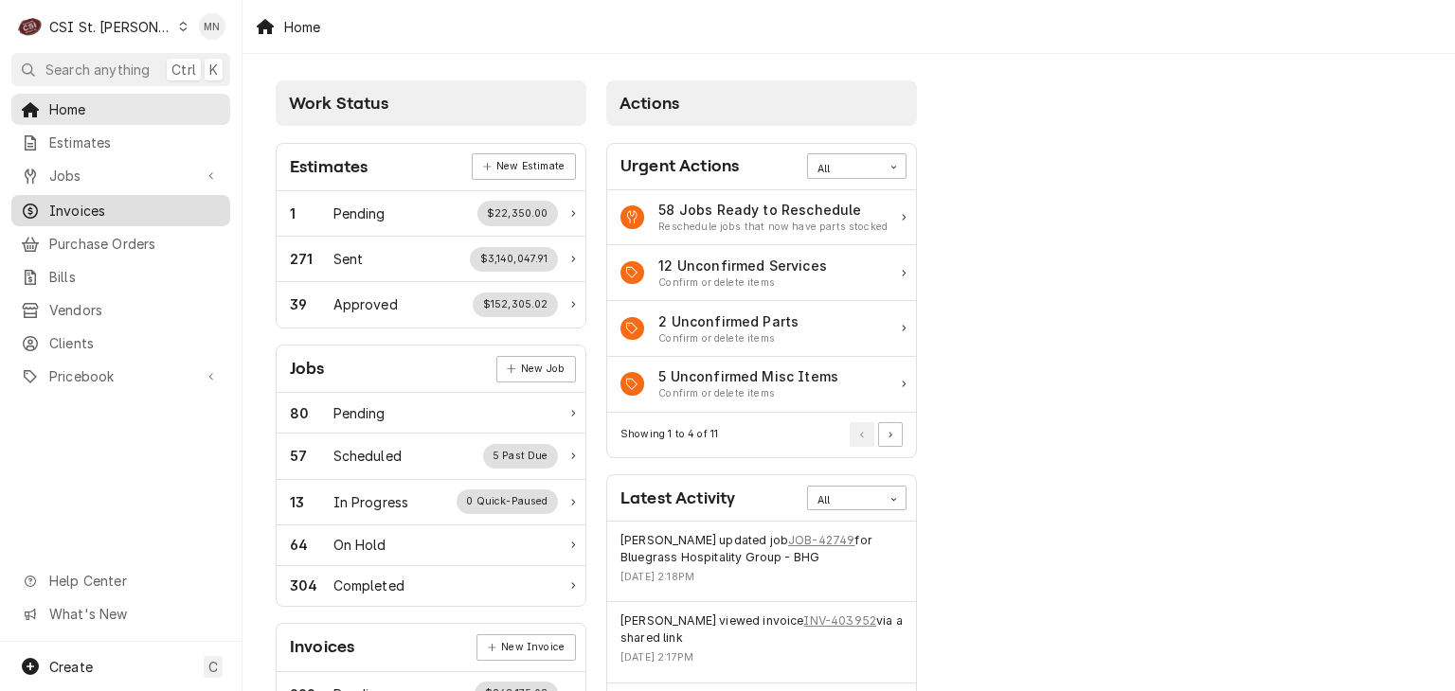
click at [130, 215] on div "Invoices" at bounding box center [120, 211] width 211 height 24
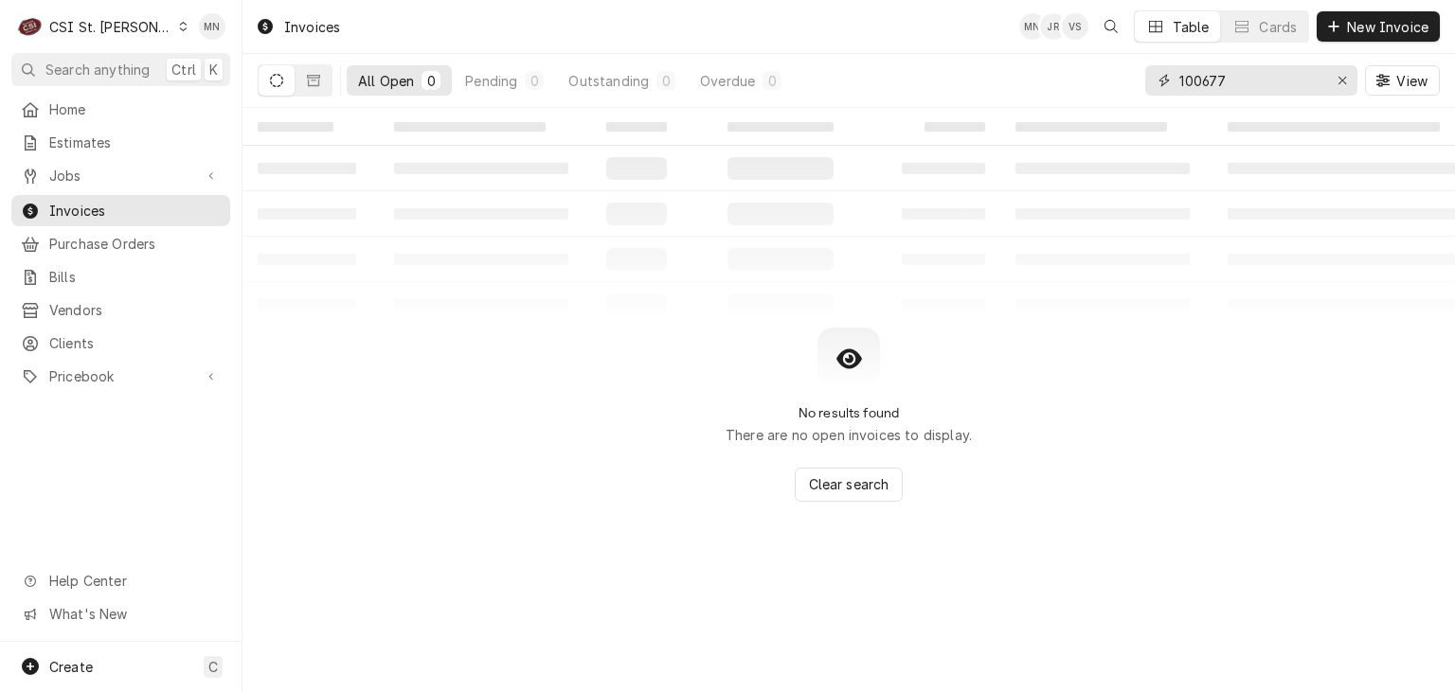
drag, startPoint x: 1227, startPoint y: 88, endPoint x: 1080, endPoint y: 73, distance: 147.6
click at [1080, 73] on div "All Open 0 Pending 0 Outstanding 0 Overdue 0 100677 View" at bounding box center [849, 80] width 1182 height 53
type input "403878"
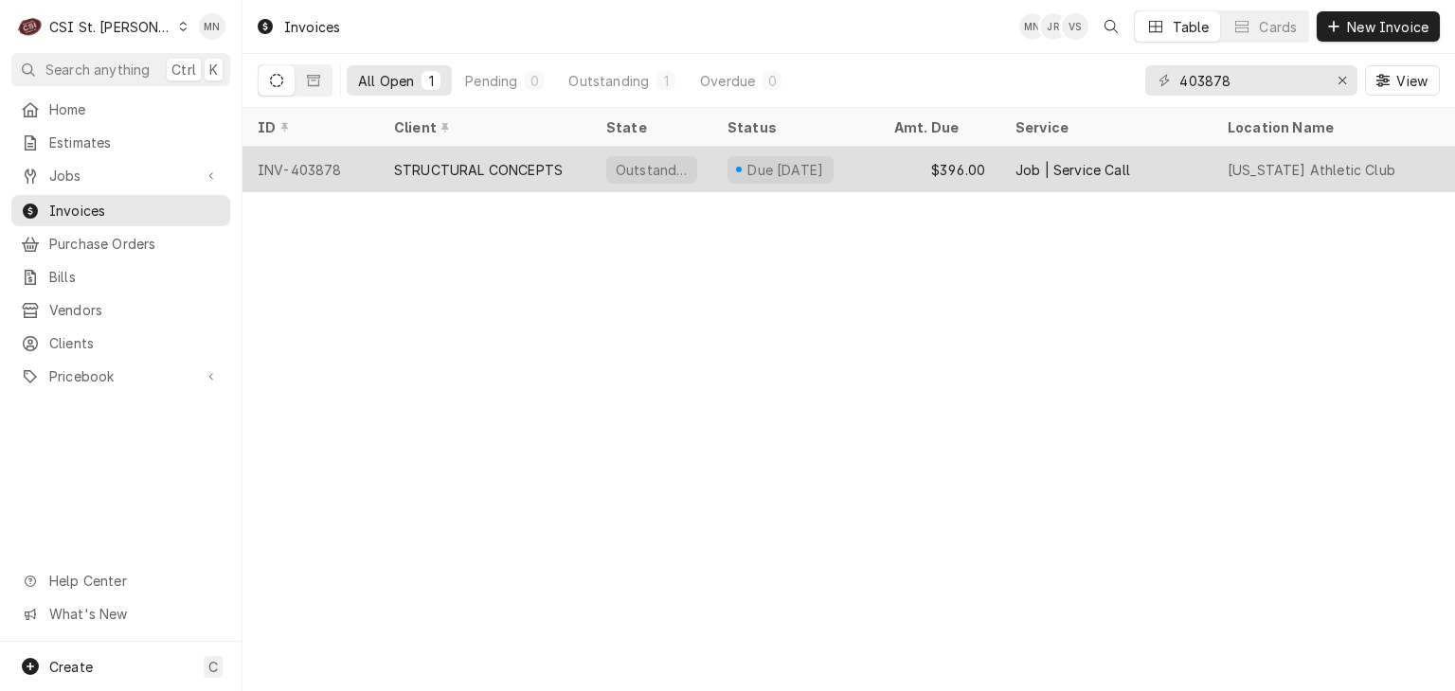
drag, startPoint x: 547, startPoint y: 165, endPoint x: 634, endPoint y: 157, distance: 86.5
click at [550, 165] on div "STRUCTURAL CONCEPTS" at bounding box center [478, 170] width 169 height 20
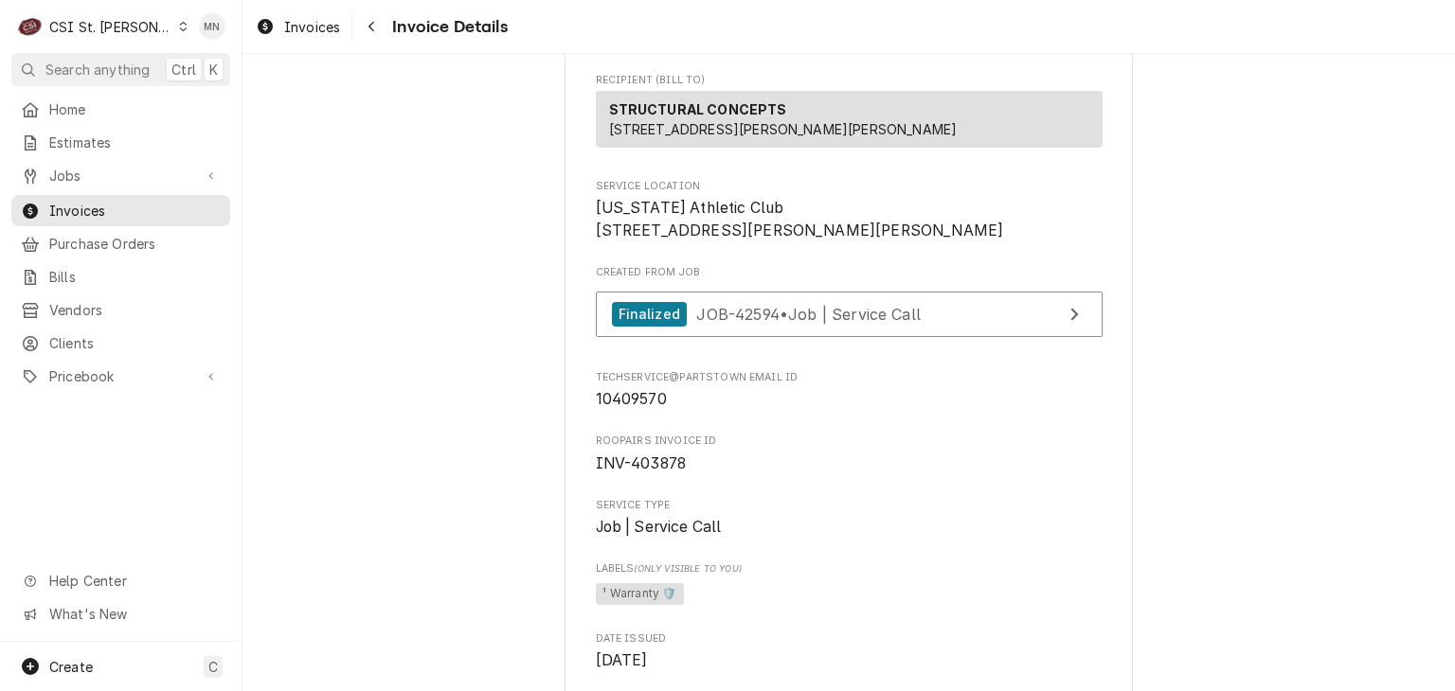
scroll to position [379, 0]
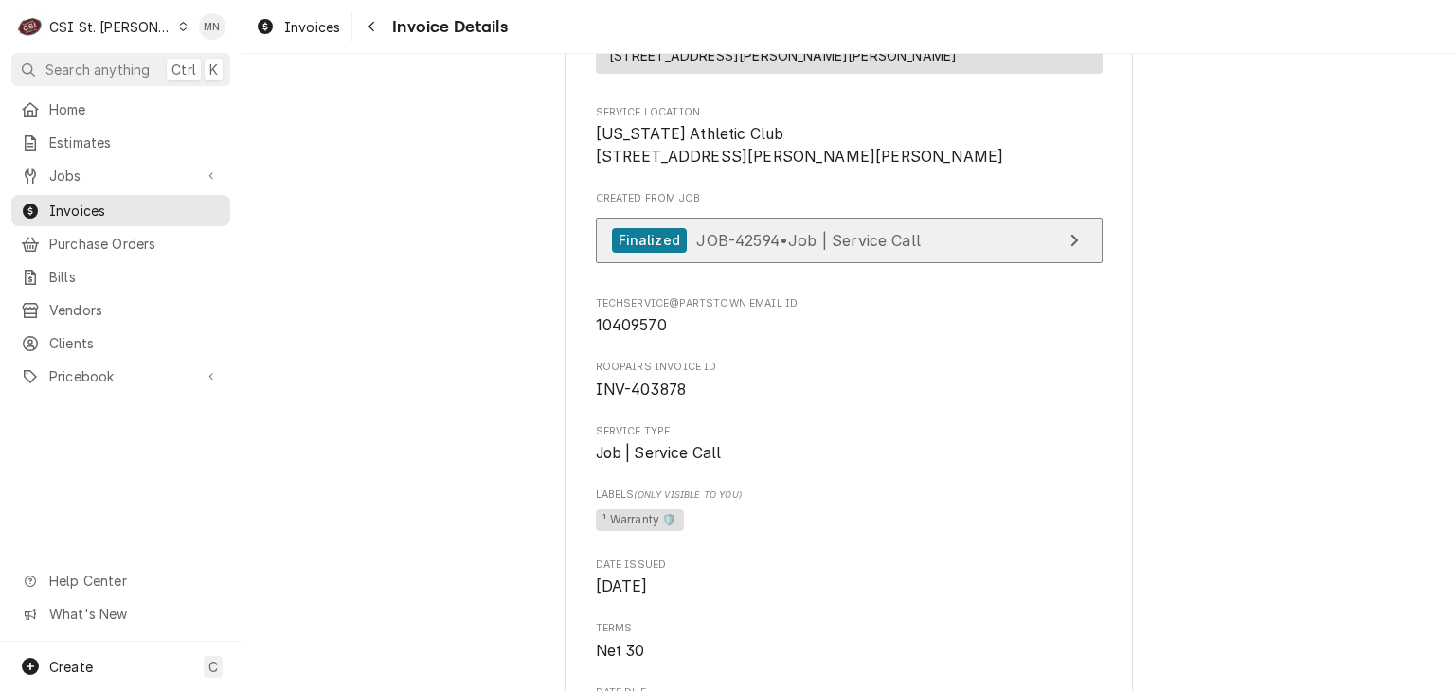
click at [840, 254] on div "Finalized JOB-42594 • Job | Service Call" at bounding box center [766, 241] width 309 height 26
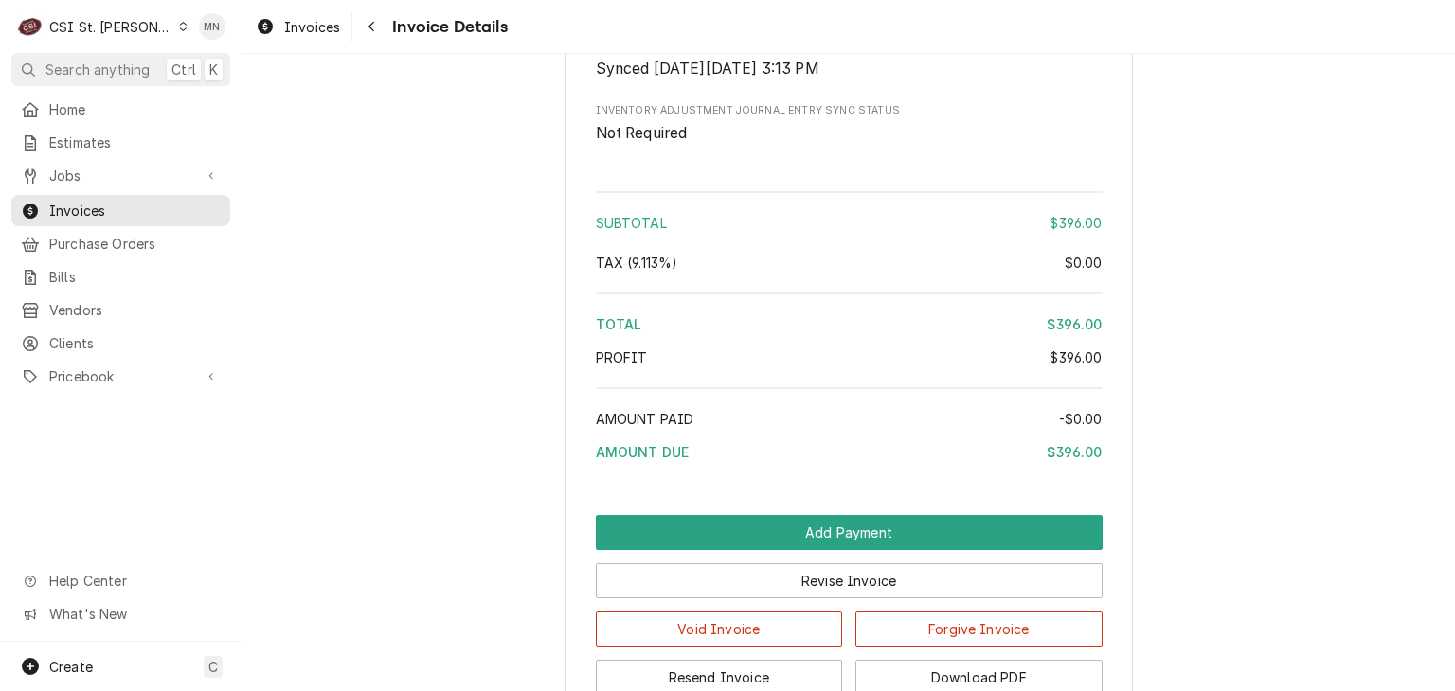
scroll to position [3509, 0]
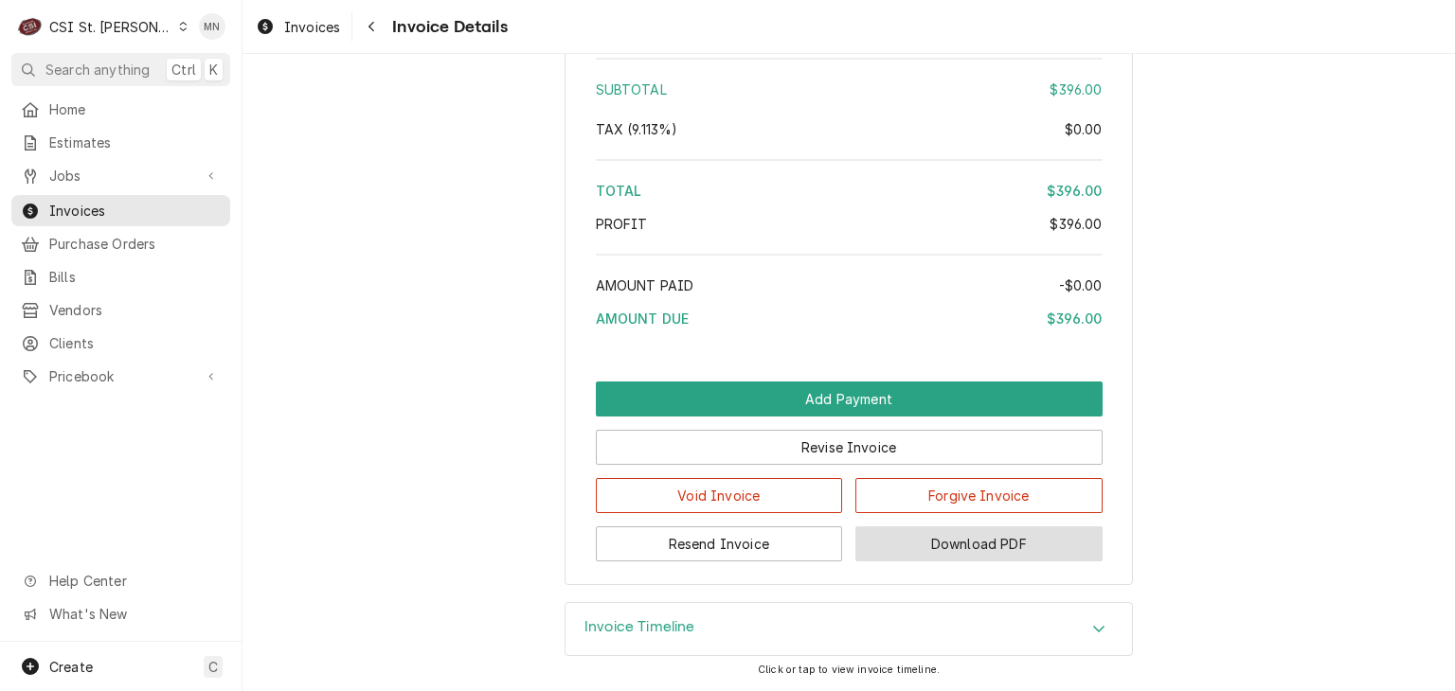
click at [953, 546] on button "Download PDF" at bounding box center [978, 544] width 247 height 35
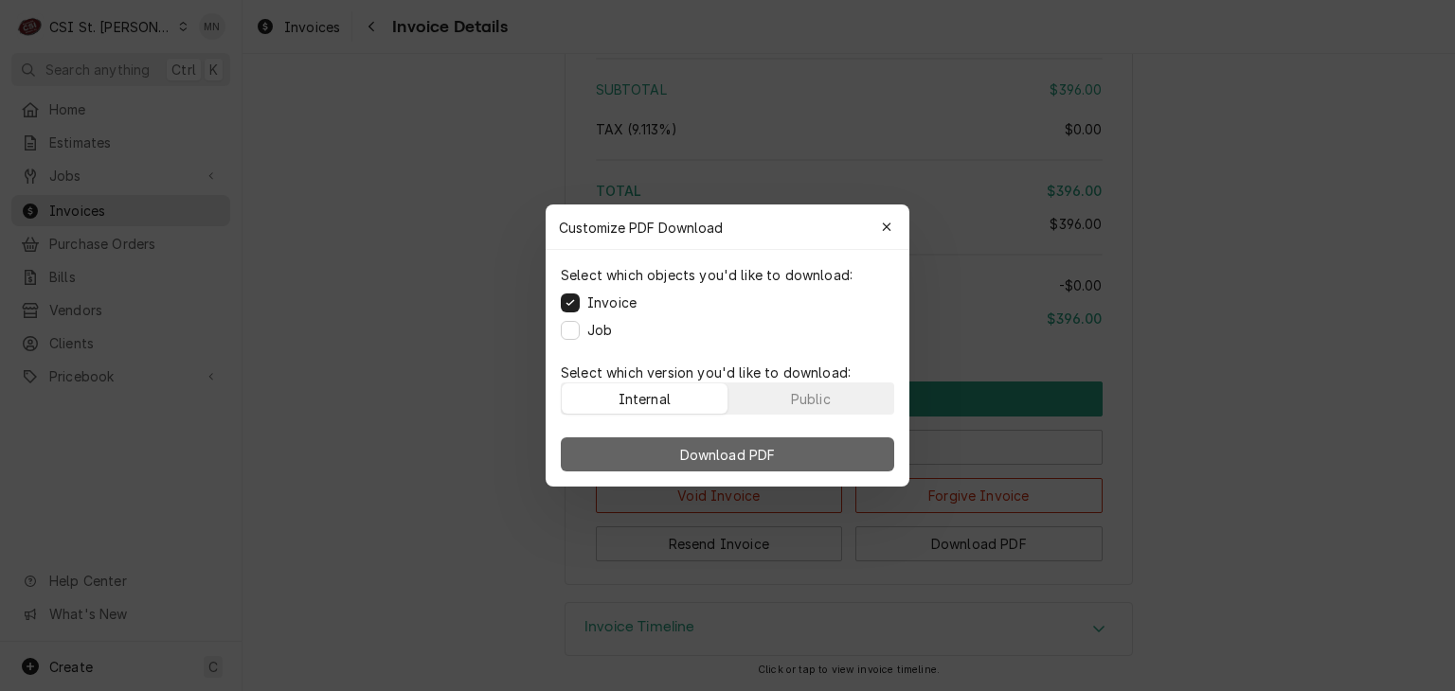
click at [758, 465] on button "Download PDF" at bounding box center [727, 454] width 333 height 34
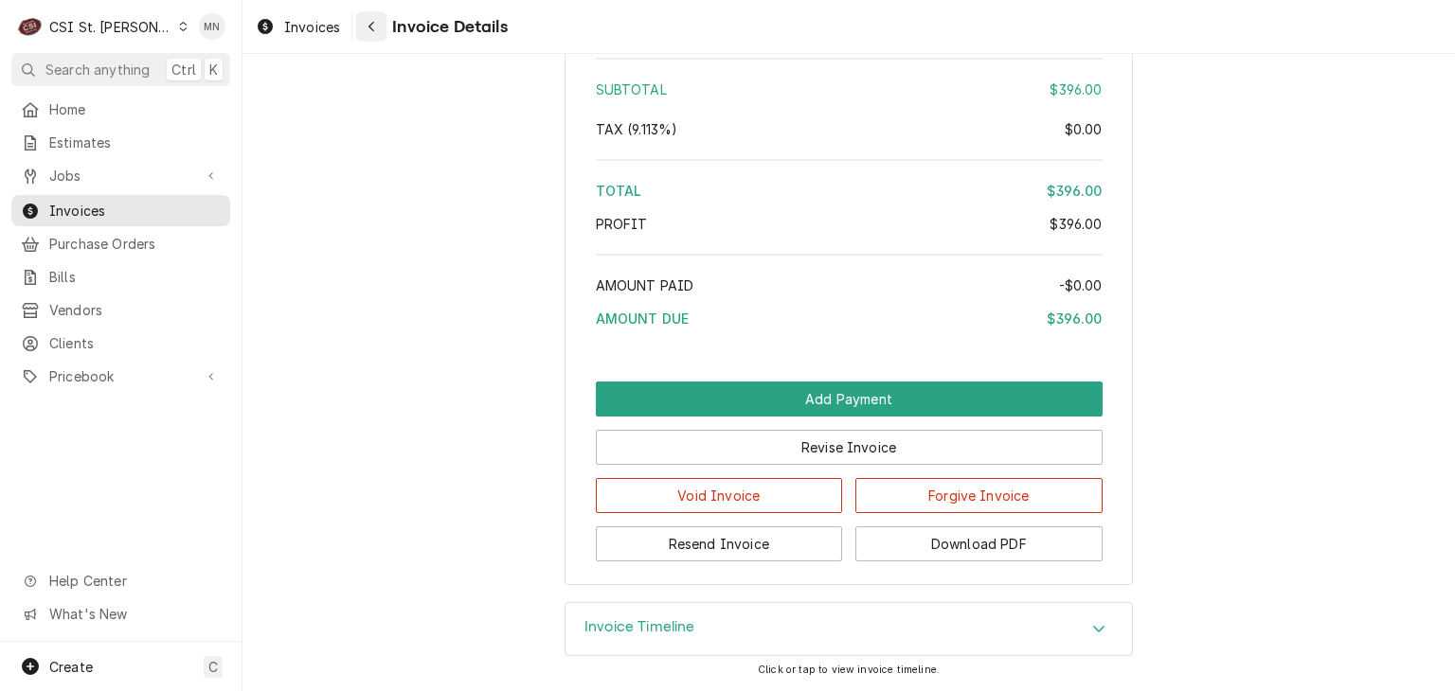
click at [367, 29] on icon "Navigate back" at bounding box center [371, 26] width 9 height 13
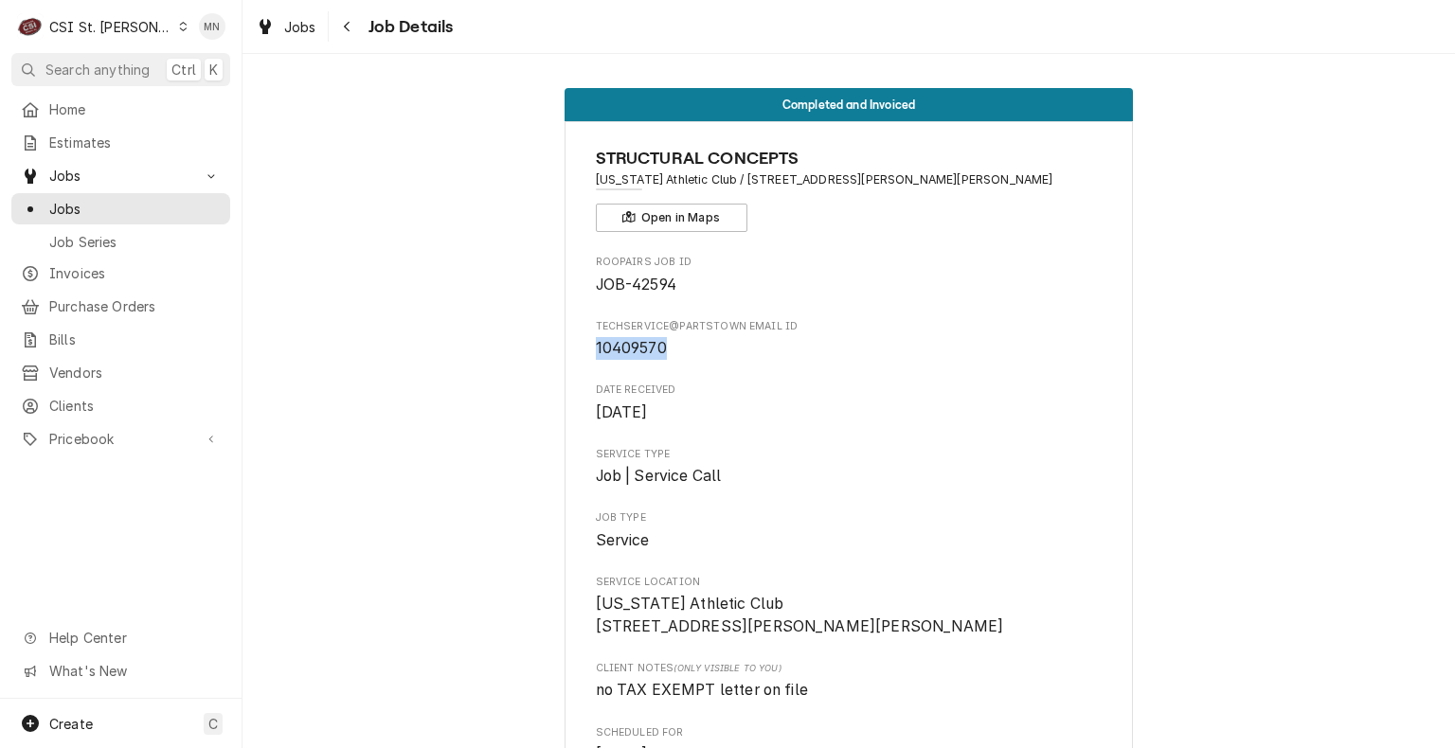
drag, startPoint x: 659, startPoint y: 352, endPoint x: 585, endPoint y: 351, distance: 73.9
copy span "10409570"
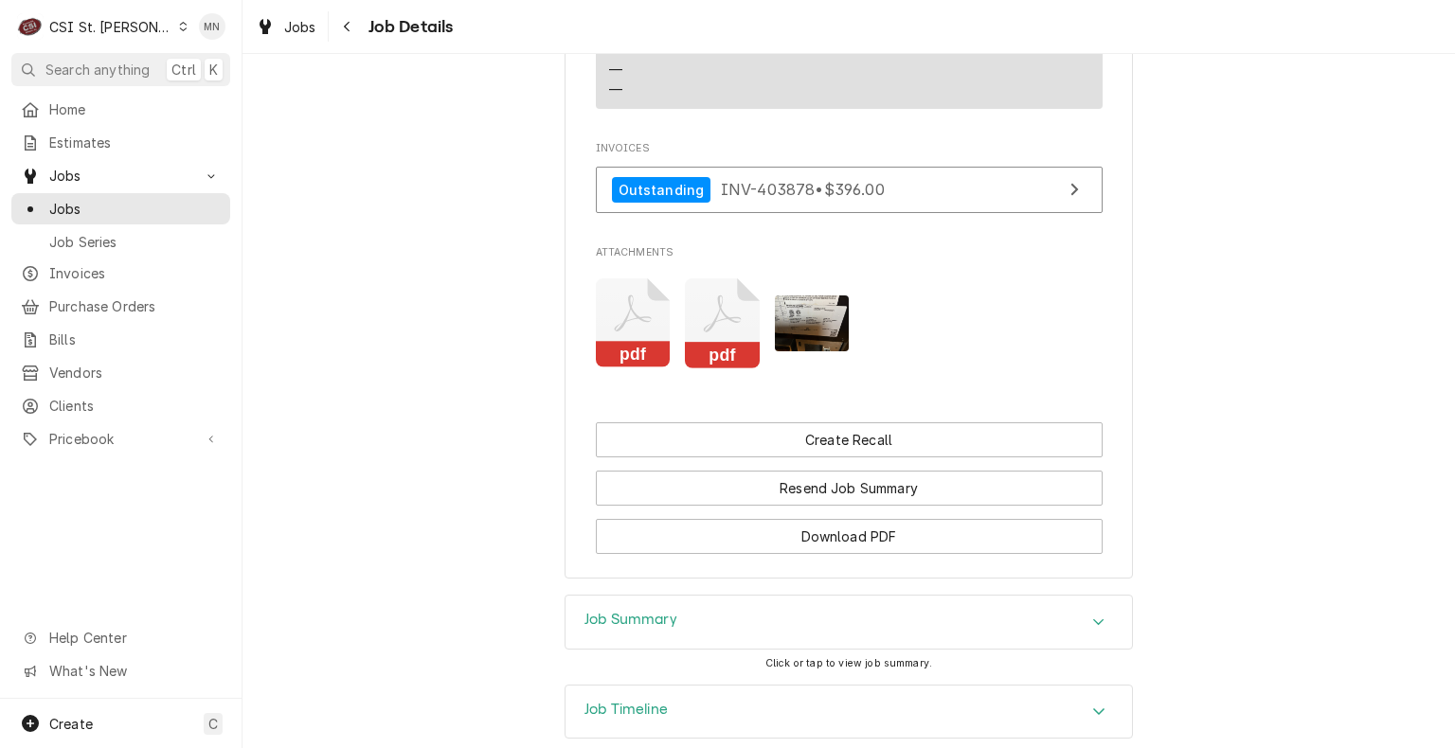
scroll to position [1722, 0]
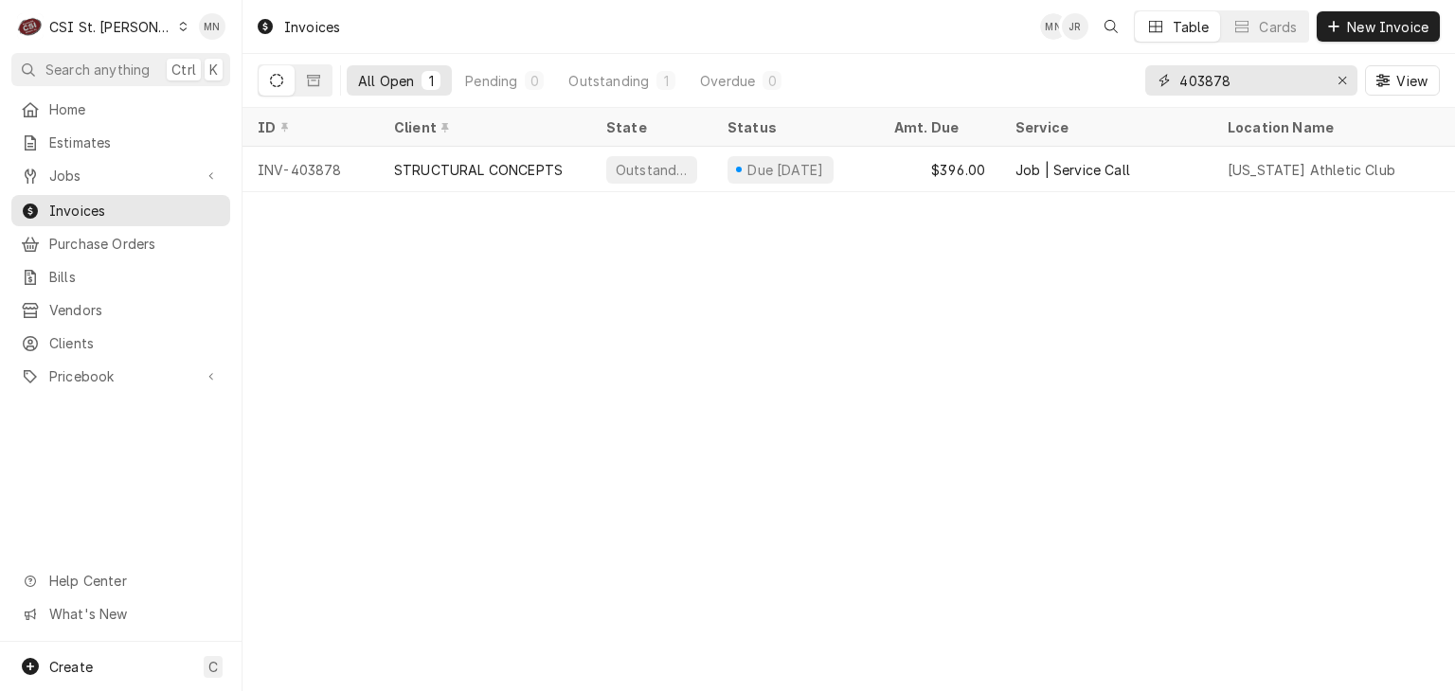
drag, startPoint x: 1233, startPoint y: 90, endPoint x: 1045, endPoint y: 91, distance: 187.5
click at [1045, 91] on div "All Open 1 Pending 0 Outstanding 1 Overdue 0 403878 View" at bounding box center [849, 80] width 1182 height 53
type input "403877"
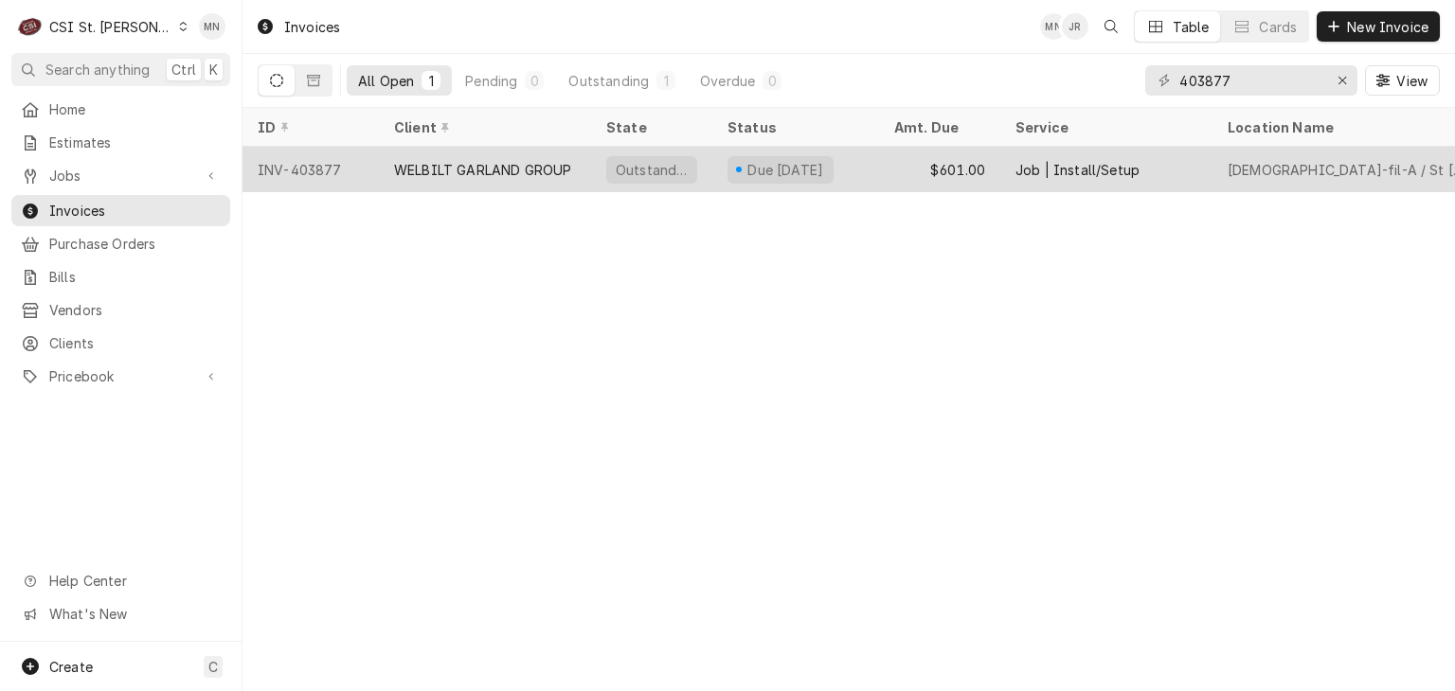
click at [508, 163] on div "WELBILT GARLAND GROUP" at bounding box center [482, 170] width 177 height 20
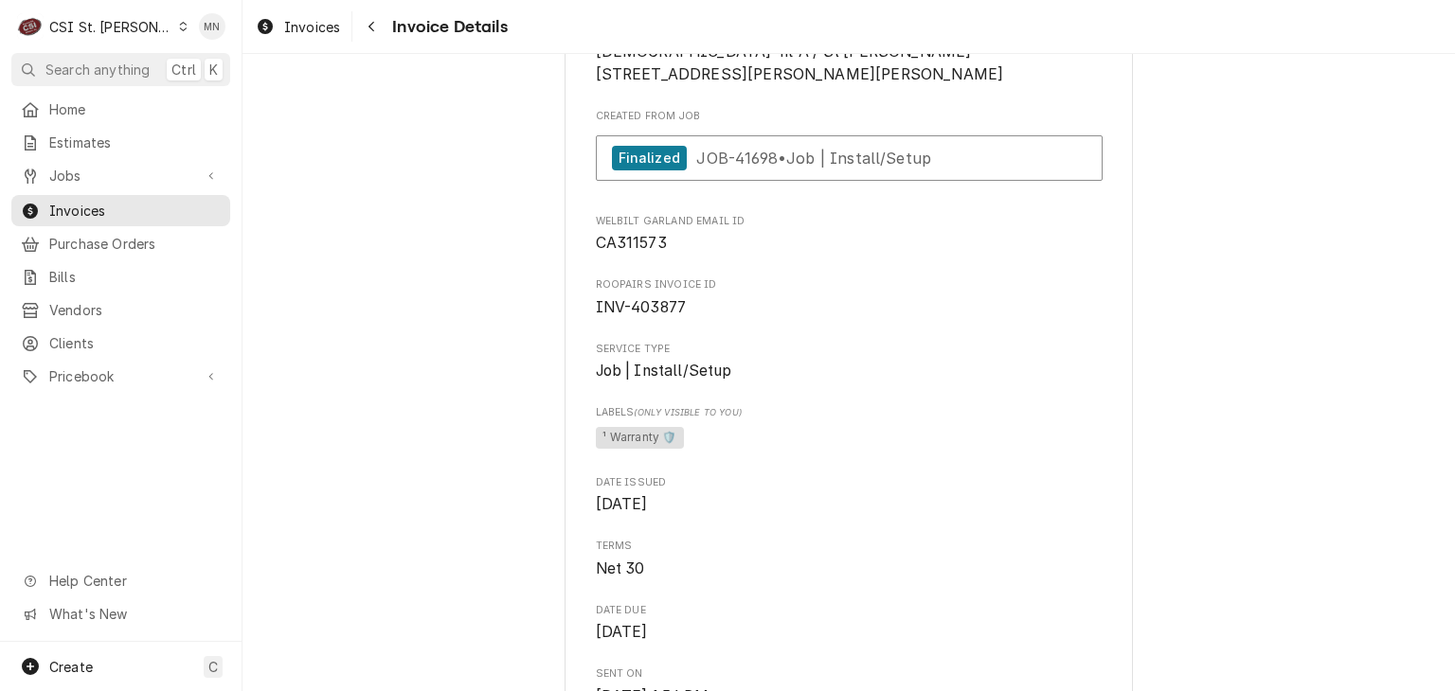
scroll to position [473, 0]
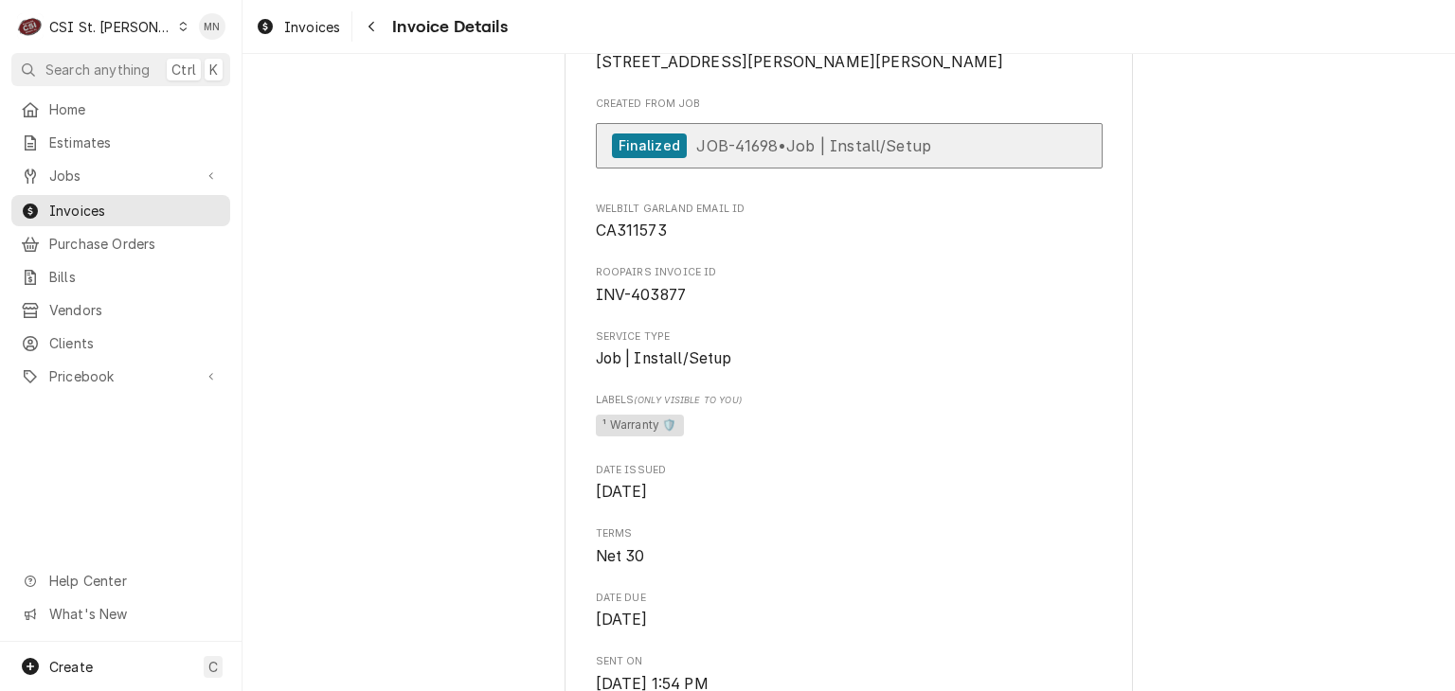
click at [804, 159] on div "Finalized JOB-41698 • Job | Install/Setup" at bounding box center [772, 147] width 320 height 26
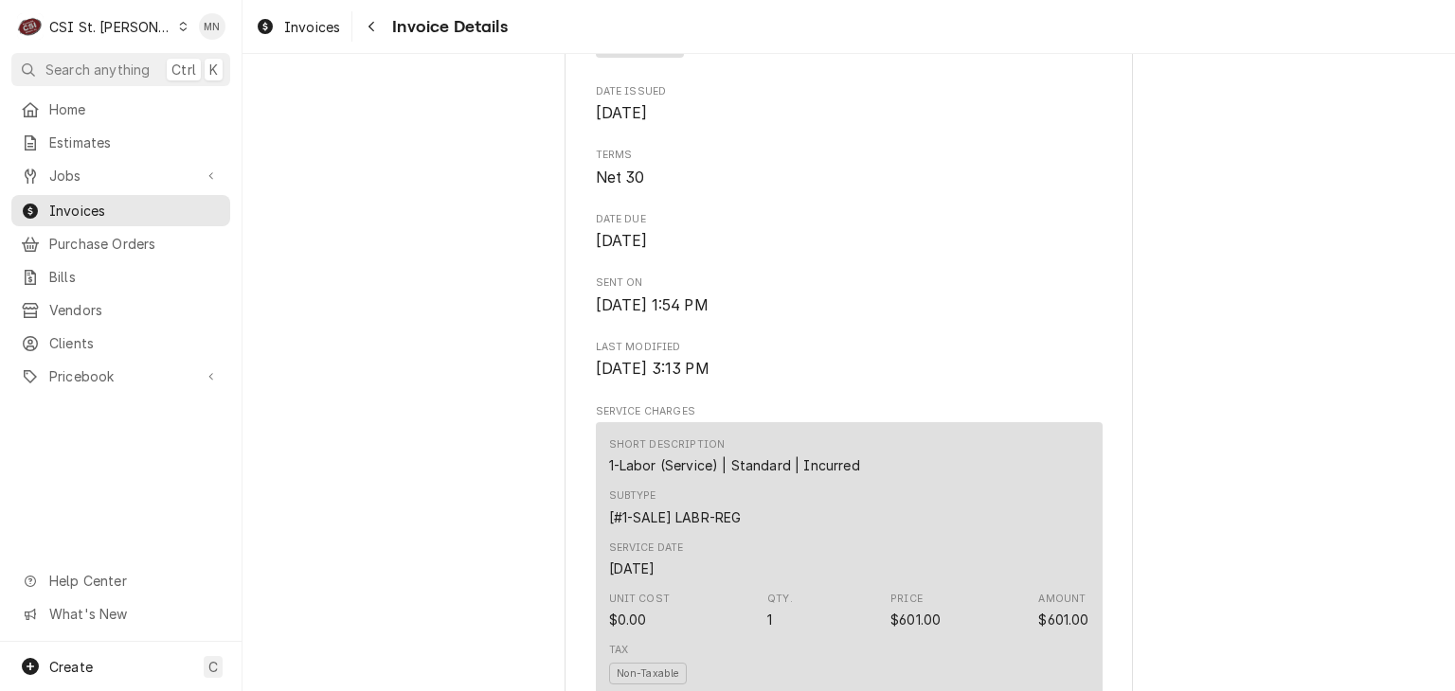
scroll to position [1231, 0]
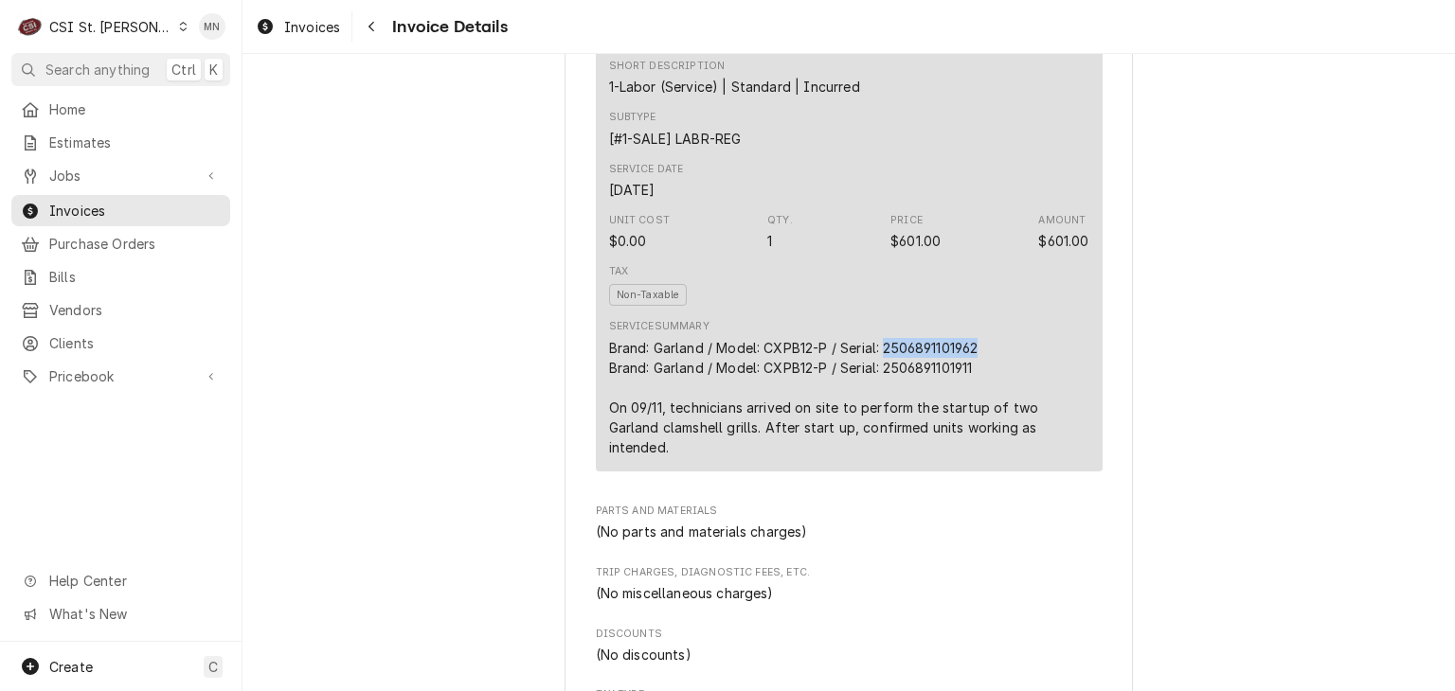
drag, startPoint x: 974, startPoint y: 411, endPoint x: 881, endPoint y: 402, distance: 94.1
click at [881, 402] on div "Brand: Garland / Model: CXPB12-P / Serial: 2506891101962 Brand: Garland / Model…" at bounding box center [849, 397] width 480 height 119
copy div "2506891101962"
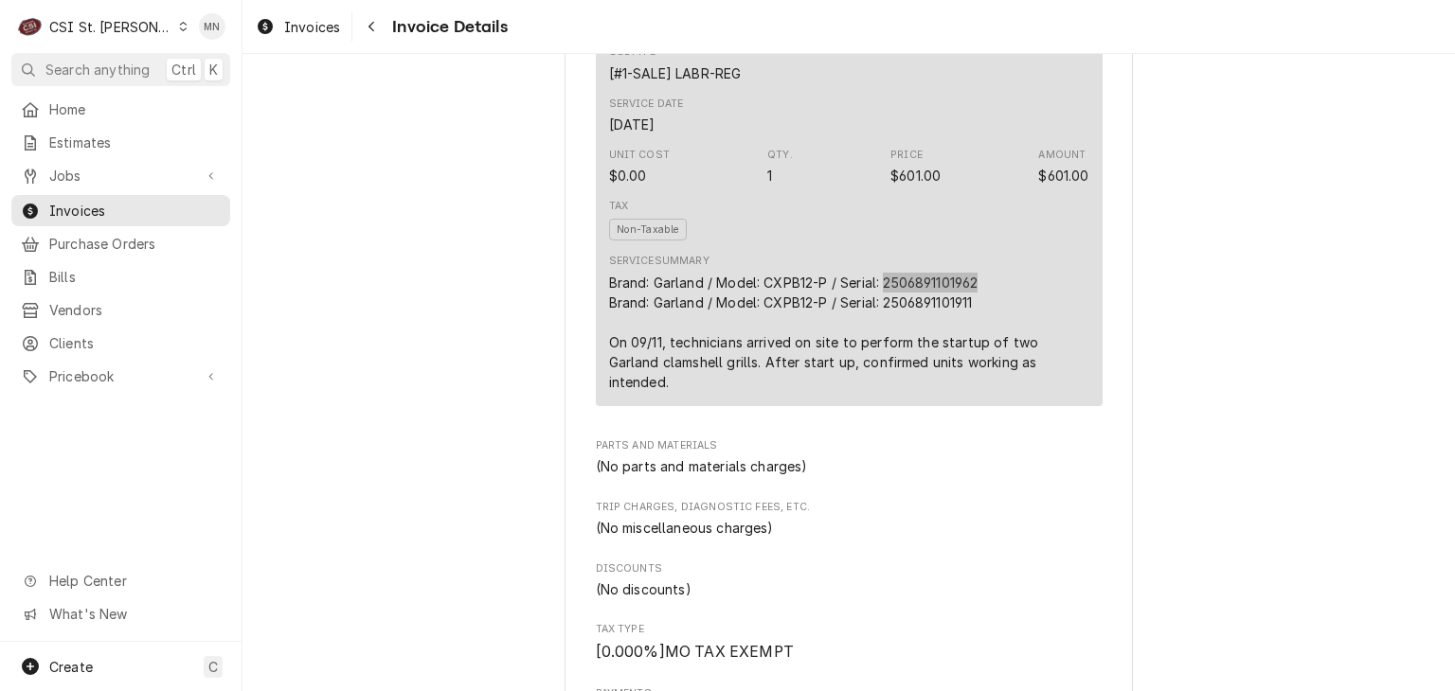
scroll to position [1326, 0]
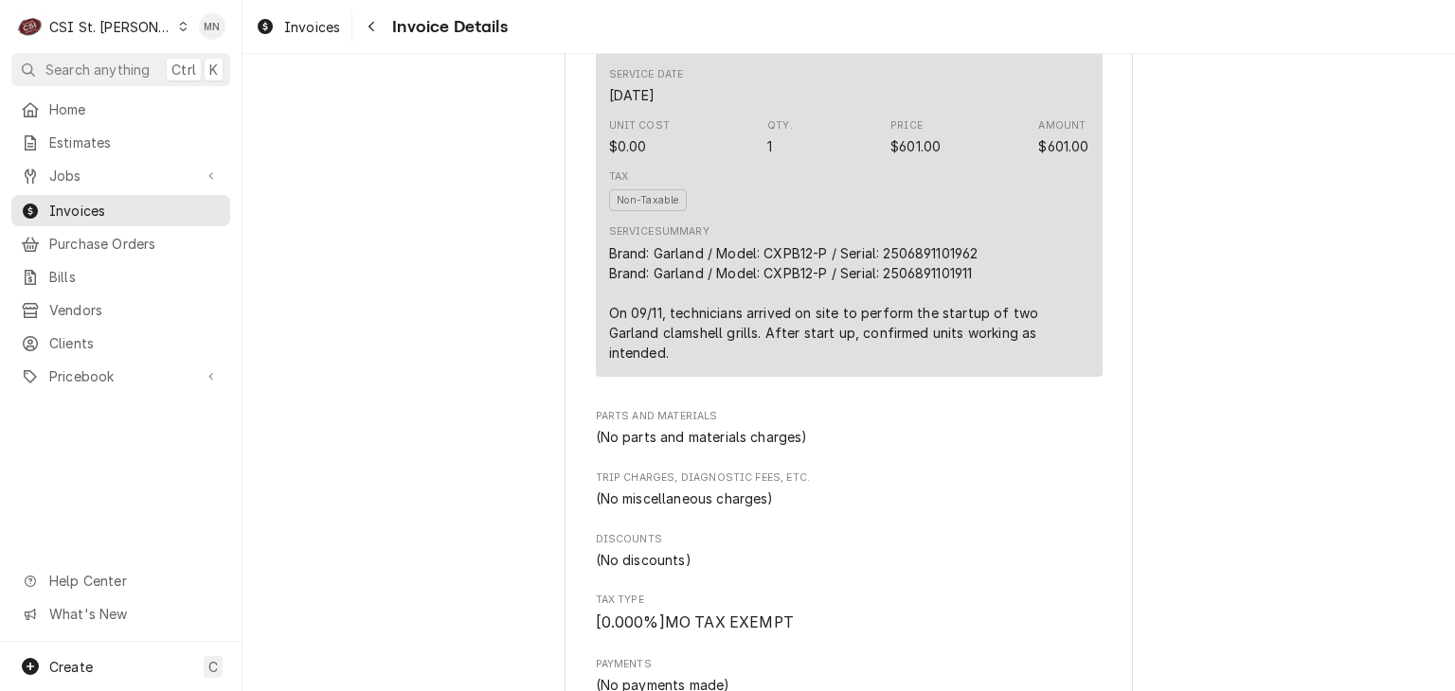
click at [969, 323] on div "Brand: Garland / Model: CXPB12-P / Serial: 2506891101962 Brand: Garland / Model…" at bounding box center [849, 302] width 480 height 119
drag, startPoint x: 972, startPoint y: 328, endPoint x: 880, endPoint y: 330, distance: 91.9
click at [880, 330] on div "Brand: Garland / Model: CXPB12-P / Serial: 2506891101962 Brand: Garland / Model…" at bounding box center [849, 302] width 480 height 119
copy div "2506891101911"
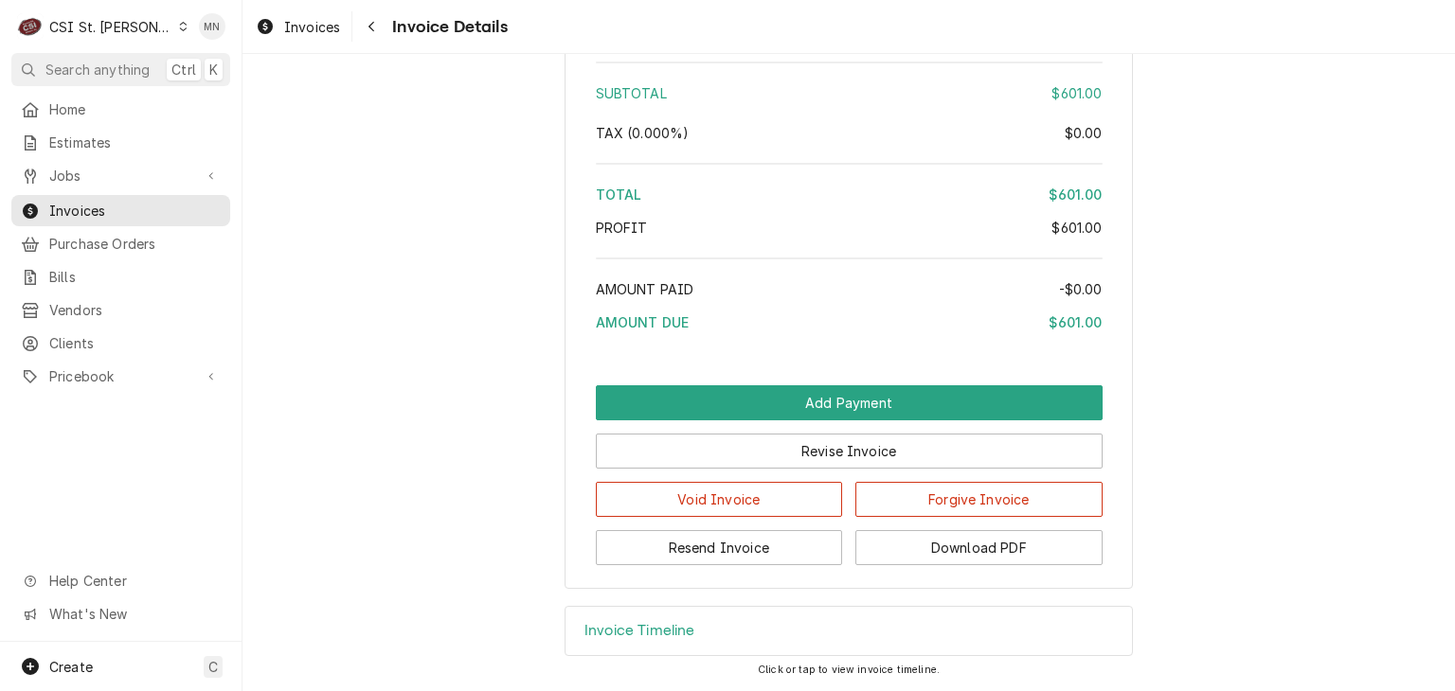
scroll to position [3019, 0]
click at [998, 536] on button "Download PDF" at bounding box center [978, 547] width 247 height 35
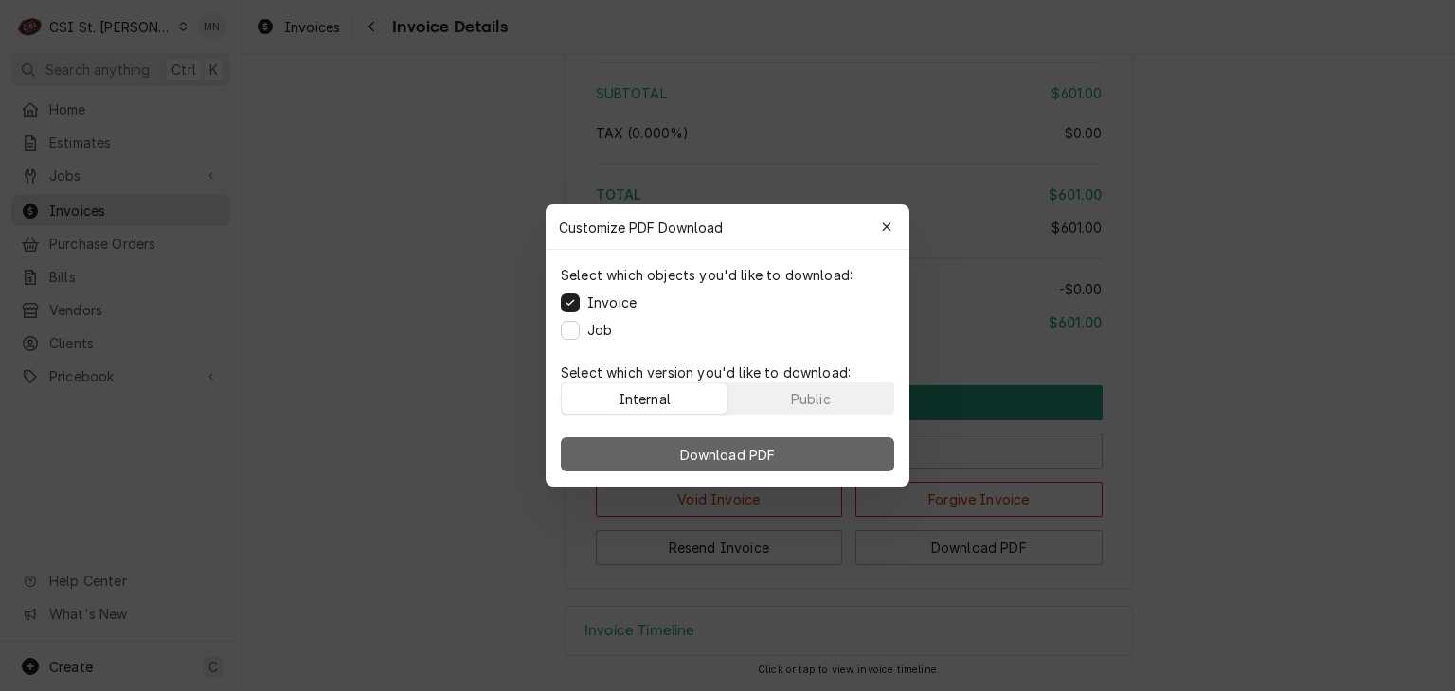
click at [765, 460] on span "Download PDF" at bounding box center [727, 455] width 103 height 20
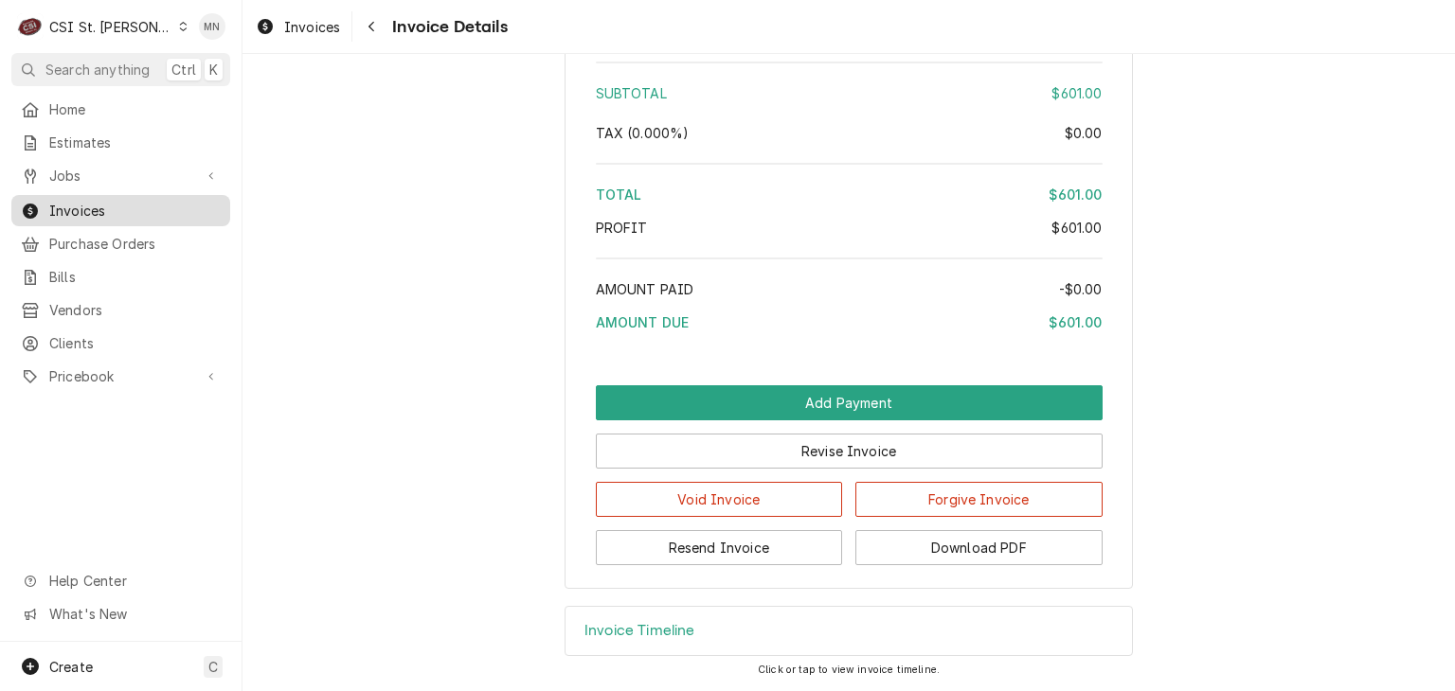
click at [85, 208] on span "Invoices" at bounding box center [134, 211] width 171 height 20
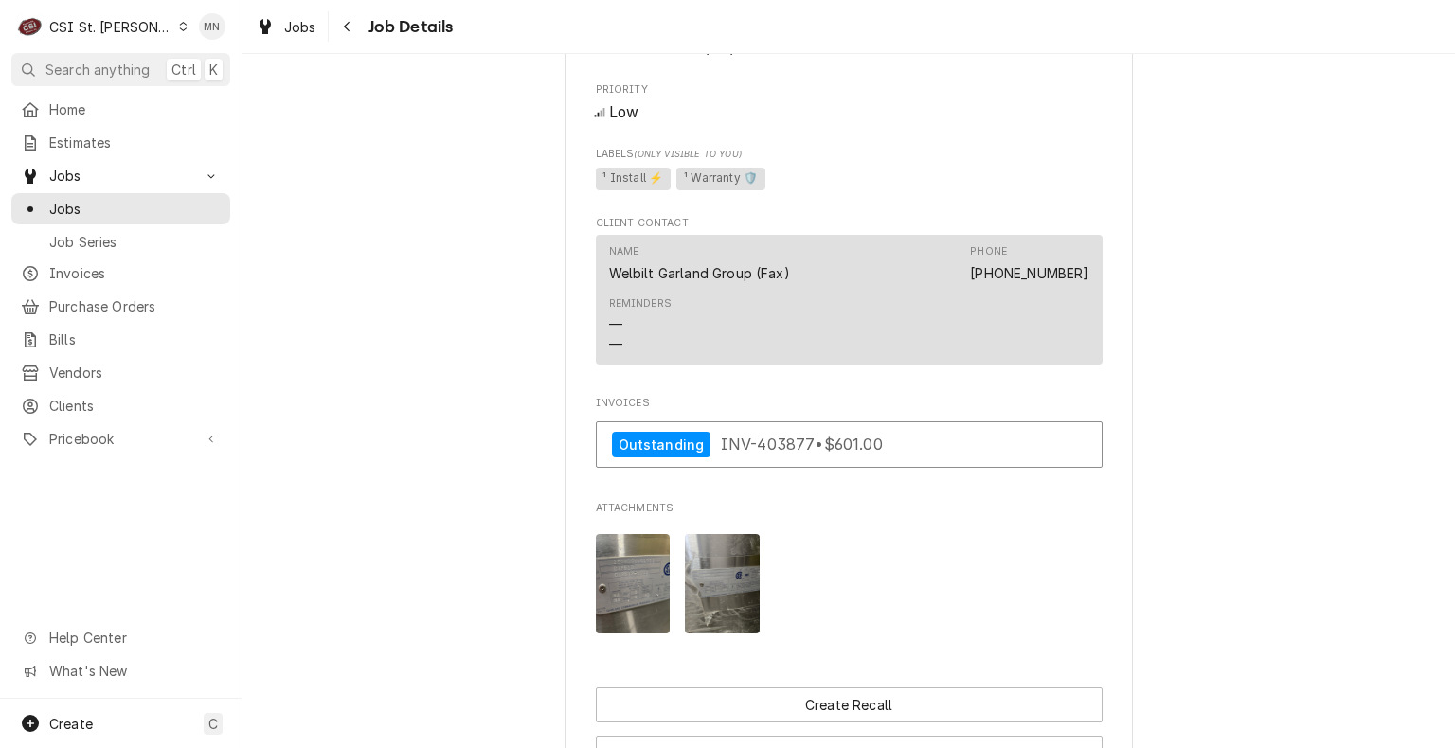
scroll to position [2545, 0]
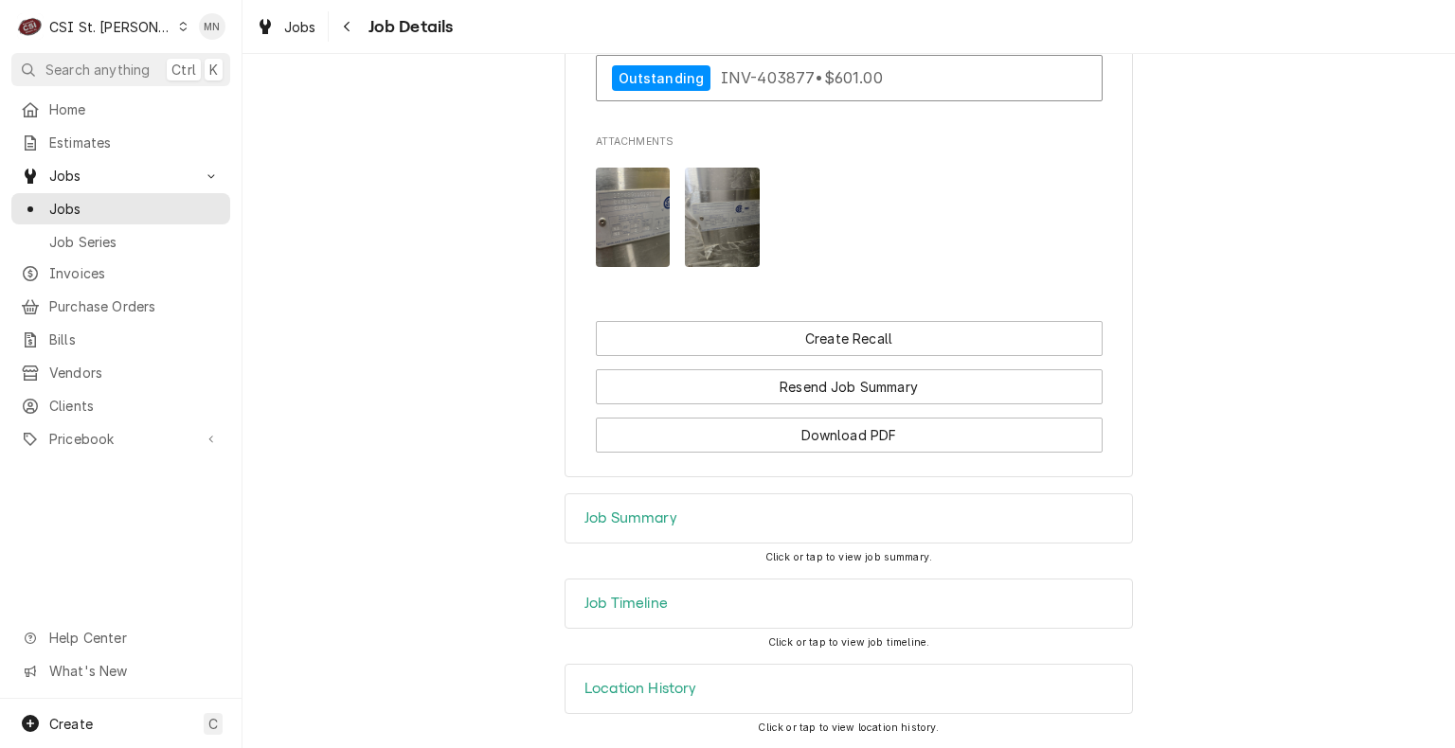
click at [676, 597] on div "Job Timeline" at bounding box center [848, 604] width 566 height 48
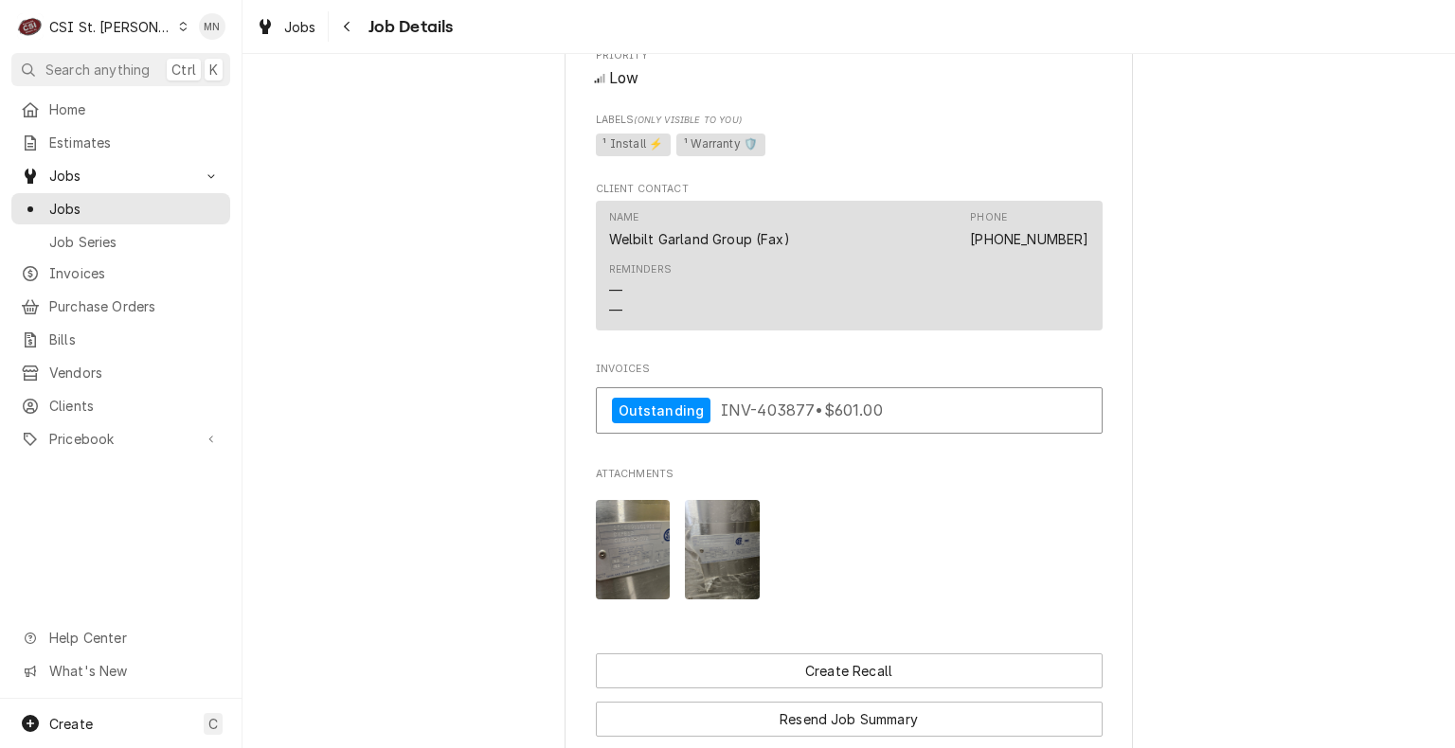
scroll to position [2451, 0]
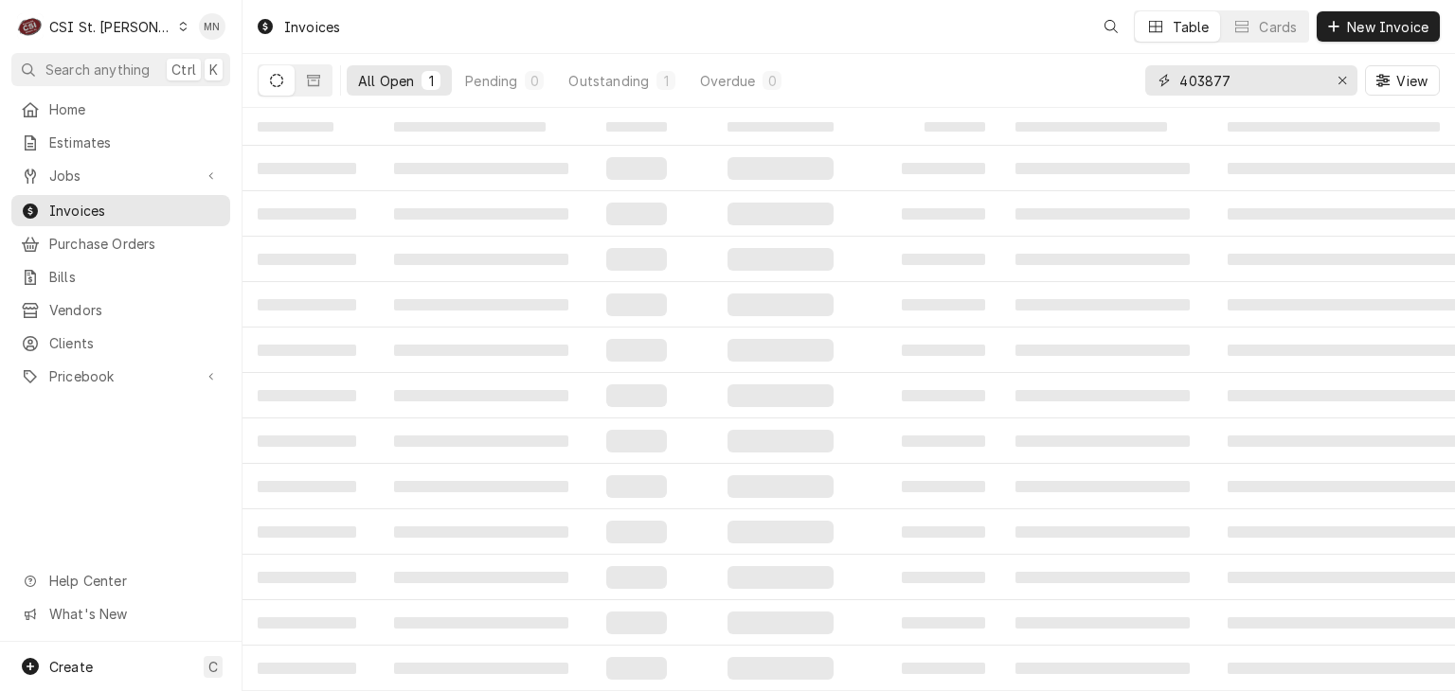
drag, startPoint x: 1232, startPoint y: 80, endPoint x: 1015, endPoint y: 84, distance: 216.9
click at [1015, 84] on div "All Open 1 Pending 0 Outstanding 1 Overdue 0 403877 View" at bounding box center [849, 80] width 1182 height 53
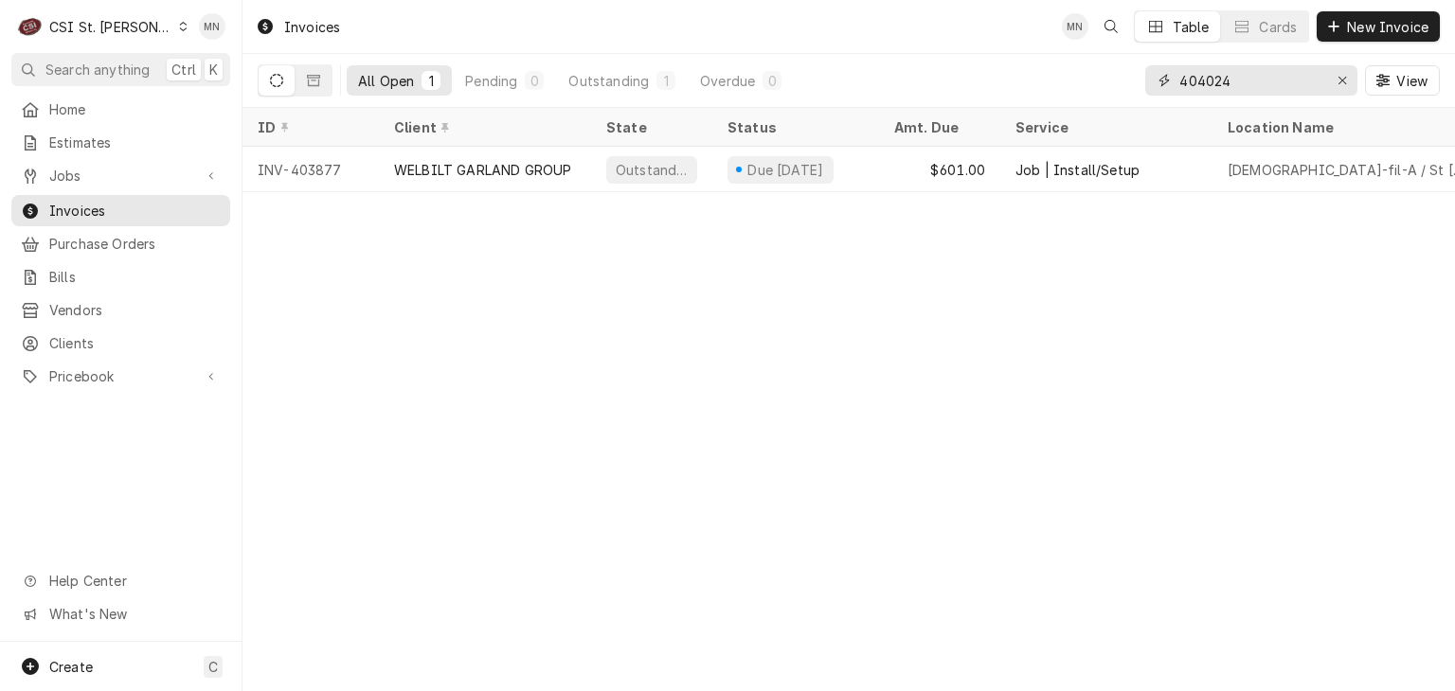
type input "404024"
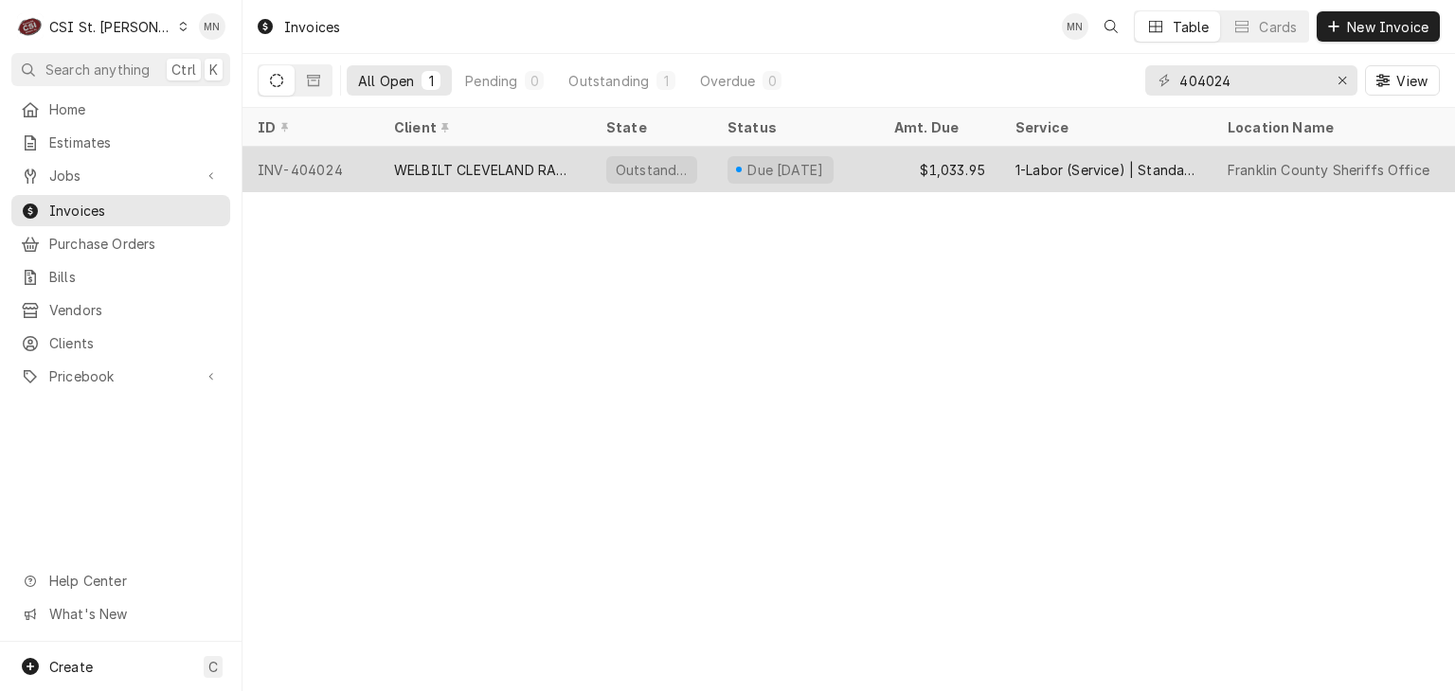
click at [545, 165] on div "WELBILT CLEVELAND RANGE" at bounding box center [485, 170] width 182 height 20
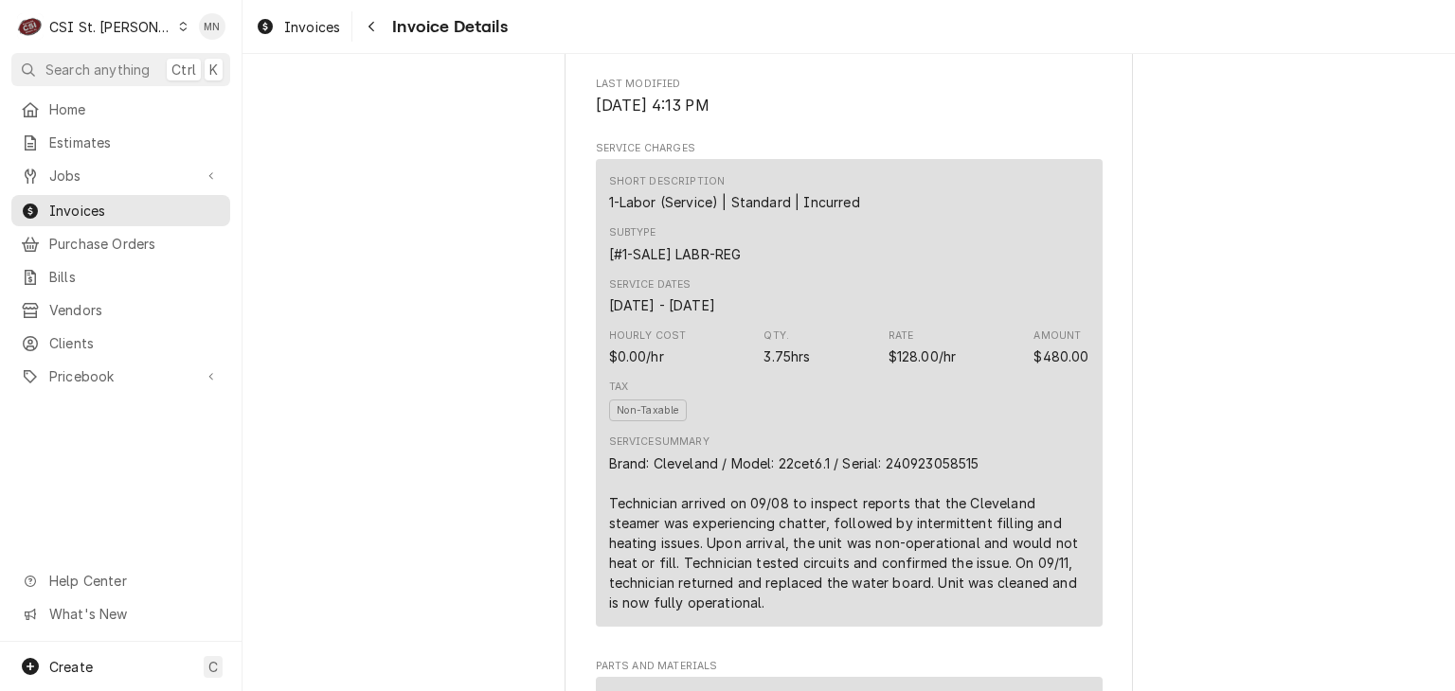
scroll to position [1136, 0]
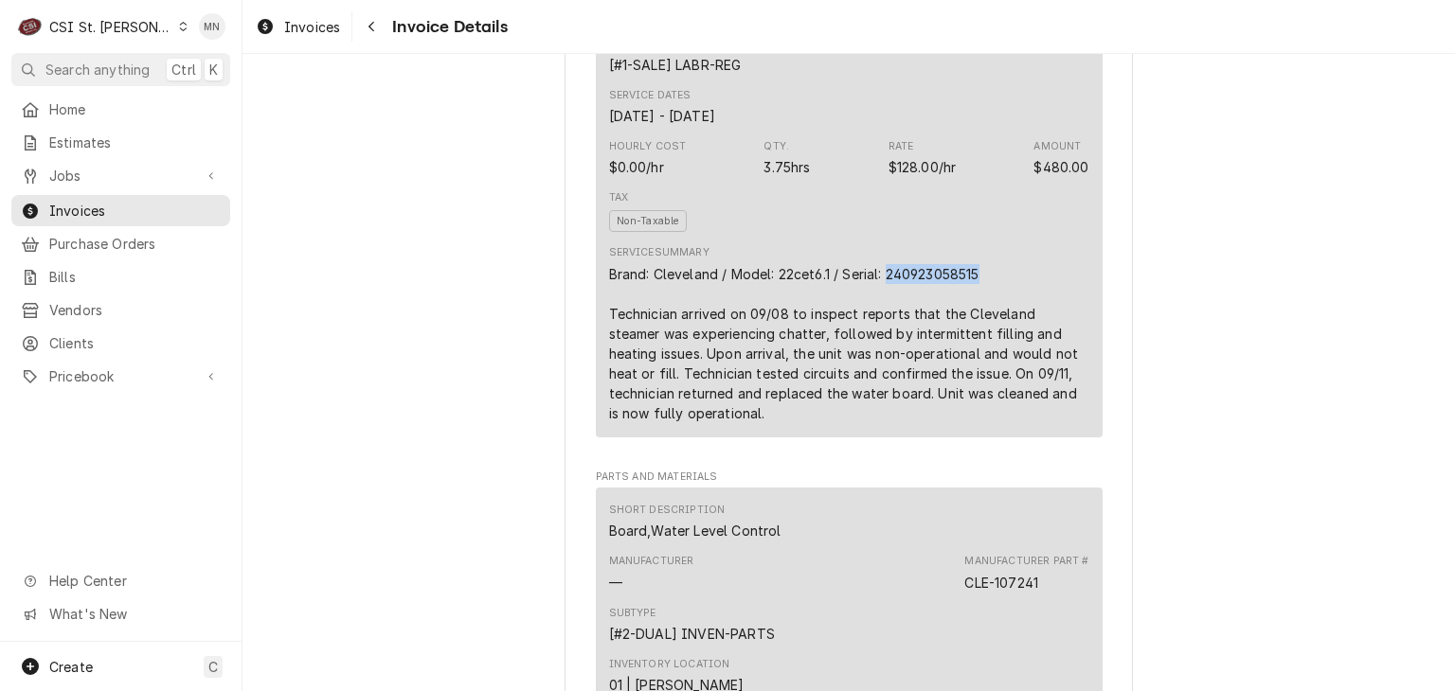
drag, startPoint x: 976, startPoint y: 333, endPoint x: 883, endPoint y: 321, distance: 94.6
click at [883, 321] on div "Service Summary Brand: Cleveland / Model: 22cet6.1 / Serial: 240923058515 Techn…" at bounding box center [849, 333] width 480 height 177
copy div "240923058515"
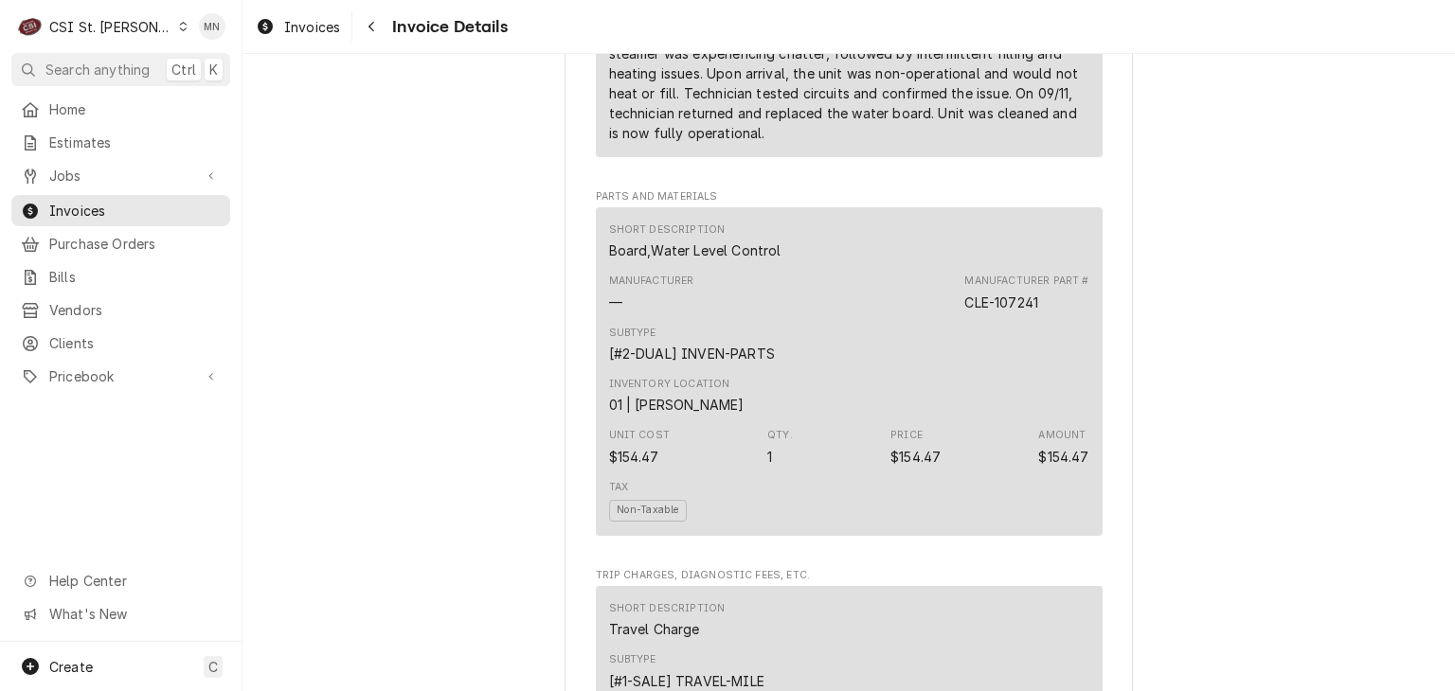
scroll to position [1326, 0]
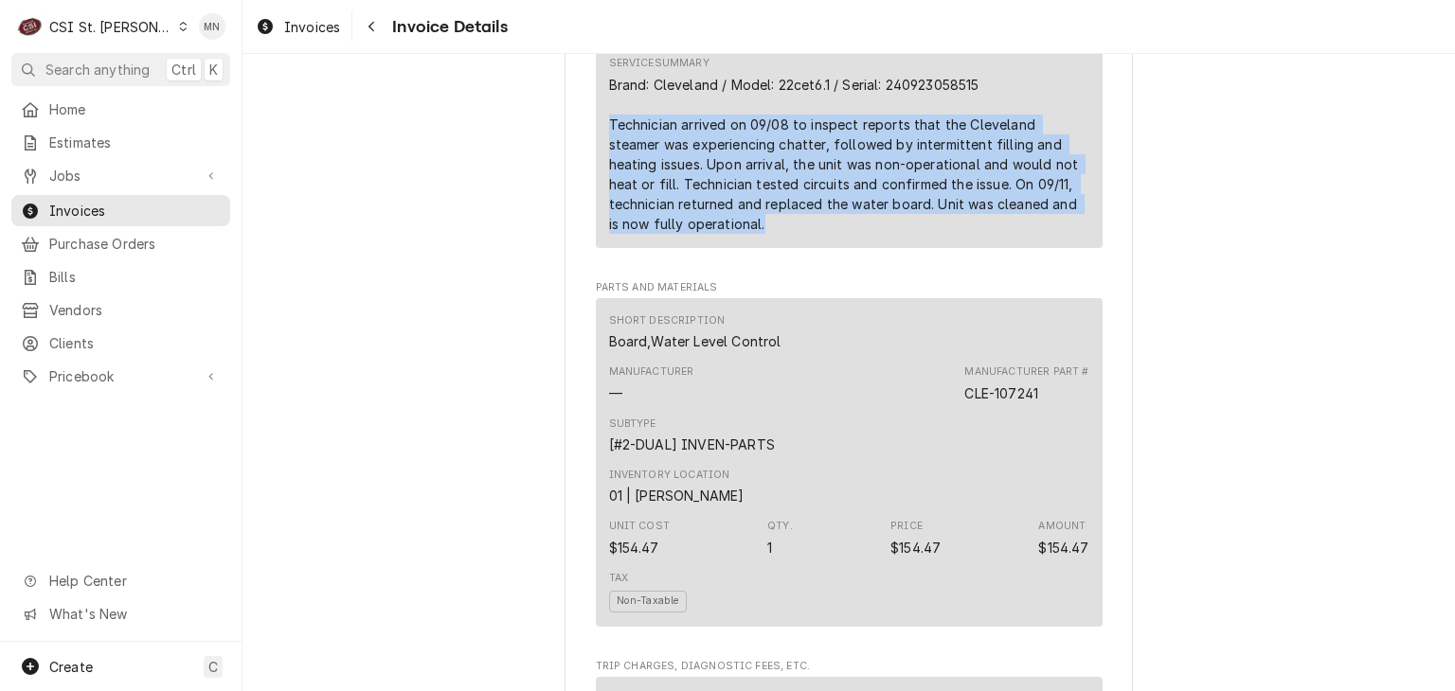
drag, startPoint x: 597, startPoint y: 186, endPoint x: 1020, endPoint y: 280, distance: 433.7
click at [1020, 248] on div "Short Description 1-Labor (Service) | Standard | Incurred Subtype [#1-SALE] LAB…" at bounding box center [849, 14] width 507 height 468
copy div "Technician arrived on 09/08 to inspect reports that the Cleveland steamer was e…"
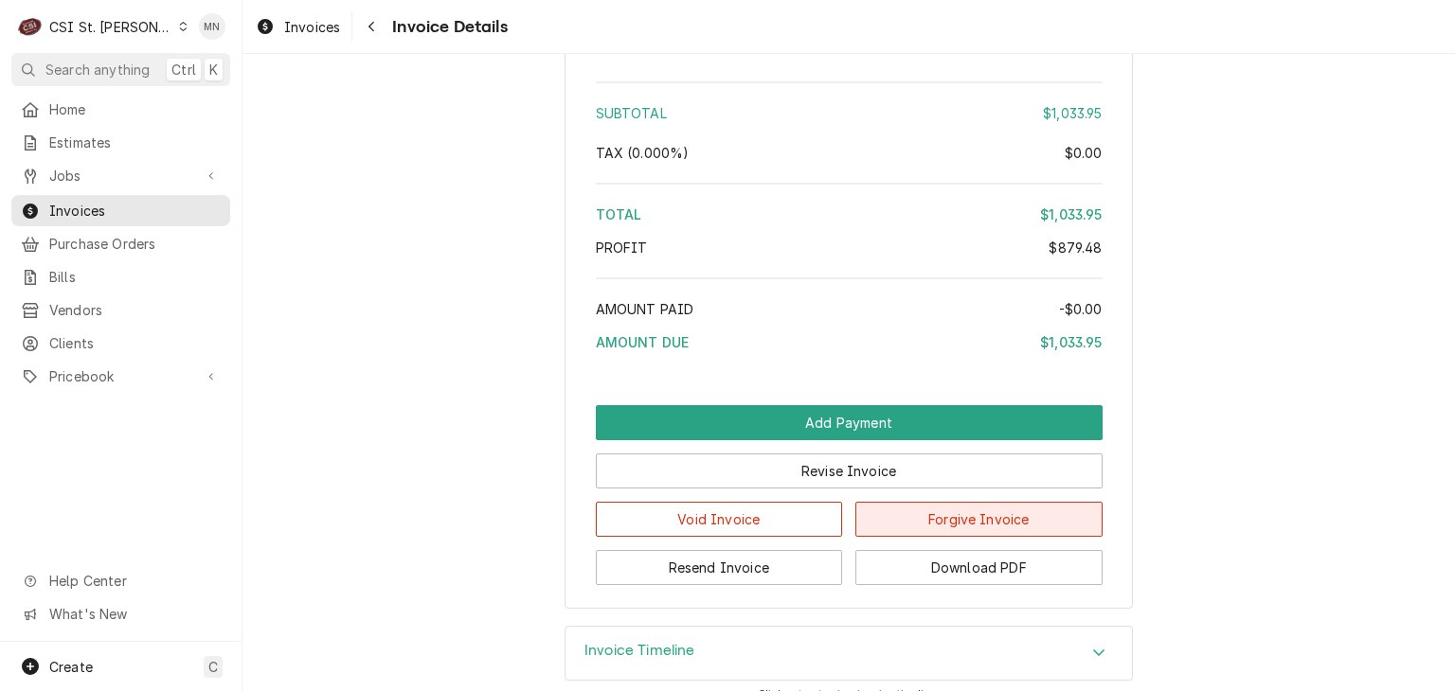
scroll to position [3977, 0]
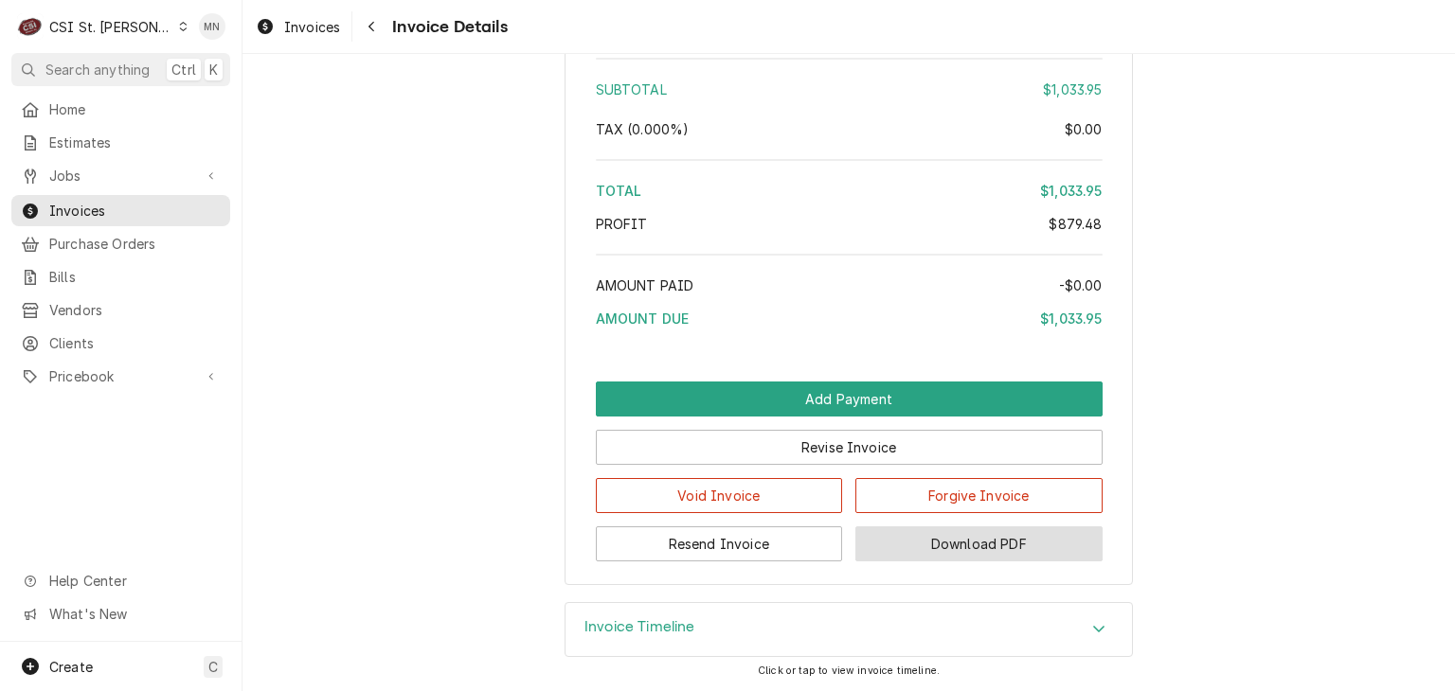
click at [1038, 562] on button "Download PDF" at bounding box center [978, 544] width 247 height 35
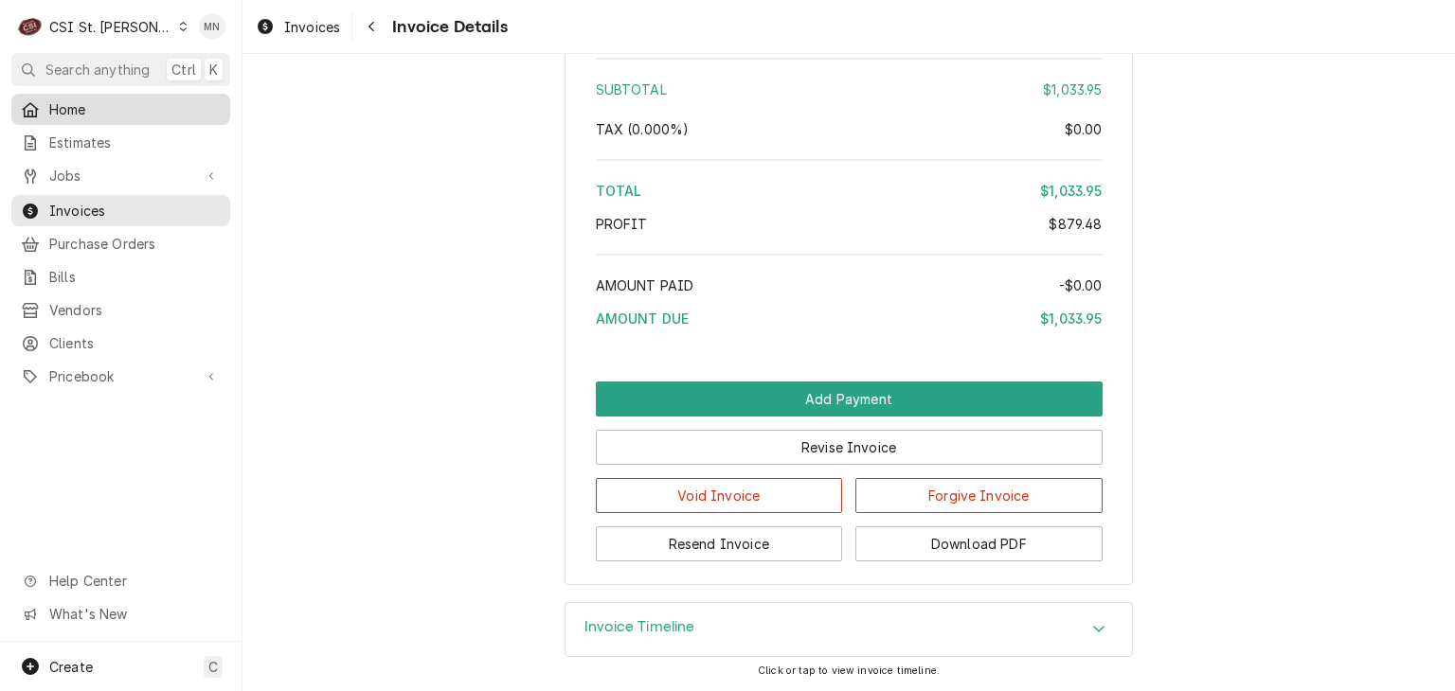
click at [80, 115] on span "Home" at bounding box center [134, 109] width 171 height 20
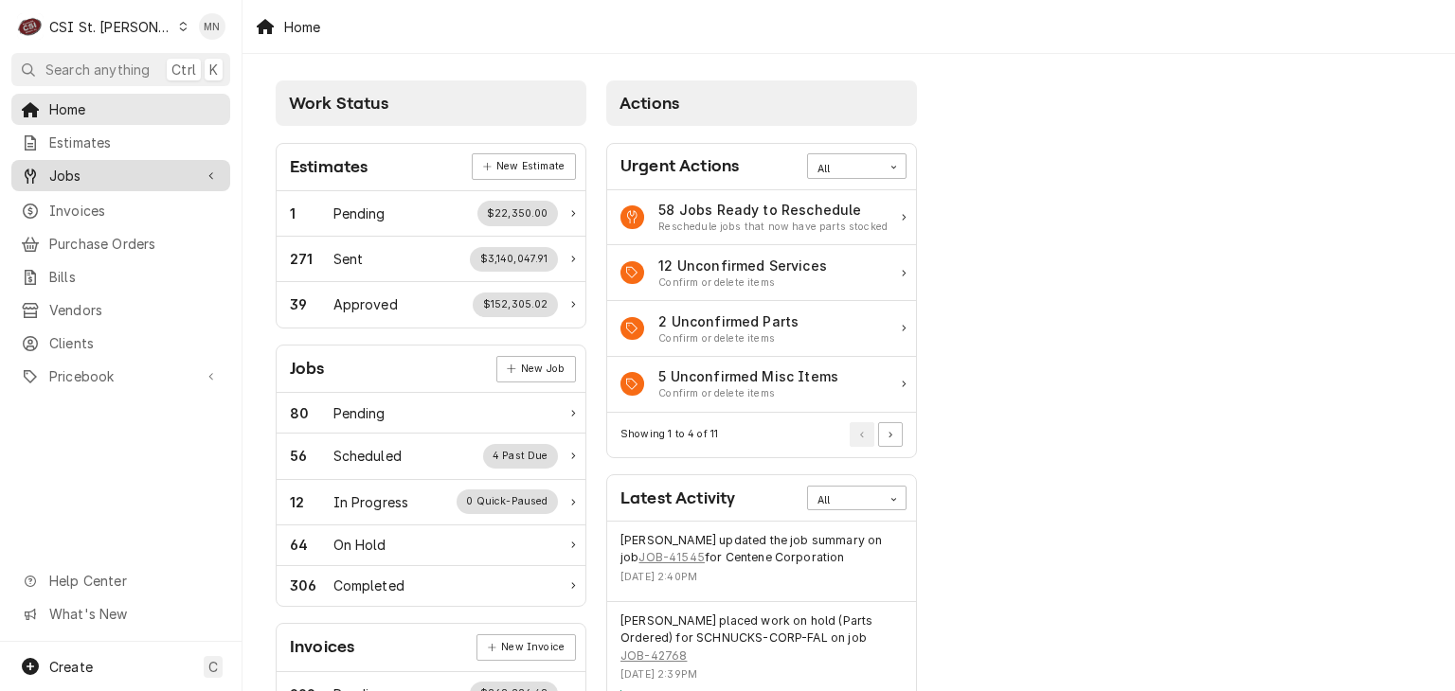
click at [80, 178] on span "Jobs" at bounding box center [120, 176] width 143 height 20
click at [49, 179] on span "Jobs" at bounding box center [120, 176] width 143 height 20
click at [76, 181] on div "Jobs" at bounding box center [120, 176] width 211 height 24
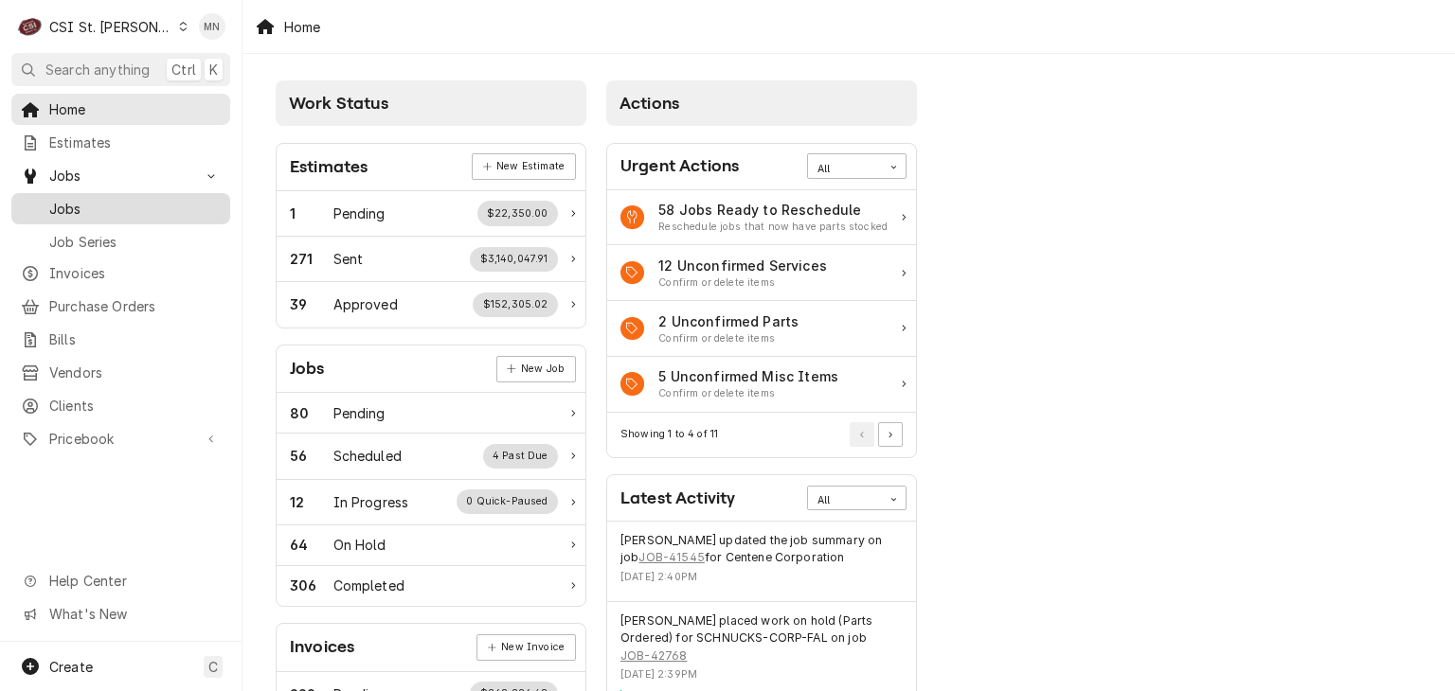
click at [85, 211] on span "Jobs" at bounding box center [134, 209] width 171 height 20
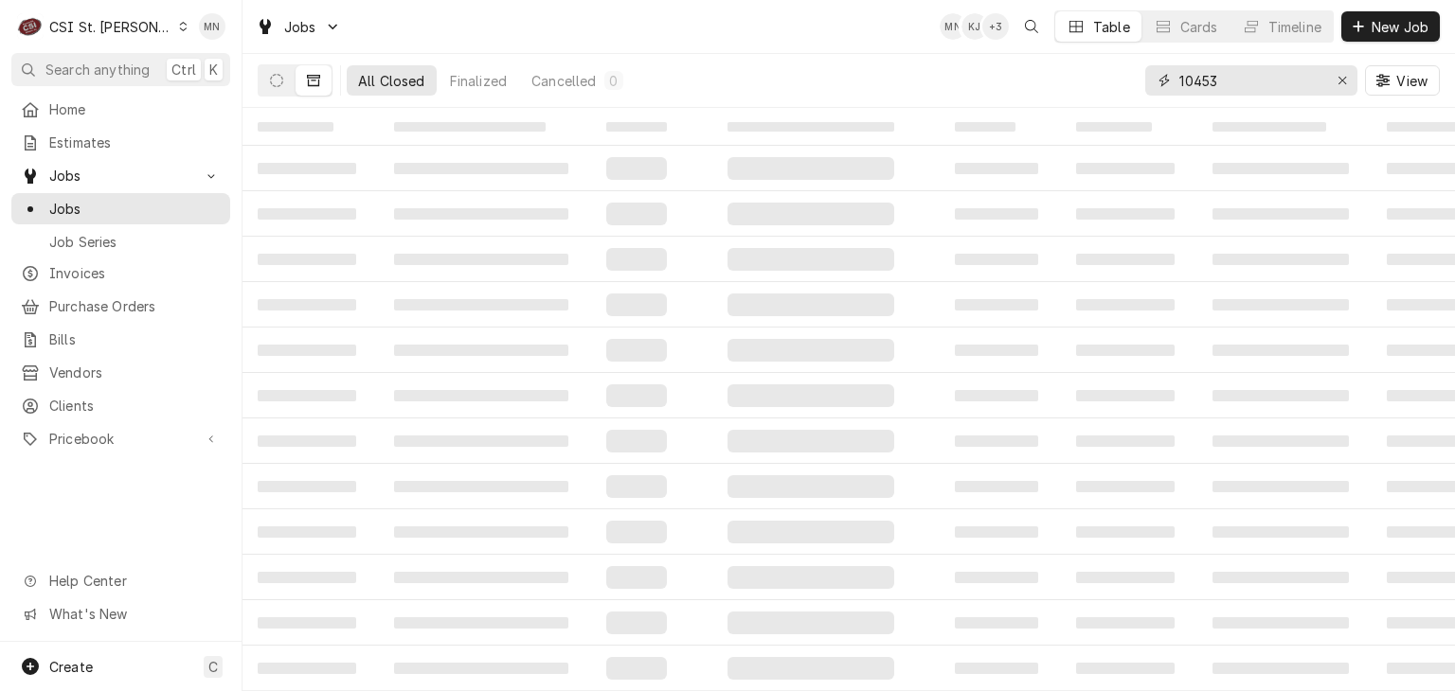
drag, startPoint x: 1235, startPoint y: 75, endPoint x: 1091, endPoint y: 75, distance: 143.9
click at [1095, 76] on div "All Closed Finalized Cancelled 0 10453 View" at bounding box center [849, 80] width 1182 height 53
type input "42351"
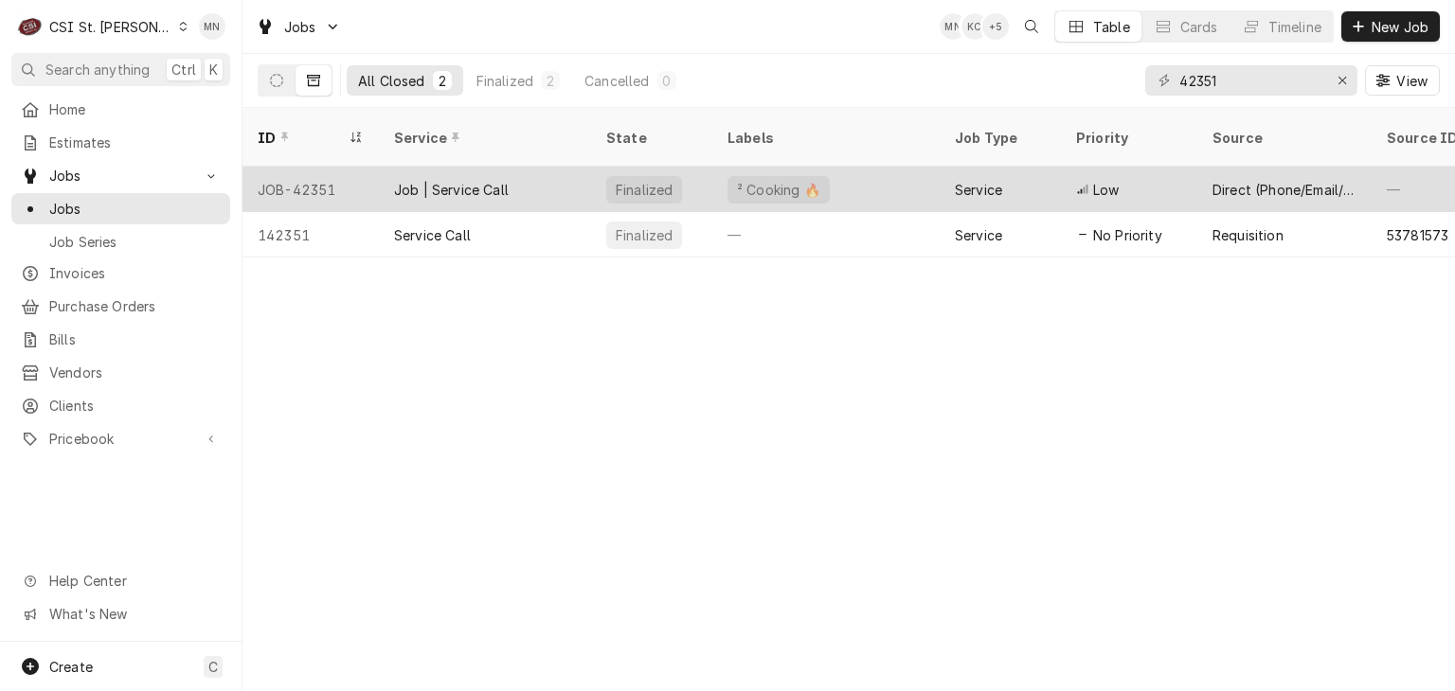
click at [539, 170] on div "Job | Service Call" at bounding box center [485, 189] width 212 height 45
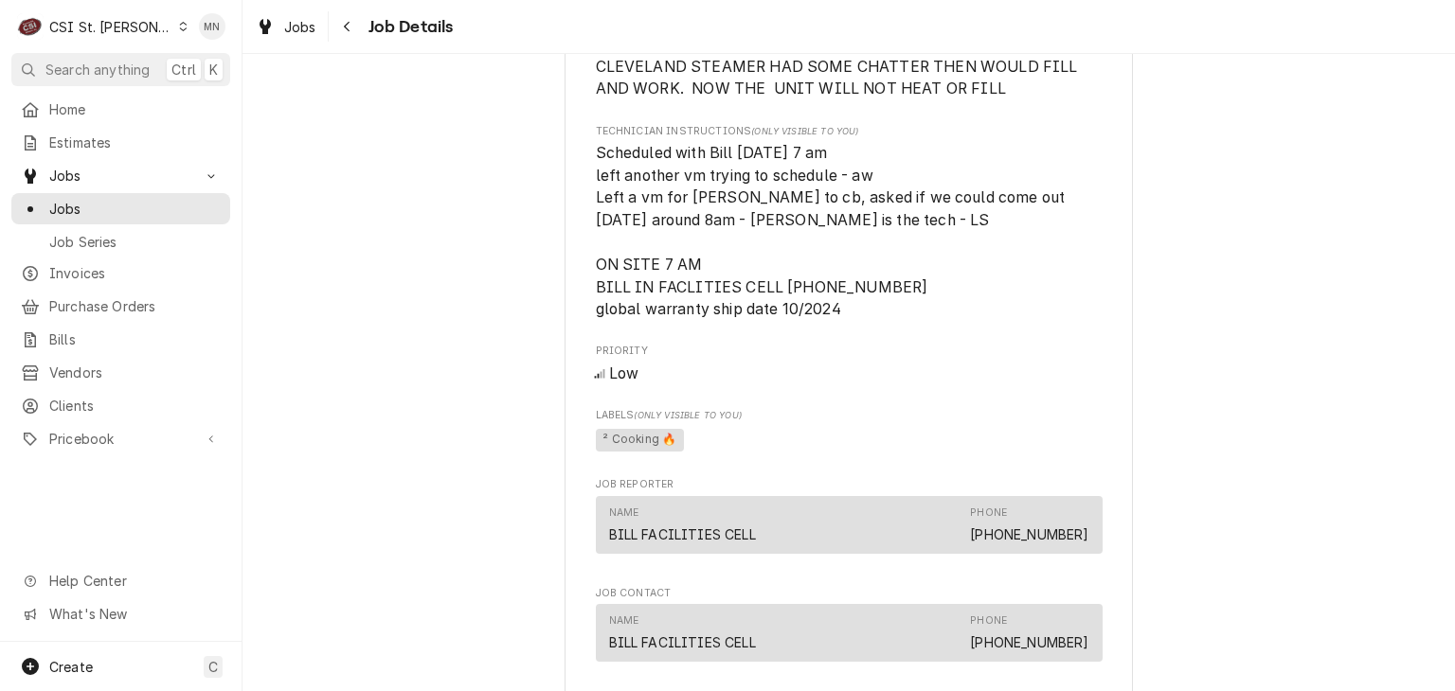
scroll to position [758, 0]
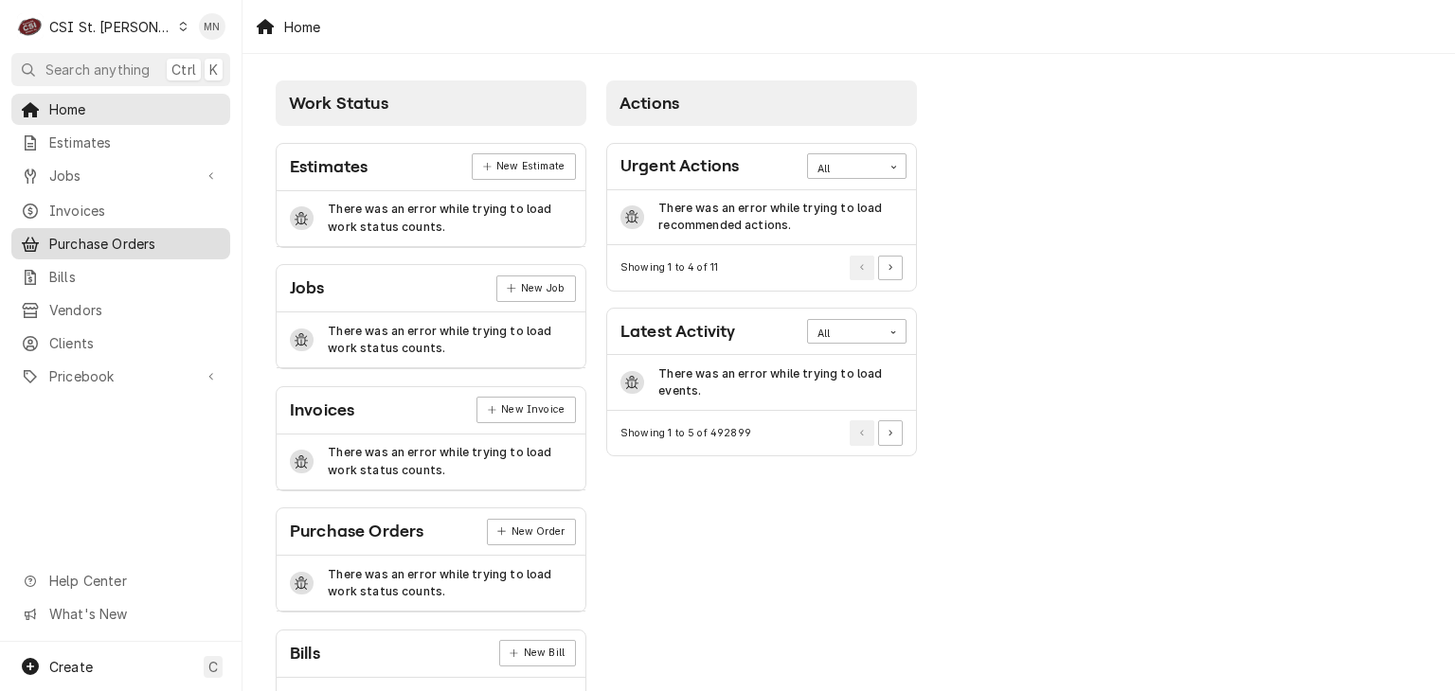
click at [115, 234] on span "Purchase Orders" at bounding box center [134, 244] width 171 height 20
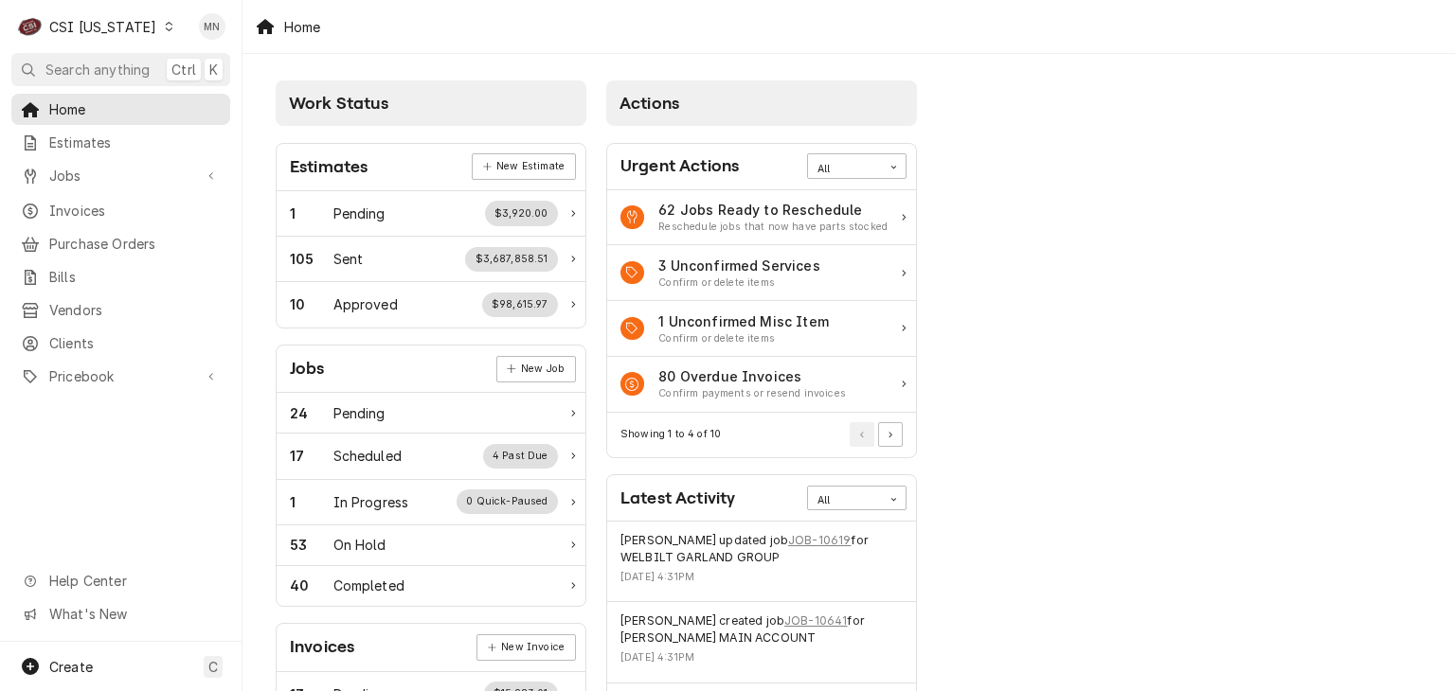
click at [120, 35] on div "CSI Kentucky" at bounding box center [102, 27] width 107 height 20
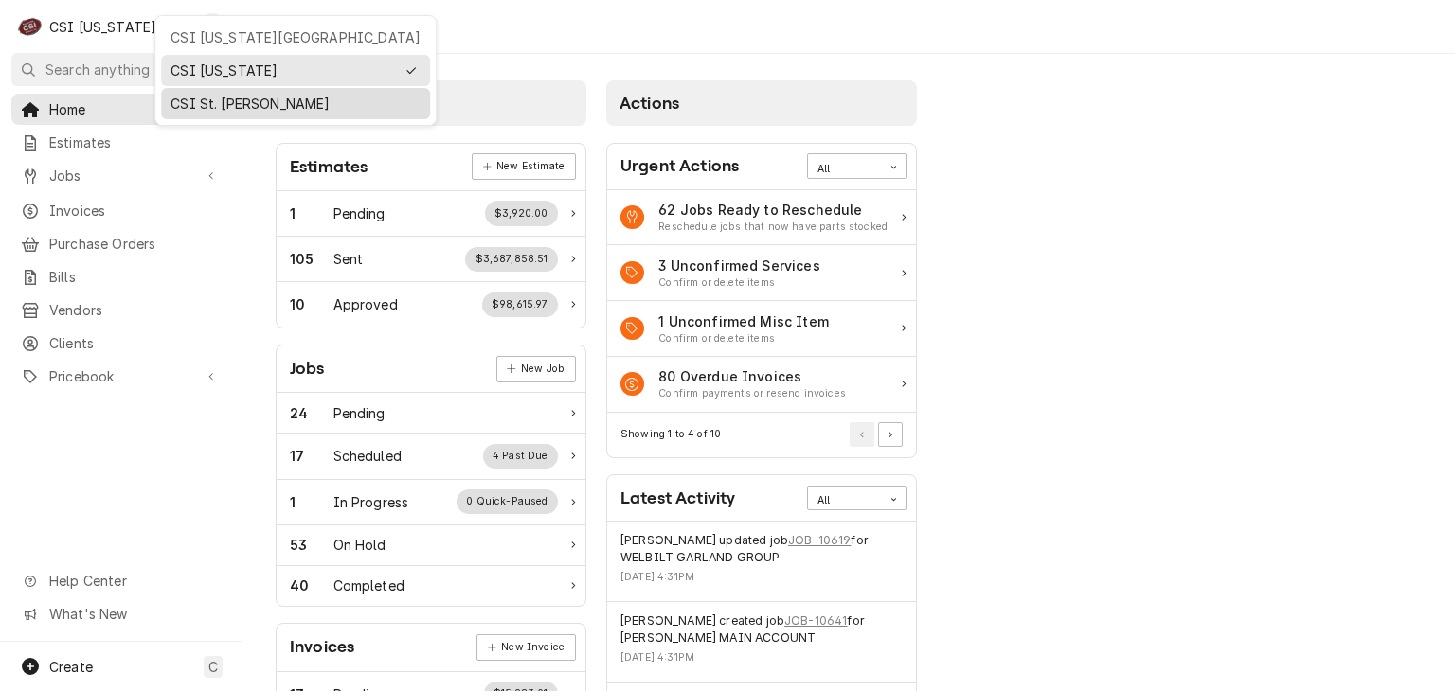
click at [186, 94] on div "CSI St. Louis" at bounding box center [295, 104] width 250 height 20
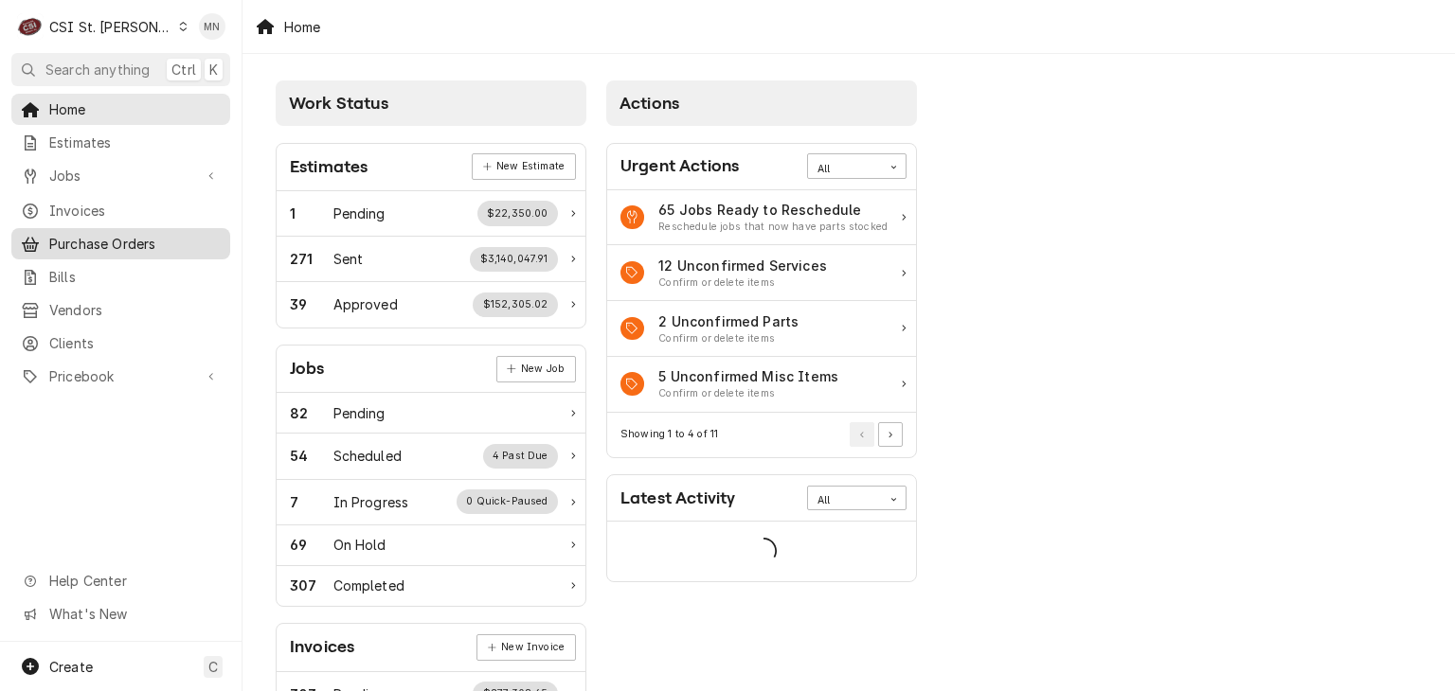
click at [91, 234] on span "Purchase Orders" at bounding box center [134, 244] width 171 height 20
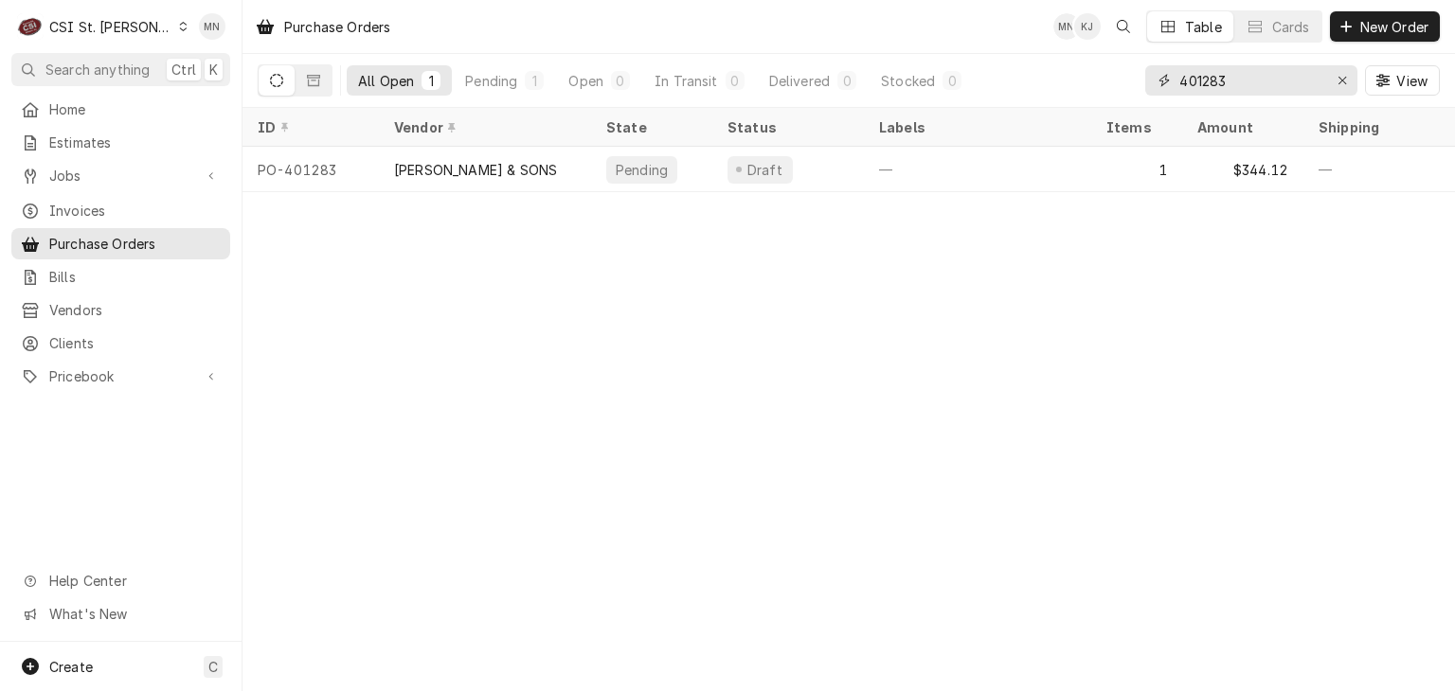
drag, startPoint x: 1250, startPoint y: 76, endPoint x: 1098, endPoint y: 86, distance: 151.9
click at [1098, 86] on div "All Open 1 Pending 1 Open 0 In Transit 0 Delivered 0 Stocked 0 401283 View" at bounding box center [849, 80] width 1182 height 53
type input "401287"
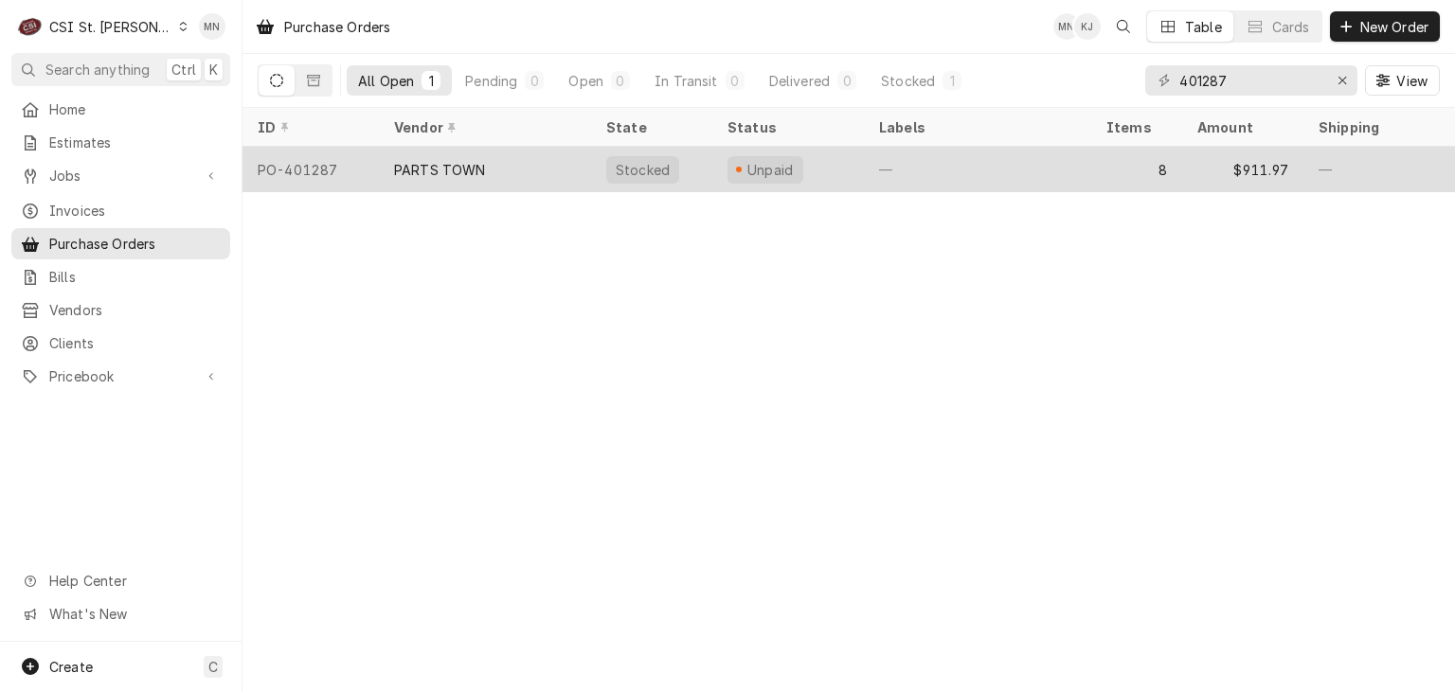
click at [473, 176] on div "PARTS TOWN" at bounding box center [485, 169] width 212 height 45
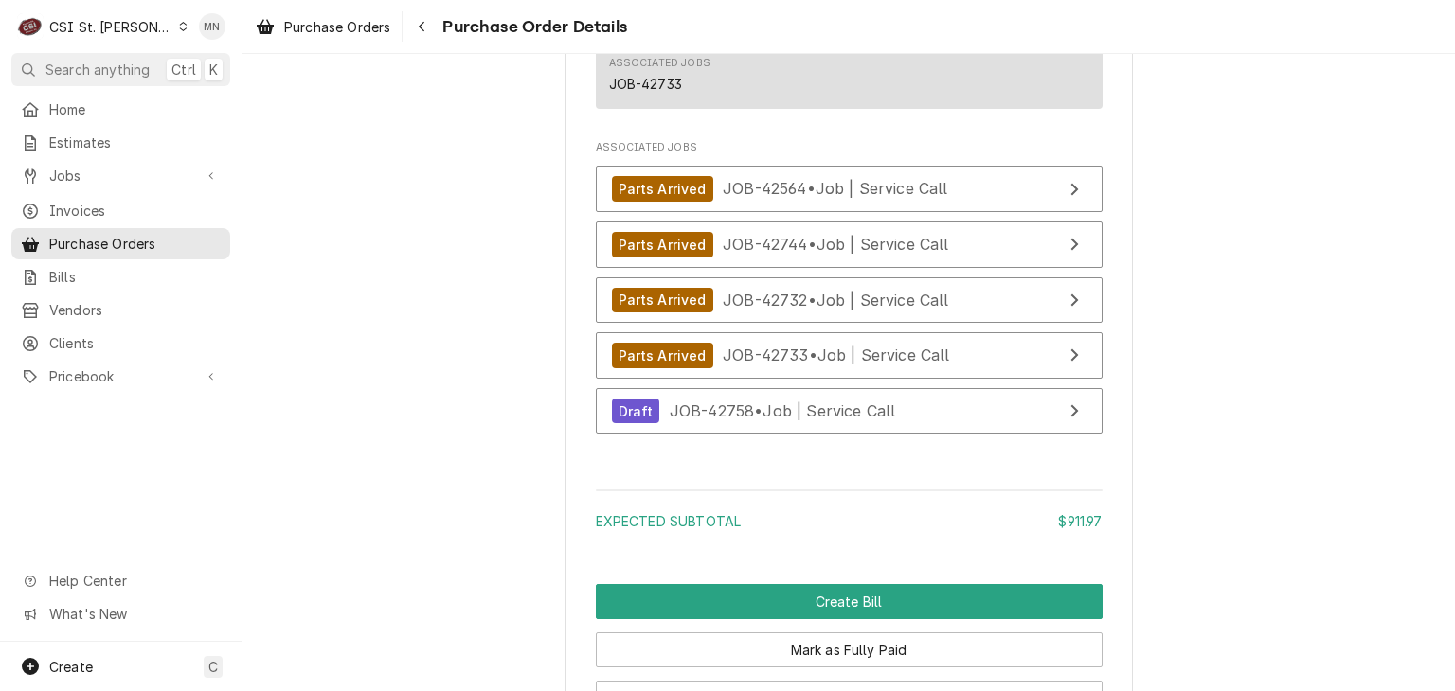
scroll to position [4583, 0]
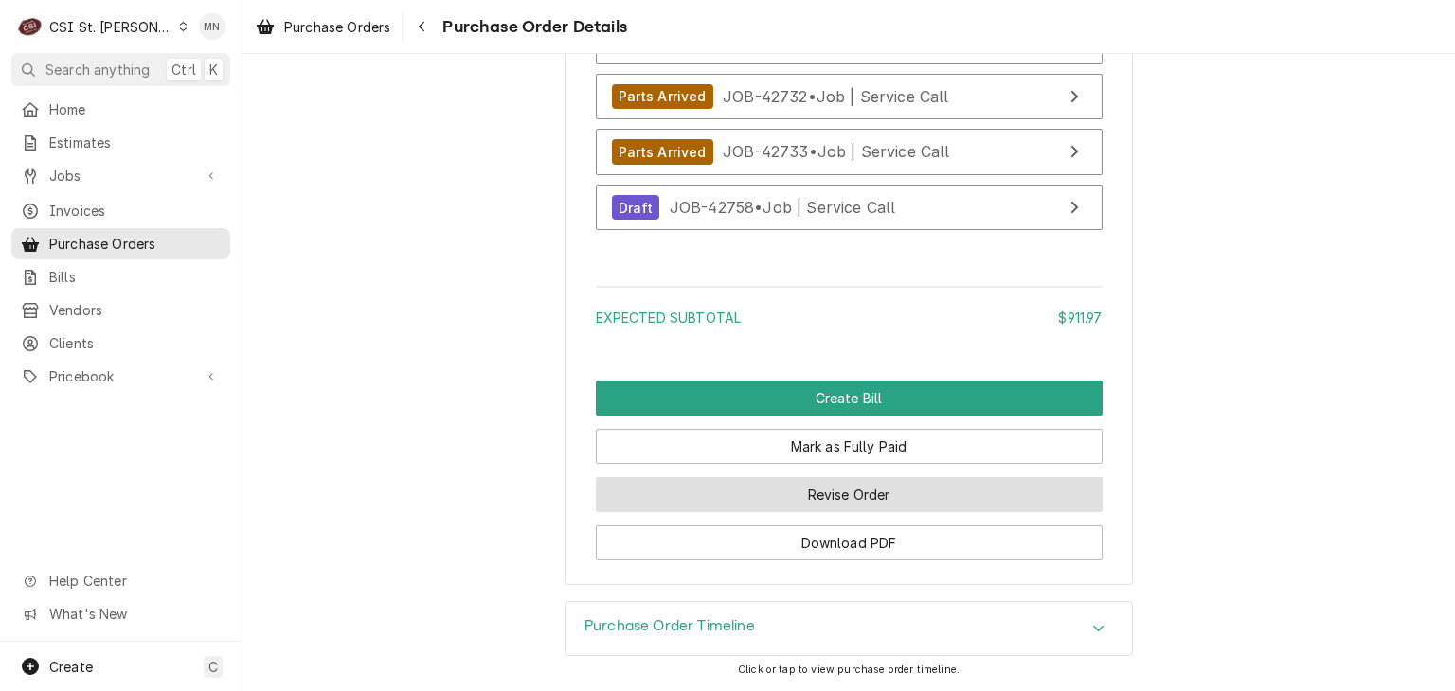
click at [852, 496] on button "Revise Order" at bounding box center [849, 494] width 507 height 35
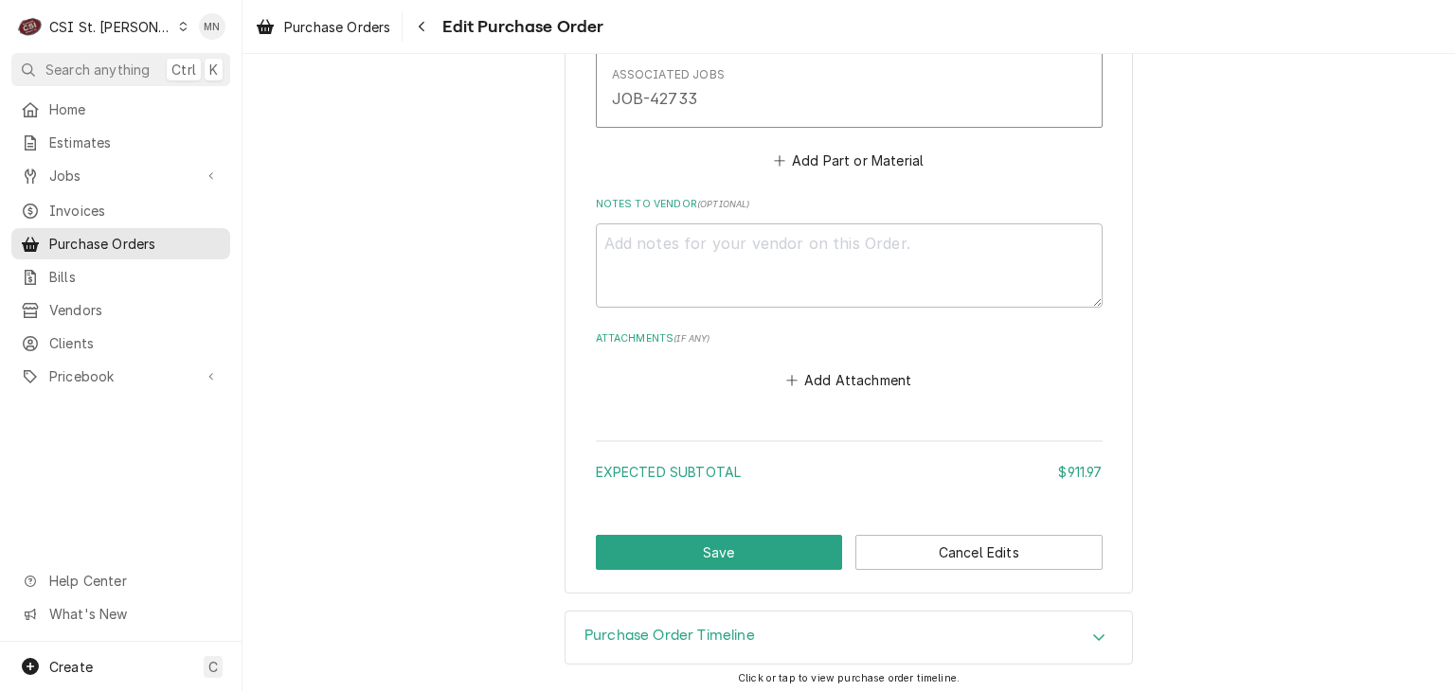
scroll to position [4350, 0]
click at [836, 377] on button "Add Attachment" at bounding box center [848, 379] width 133 height 27
type textarea "x"
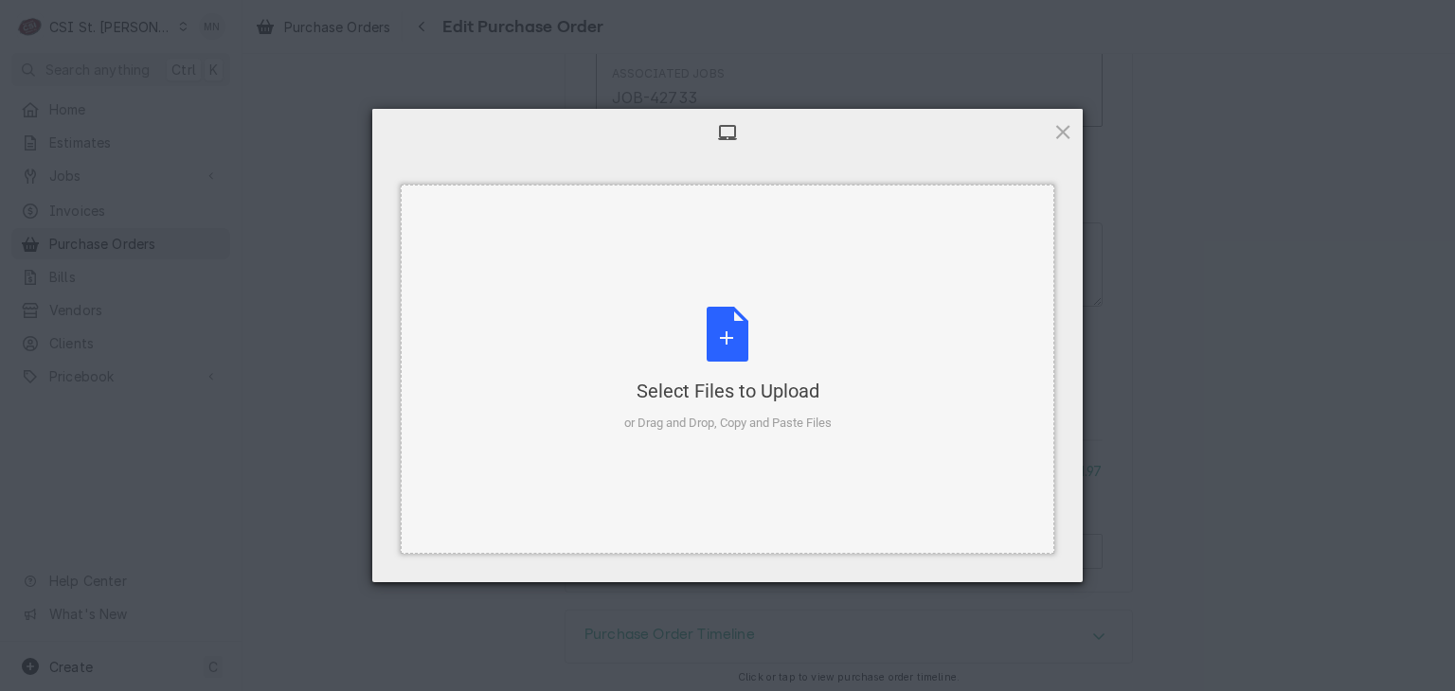
click at [741, 365] on div "Select Files to Upload or Drag and Drop, Copy and Paste Files" at bounding box center [727, 370] width 207 height 126
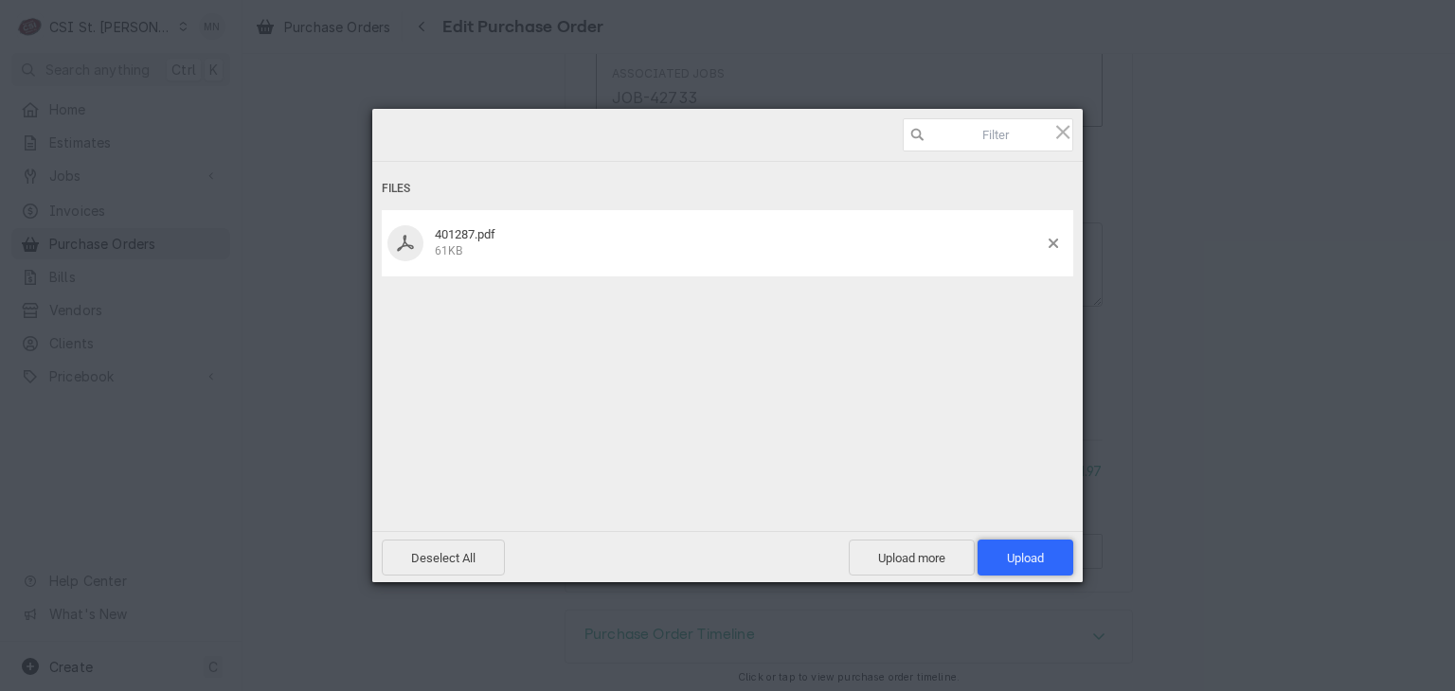
click at [1042, 547] on span "Upload 1" at bounding box center [1025, 558] width 96 height 36
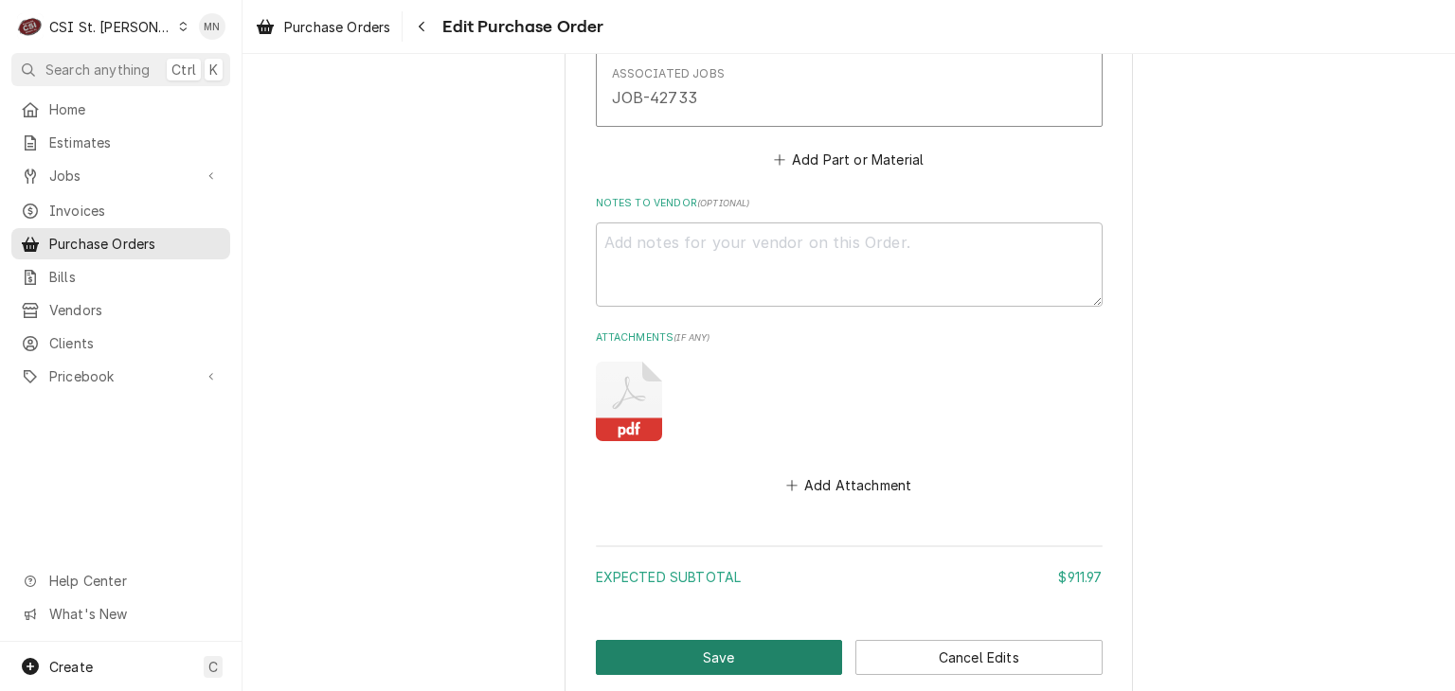
click at [711, 654] on button "Save" at bounding box center [719, 657] width 247 height 35
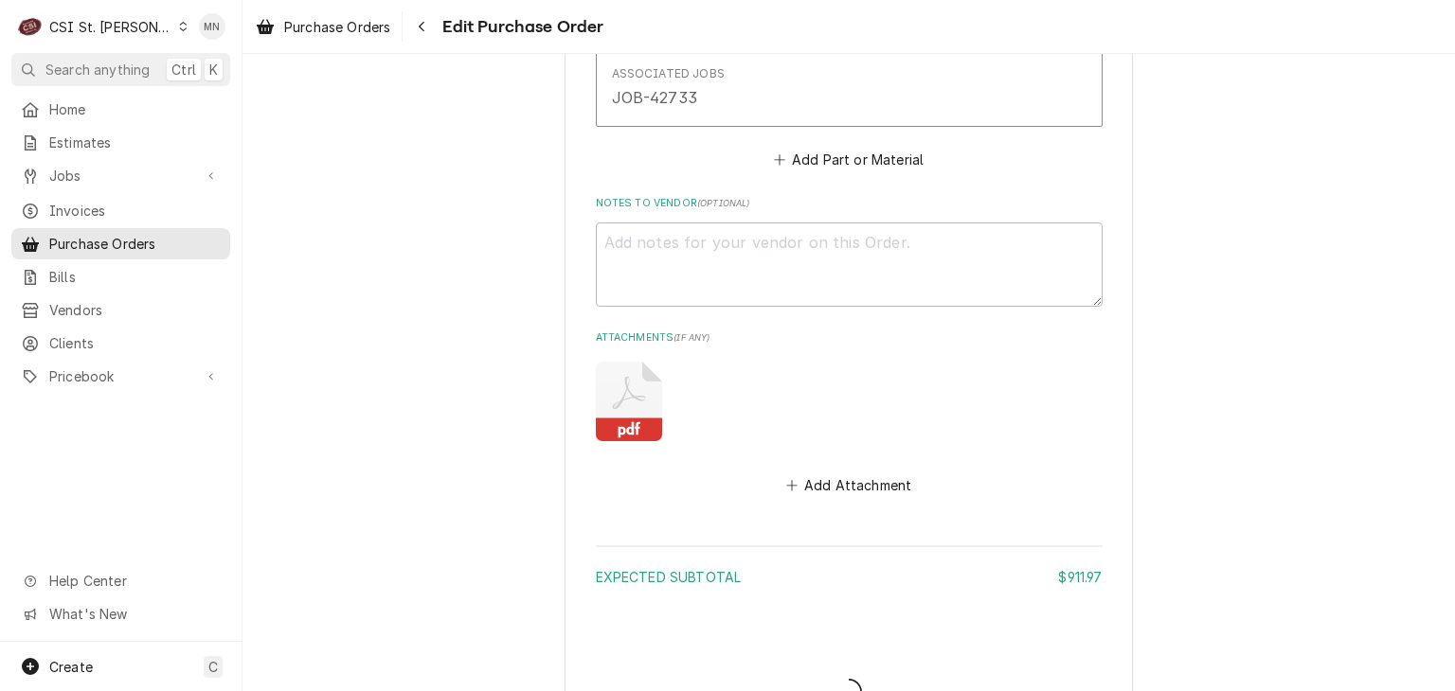
type textarea "x"
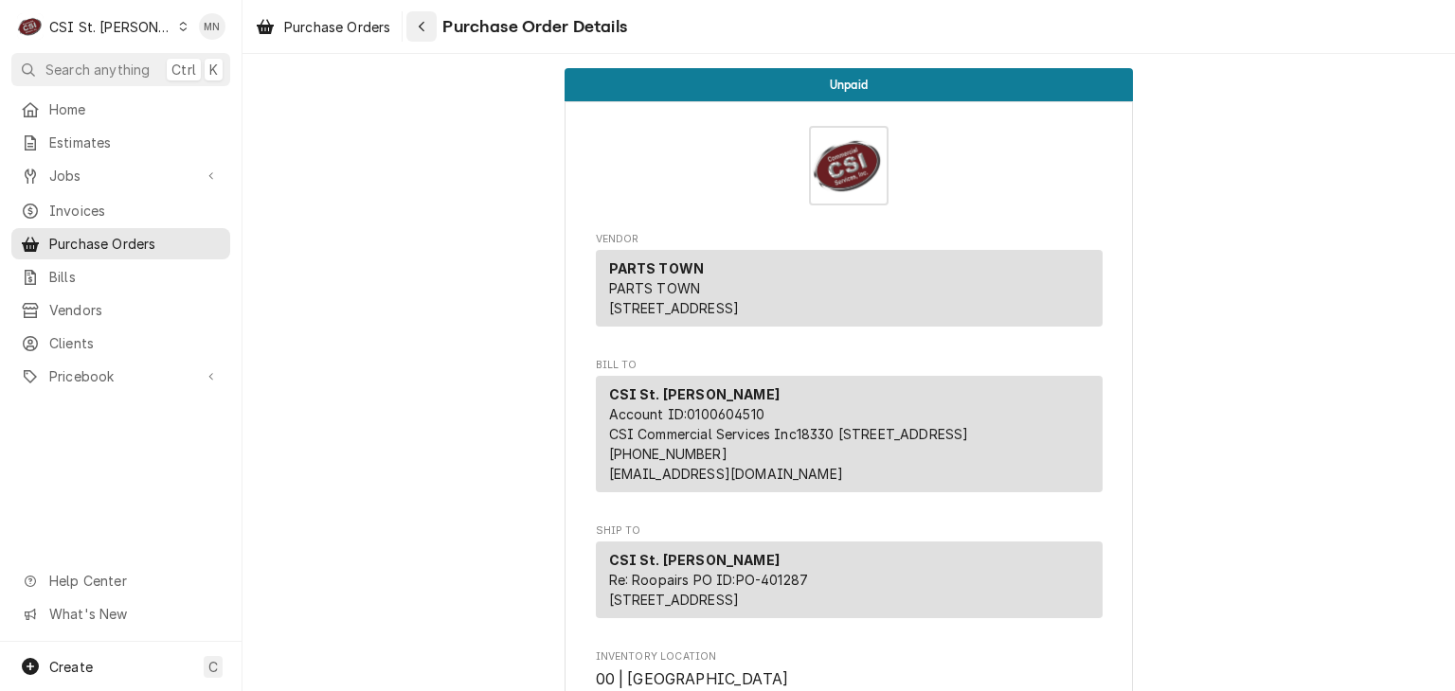
click at [417, 25] on div "Navigate back" at bounding box center [421, 26] width 19 height 19
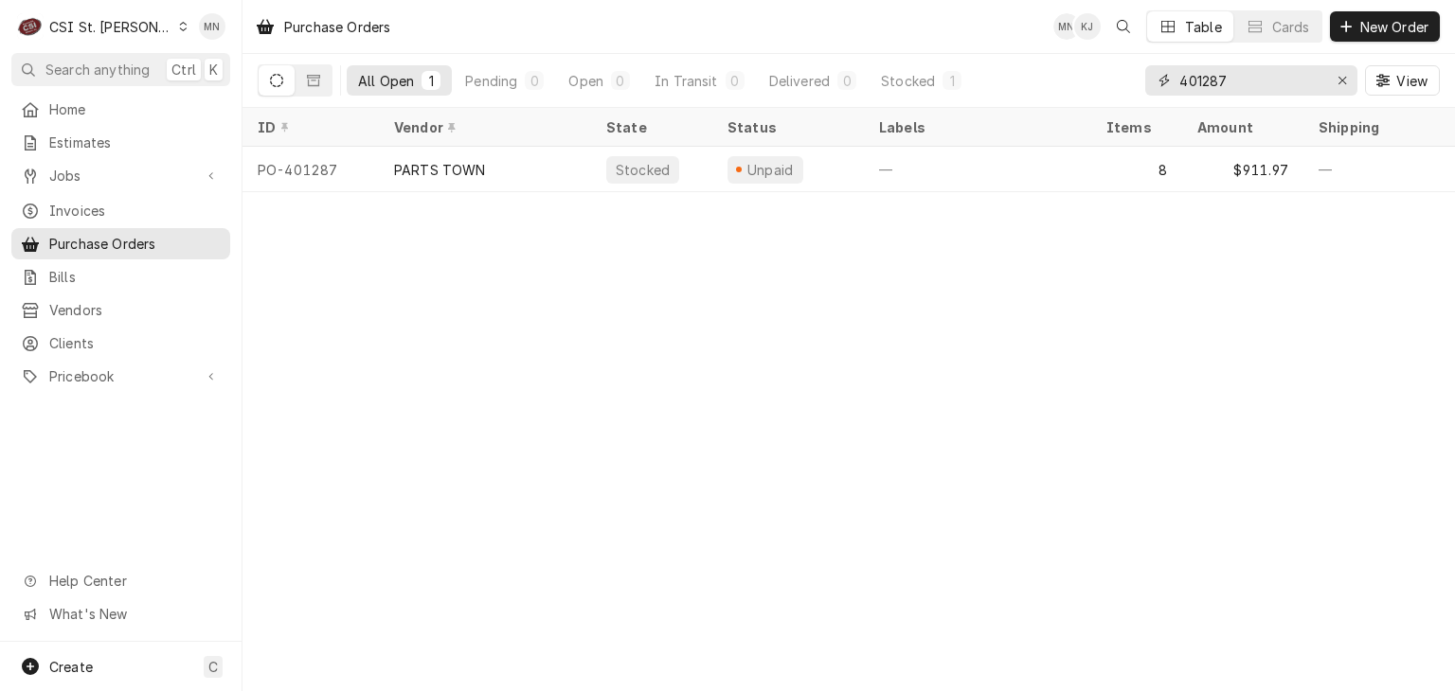
drag, startPoint x: 1245, startPoint y: 82, endPoint x: 1117, endPoint y: 92, distance: 128.2
click at [1128, 89] on div "All Open 1 Pending 0 Open 0 In Transit 0 Delivered 0 Stocked 1 401287 View" at bounding box center [849, 80] width 1182 height 53
type input "401174"
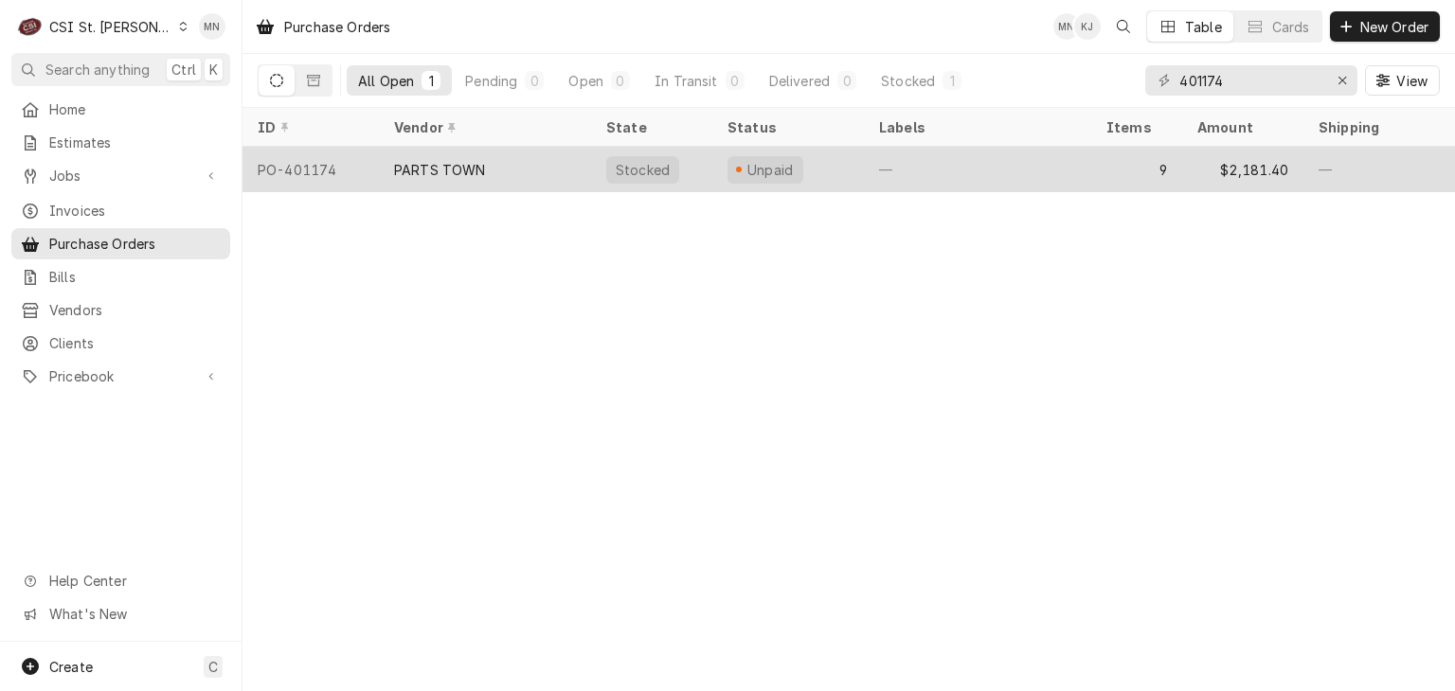
click at [531, 165] on div "PARTS TOWN" at bounding box center [485, 169] width 212 height 45
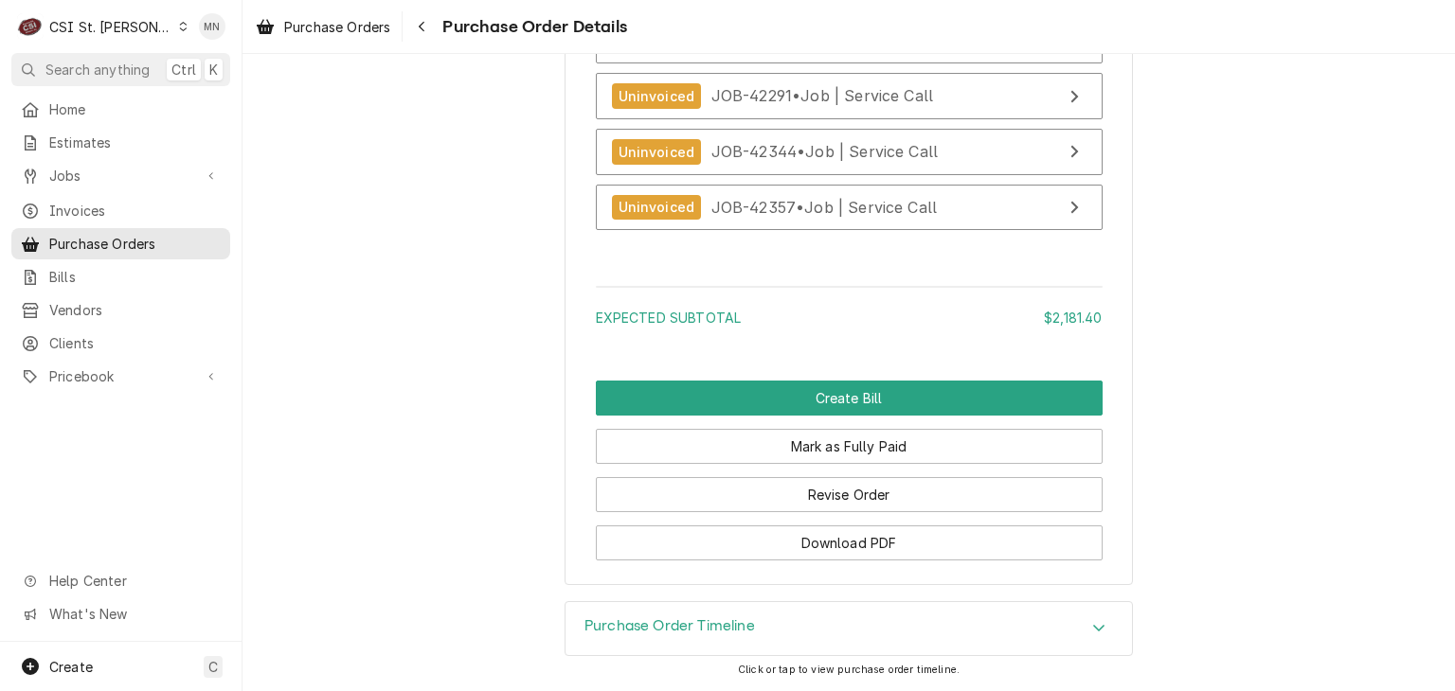
scroll to position [5294, 0]
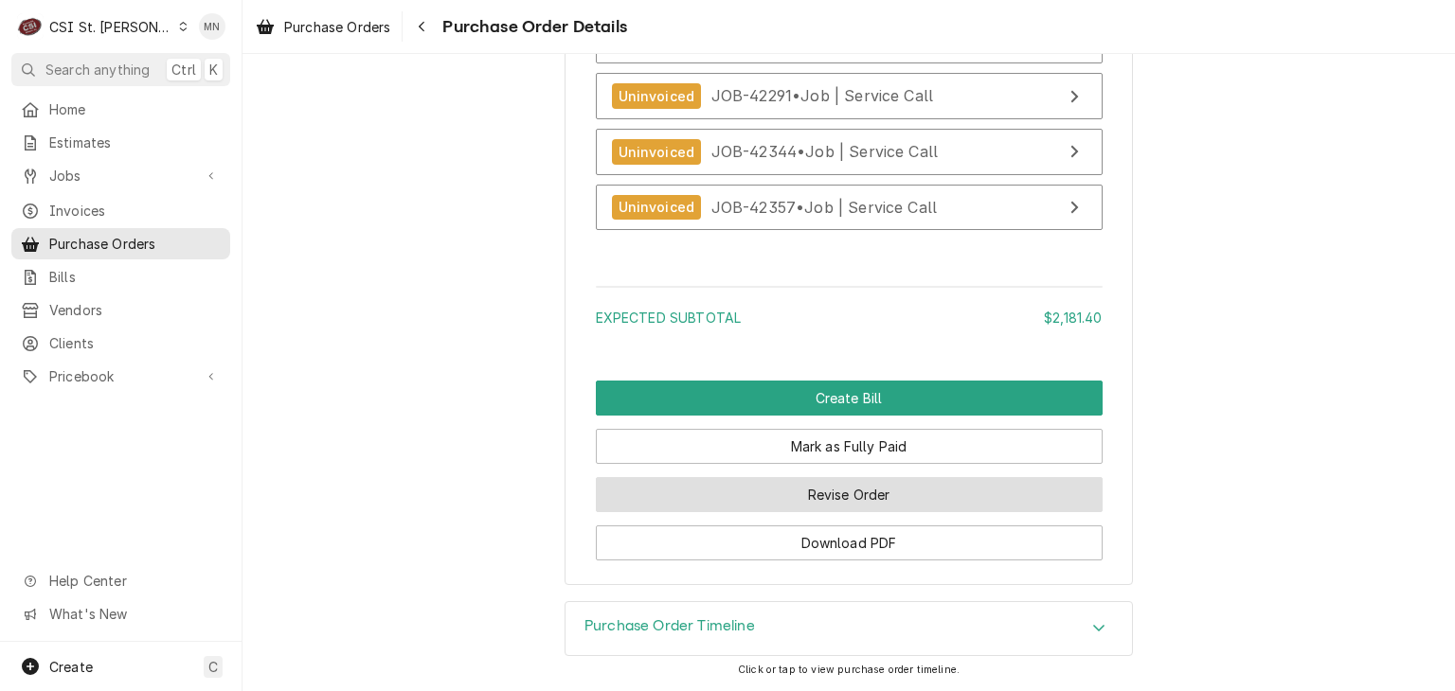
click at [883, 501] on button "Revise Order" at bounding box center [849, 494] width 507 height 35
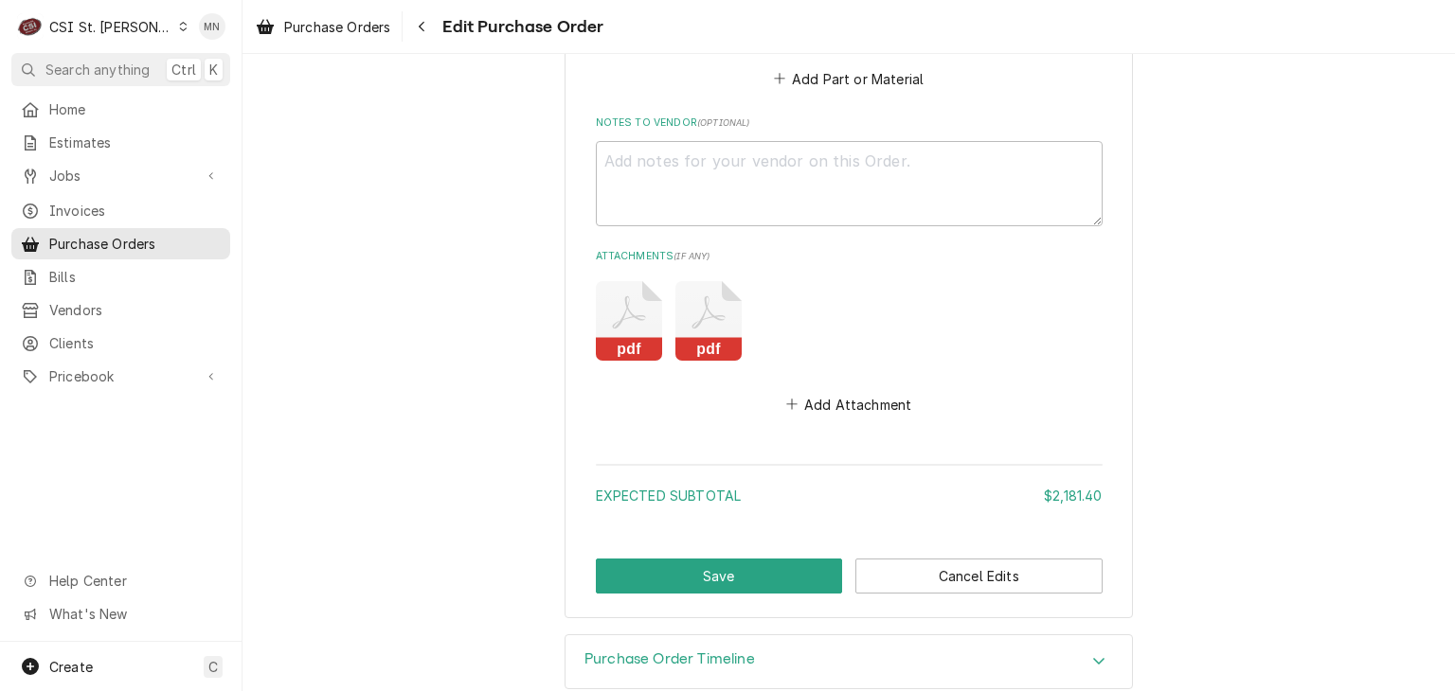
scroll to position [4899, 0]
click at [860, 389] on button "Add Attachment" at bounding box center [848, 402] width 133 height 27
type textarea "x"
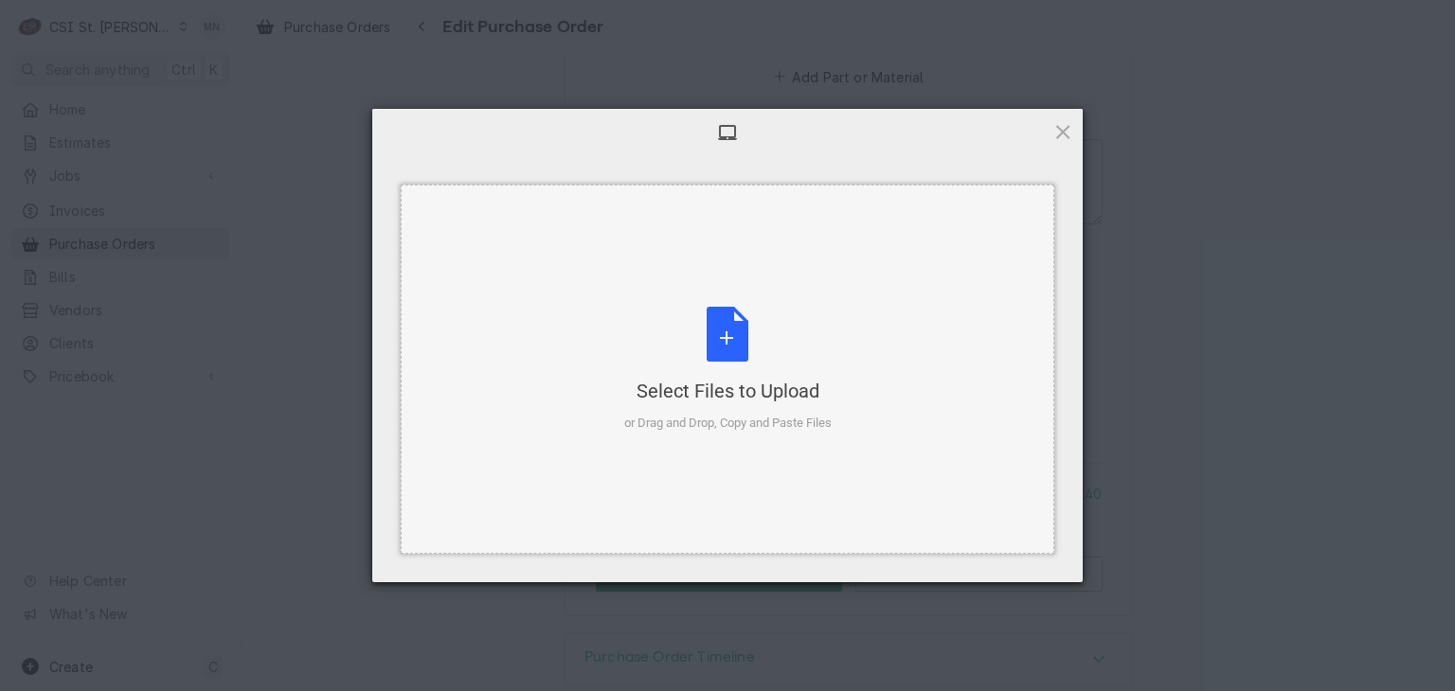
click at [746, 350] on div "Select Files to Upload or Drag and Drop, Copy and Paste Files" at bounding box center [727, 370] width 207 height 126
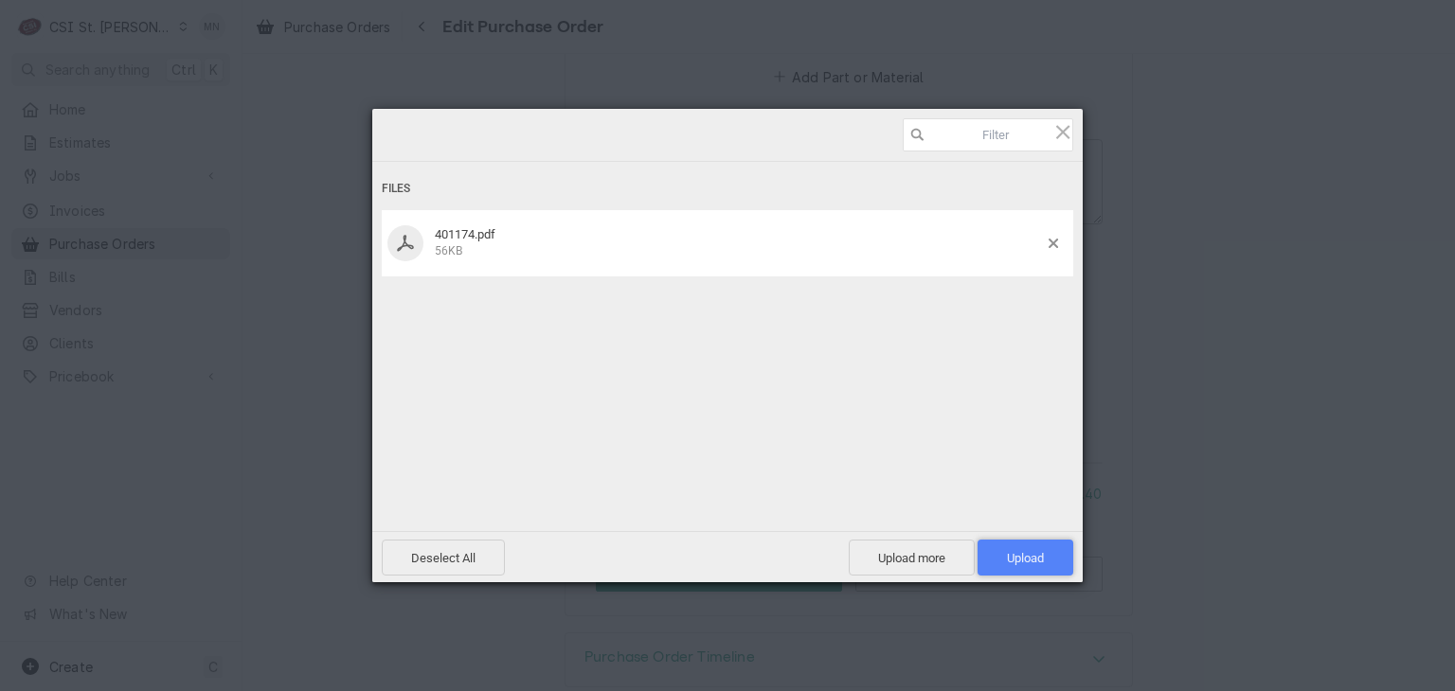
click at [1019, 553] on span "Upload 1" at bounding box center [1025, 558] width 37 height 14
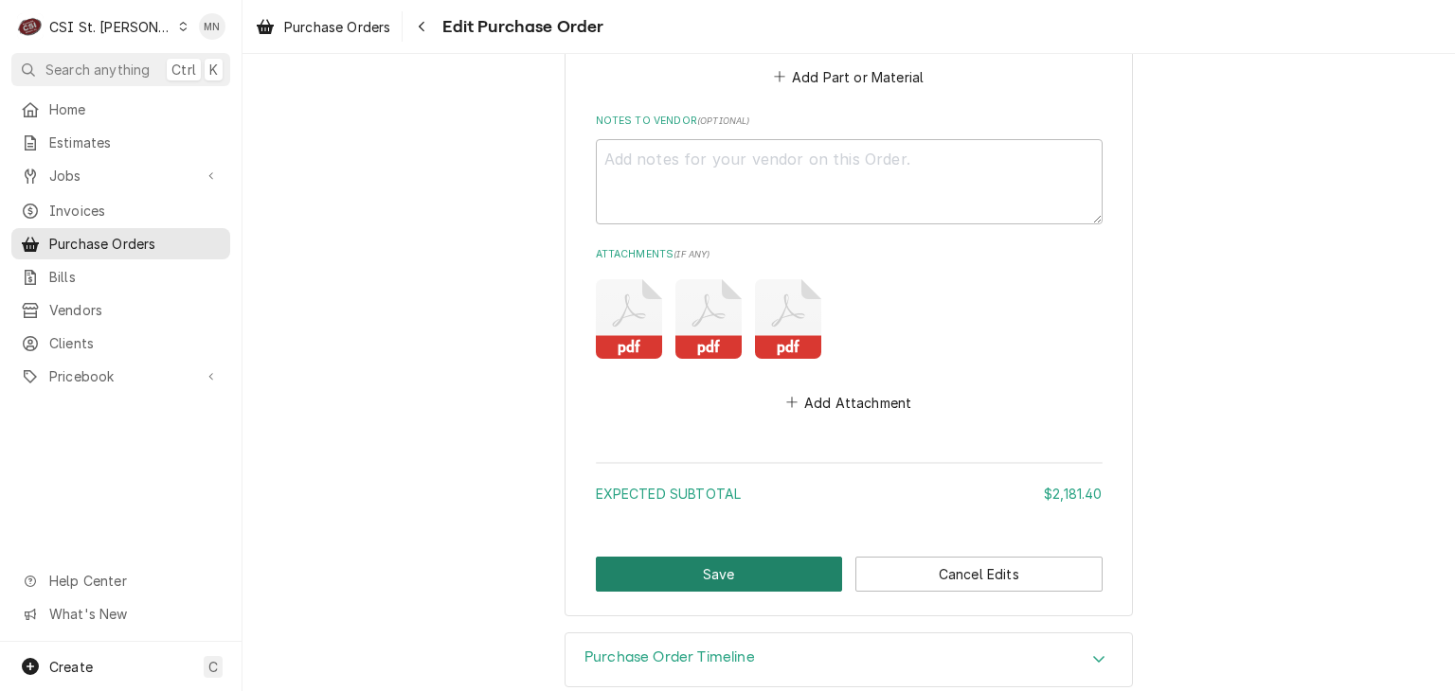
click at [699, 557] on button "Save" at bounding box center [719, 574] width 247 height 35
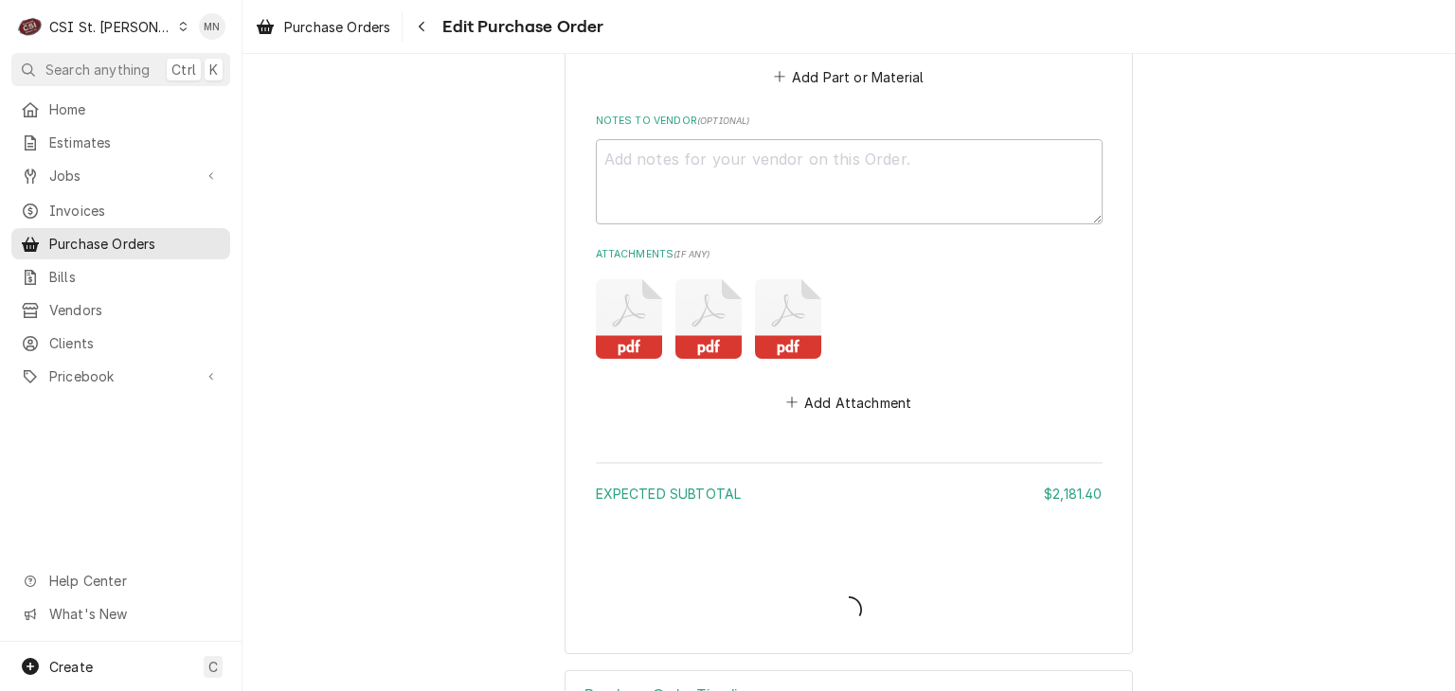
type textarea "x"
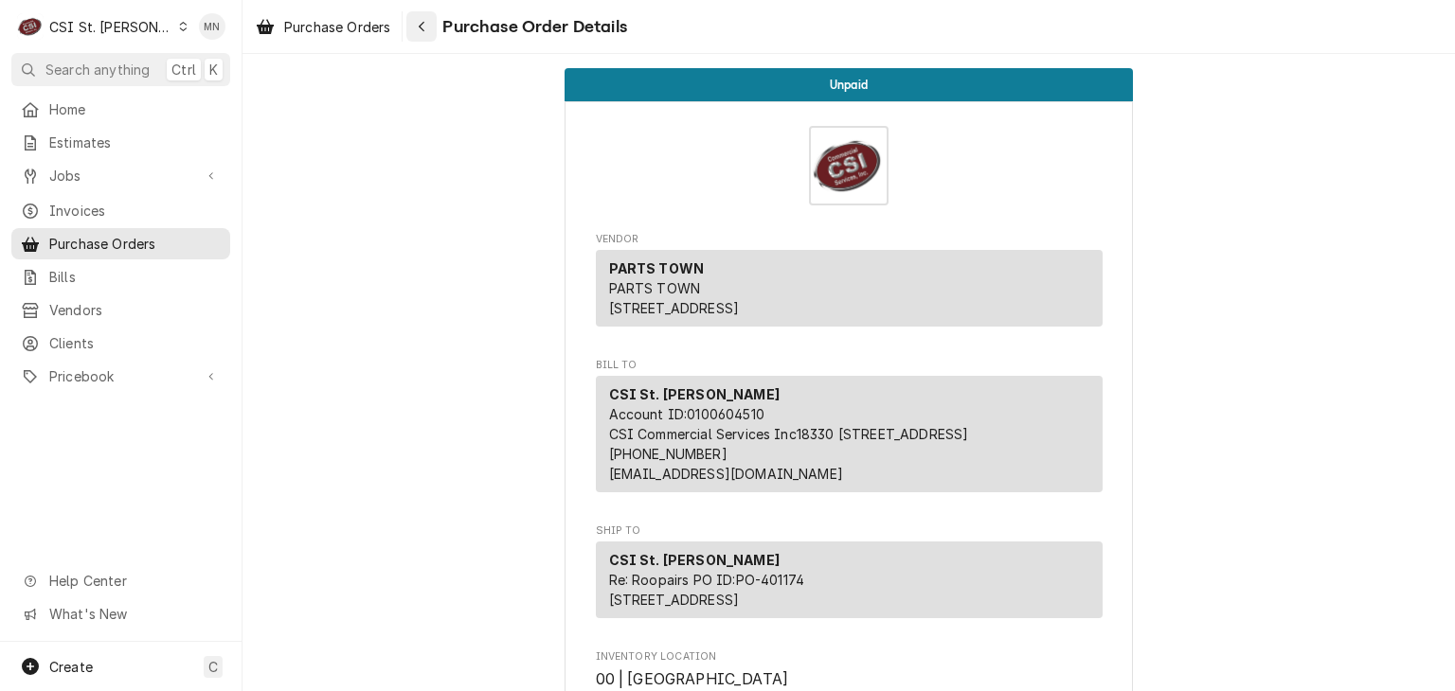
click at [431, 28] on div "Navigate back" at bounding box center [421, 26] width 19 height 19
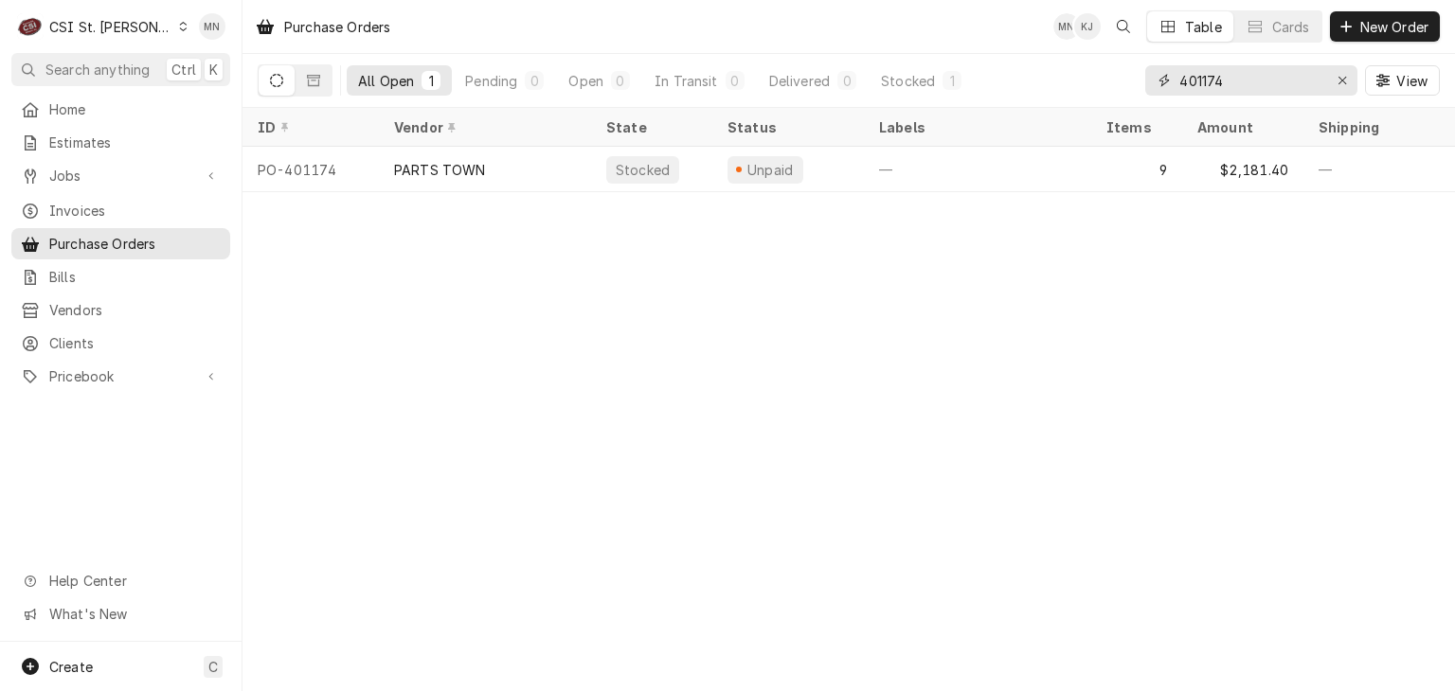
drag, startPoint x: 1264, startPoint y: 81, endPoint x: 1111, endPoint y: 64, distance: 154.4
click at [1116, 67] on div "All Open 1 Pending 0 Open 0 In Transit 0 Delivered 0 Stocked 1 401174 View" at bounding box center [849, 80] width 1182 height 53
type input "401004"
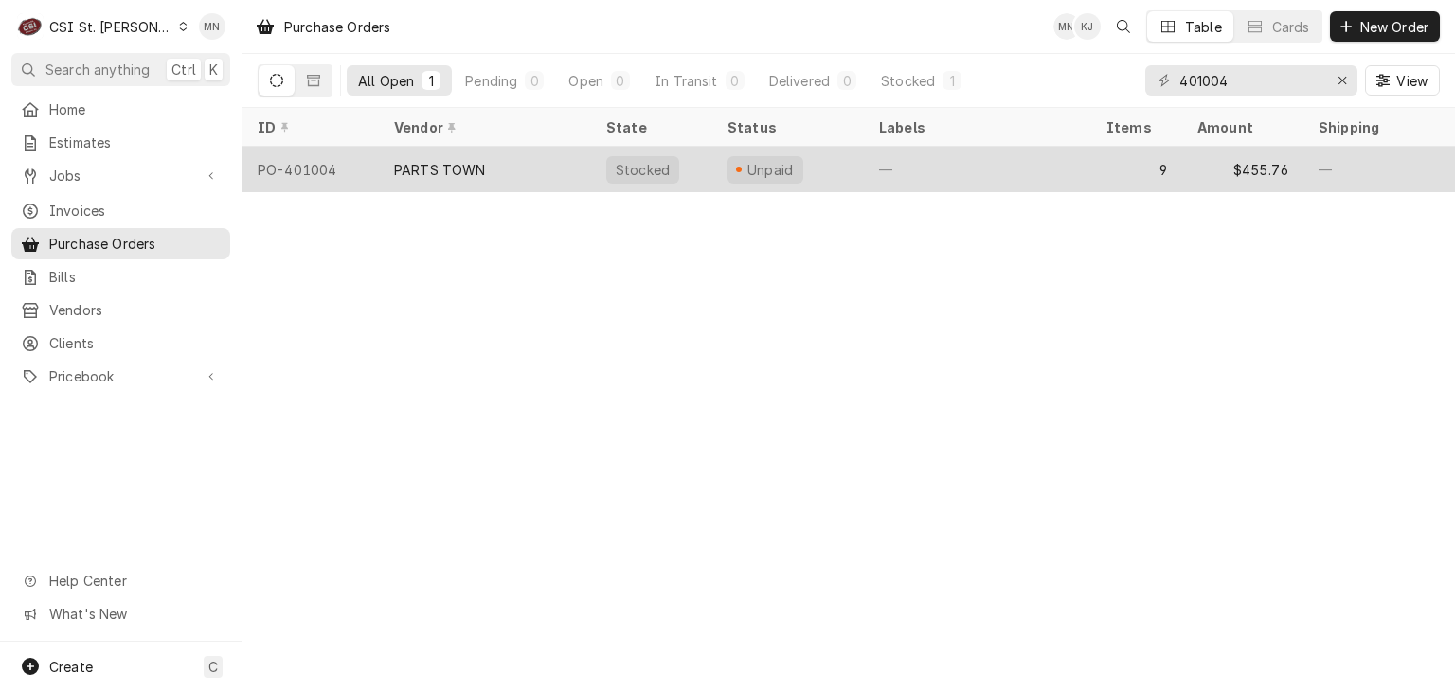
click at [478, 172] on div "PARTS TOWN" at bounding box center [440, 170] width 92 height 20
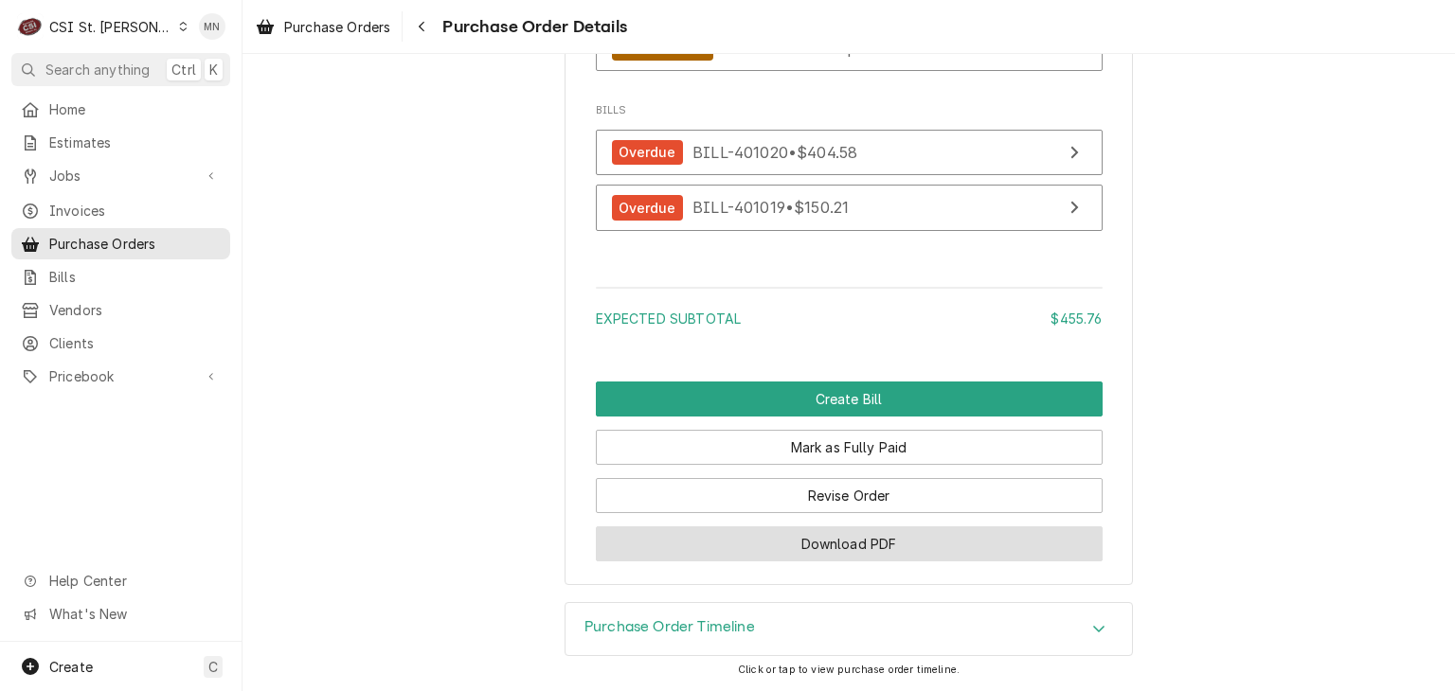
scroll to position [5132, 0]
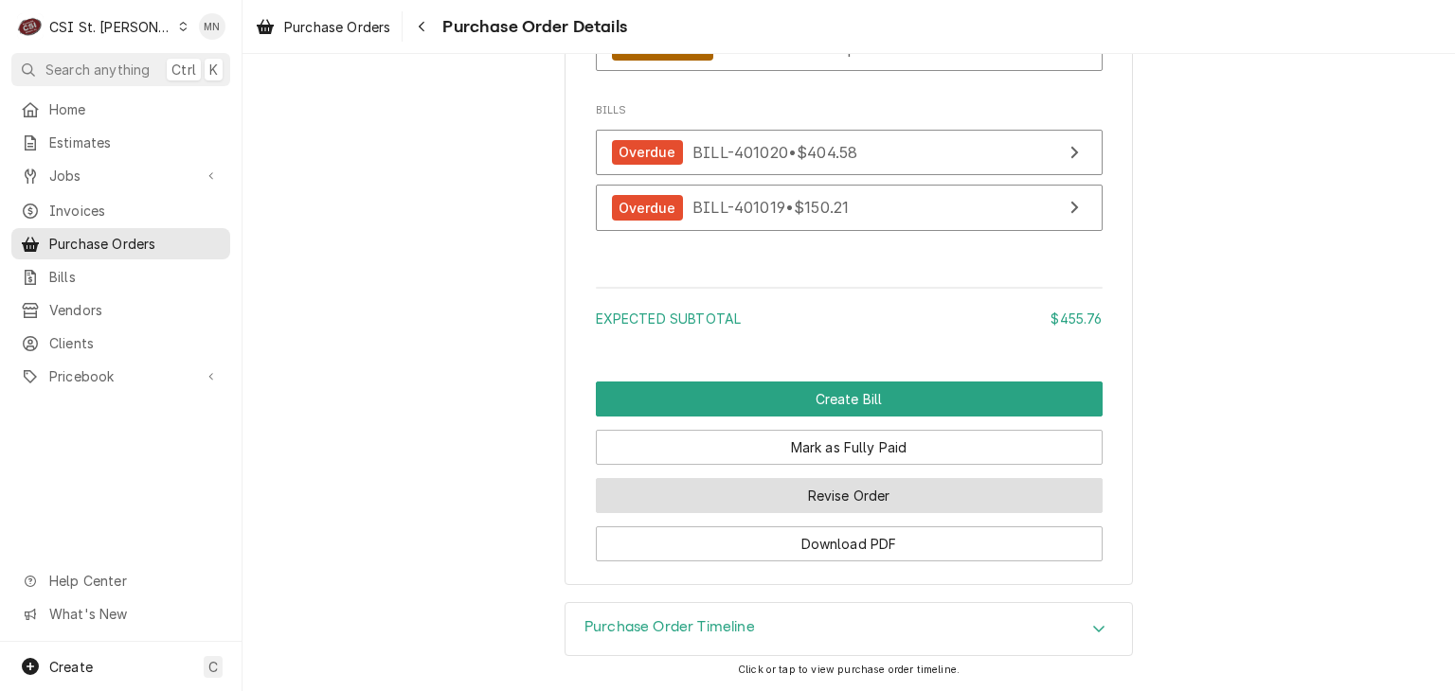
click at [851, 497] on button "Revise Order" at bounding box center [849, 495] width 507 height 35
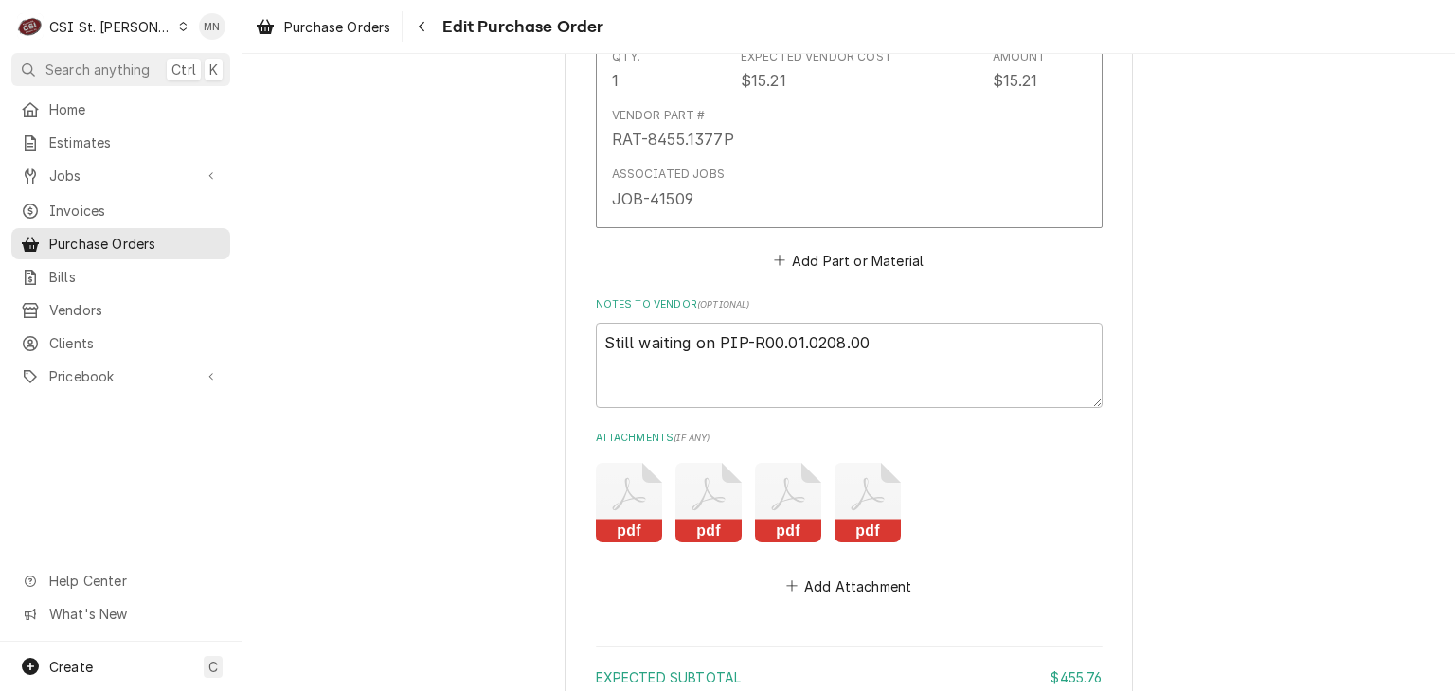
scroll to position [4735, 0]
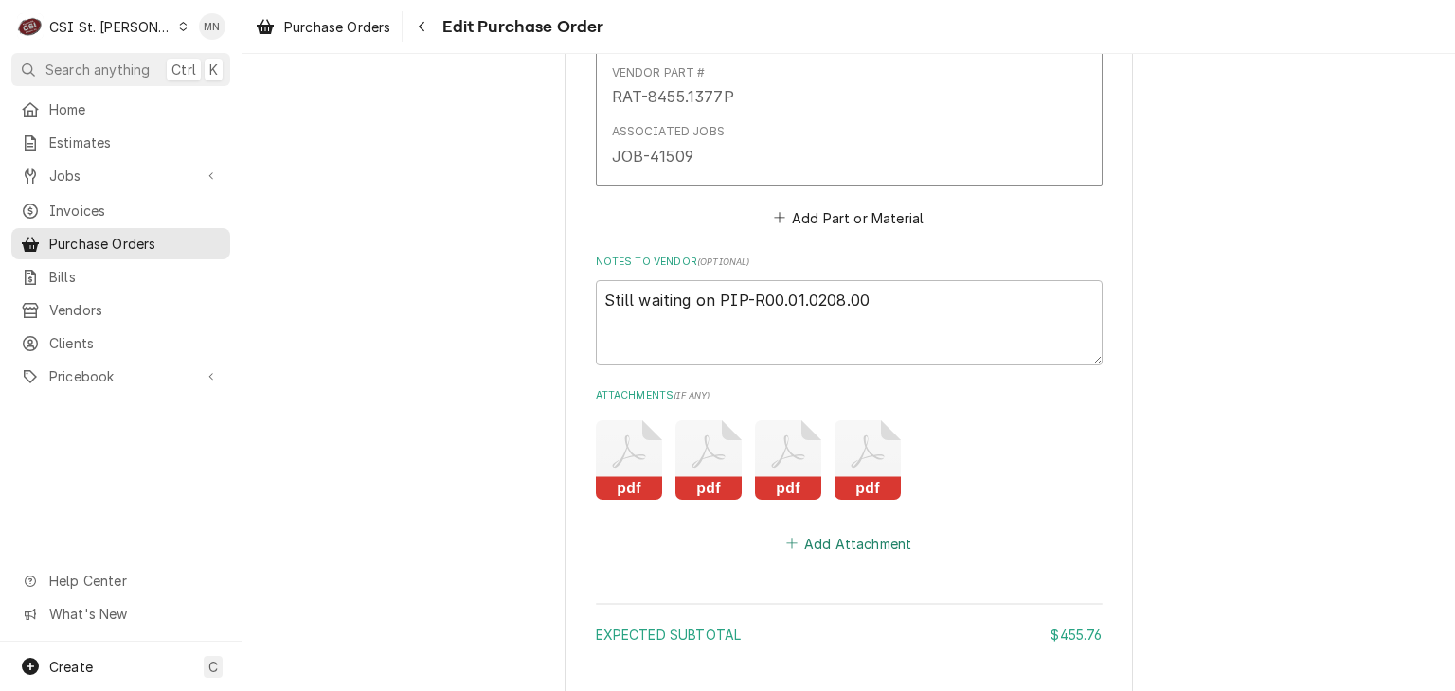
click at [837, 531] on button "Add Attachment" at bounding box center [848, 543] width 133 height 27
type textarea "x"
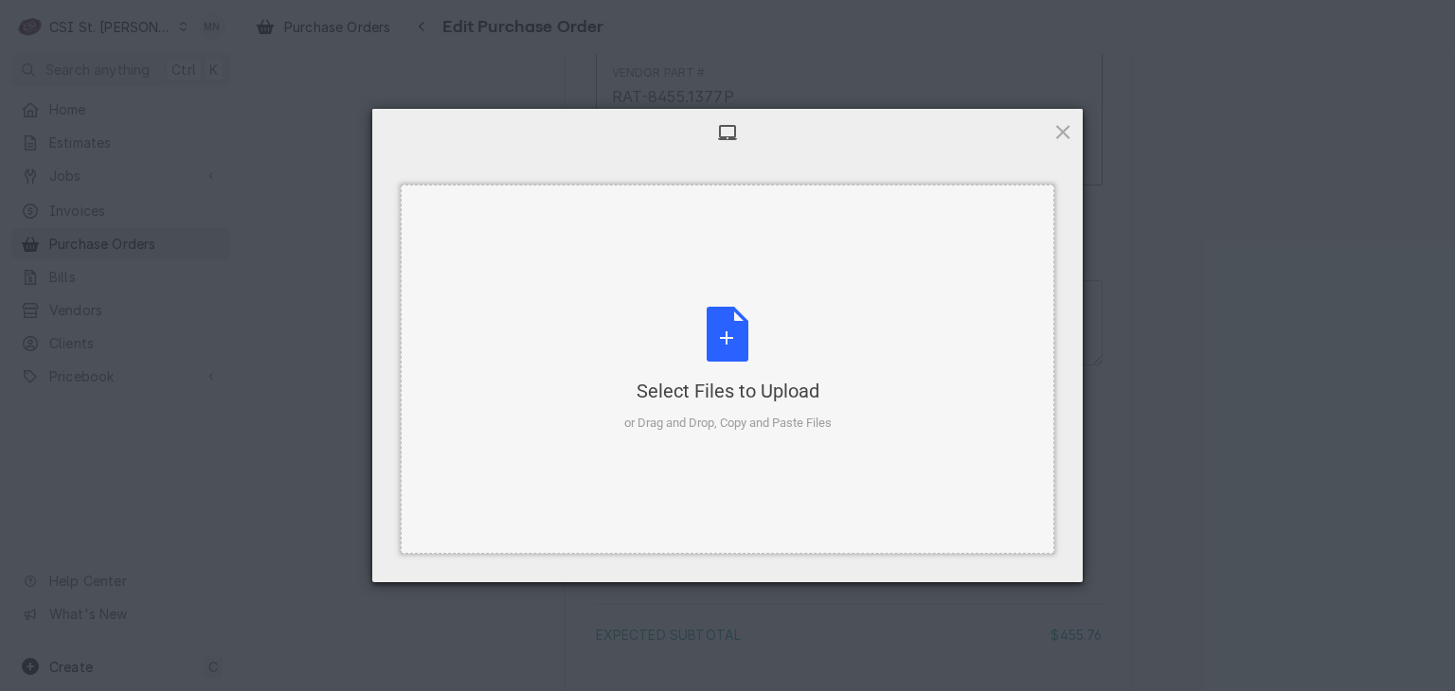
click at [742, 418] on div "or Drag and Drop, Copy and Paste Files" at bounding box center [727, 423] width 207 height 19
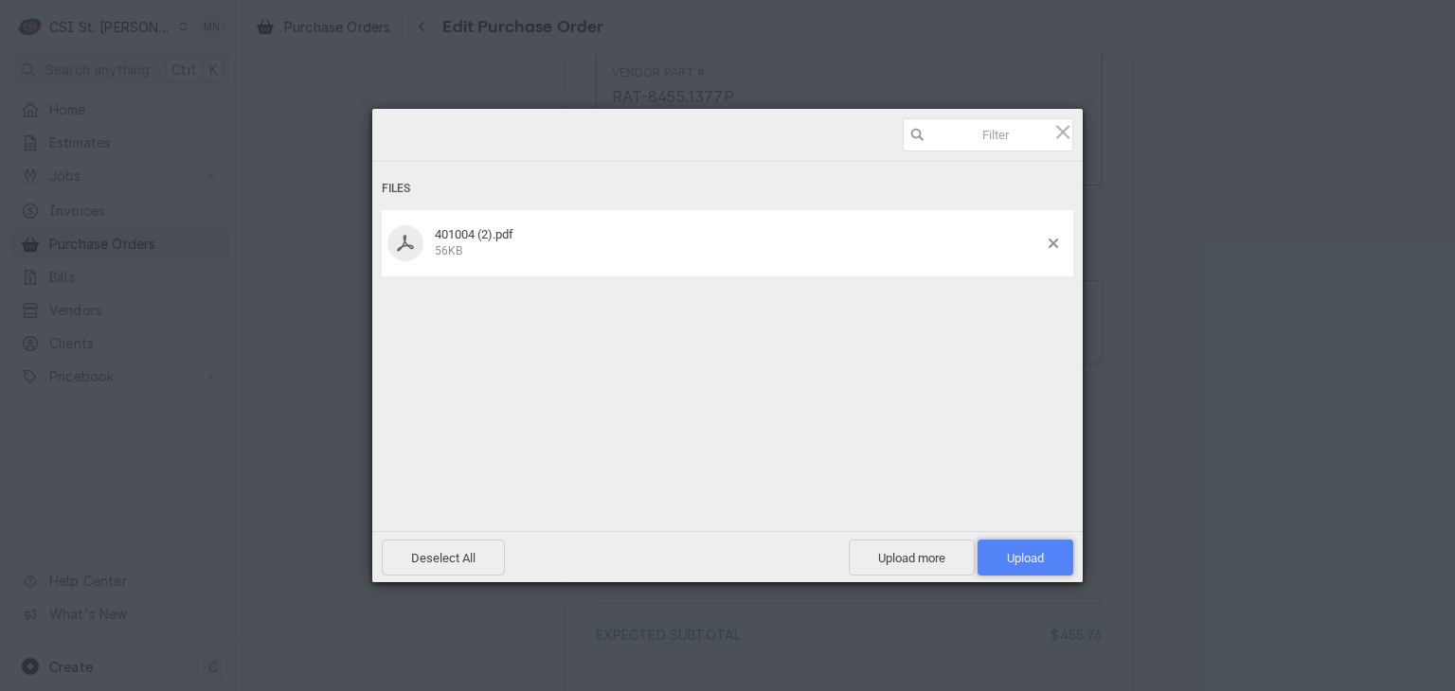
click at [1030, 558] on span "Upload 1" at bounding box center [1025, 558] width 37 height 14
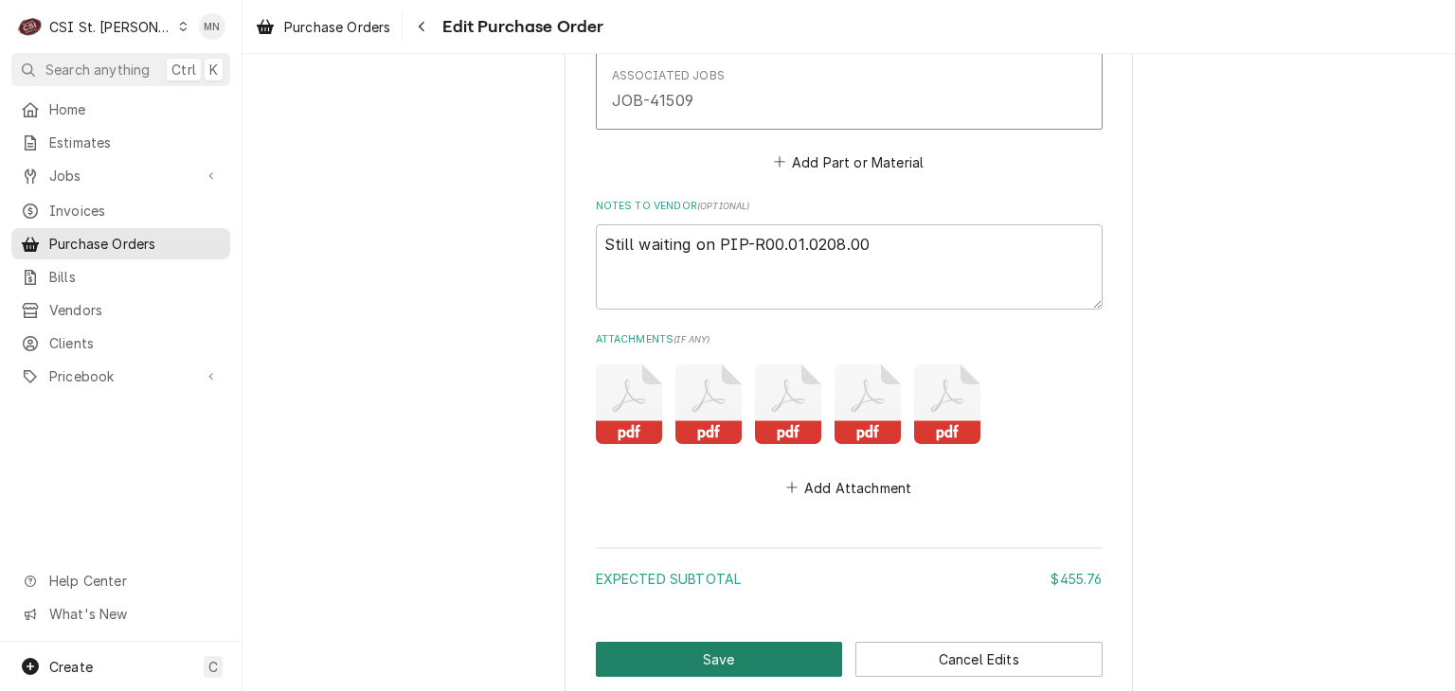
scroll to position [4899, 0]
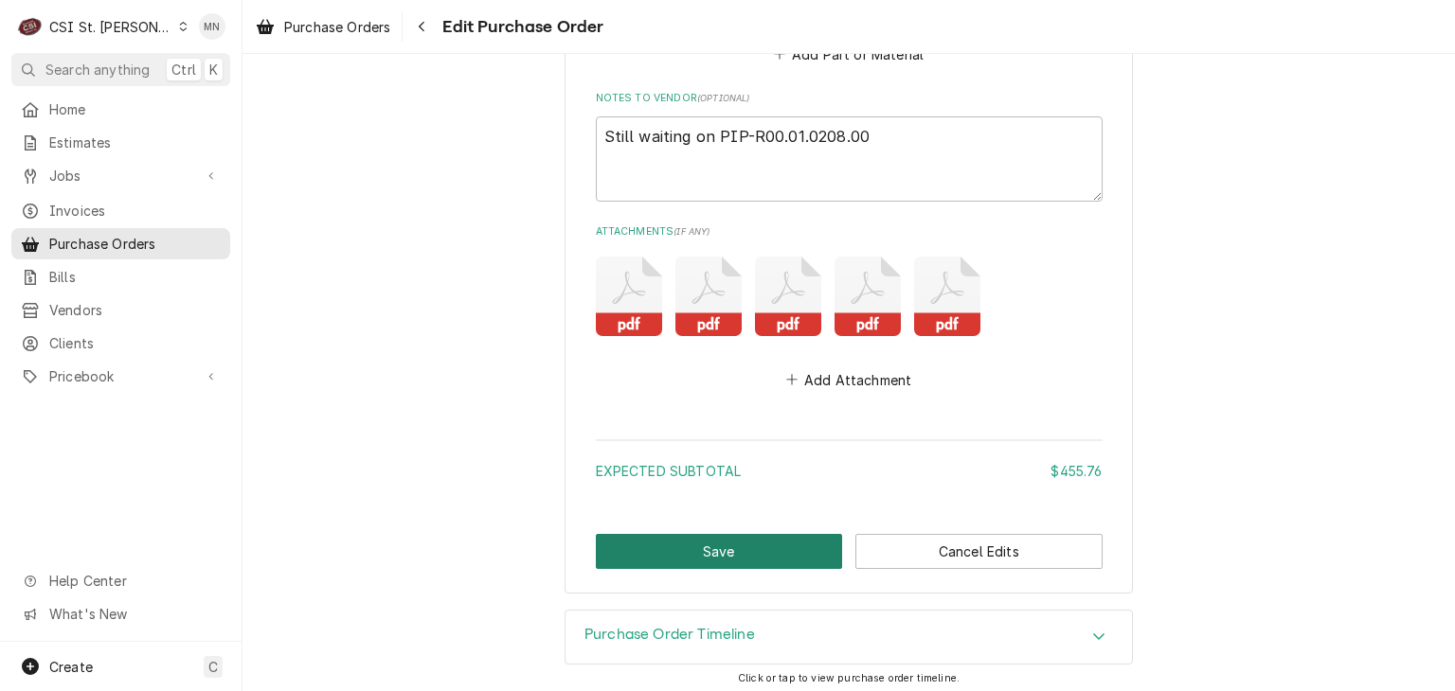
click at [668, 549] on button "Save" at bounding box center [719, 551] width 247 height 35
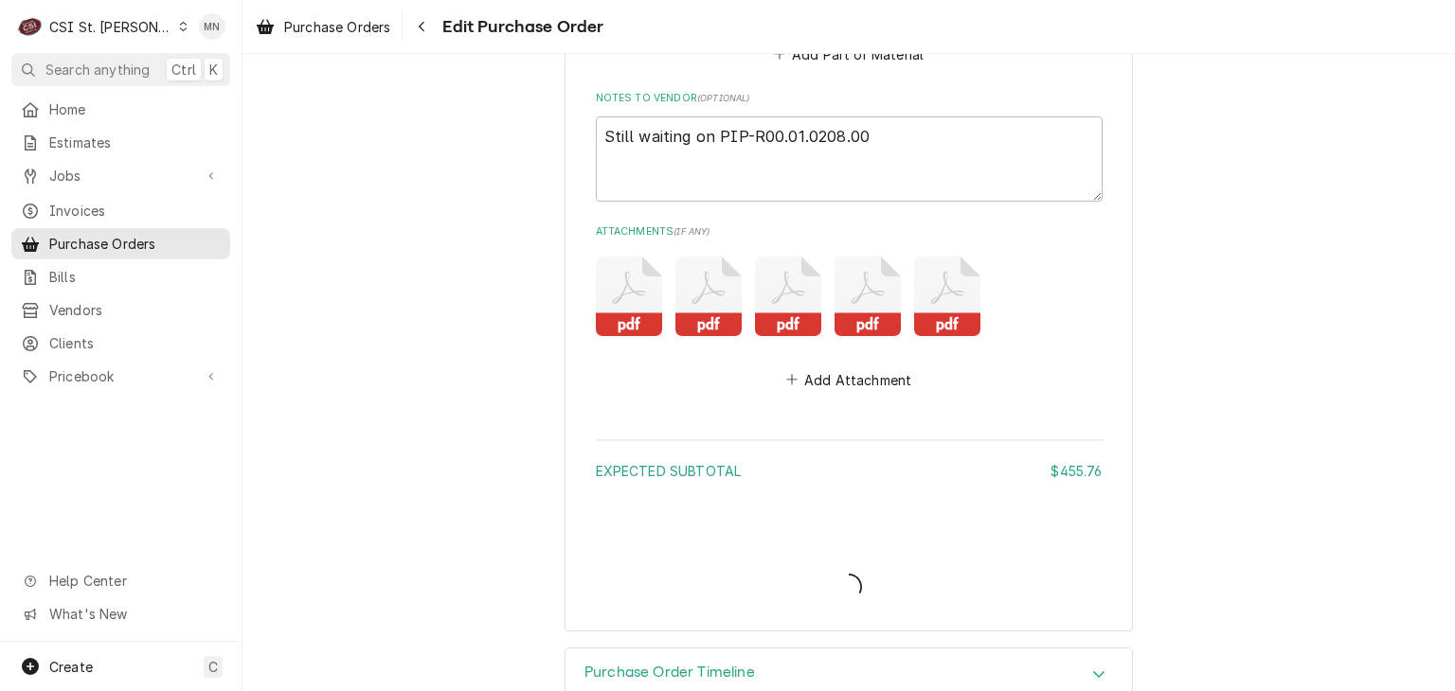
type textarea "x"
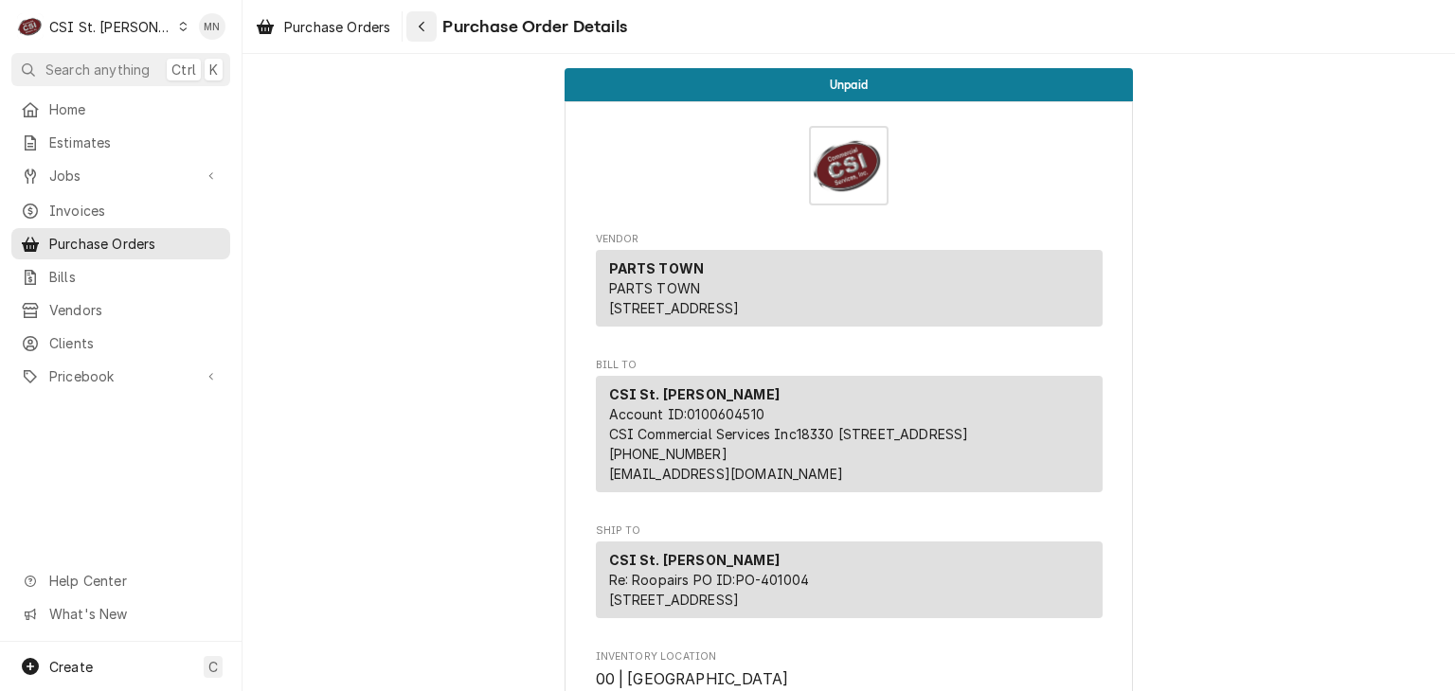
click at [431, 30] on div "Navigate back" at bounding box center [421, 26] width 19 height 19
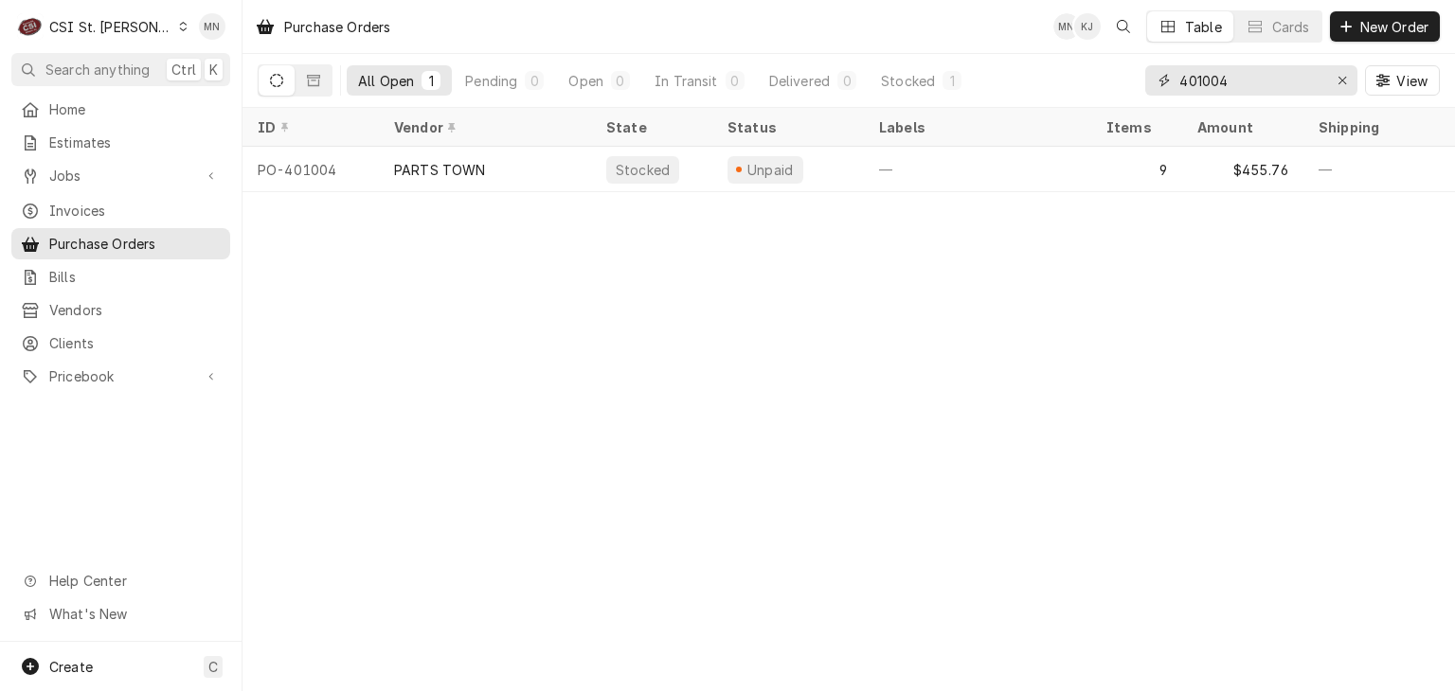
drag, startPoint x: 1240, startPoint y: 76, endPoint x: 1080, endPoint y: 69, distance: 159.2
click at [1083, 69] on div "All Open 1 Pending 0 Open 0 In Transit 0 Delivered 0 Stocked 1 401004 View" at bounding box center [849, 80] width 1182 height 53
type input "401201"
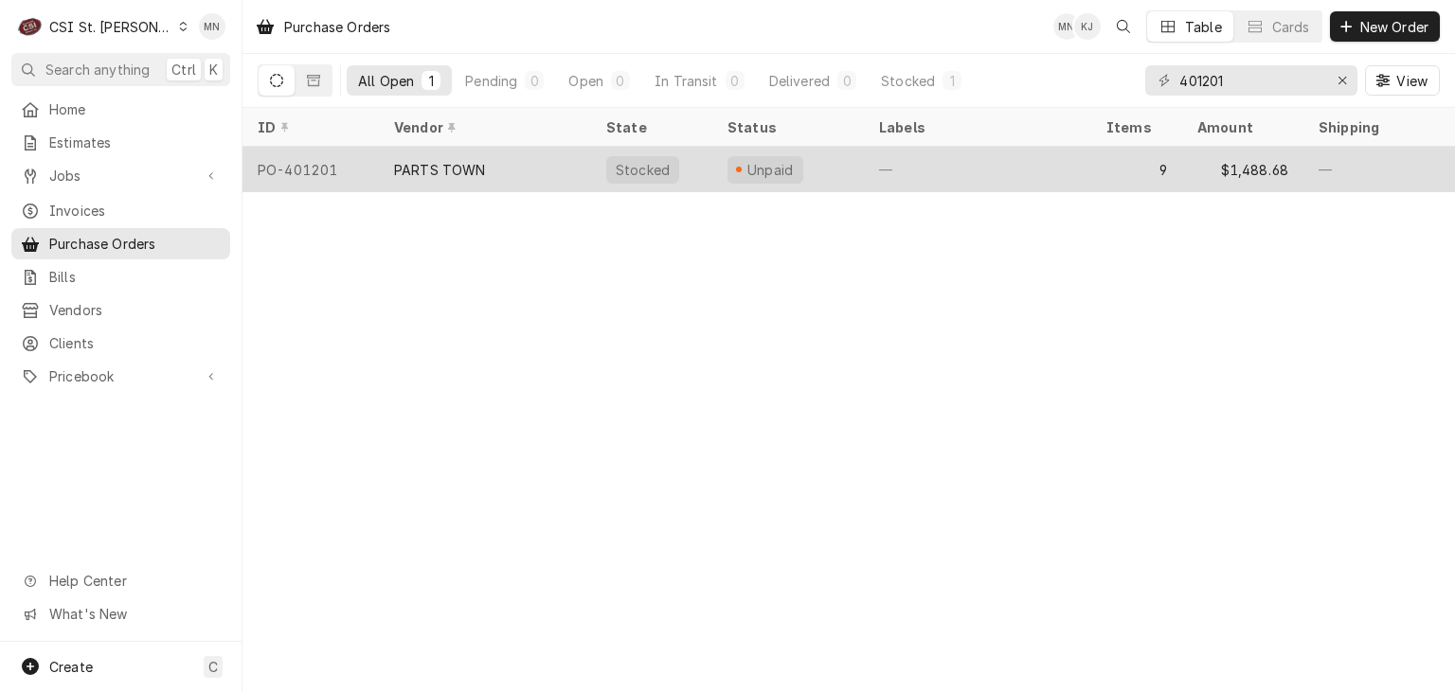
click at [522, 170] on div "PARTS TOWN" at bounding box center [485, 169] width 212 height 45
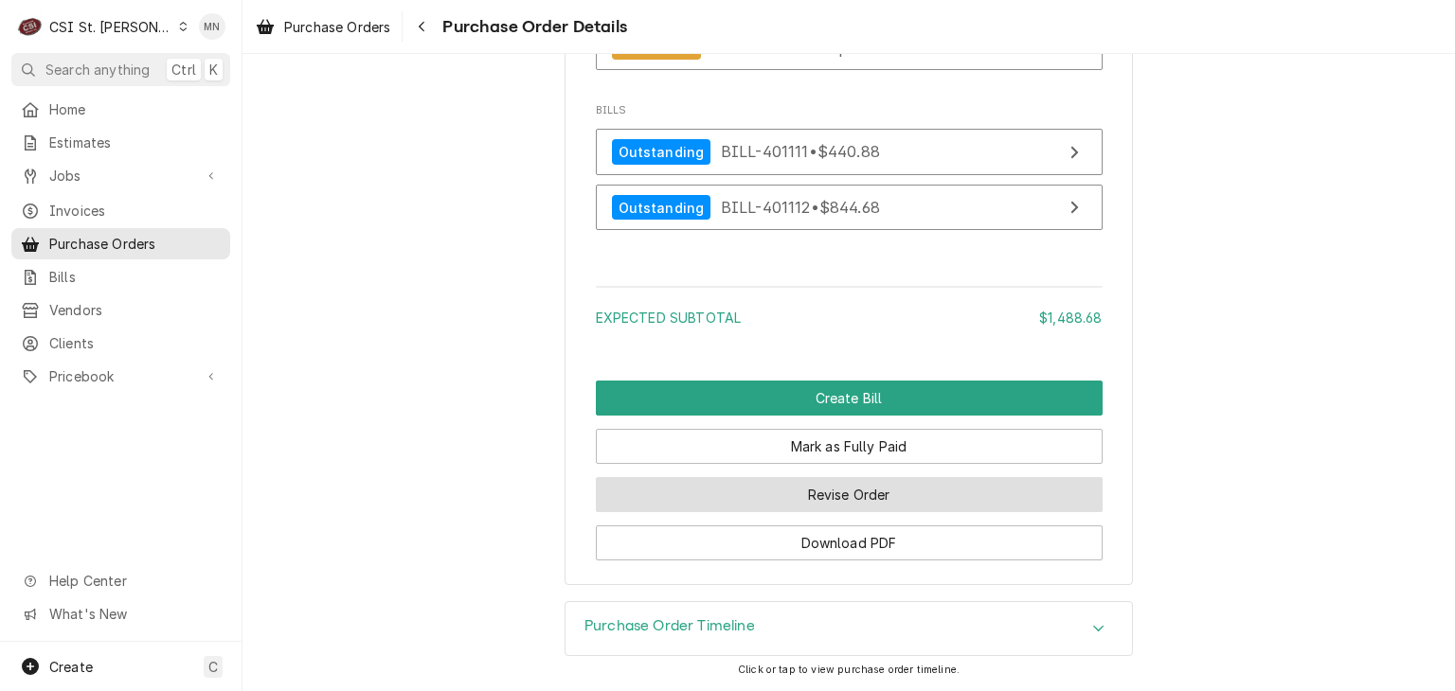
scroll to position [5434, 0]
click at [810, 491] on button "Revise Order" at bounding box center [849, 494] width 507 height 35
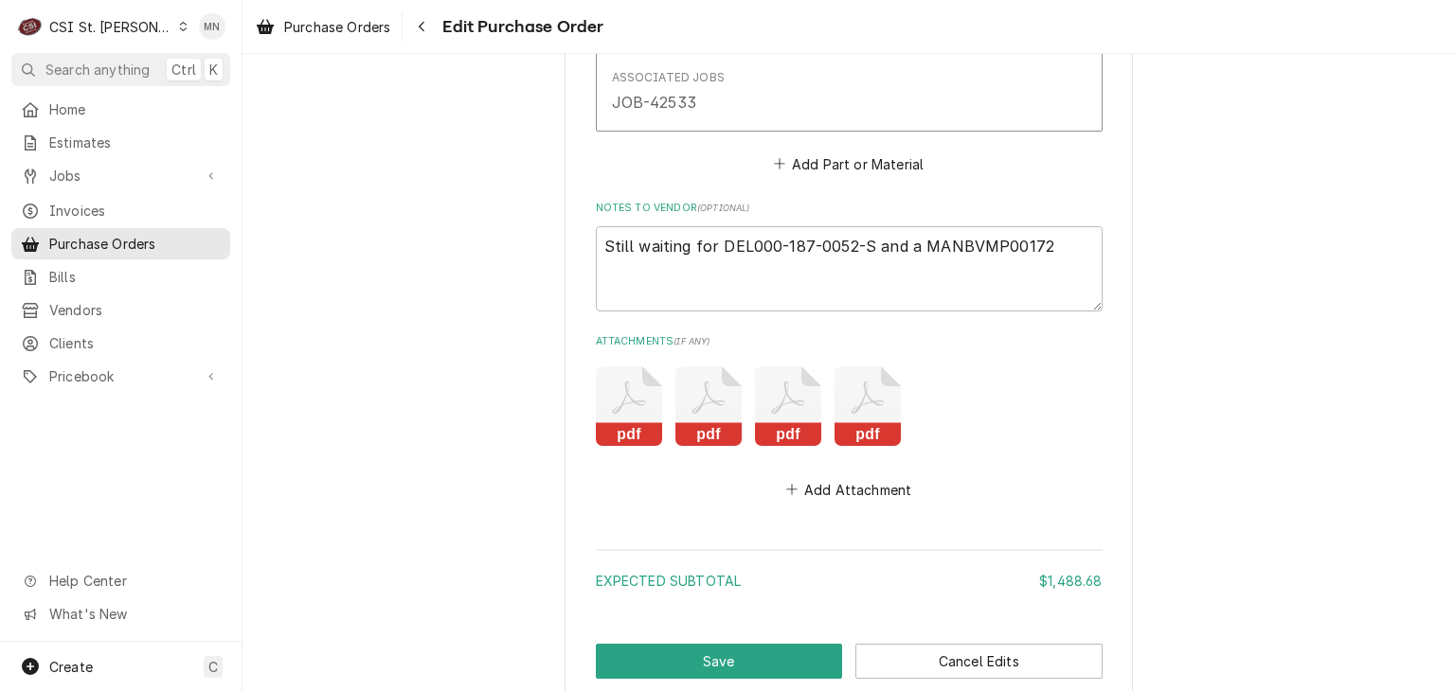
scroll to position [4924, 0]
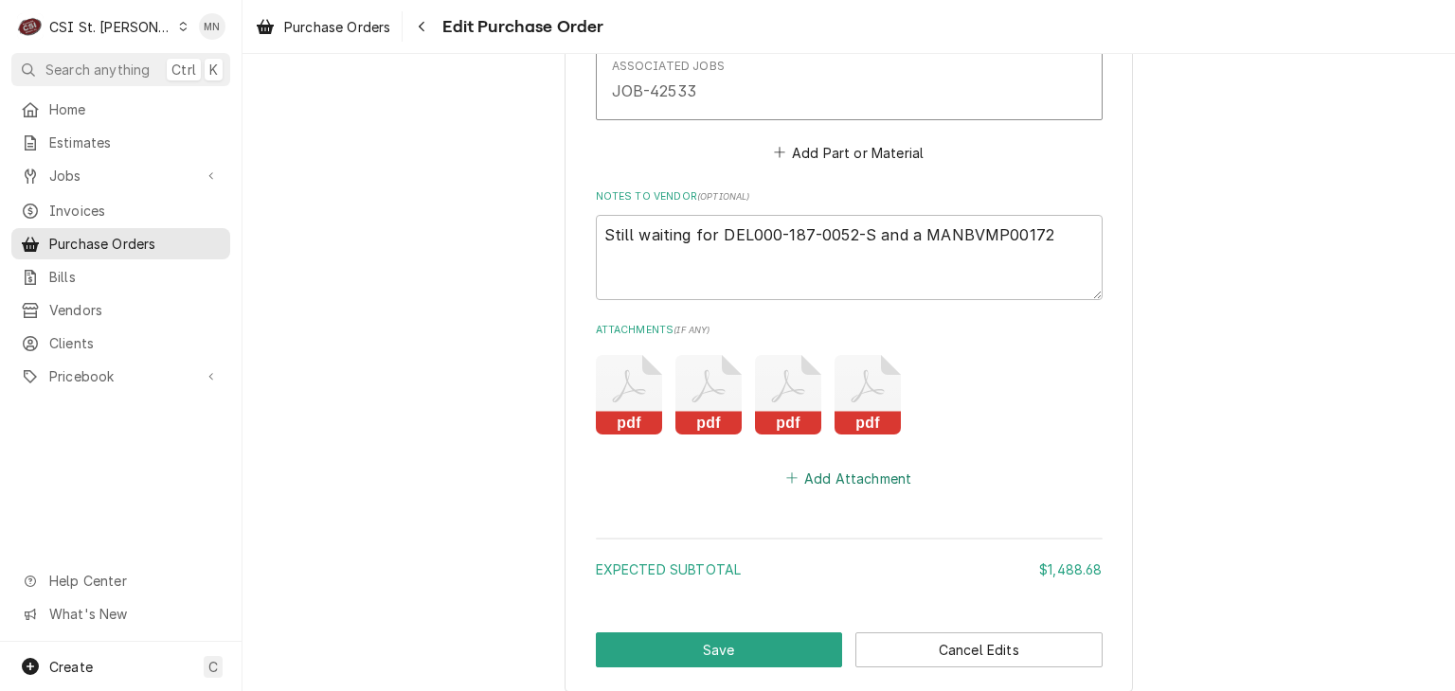
click at [841, 475] on button "Add Attachment" at bounding box center [848, 478] width 133 height 27
type textarea "x"
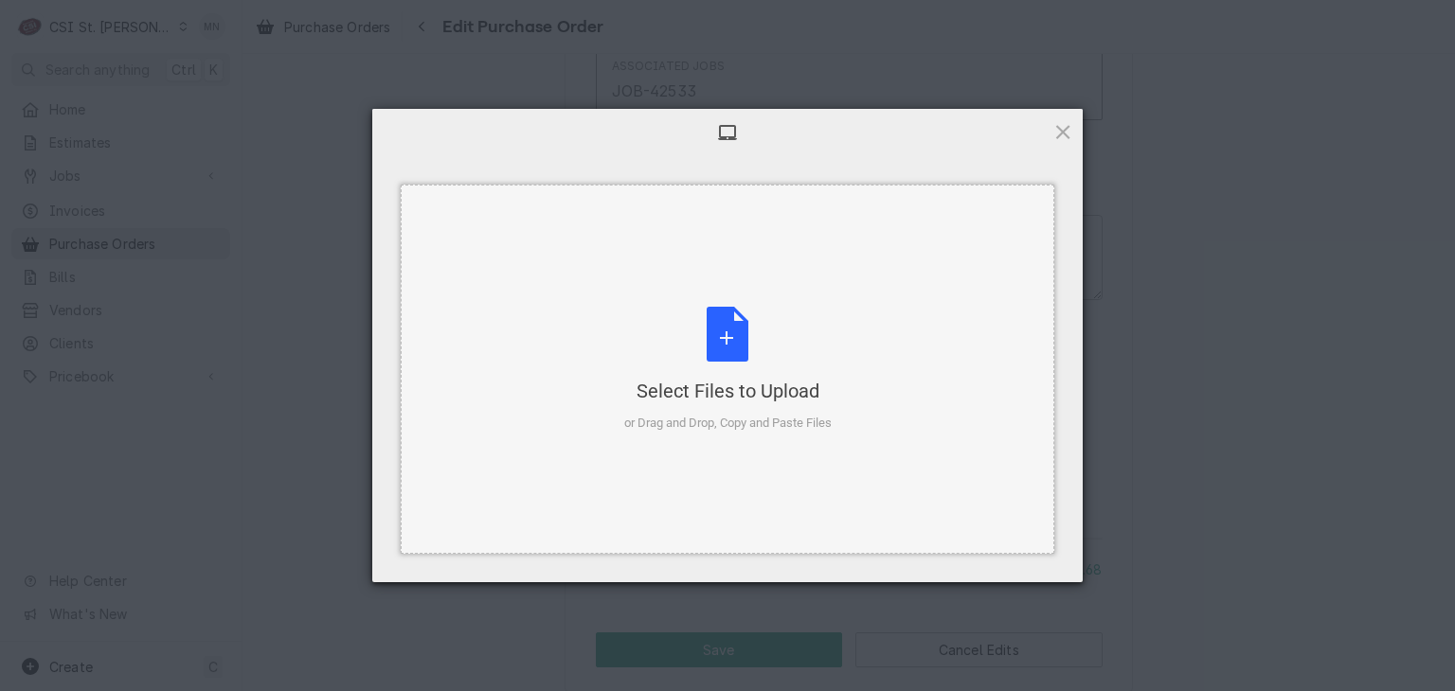
click at [755, 372] on div "Select Files to Upload or Drag and Drop, Copy and Paste Files" at bounding box center [727, 370] width 207 height 126
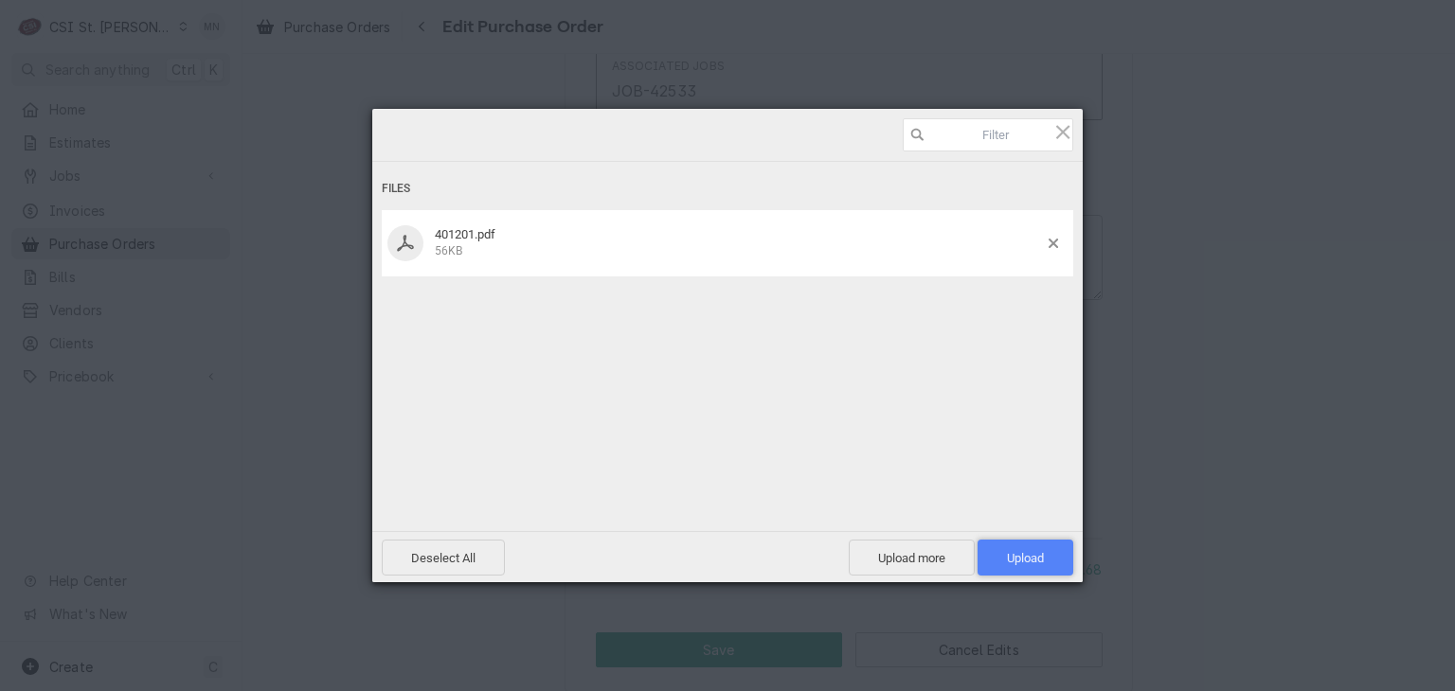
click at [1036, 546] on span "Upload 1" at bounding box center [1025, 558] width 96 height 36
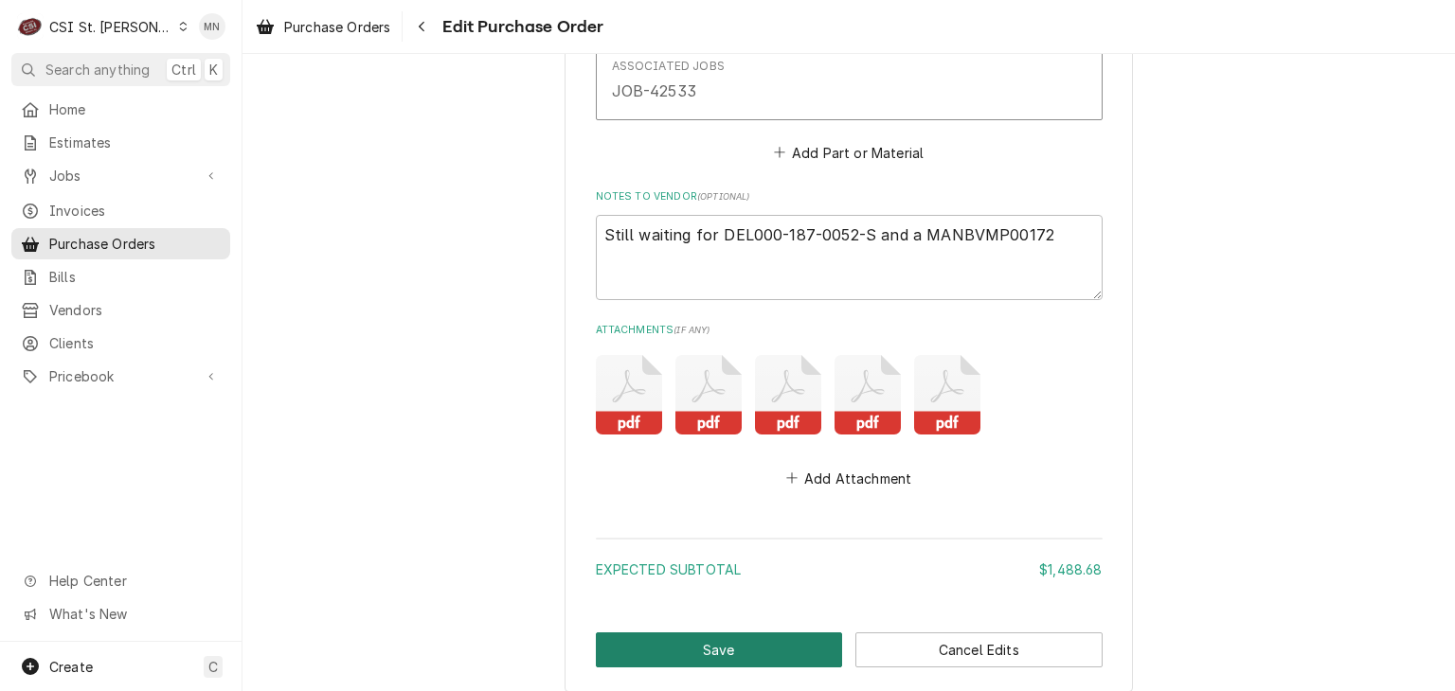
click at [667, 649] on button "Save" at bounding box center [719, 650] width 247 height 35
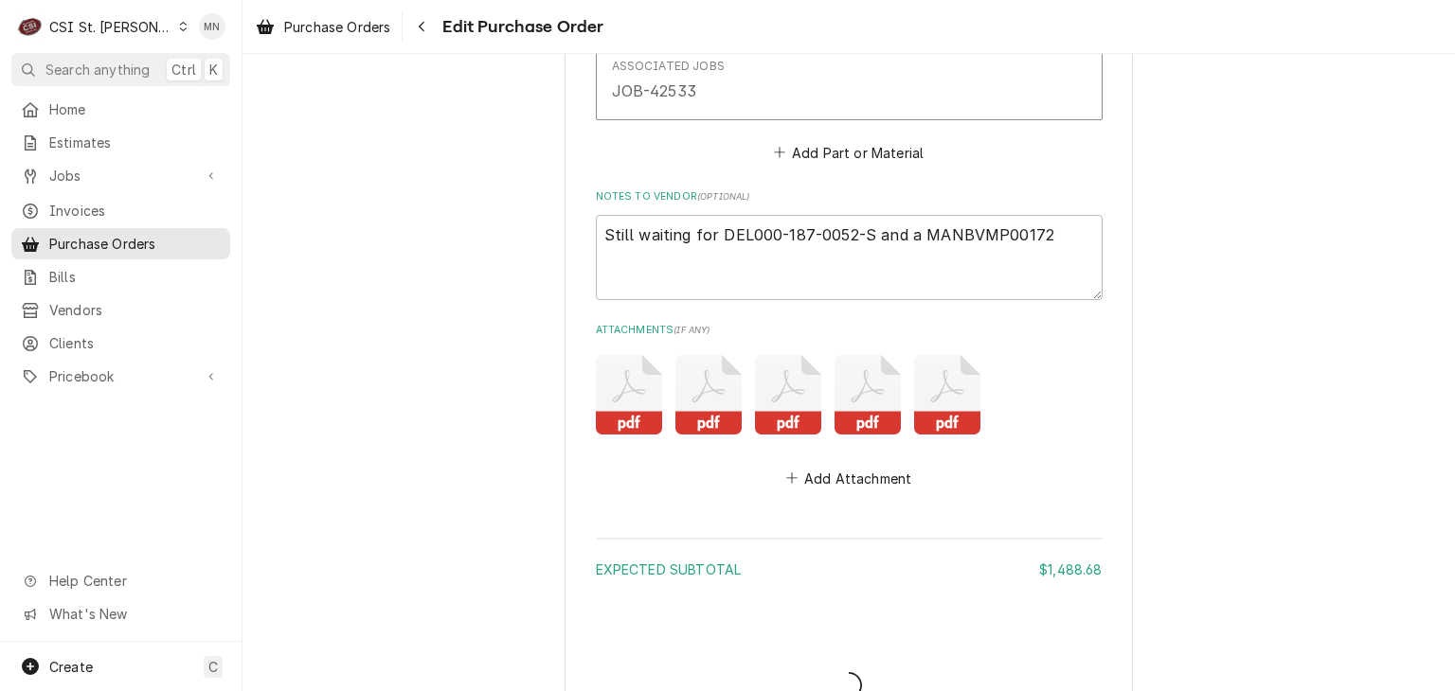
type textarea "x"
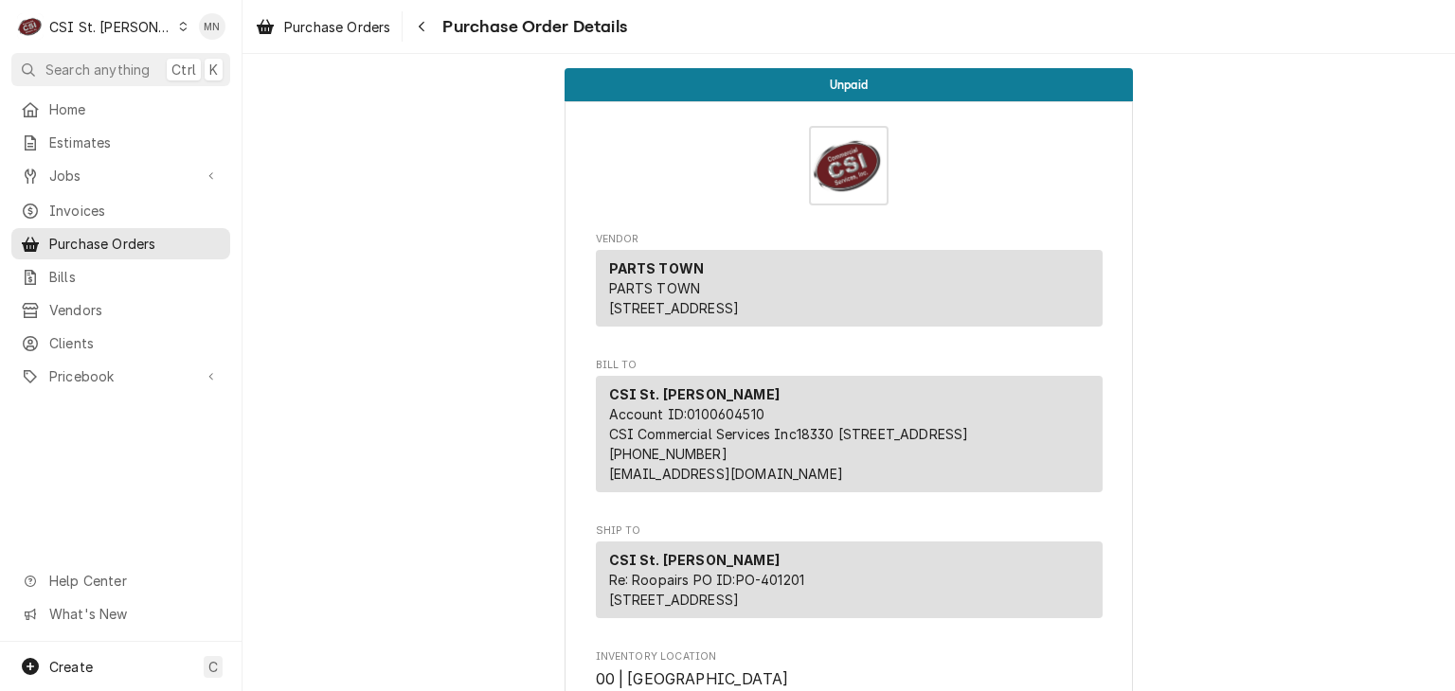
click at [109, 24] on div "CSI St. [PERSON_NAME]" at bounding box center [110, 27] width 123 height 20
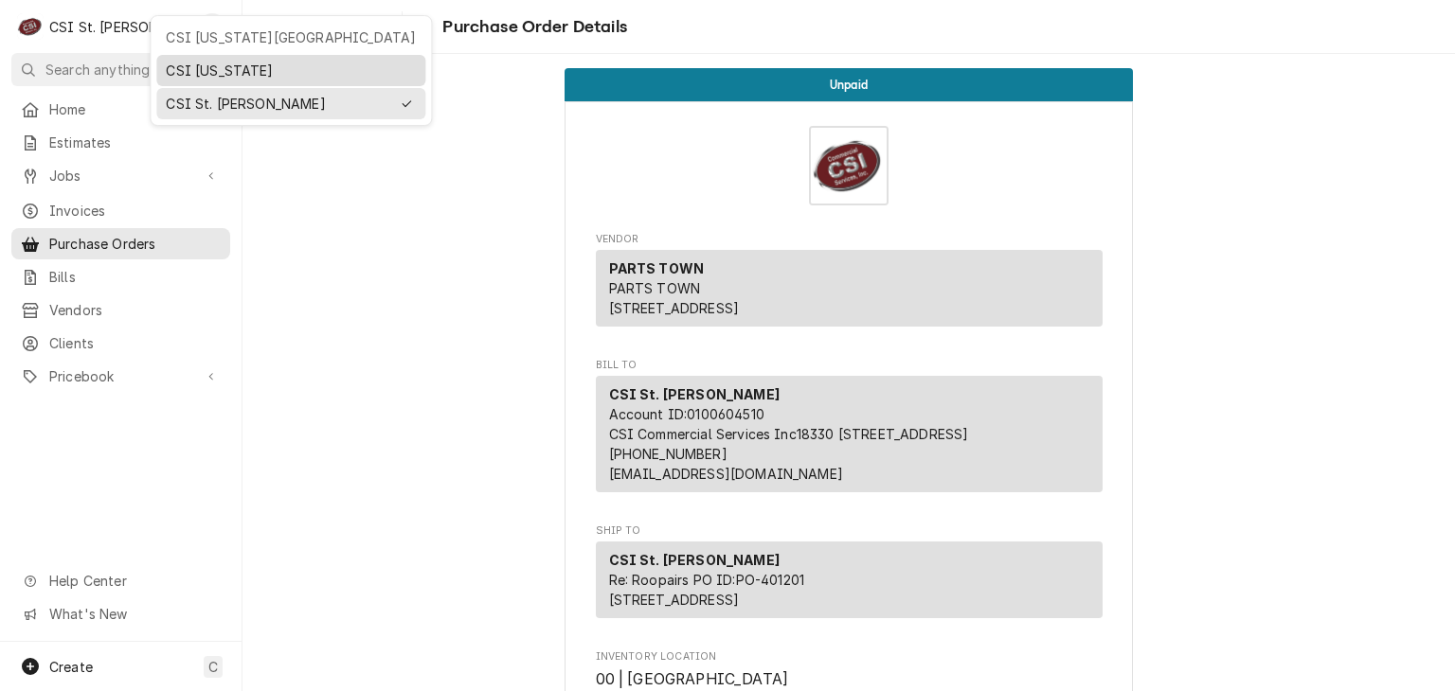
click at [174, 59] on div "CSI [US_STATE]" at bounding box center [290, 71] width 261 height 24
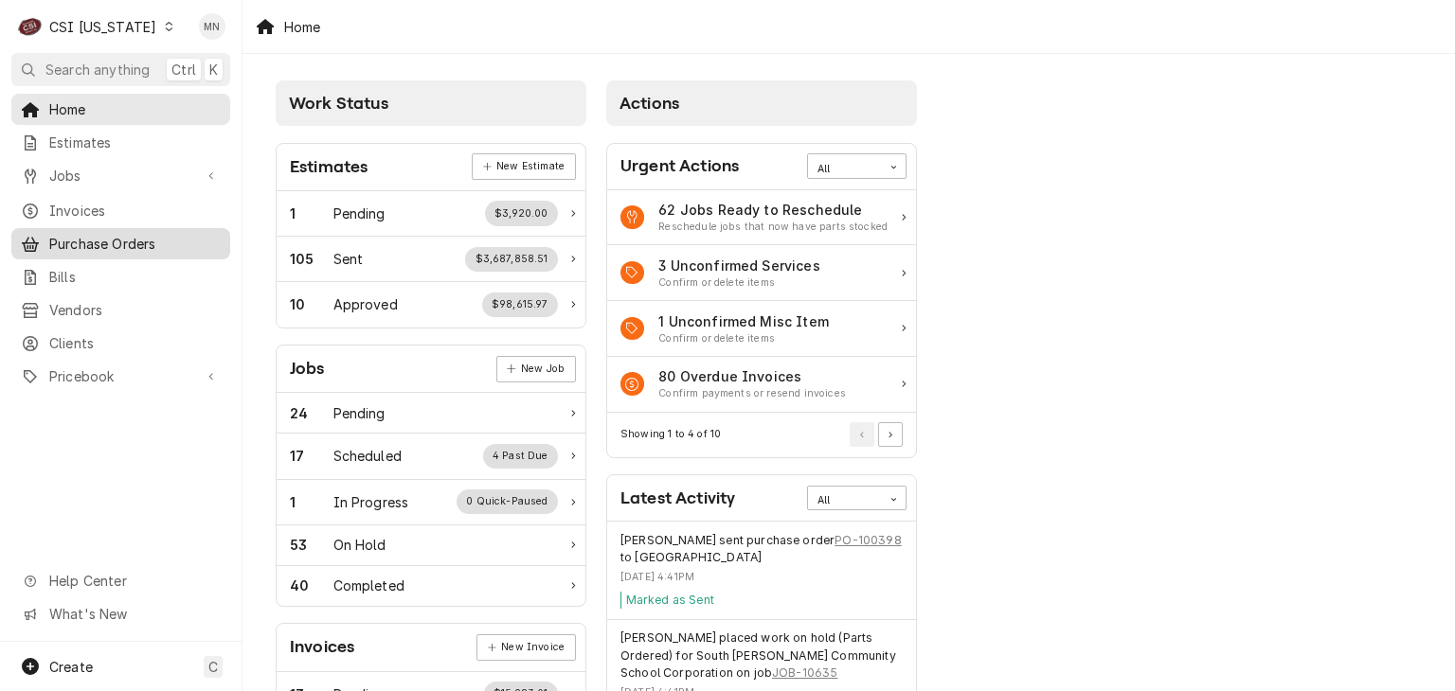
click at [87, 240] on span "Purchase Orders" at bounding box center [134, 244] width 171 height 20
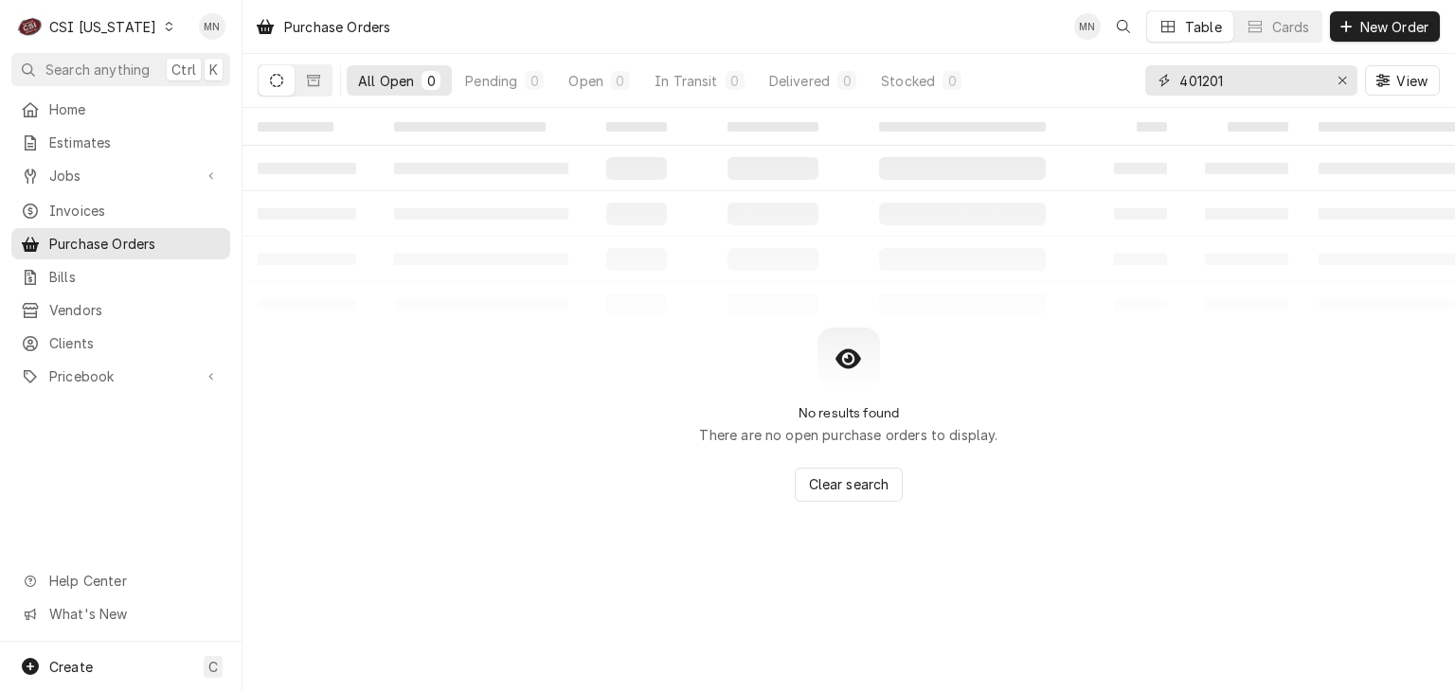
drag, startPoint x: 1292, startPoint y: 69, endPoint x: 1148, endPoint y: 65, distance: 144.0
click at [1150, 65] on div "401201" at bounding box center [1251, 80] width 212 height 30
type input "100396"
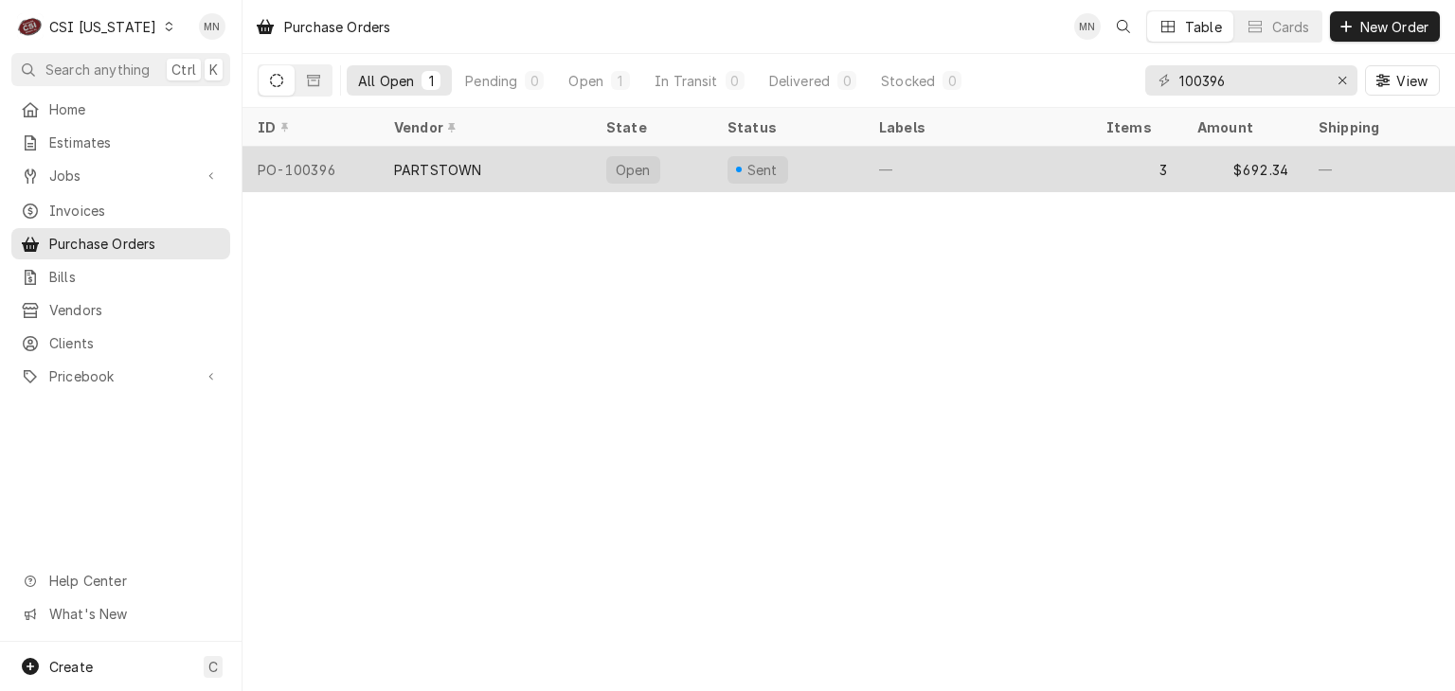
click at [474, 174] on div "PARTSTOWN" at bounding box center [437, 170] width 87 height 20
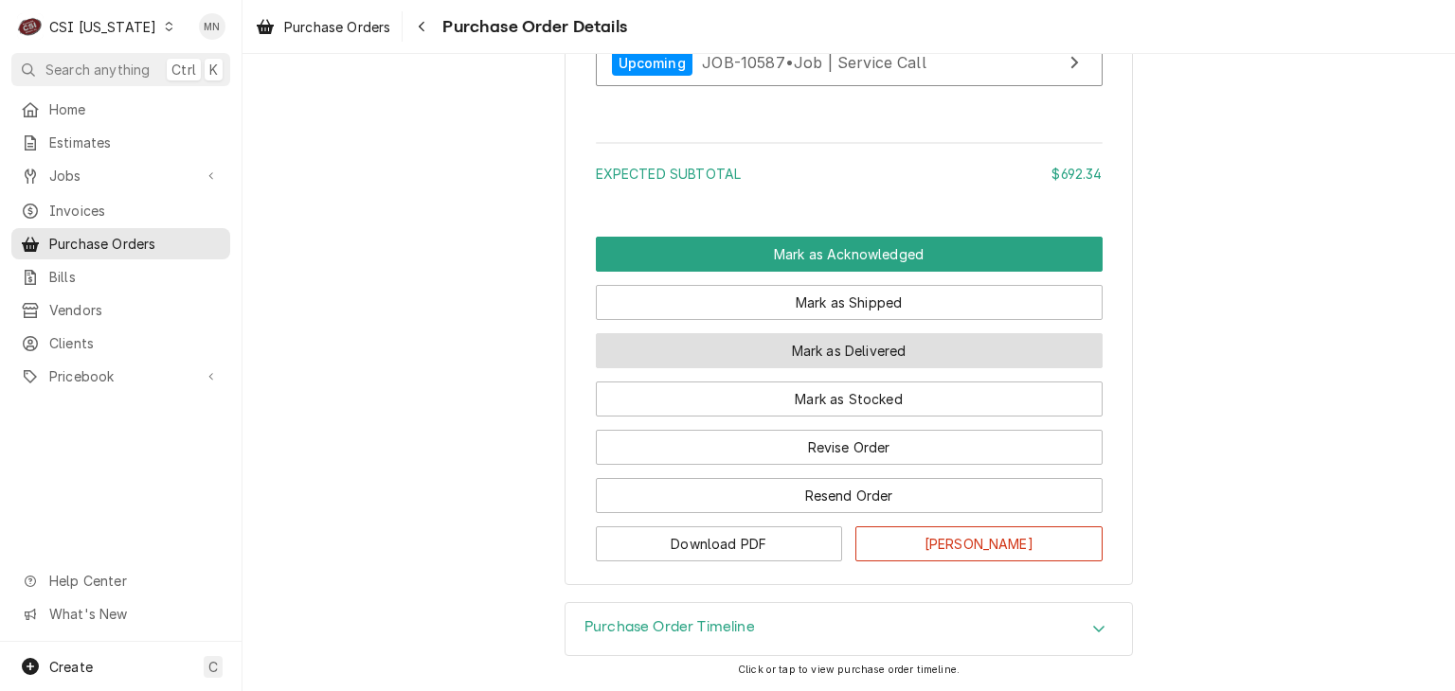
scroll to position [2322, 0]
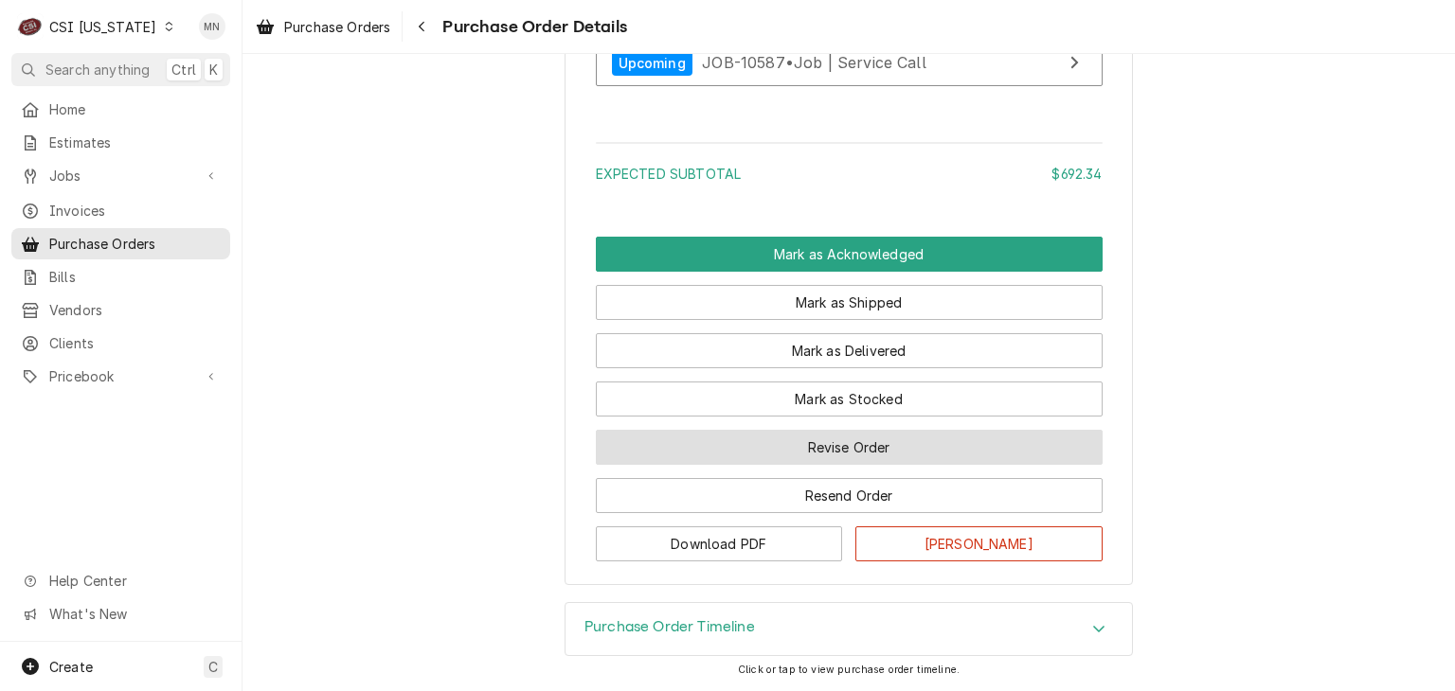
click at [869, 459] on button "Revise Order" at bounding box center [849, 447] width 507 height 35
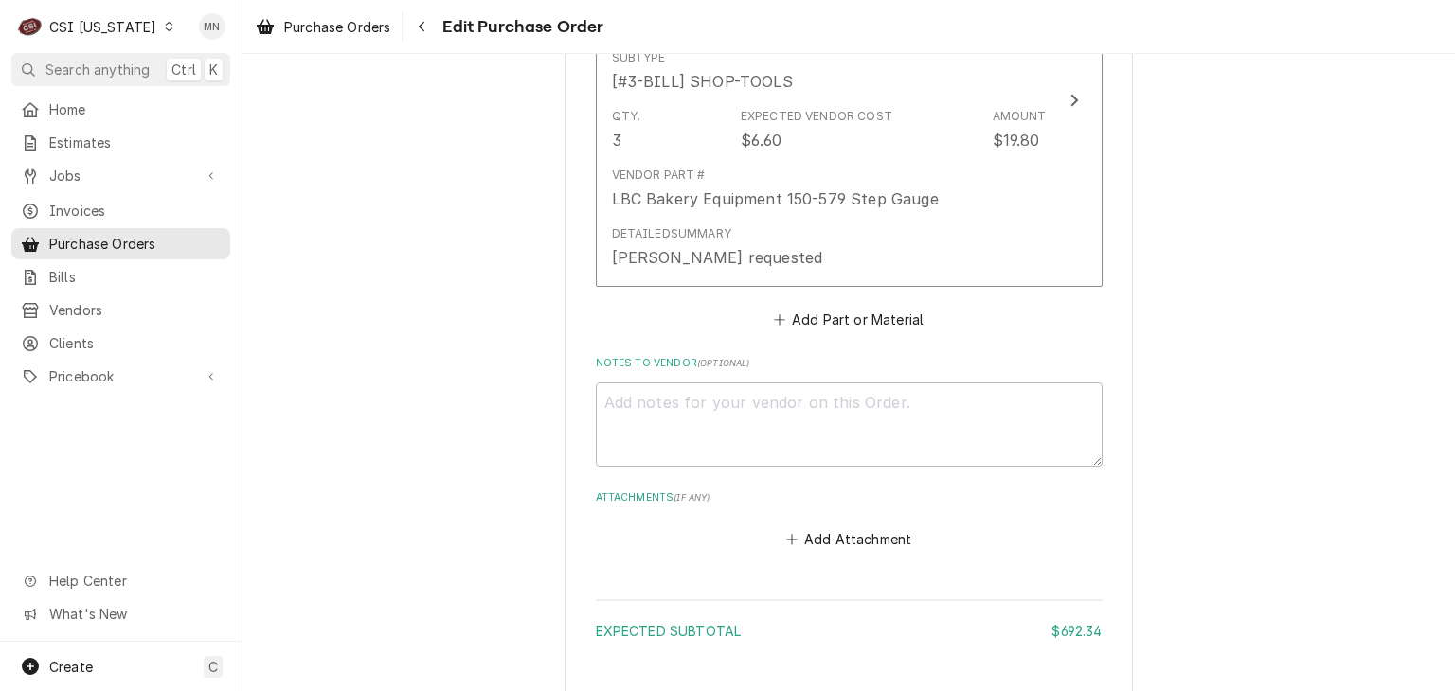
scroll to position [1972, 0]
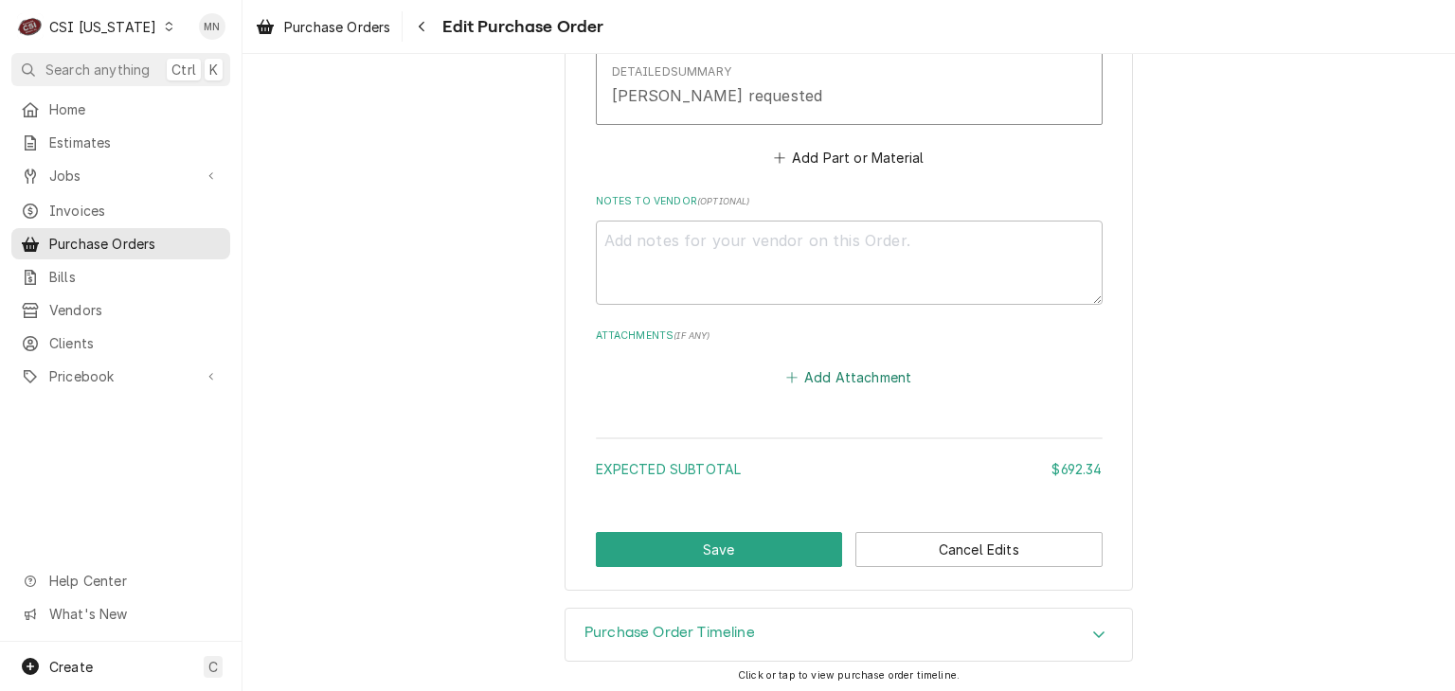
click at [845, 373] on button "Add Attachment" at bounding box center [848, 378] width 133 height 27
type textarea "x"
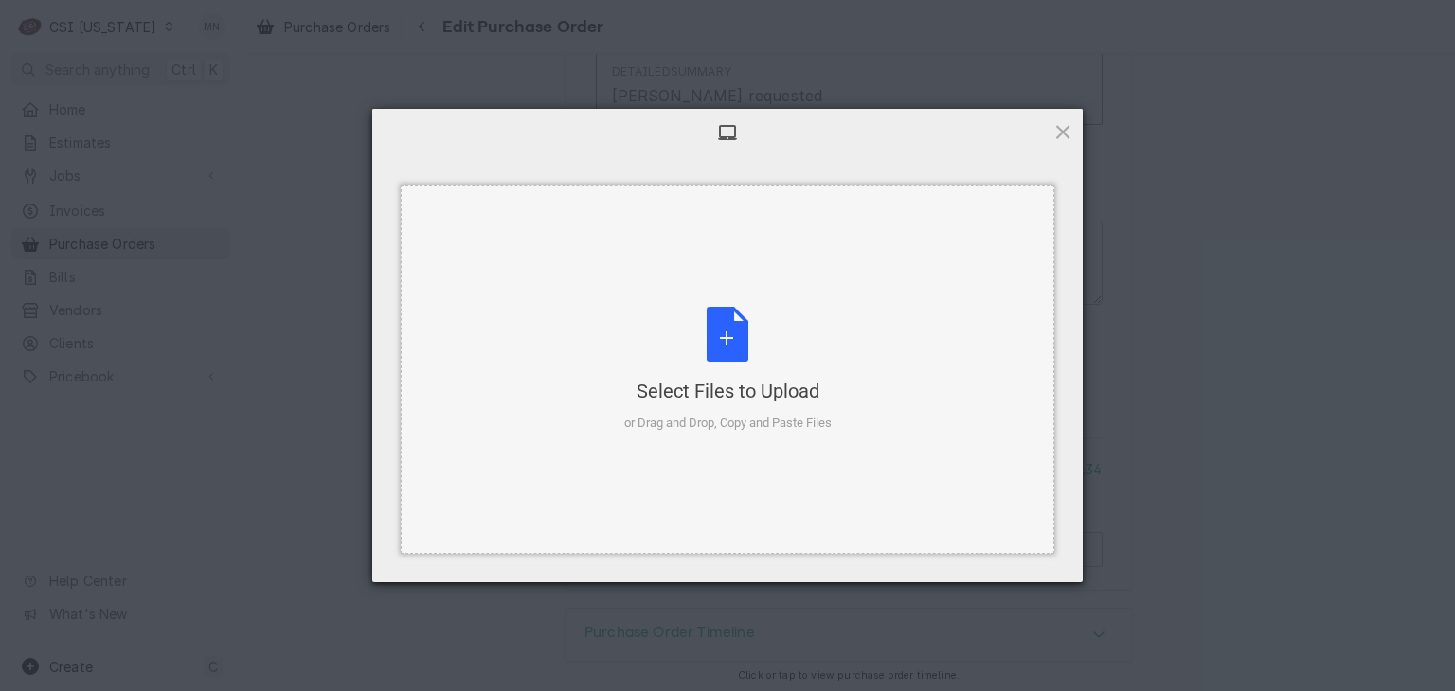
click at [719, 347] on div "Select Files to Upload or Drag and Drop, Copy and Paste Files" at bounding box center [727, 370] width 207 height 126
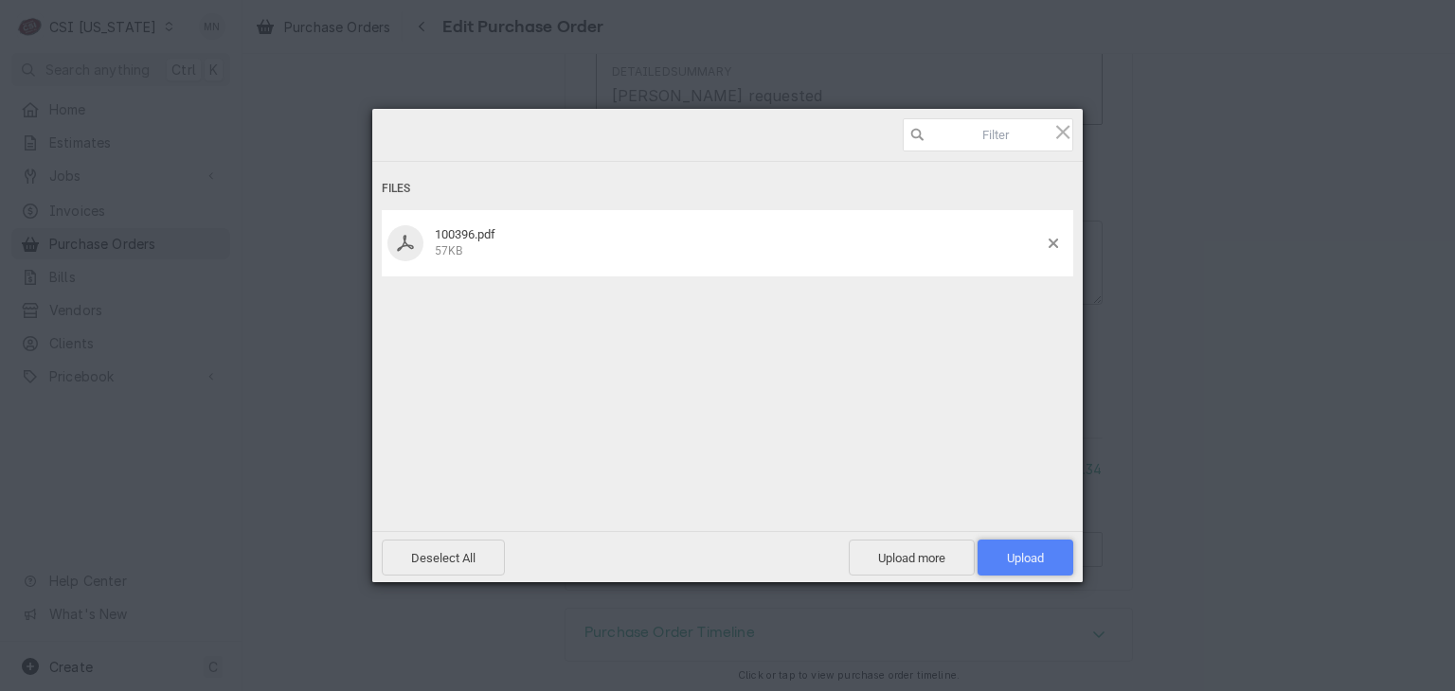
click at [1044, 556] on span "Upload 1" at bounding box center [1025, 558] width 96 height 36
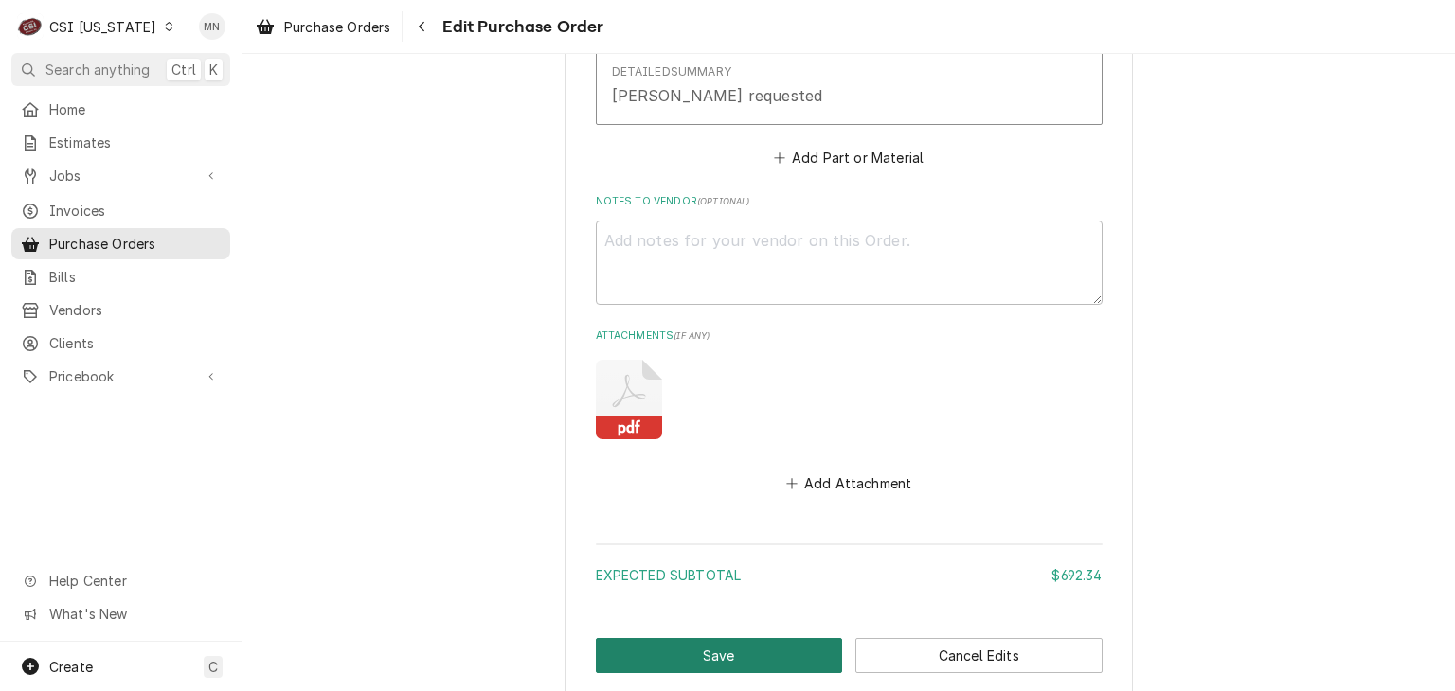
click at [763, 641] on button "Save" at bounding box center [719, 655] width 247 height 35
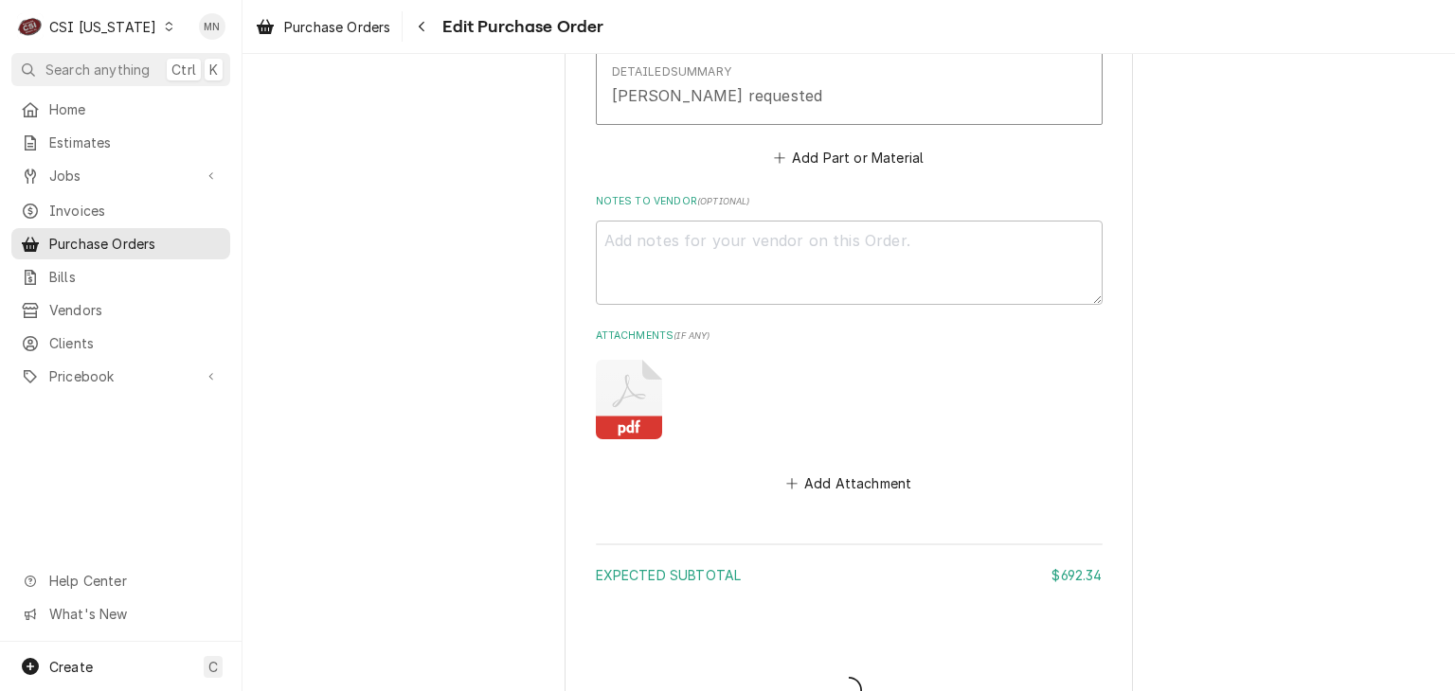
type textarea "x"
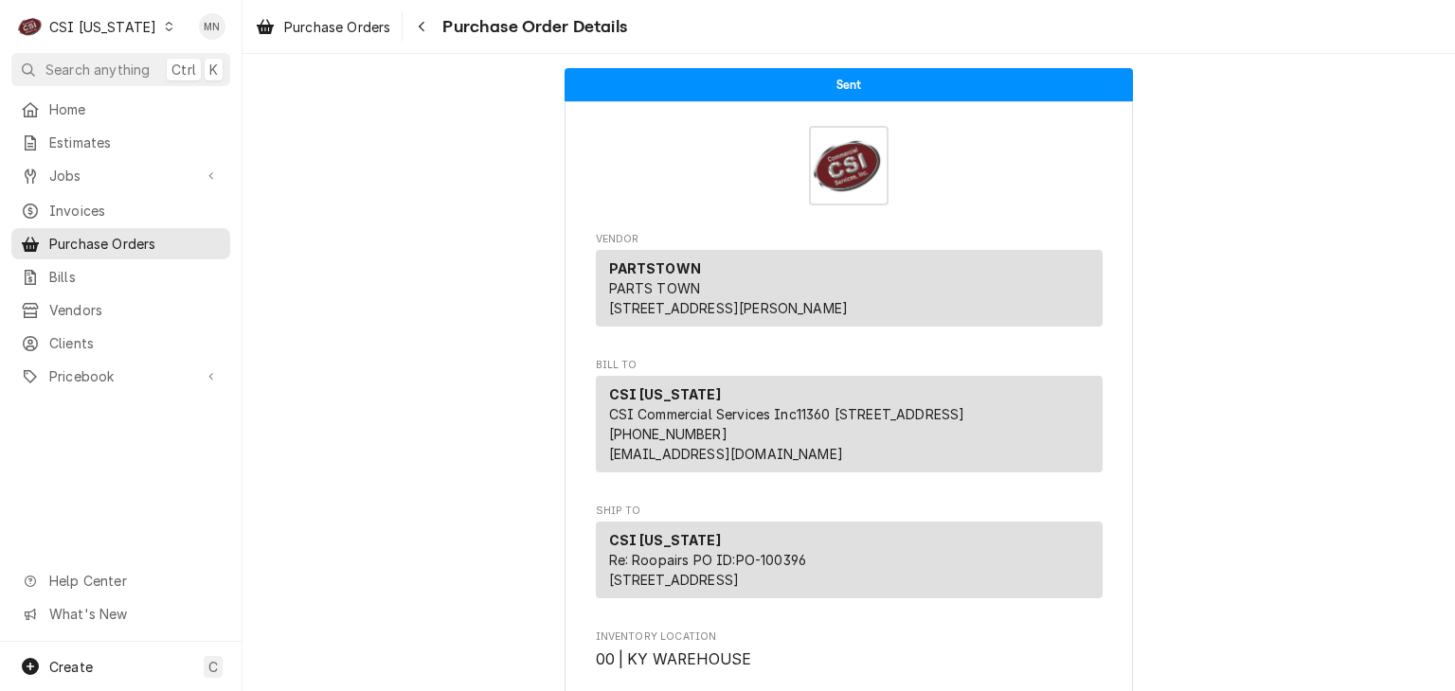
click at [128, 24] on div "CSI [US_STATE]" at bounding box center [102, 27] width 107 height 20
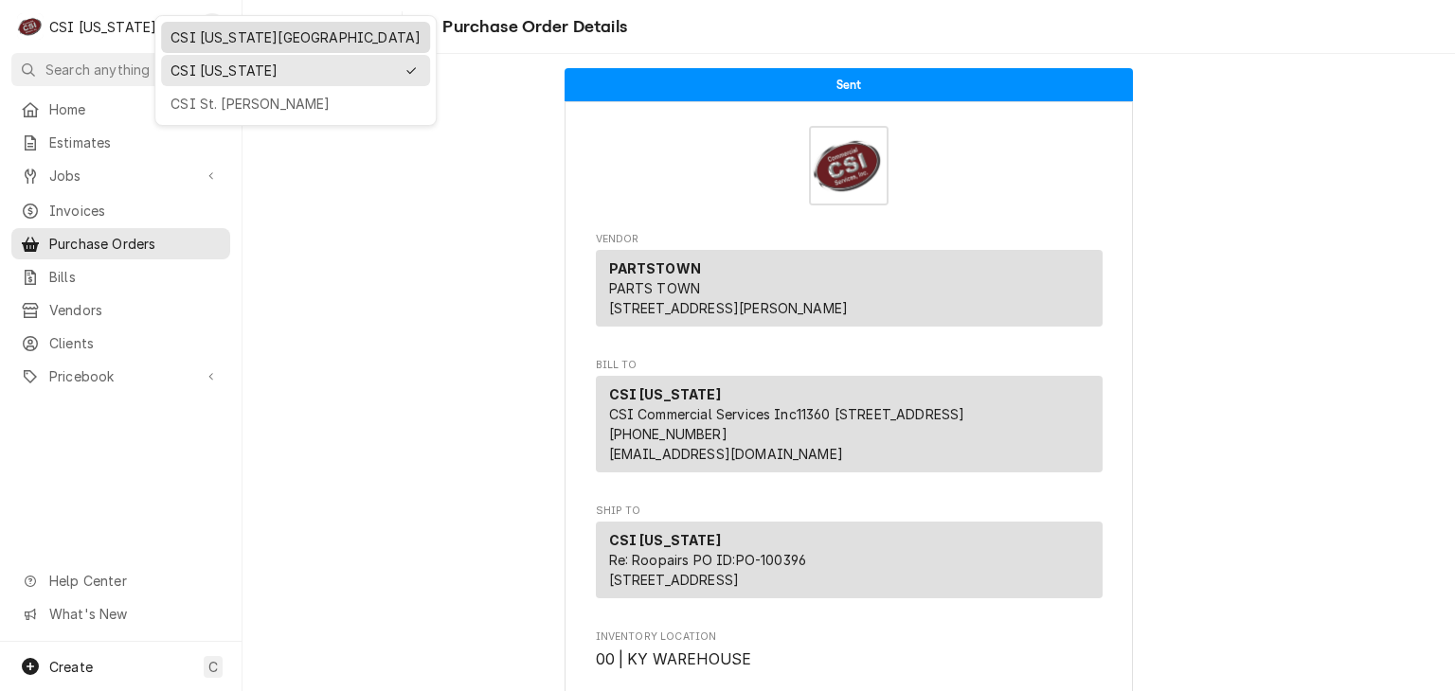
click at [205, 45] on div "CSI [US_STATE][GEOGRAPHIC_DATA]" at bounding box center [295, 37] width 250 height 20
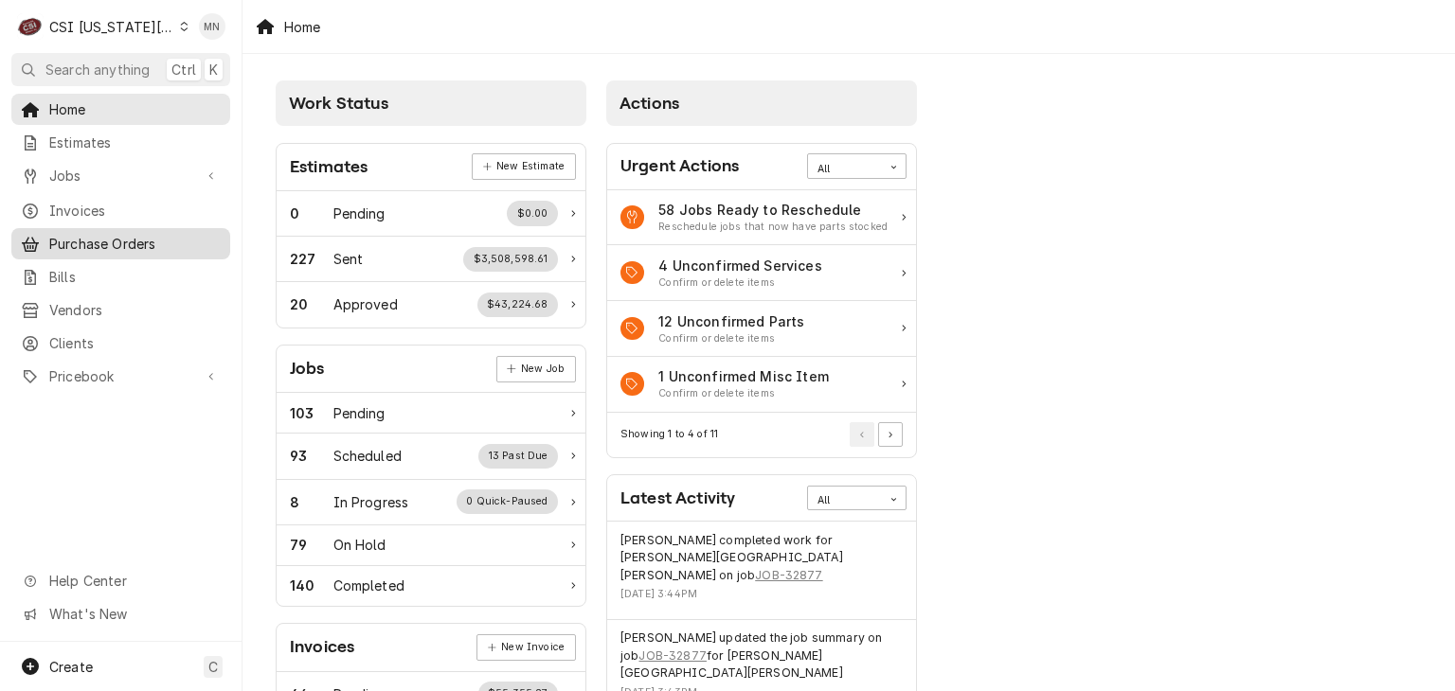
click at [103, 234] on span "Purchase Orders" at bounding box center [134, 244] width 171 height 20
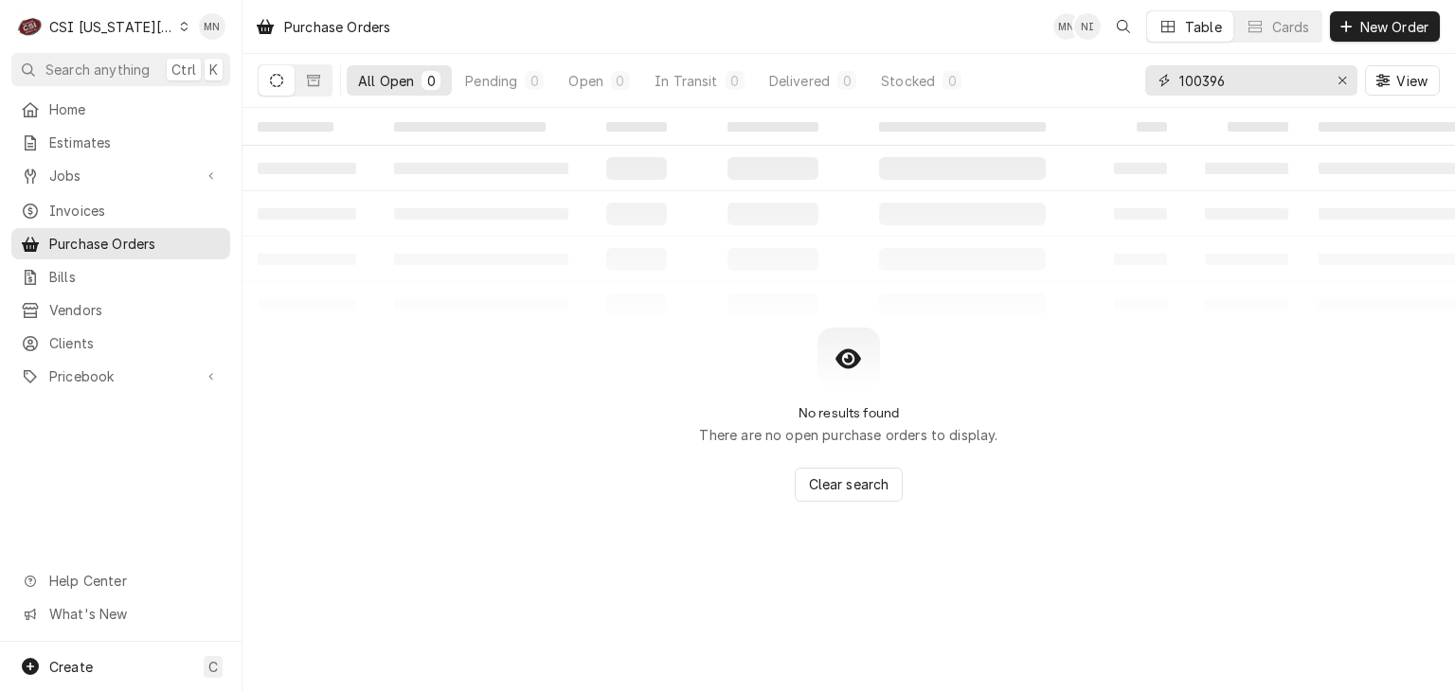
drag, startPoint x: 1255, startPoint y: 82, endPoint x: 979, endPoint y: 61, distance: 276.4
click at [979, 61] on div "All Open 0 Pending 0 Open 0 In Transit 0 Delivered 0 Stocked 0 100396 View" at bounding box center [849, 80] width 1182 height 53
type input "301547"
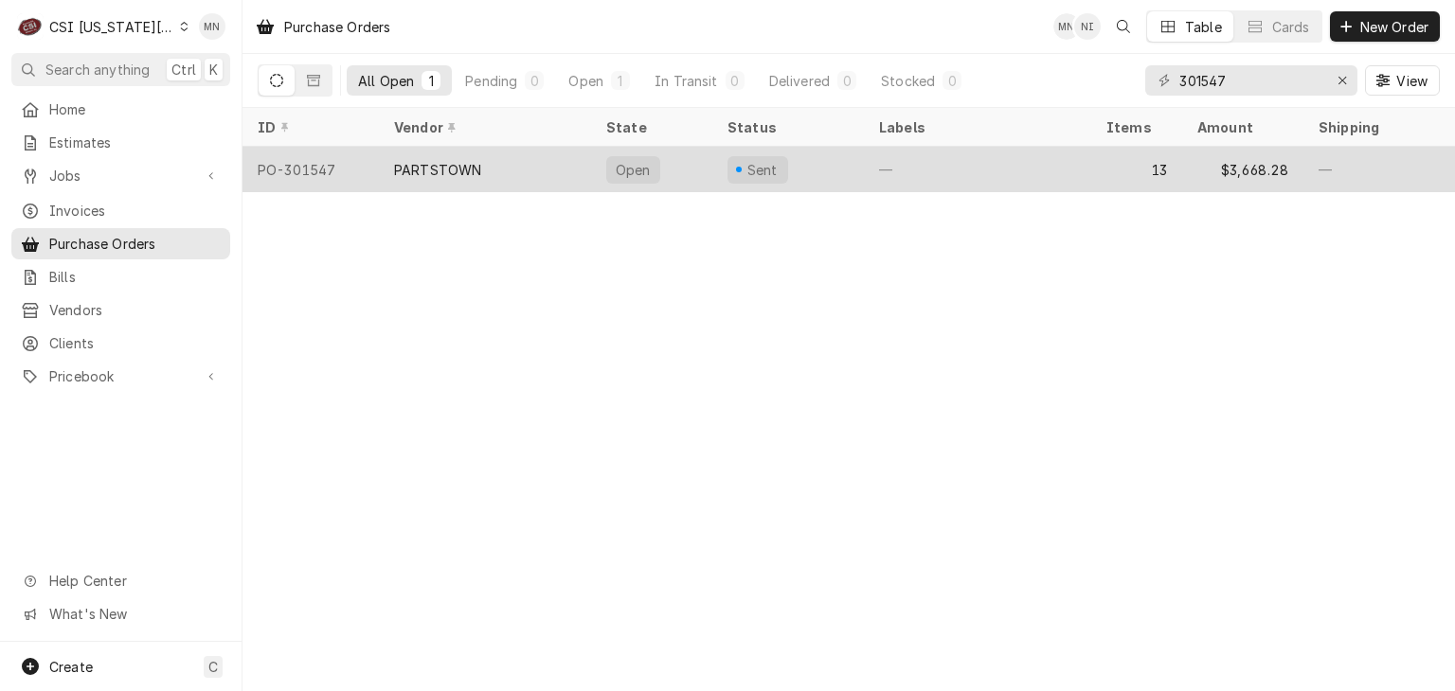
click at [488, 166] on div "PARTSTOWN" at bounding box center [485, 169] width 212 height 45
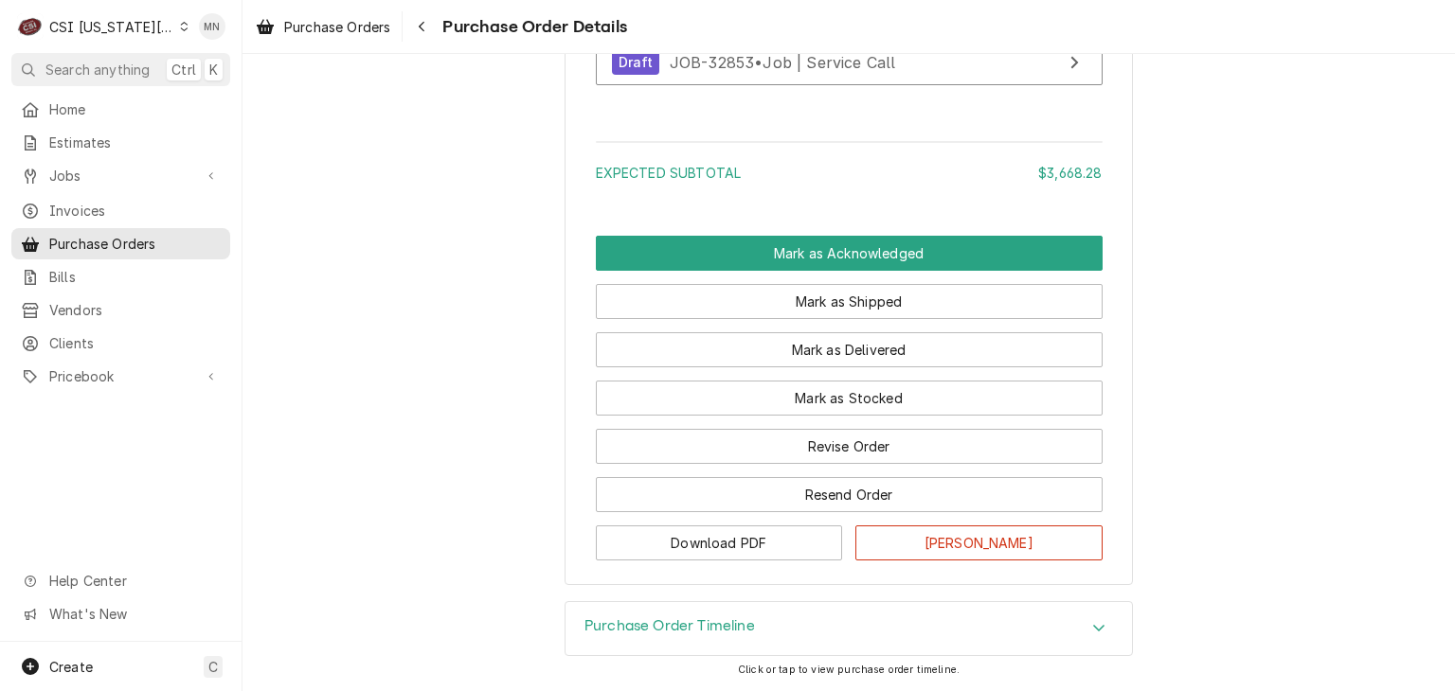
scroll to position [6505, 0]
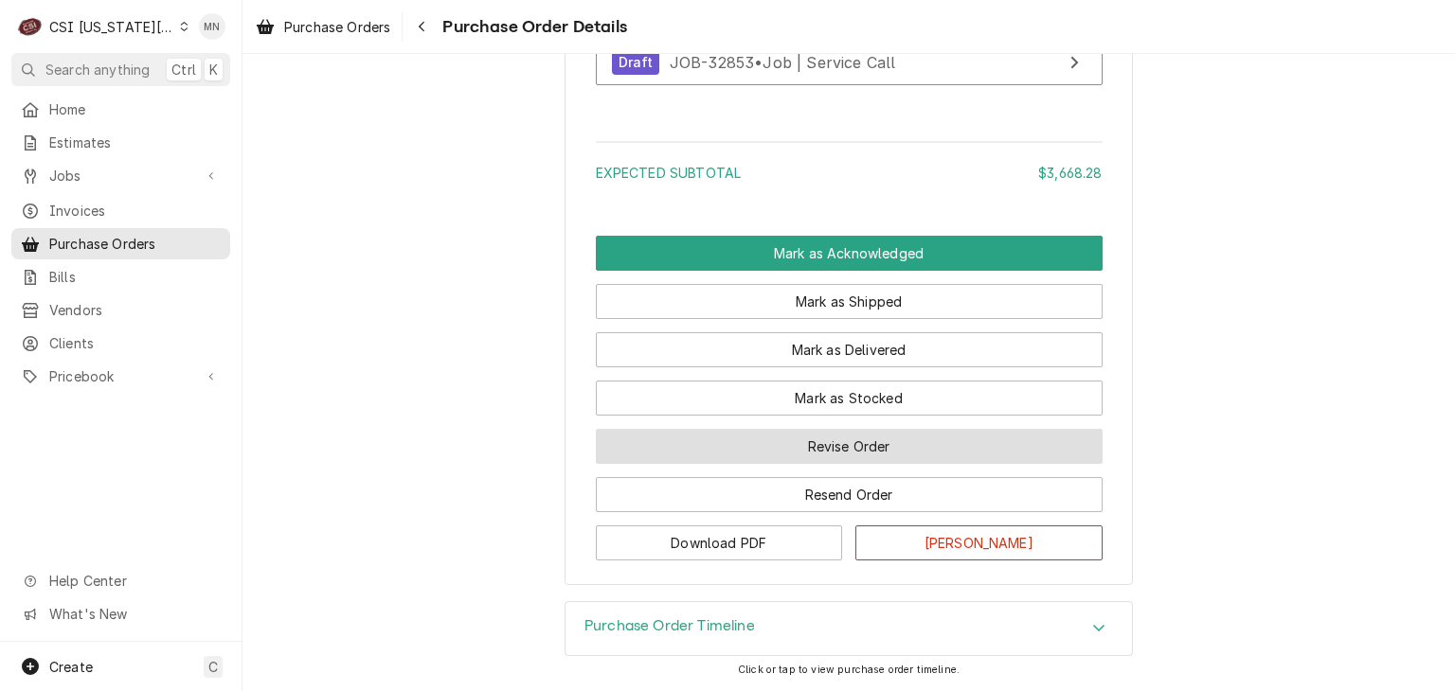
click at [865, 452] on button "Revise Order" at bounding box center [849, 446] width 507 height 35
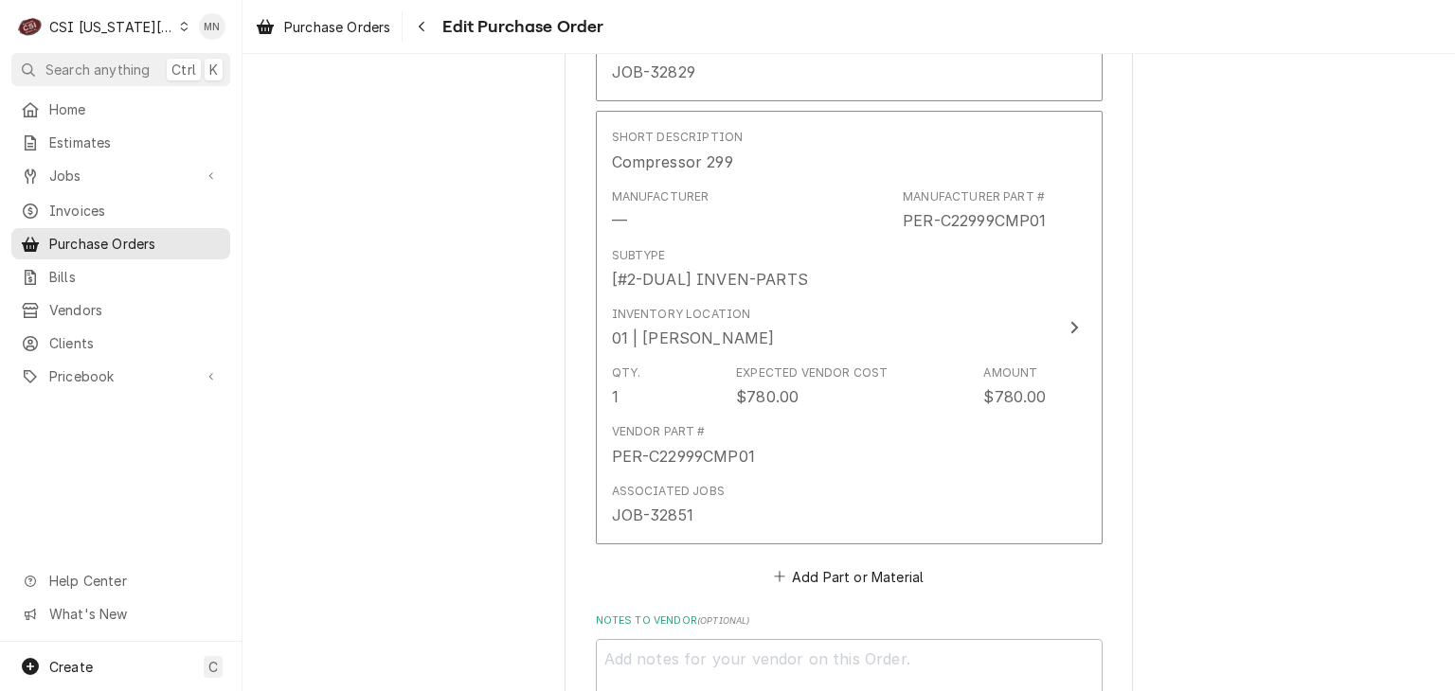
scroll to position [6453, 0]
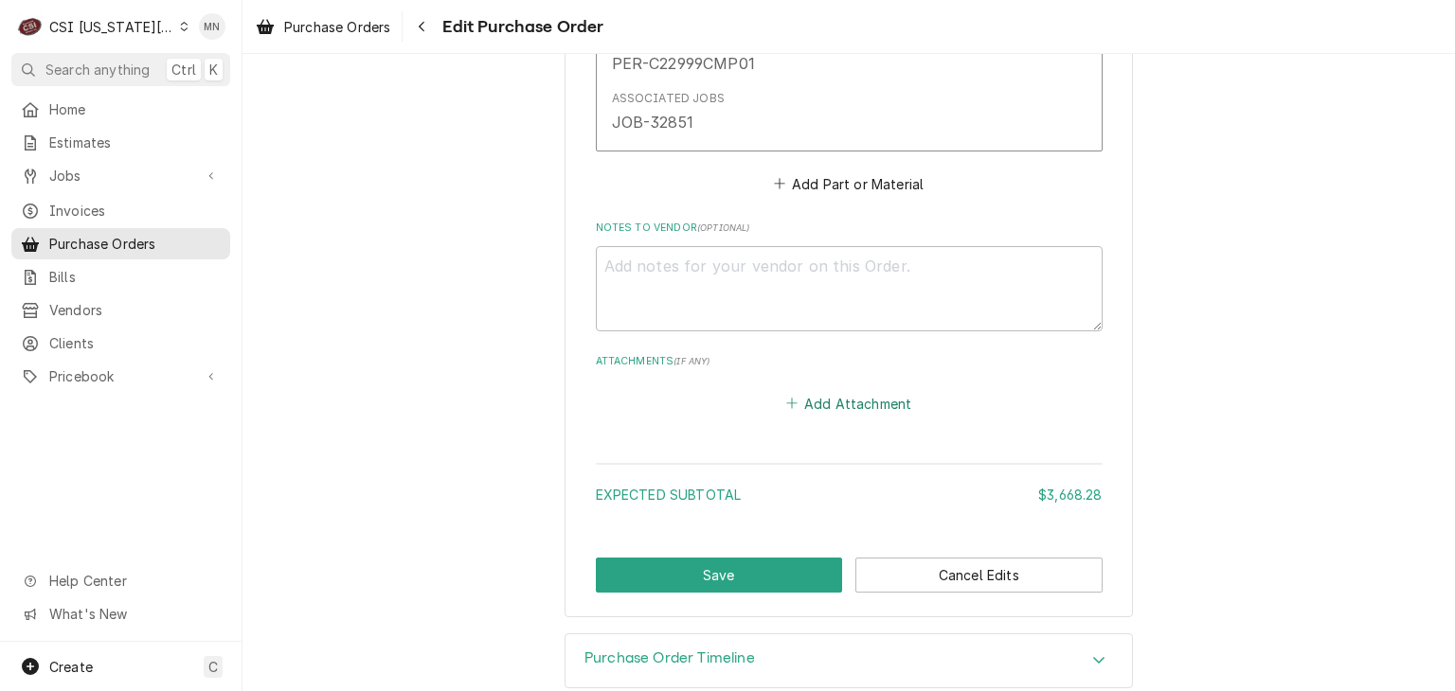
click at [864, 390] on button "Add Attachment" at bounding box center [848, 403] width 133 height 27
type textarea "x"
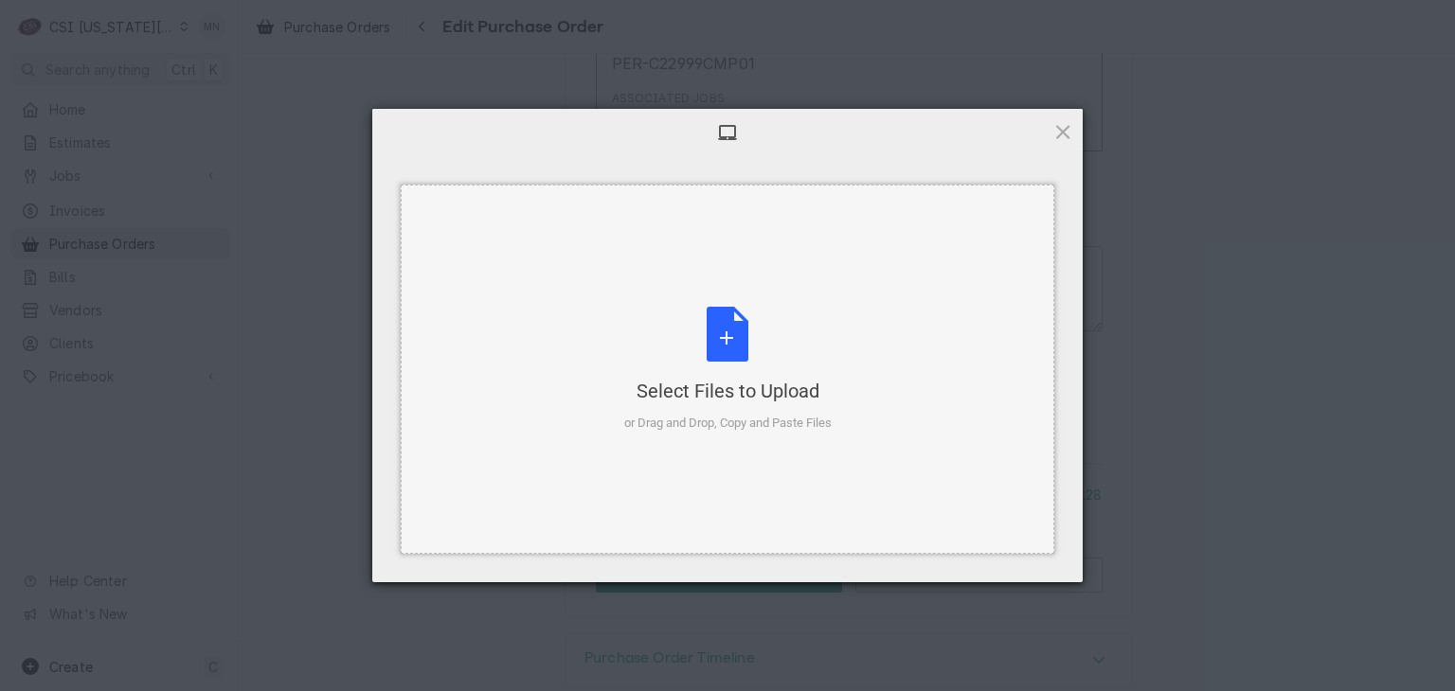
click at [733, 339] on div "Select Files to Upload or Drag and Drop, Copy and Paste Files" at bounding box center [727, 370] width 207 height 126
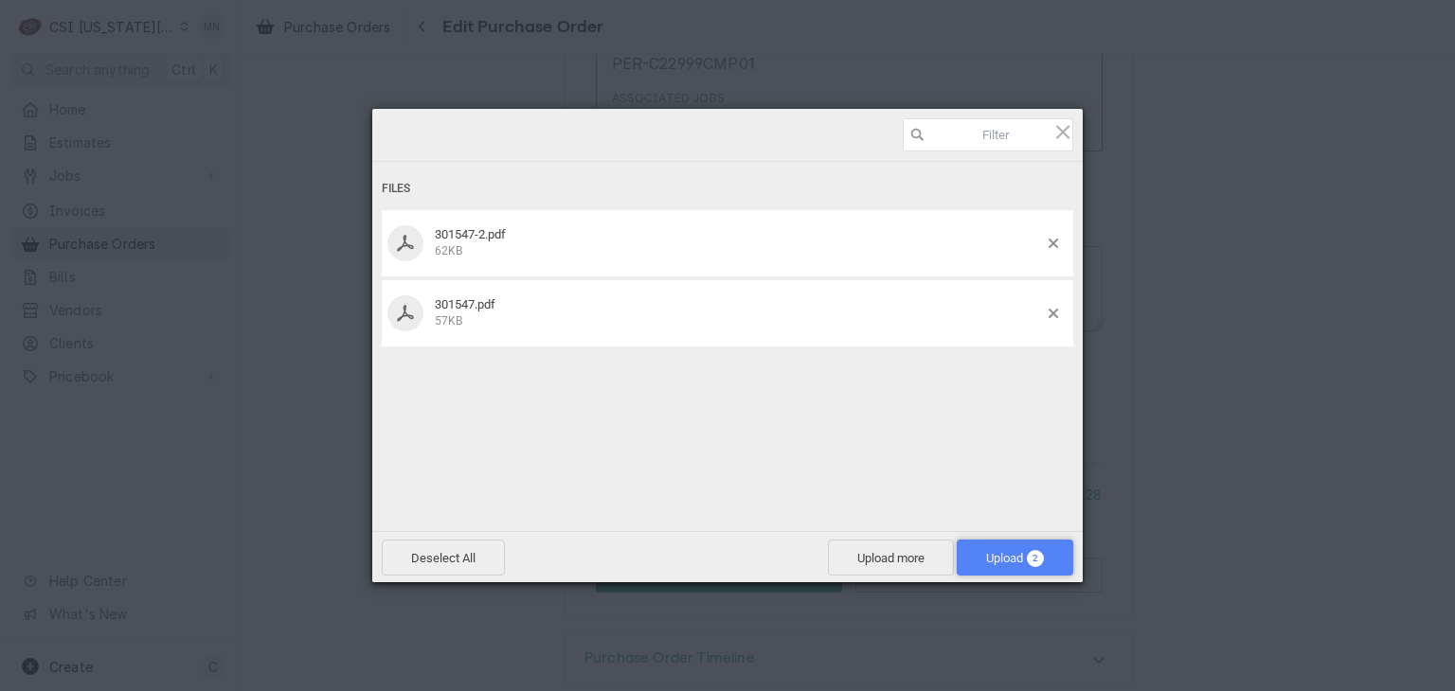
click at [1015, 551] on span "Upload 2" at bounding box center [1015, 558] width 58 height 14
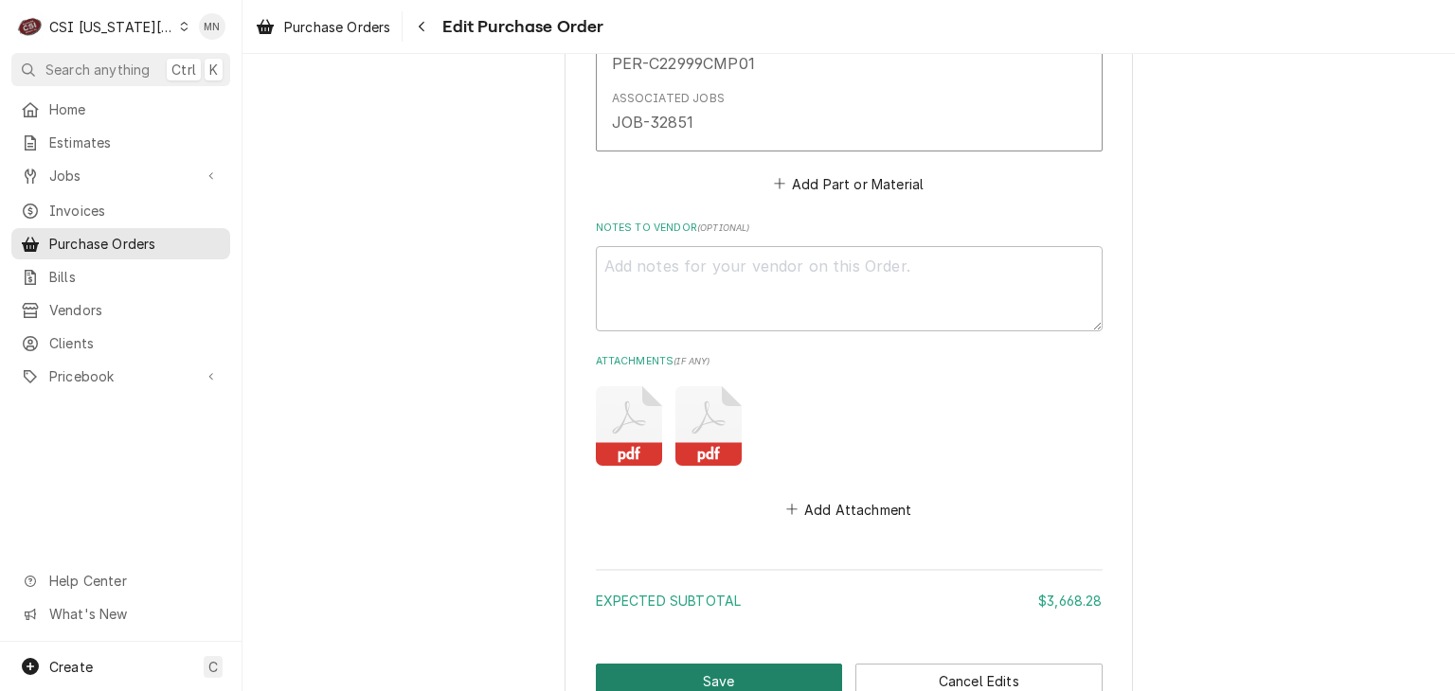
click at [735, 664] on button "Save" at bounding box center [719, 681] width 247 height 35
type textarea "x"
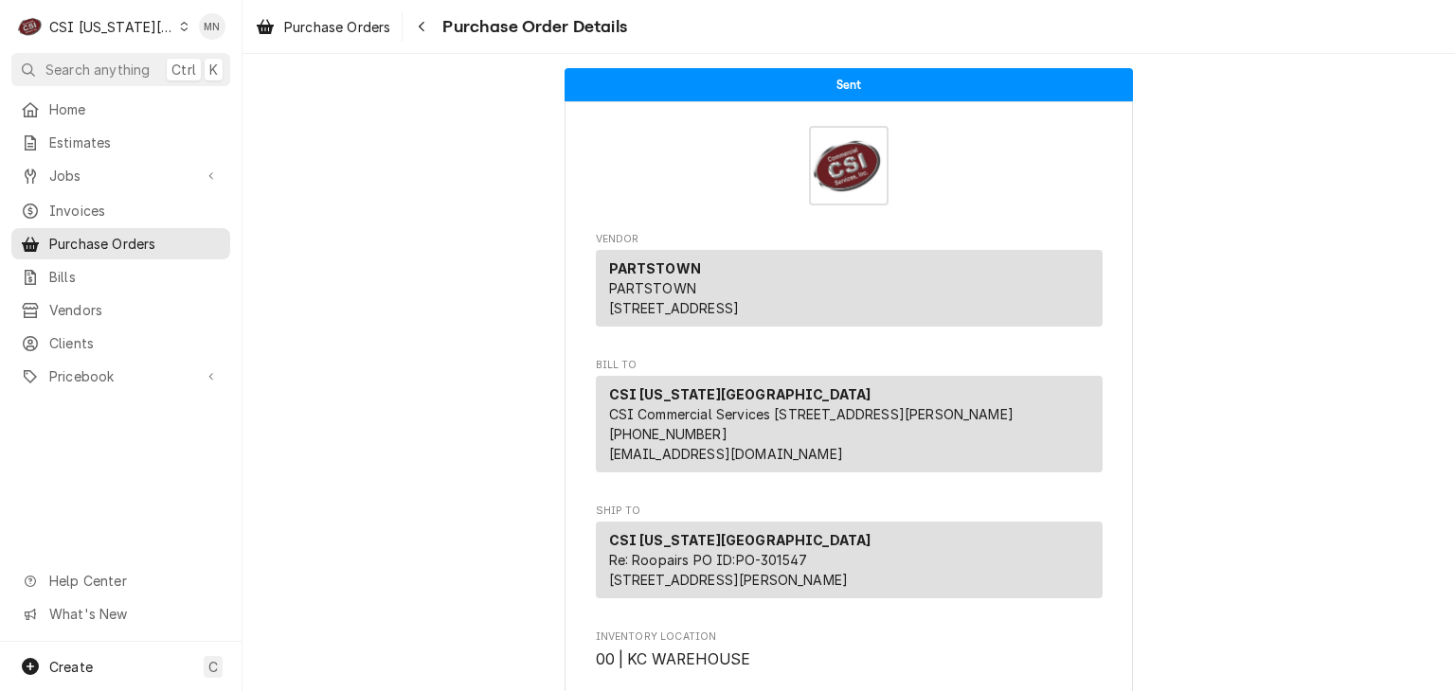
scroll to position [95, 0]
